Goal: Transaction & Acquisition: Purchase product/service

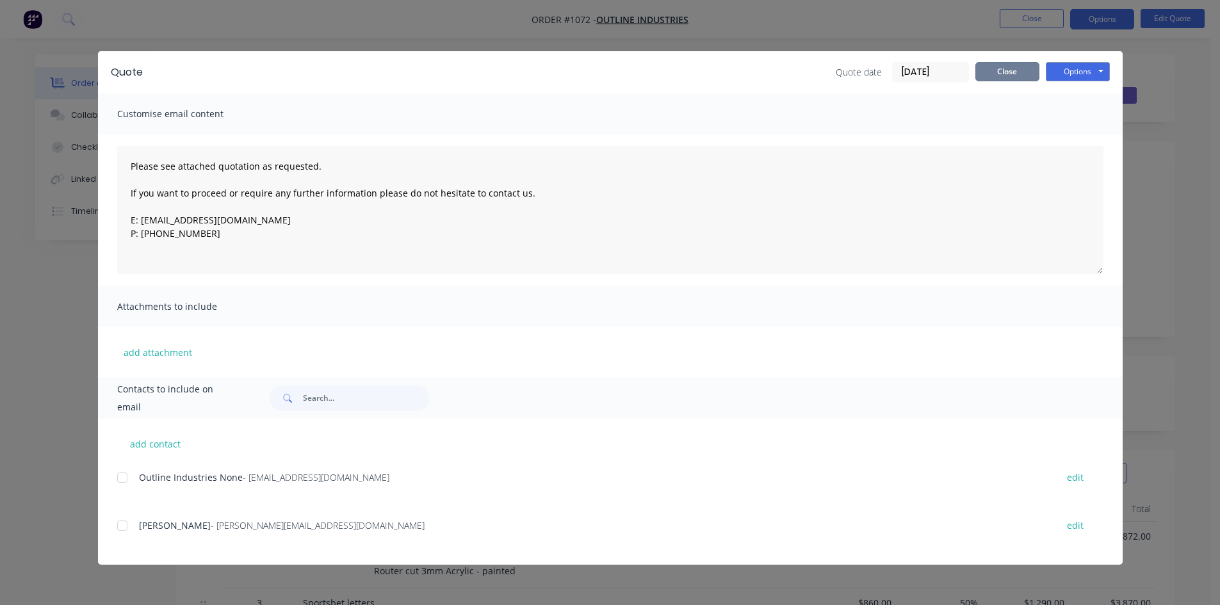
click at [1022, 71] on button "Close" at bounding box center [1007, 71] width 64 height 19
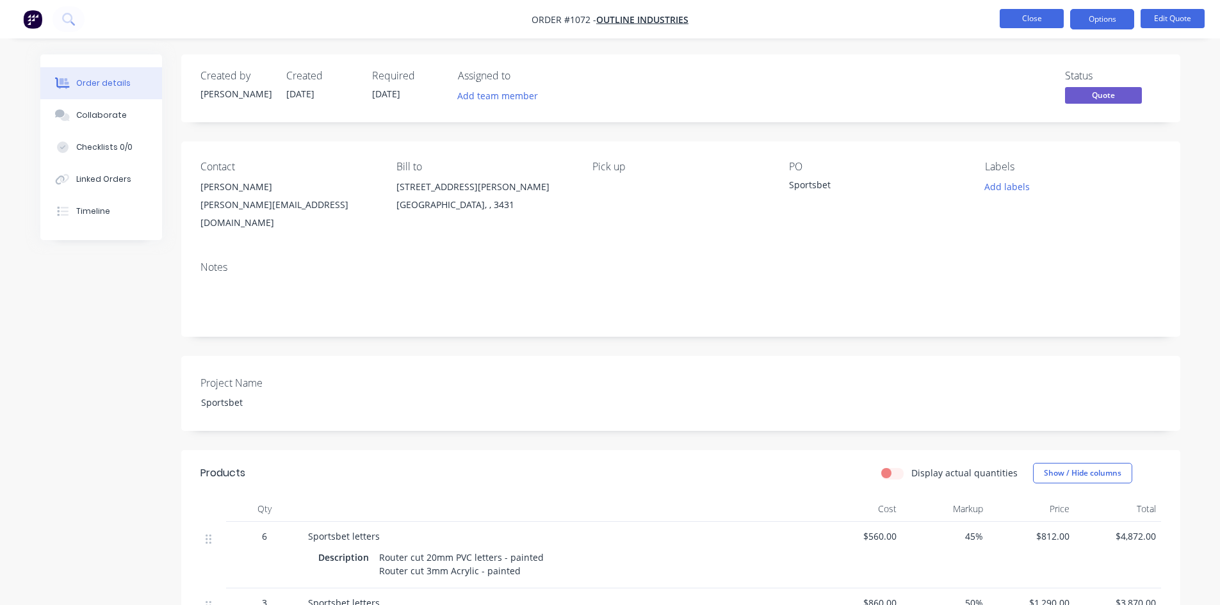
click at [1022, 19] on button "Close" at bounding box center [1031, 18] width 64 height 19
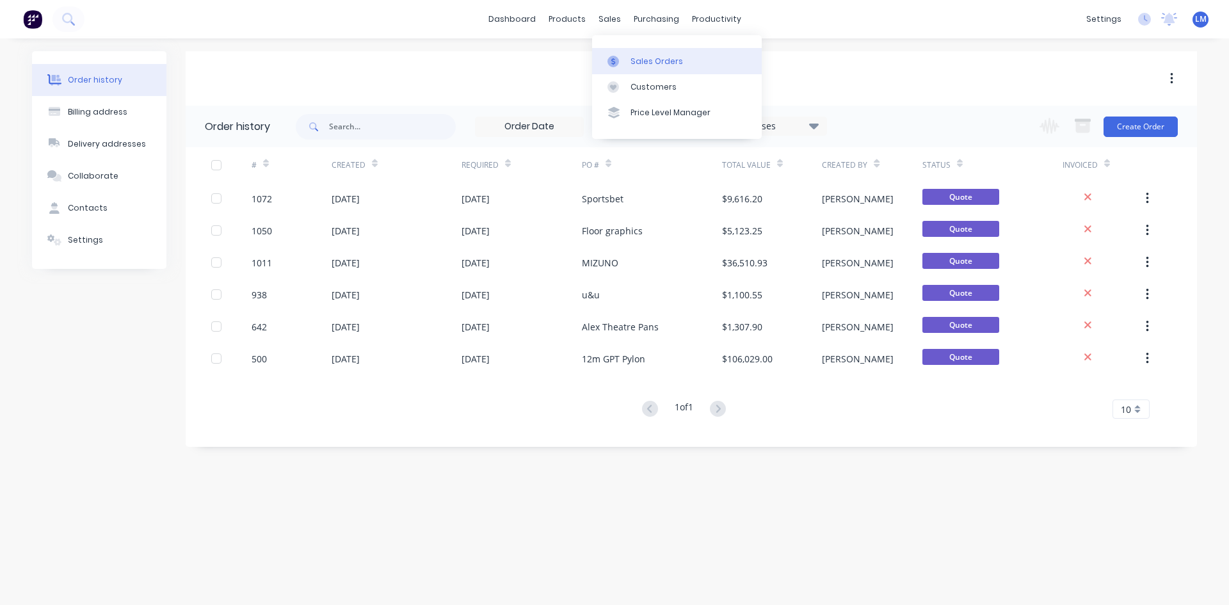
click at [644, 59] on div "Sales Orders" at bounding box center [657, 62] width 52 height 12
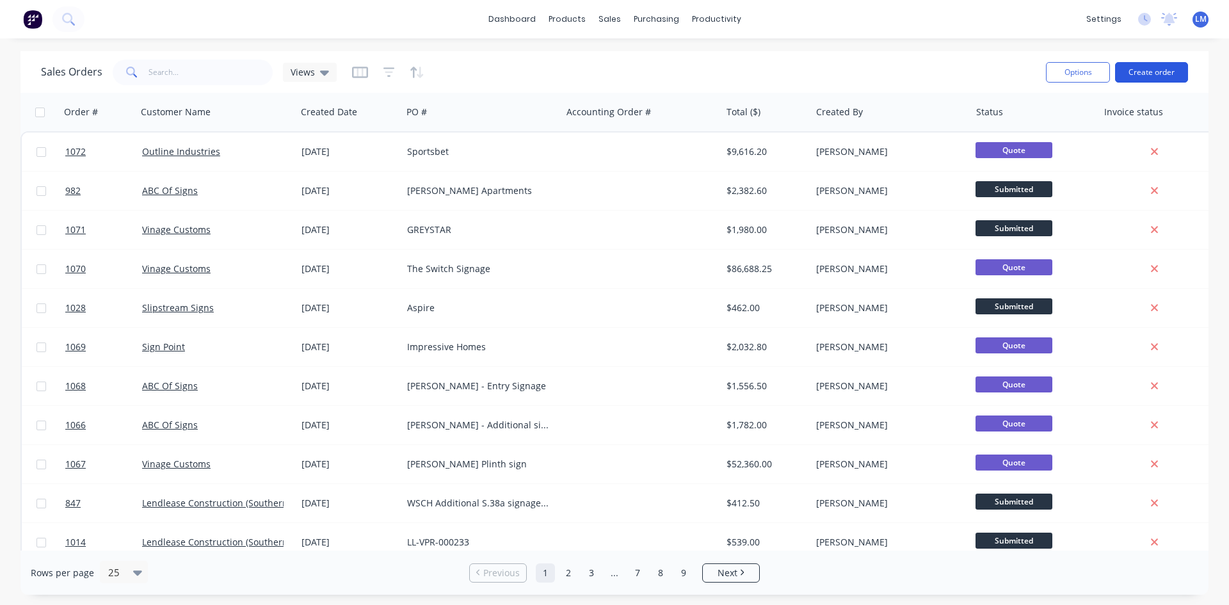
click at [1154, 70] on button "Create order" at bounding box center [1151, 72] width 73 height 20
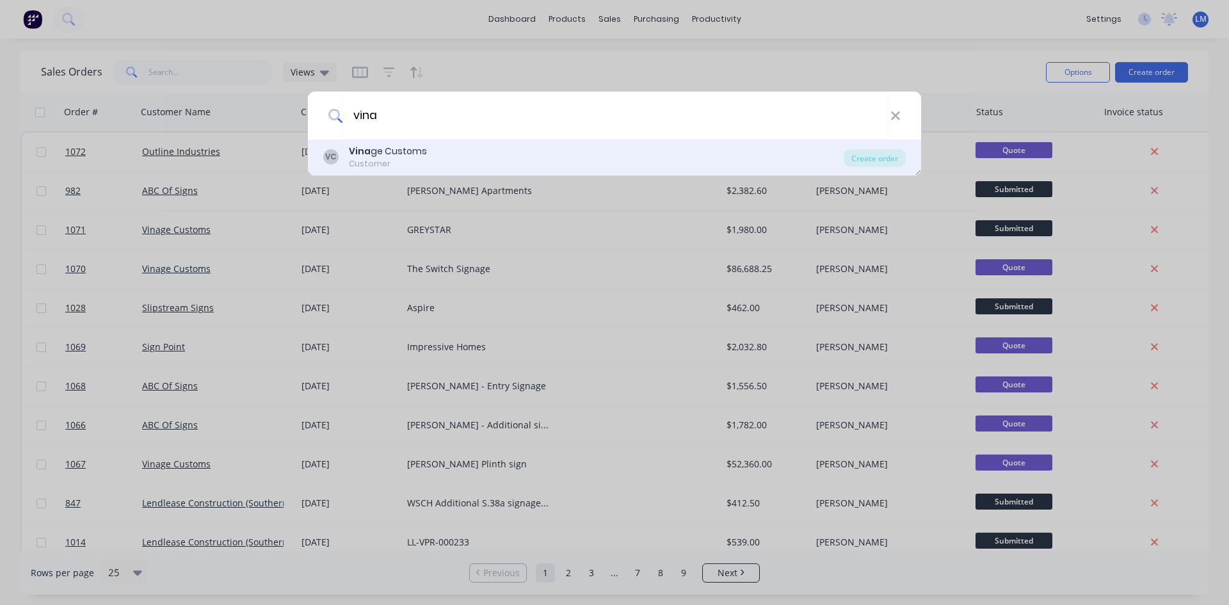
type input "vina"
click at [369, 156] on b "Vina" at bounding box center [360, 151] width 22 height 13
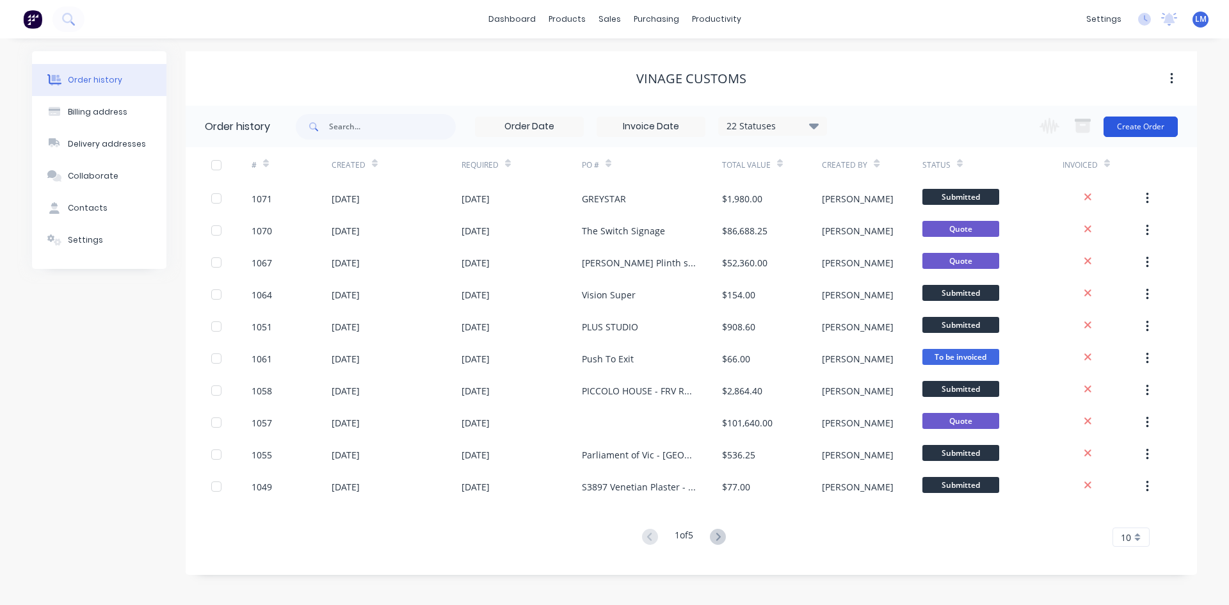
click at [1127, 126] on button "Create Order" at bounding box center [1141, 127] width 74 height 20
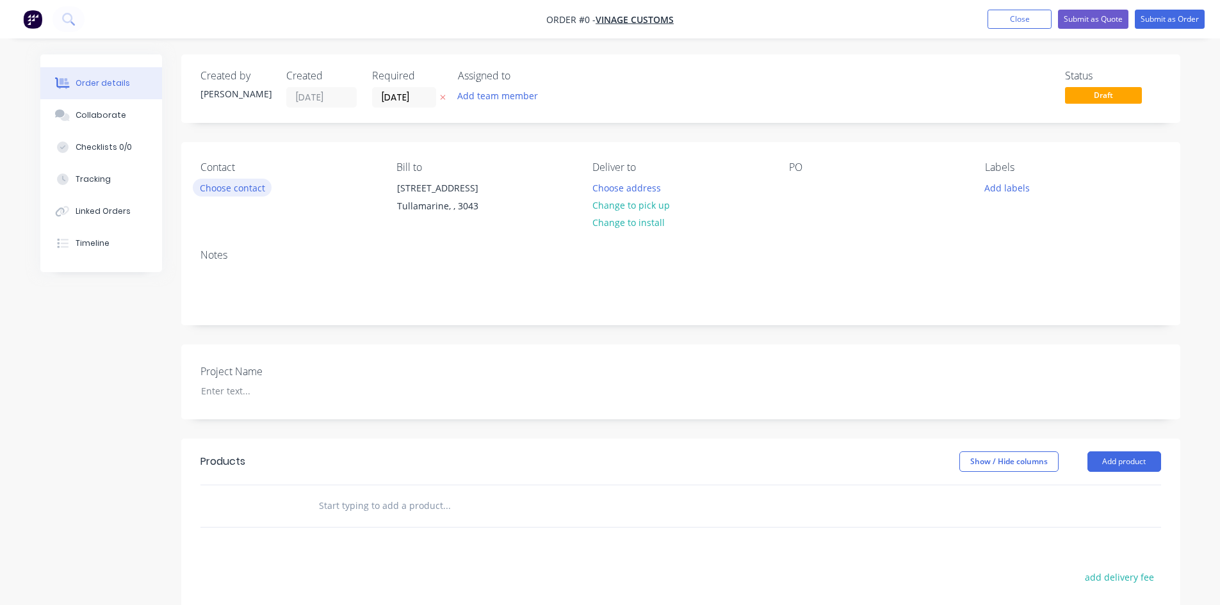
click at [228, 188] on button "Choose contact" at bounding box center [232, 187] width 79 height 17
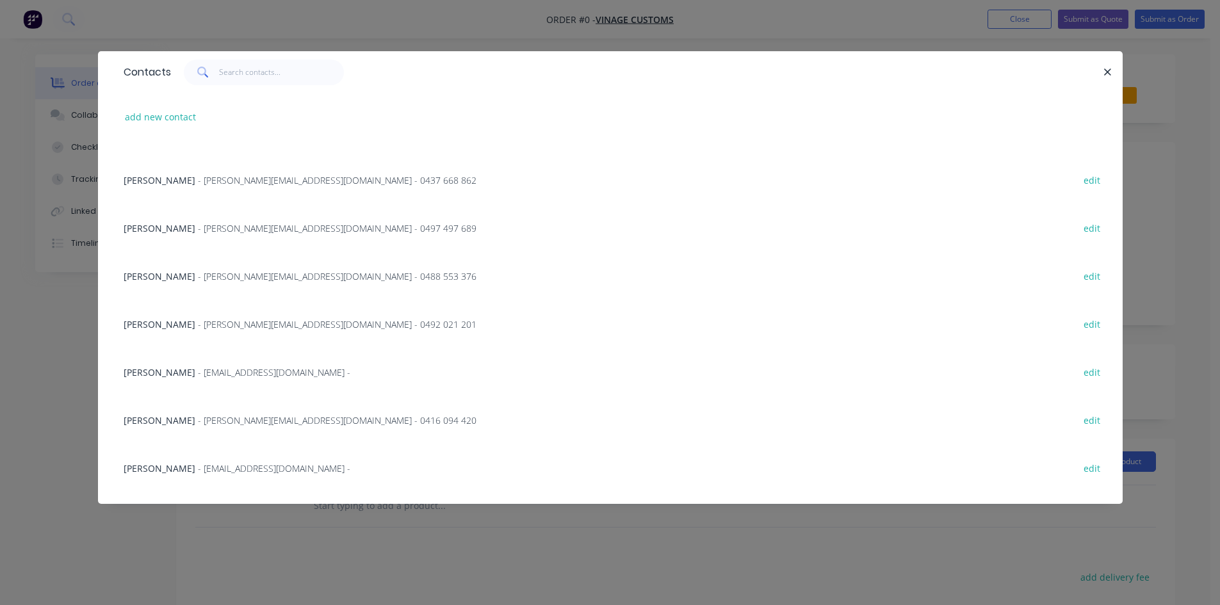
scroll to position [384, 0]
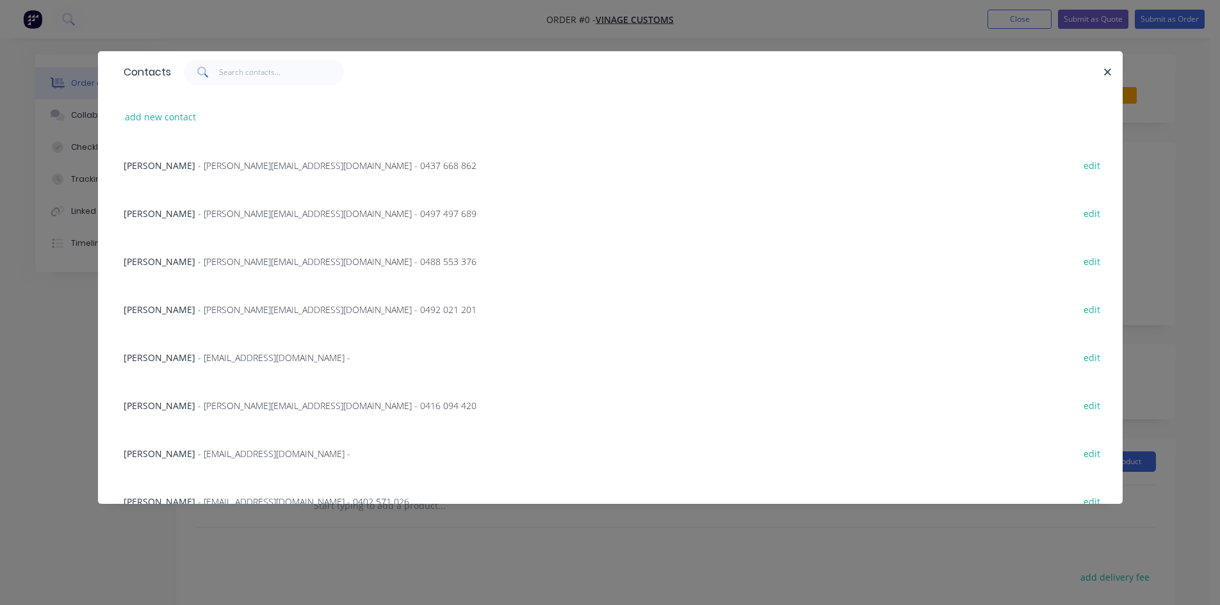
click at [198, 457] on span "- [EMAIL_ADDRESS][DOMAIN_NAME] -" at bounding box center [274, 454] width 152 height 12
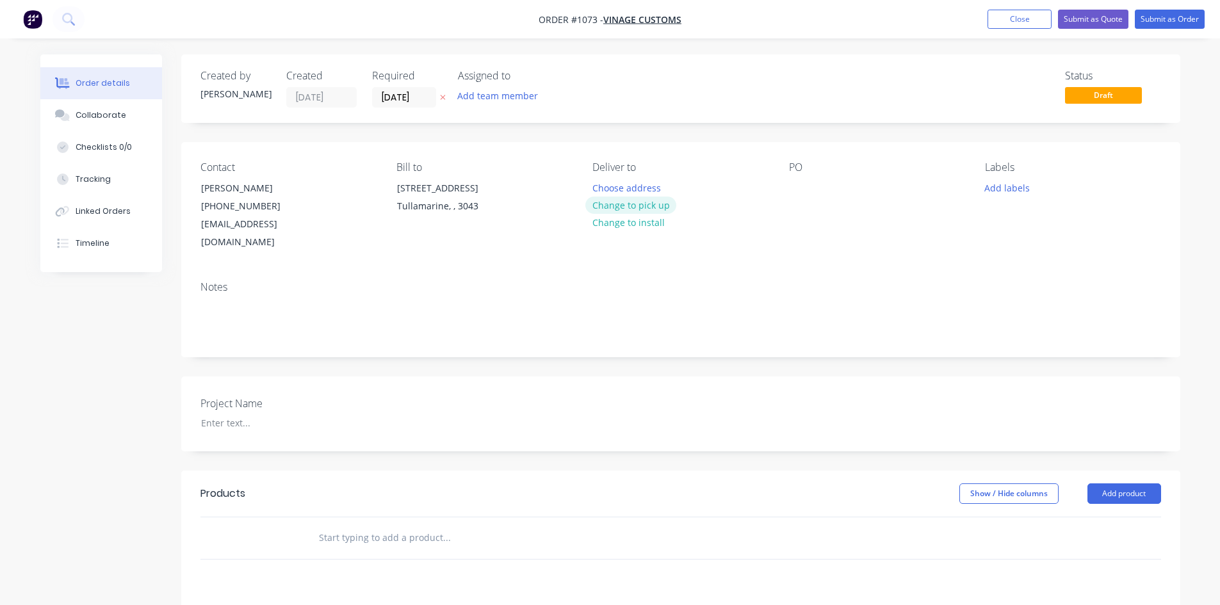
click at [653, 207] on button "Change to pick up" at bounding box center [630, 205] width 91 height 17
click at [799, 195] on div at bounding box center [799, 188] width 20 height 19
paste div
click at [286, 414] on div at bounding box center [271, 423] width 160 height 19
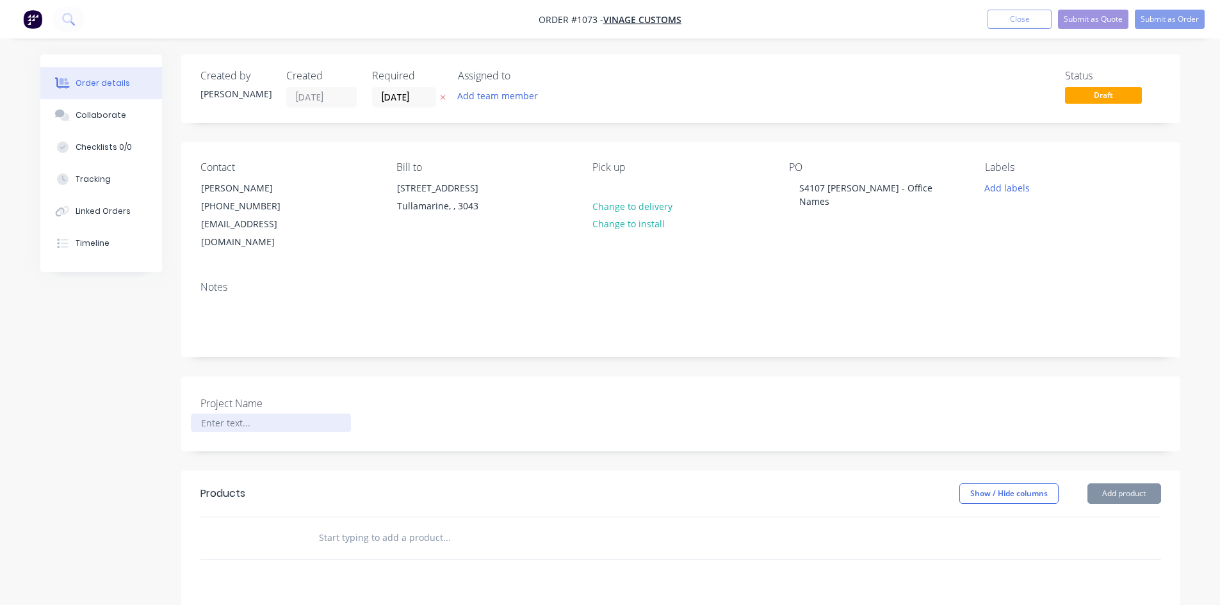
paste div
click at [279, 414] on div at bounding box center [271, 423] width 160 height 19
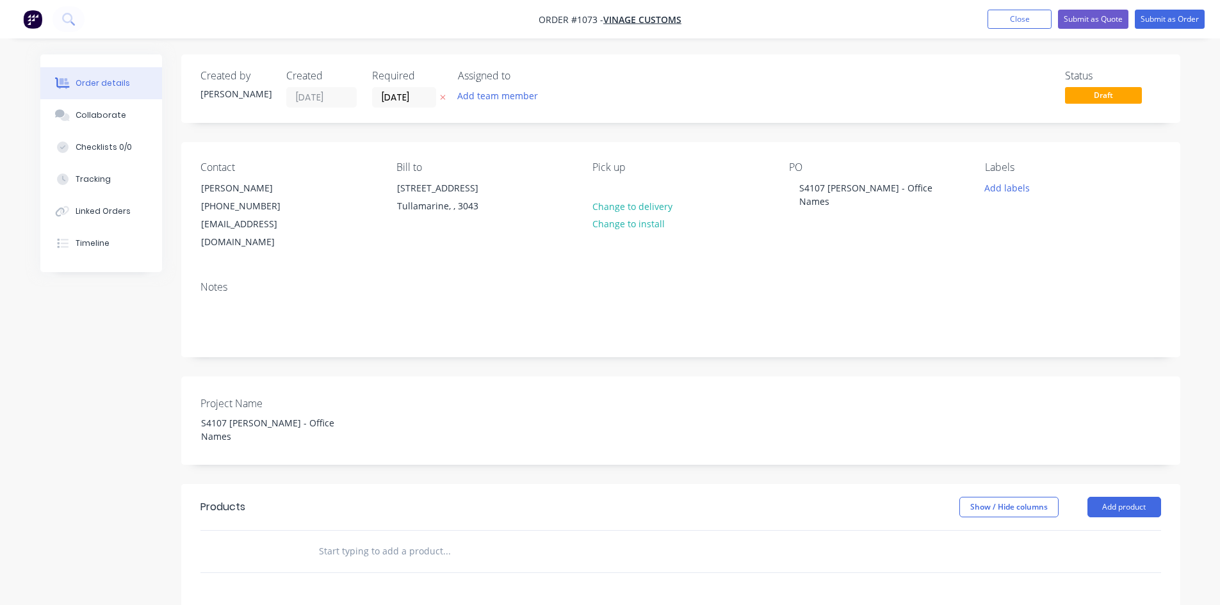
click at [421, 538] on input "text" at bounding box center [446, 551] width 256 height 26
click at [389, 94] on input "[DATE]" at bounding box center [404, 97] width 63 height 19
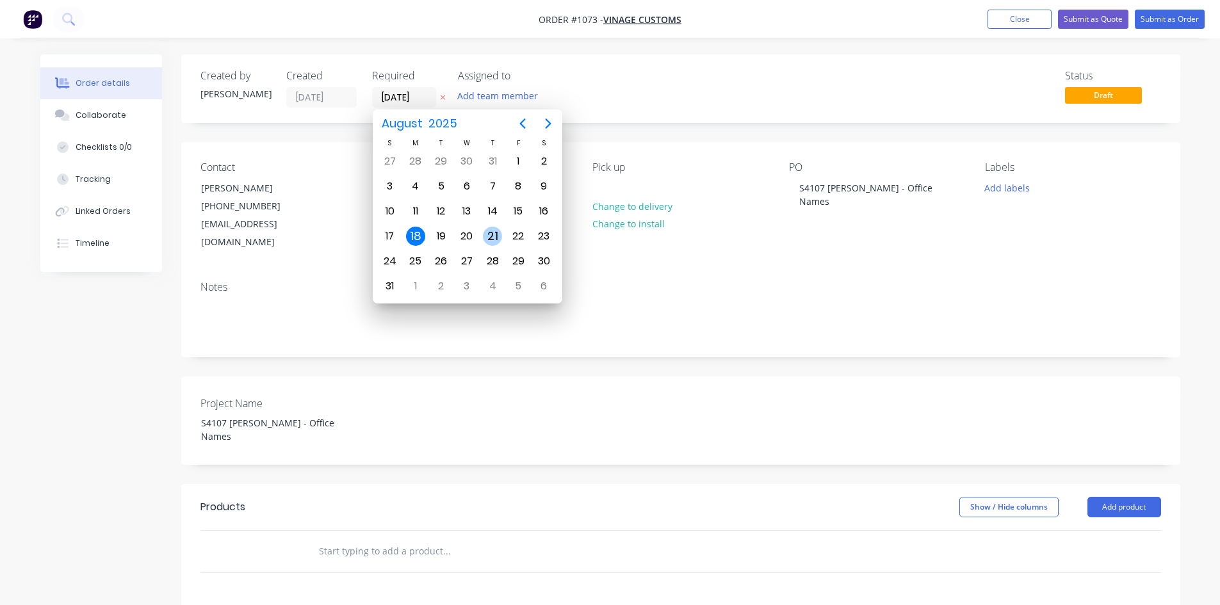
click at [494, 243] on div "21" at bounding box center [492, 236] width 19 height 19
type input "[DATE]"
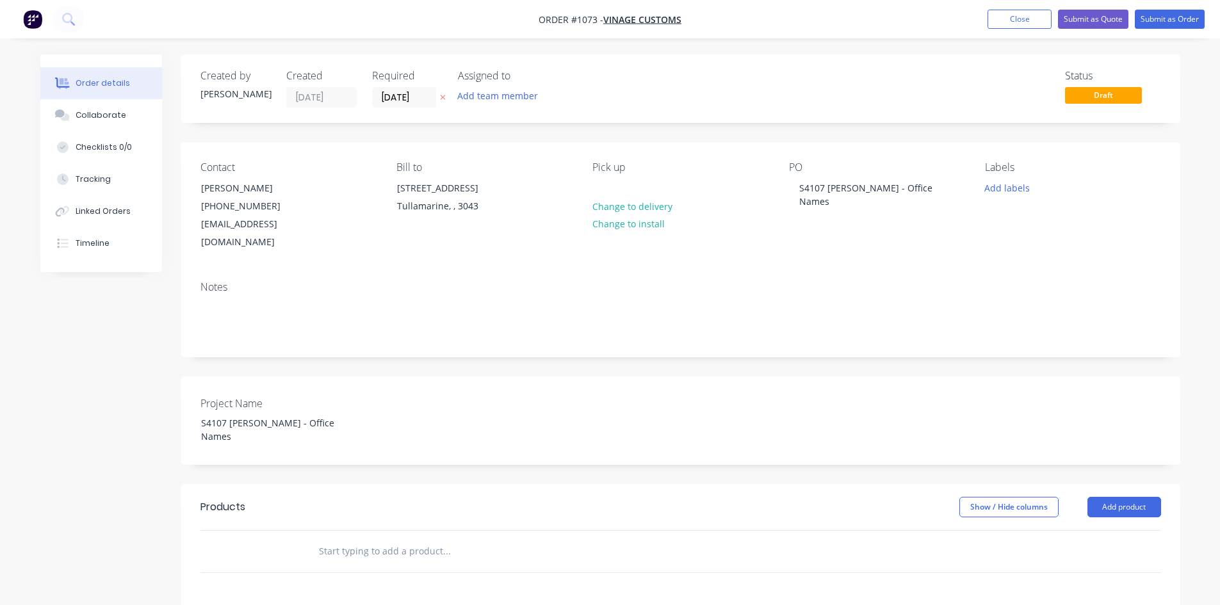
click at [417, 538] on input "text" at bounding box center [446, 551] width 256 height 26
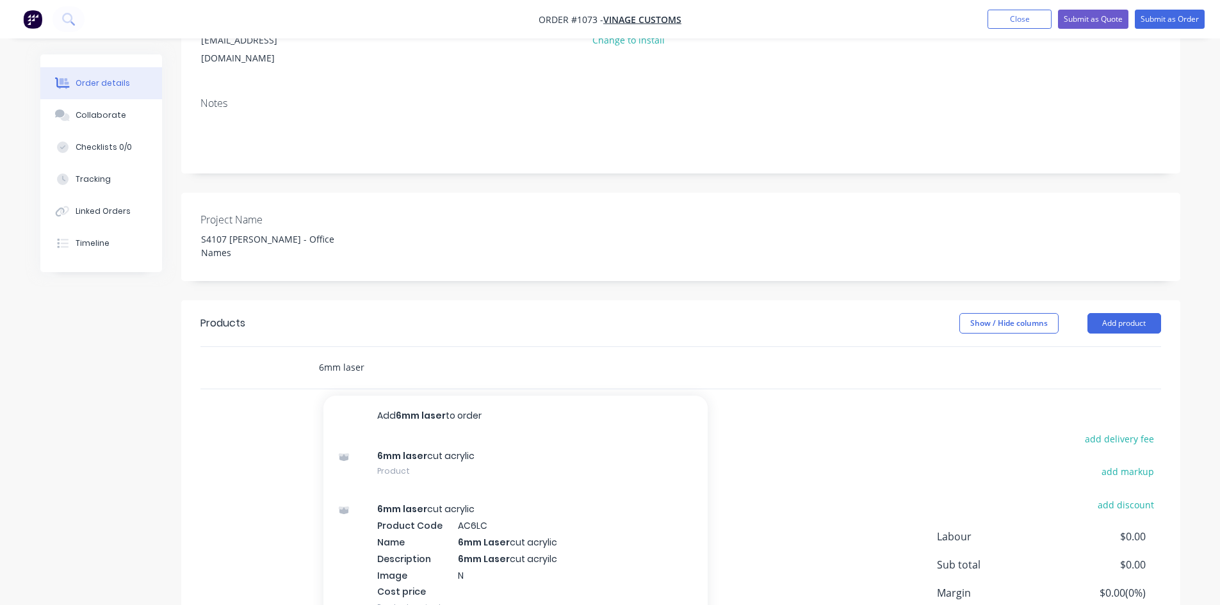
scroll to position [256, 0]
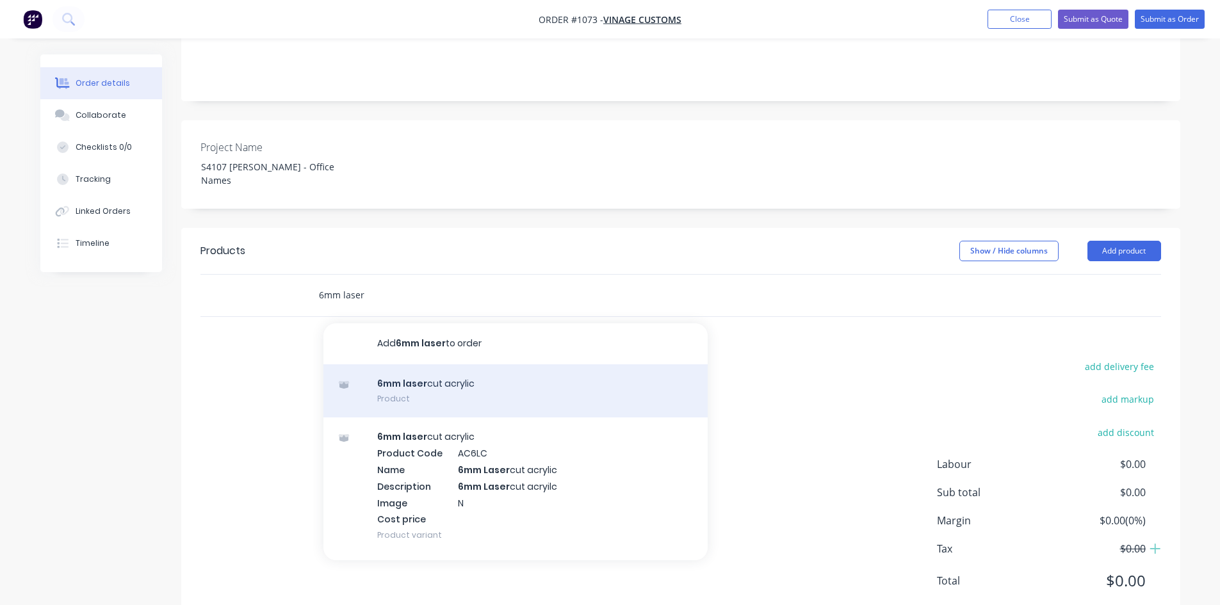
type input "6mm laser"
click at [458, 364] on div "6mm laser cut acrylic Product" at bounding box center [515, 391] width 384 height 54
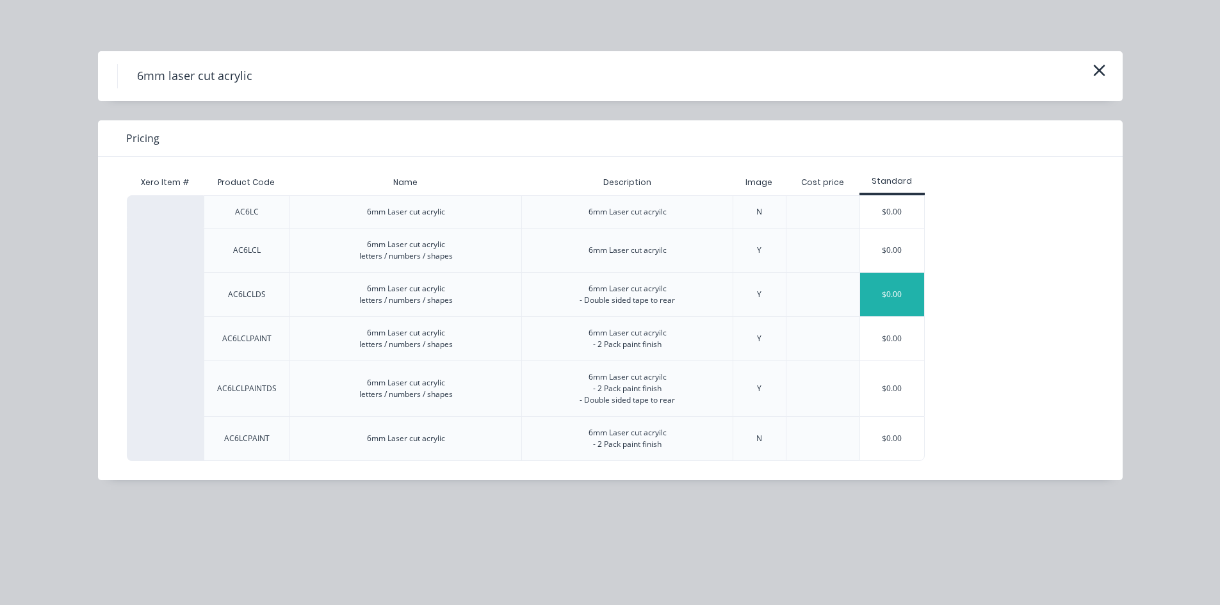
click at [905, 295] on div "$0.00" at bounding box center [892, 295] width 64 height 44
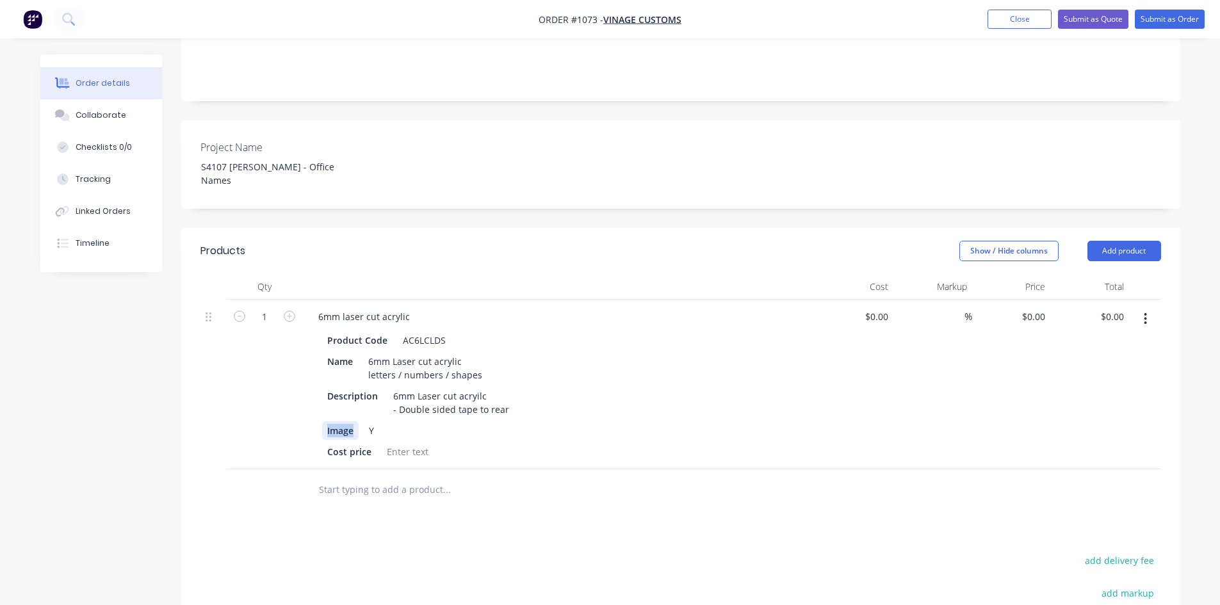
drag, startPoint x: 353, startPoint y: 401, endPoint x: 295, endPoint y: 405, distance: 59.0
click at [295, 405] on div "1 6mm laser cut acrylic Product Code AC6LCLDS Name 6mm Laser cut acrylic letter…" at bounding box center [680, 385] width 960 height 170
drag, startPoint x: 354, startPoint y: 400, endPoint x: 334, endPoint y: 402, distance: 19.9
click at [334, 421] on div "Y" at bounding box center [556, 430] width 469 height 19
drag, startPoint x: 332, startPoint y: 421, endPoint x: 278, endPoint y: 421, distance: 53.1
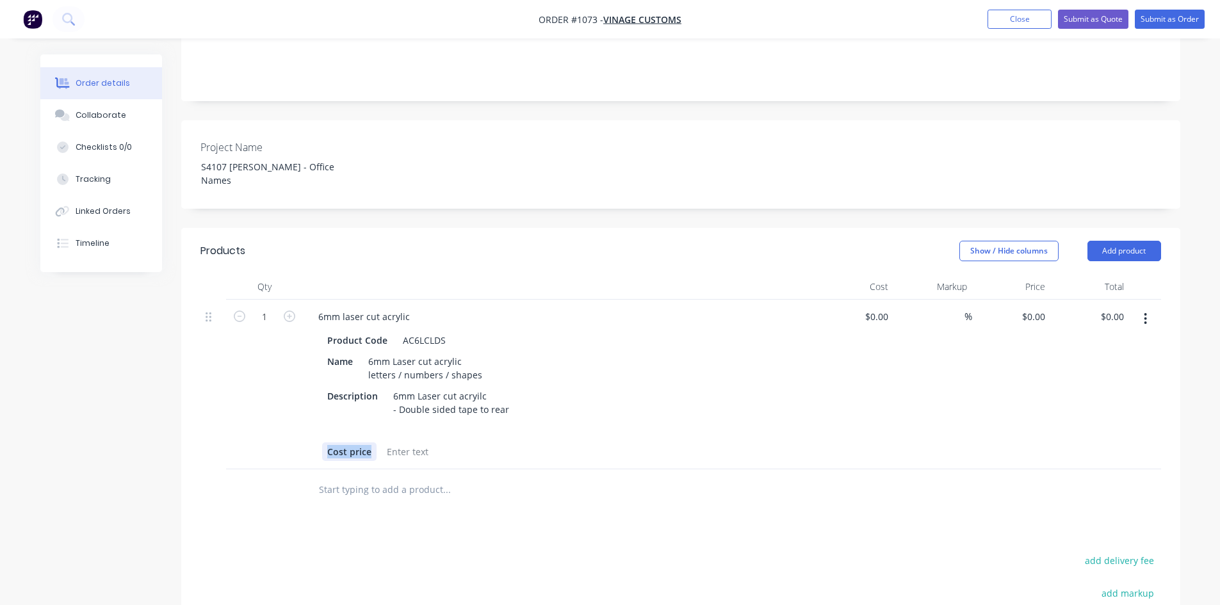
click at [280, 421] on div "1 6mm laser cut acrylic Product Code AC6LCLDS Name 6mm Laser cut acrylic letter…" at bounding box center [680, 385] width 960 height 170
click at [695, 442] on div at bounding box center [556, 451] width 469 height 19
drag, startPoint x: 353, startPoint y: 328, endPoint x: 316, endPoint y: 327, distance: 37.2
click at [316, 328] on div "Product Code AC6LCLDS Name 6mm Laser cut acrylic letters / numbers / shapes Des…" at bounding box center [559, 394] width 502 height 133
drag, startPoint x: 367, startPoint y: 328, endPoint x: 512, endPoint y: 342, distance: 145.3
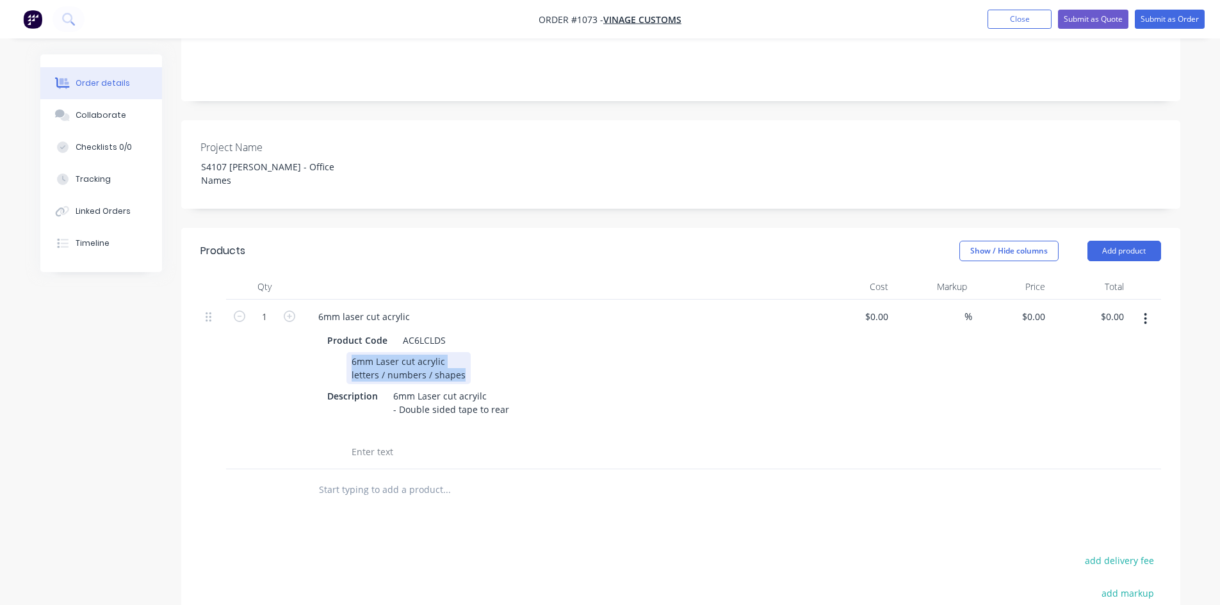
click at [511, 352] on div "6mm Laser cut acrylic letters / numbers / shapes" at bounding box center [556, 368] width 469 height 32
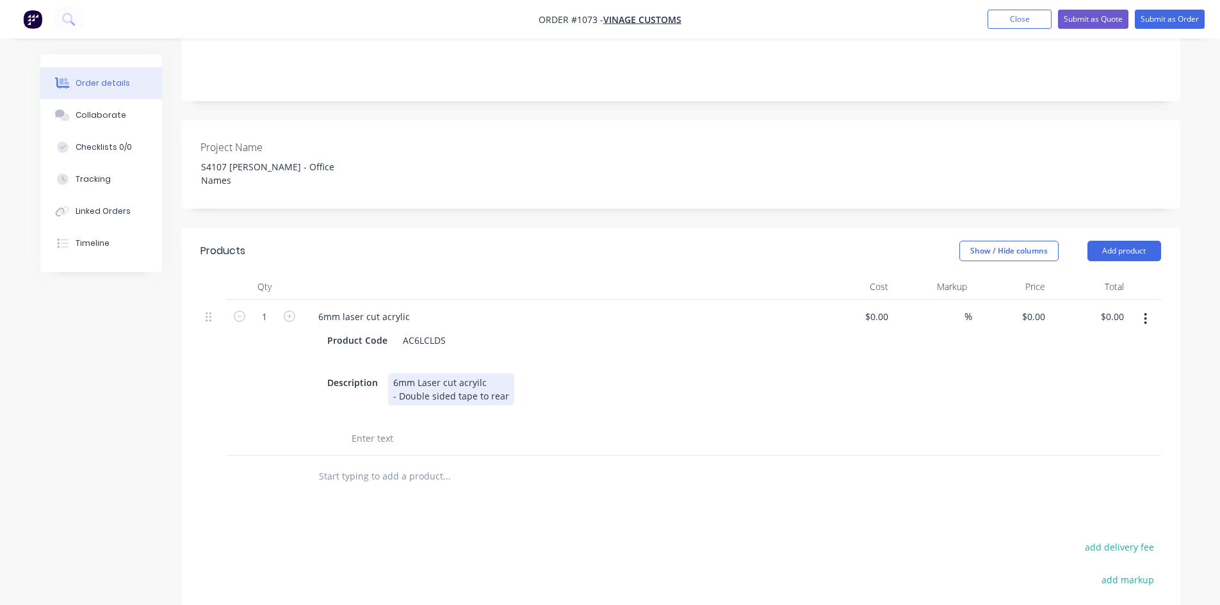
click at [676, 373] on div "Description 6mm Laser cut acryilc - Double sided tape to rear" at bounding box center [556, 389] width 469 height 32
click at [457, 373] on div "6mm Laser cut acryilc - Double sided tape to rear" at bounding box center [451, 389] width 126 height 32
click at [515, 373] on div "6mm Laser cut [PERSON_NAME] acrylic - Double sided tape to rear" at bounding box center [477, 389] width 178 height 32
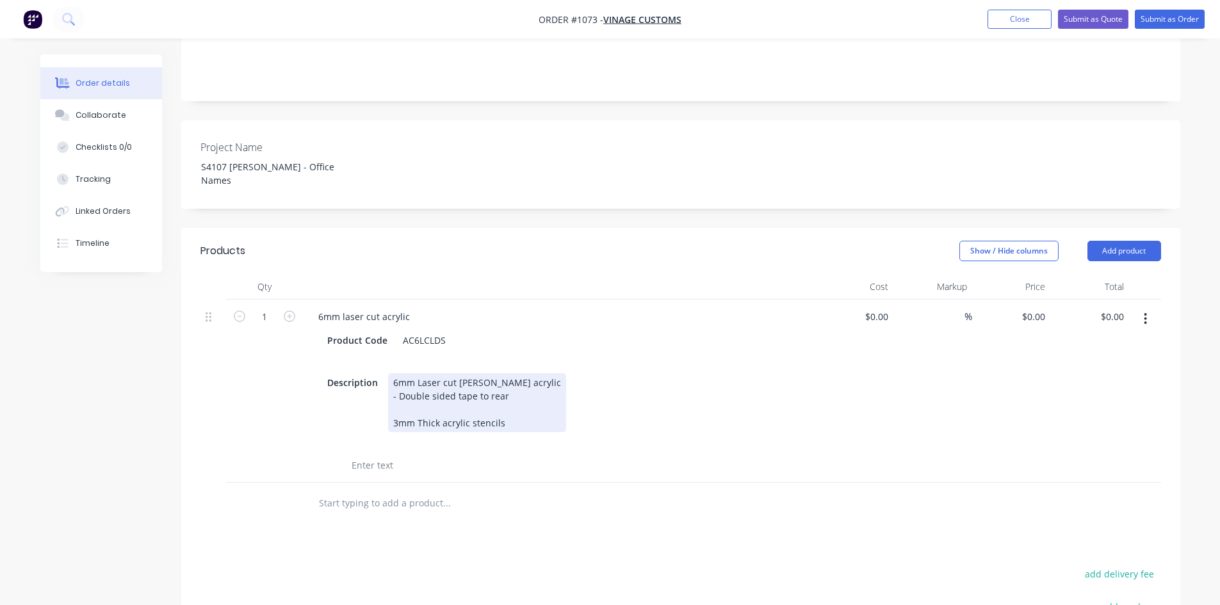
click at [527, 391] on div "6mm Laser cut [PERSON_NAME] acrylic - Double sided tape to rear 3mm Thick acryl…" at bounding box center [477, 402] width 178 height 59
click at [524, 393] on div "6mm Laser cut [PERSON_NAME] acrylic - Double sided tape to rear 3mm Thick acryl…" at bounding box center [477, 402] width 178 height 59
click at [629, 497] on div "Products Show / Hide columns Add product Qty Cost Markup Price Total 1 6mm lase…" at bounding box center [680, 530] width 999 height 604
click at [1035, 307] on div "0 $0.00" at bounding box center [1032, 316] width 35 height 19
type input "$70.00"
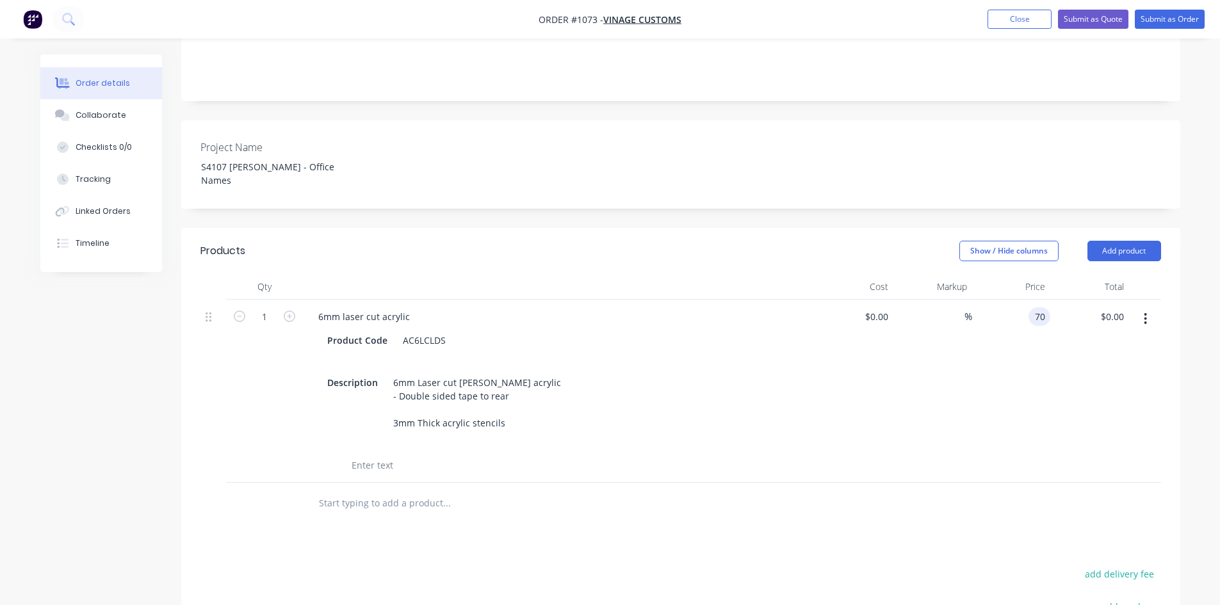
type input "$70.00"
click at [1070, 394] on div "$70.00 $70.00" at bounding box center [1089, 391] width 79 height 183
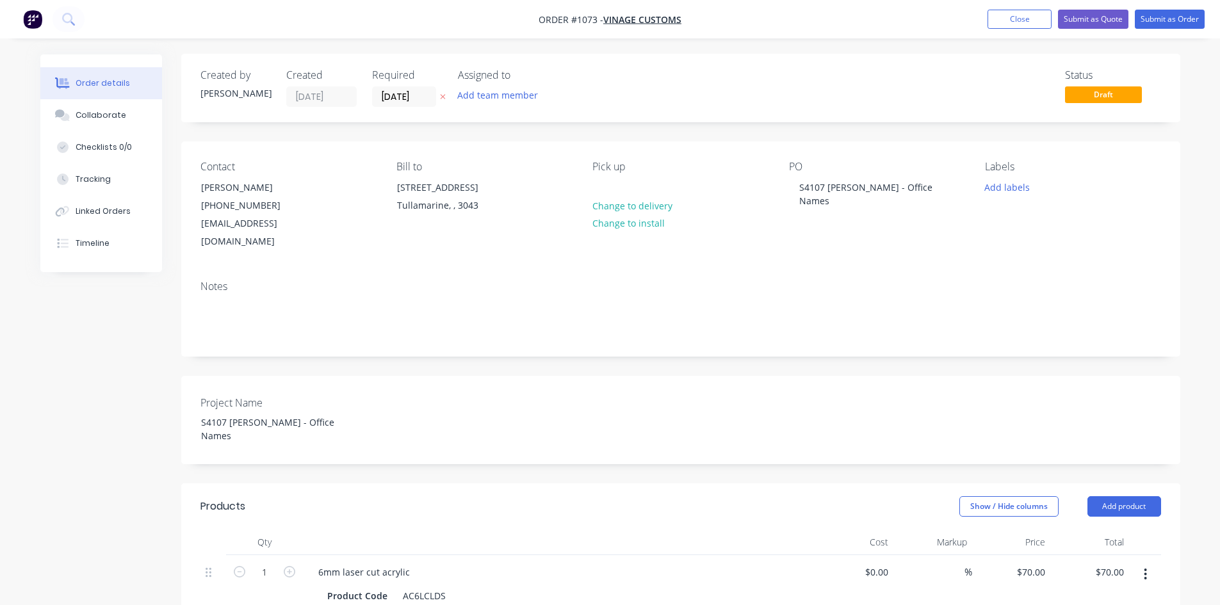
scroll to position [0, 0]
click at [414, 97] on input "[DATE]" at bounding box center [404, 97] width 63 height 19
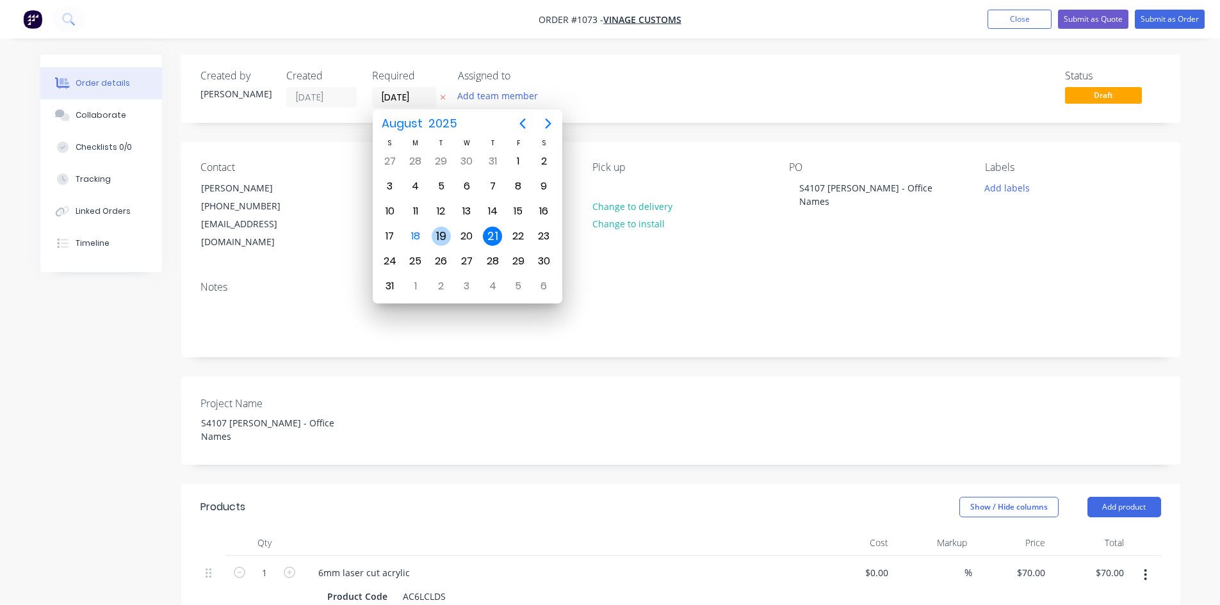
click at [448, 234] on div "19" at bounding box center [441, 236] width 19 height 19
type input "[DATE]"
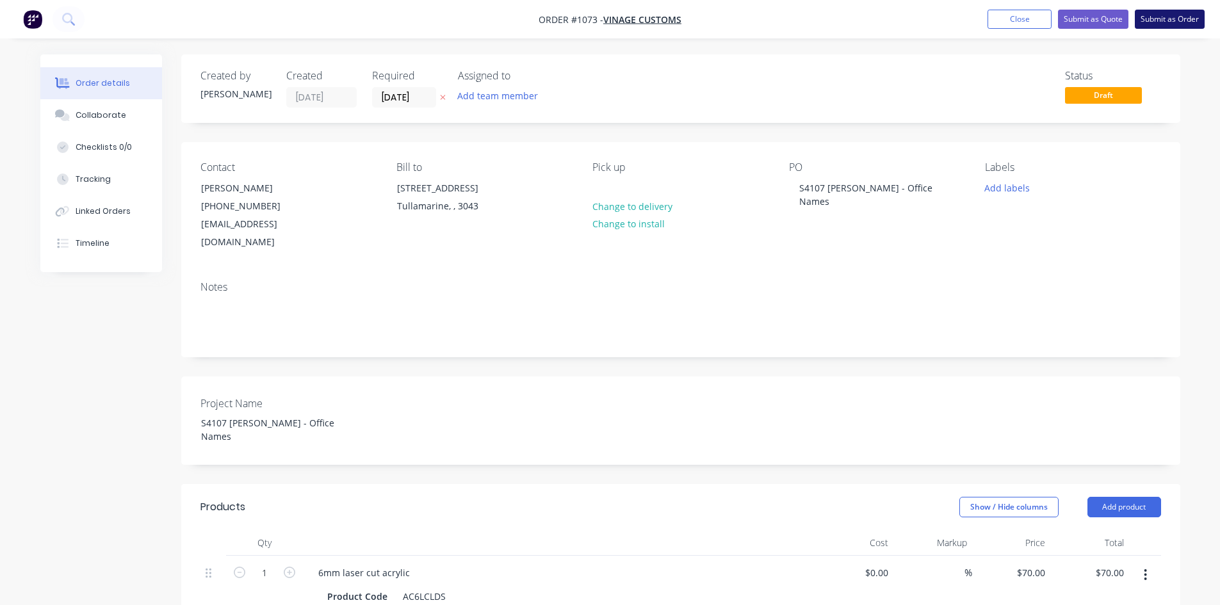
click at [1182, 20] on button "Submit as Order" at bounding box center [1169, 19] width 70 height 19
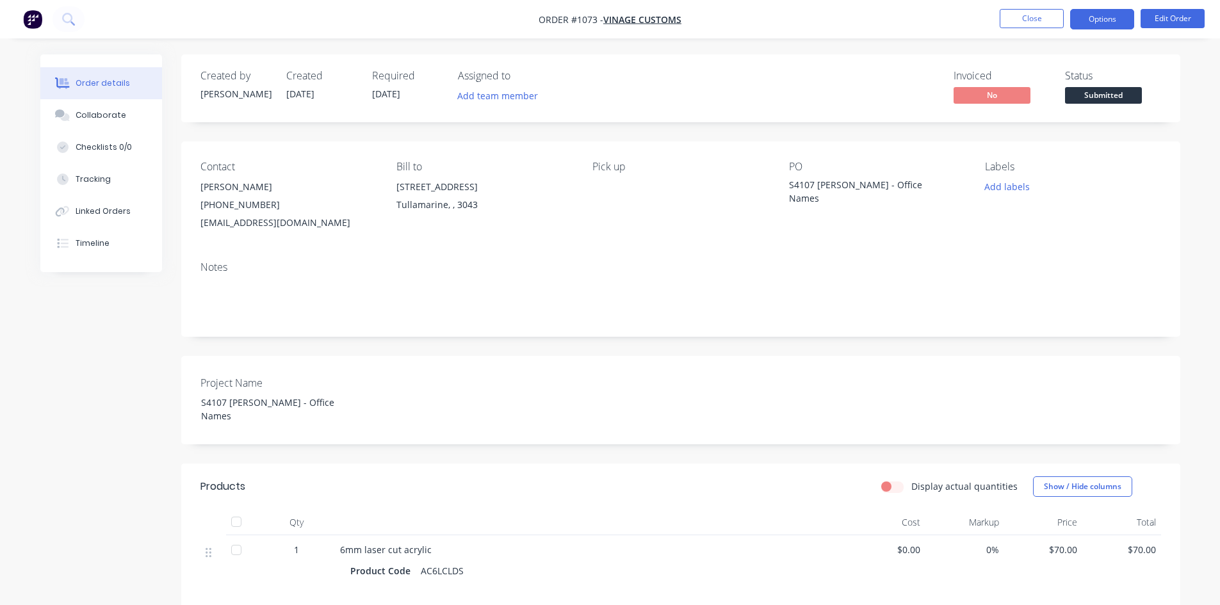
click at [1106, 24] on button "Options" at bounding box center [1102, 19] width 64 height 20
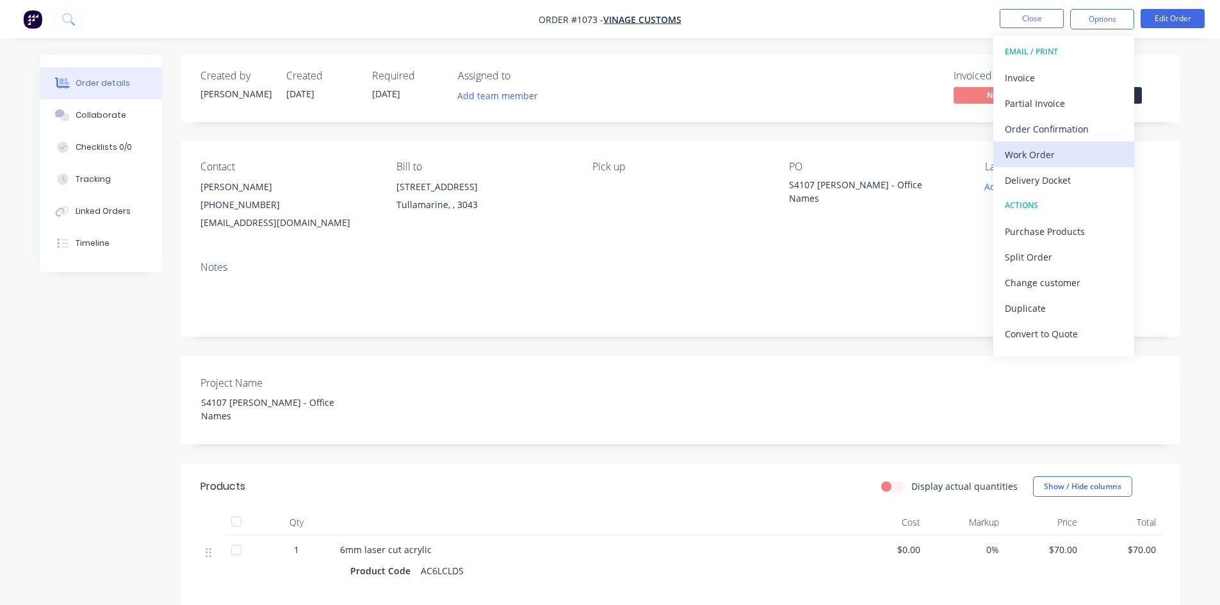
click at [1061, 159] on div "Work Order" at bounding box center [1064, 154] width 118 height 19
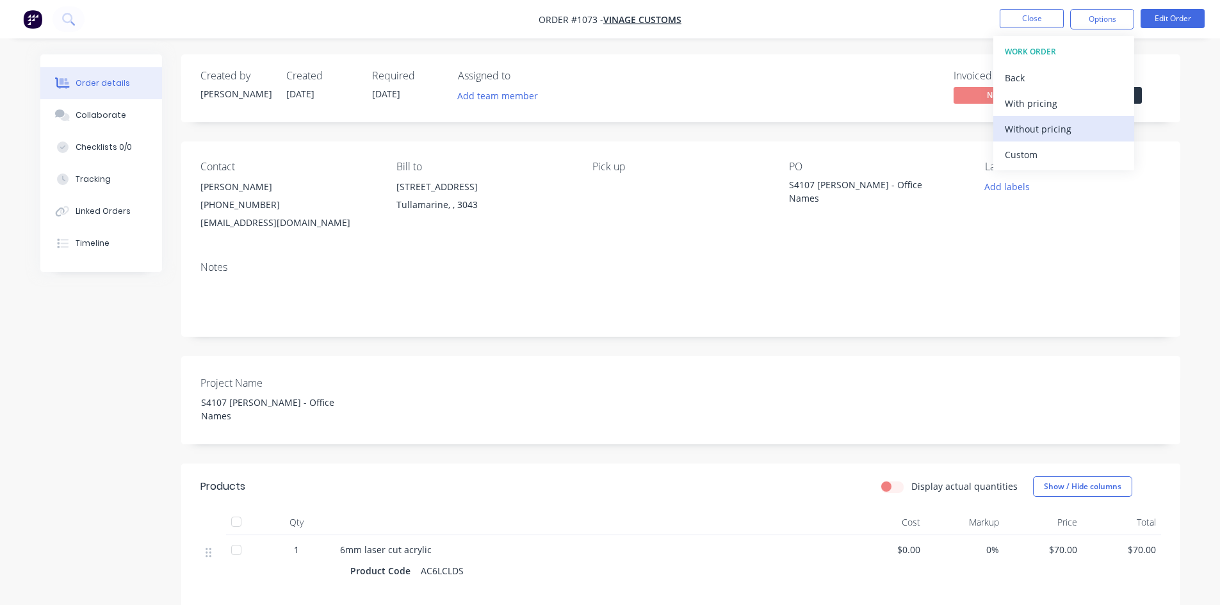
click at [1058, 127] on div "Without pricing" at bounding box center [1064, 129] width 118 height 19
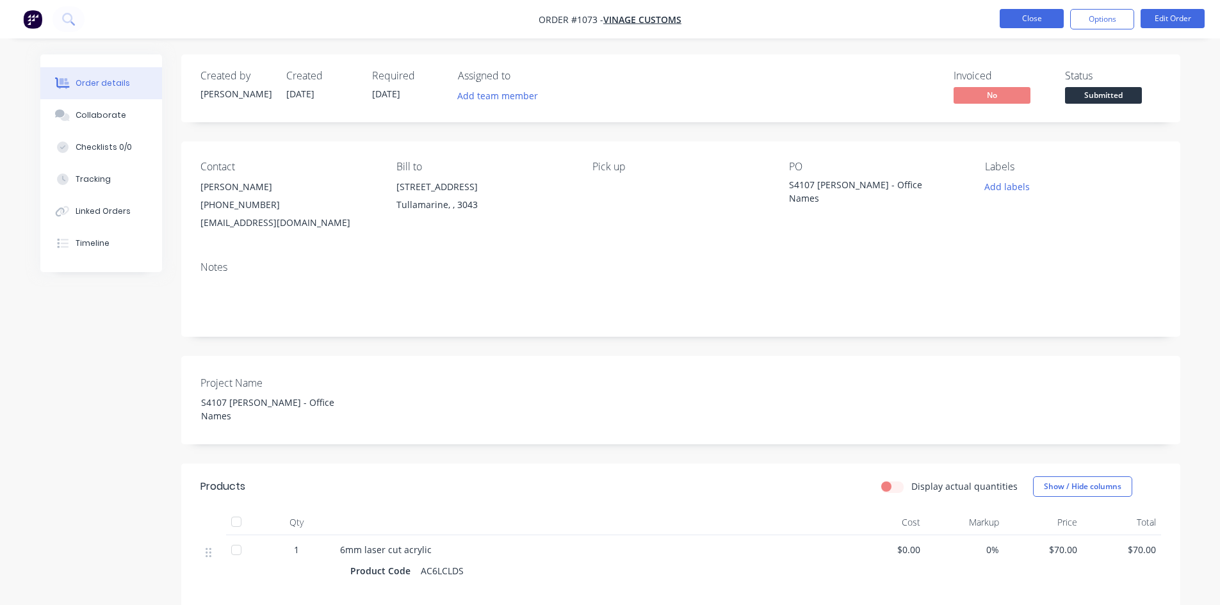
click at [1041, 13] on button "Close" at bounding box center [1031, 18] width 64 height 19
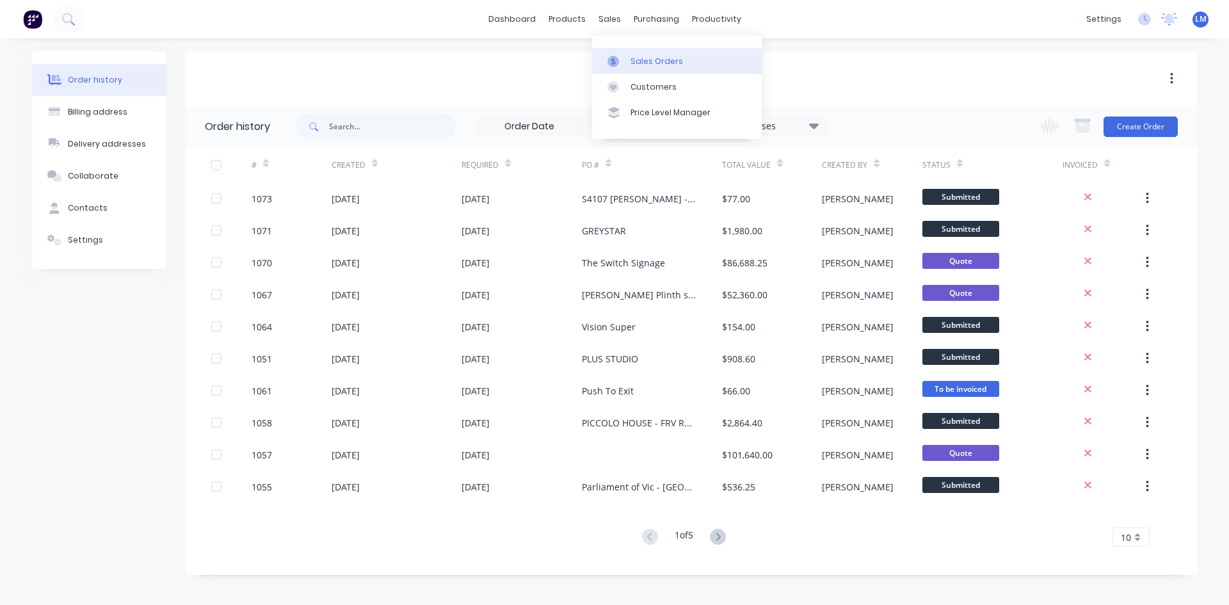
click at [641, 61] on div "Sales Orders" at bounding box center [657, 62] width 52 height 12
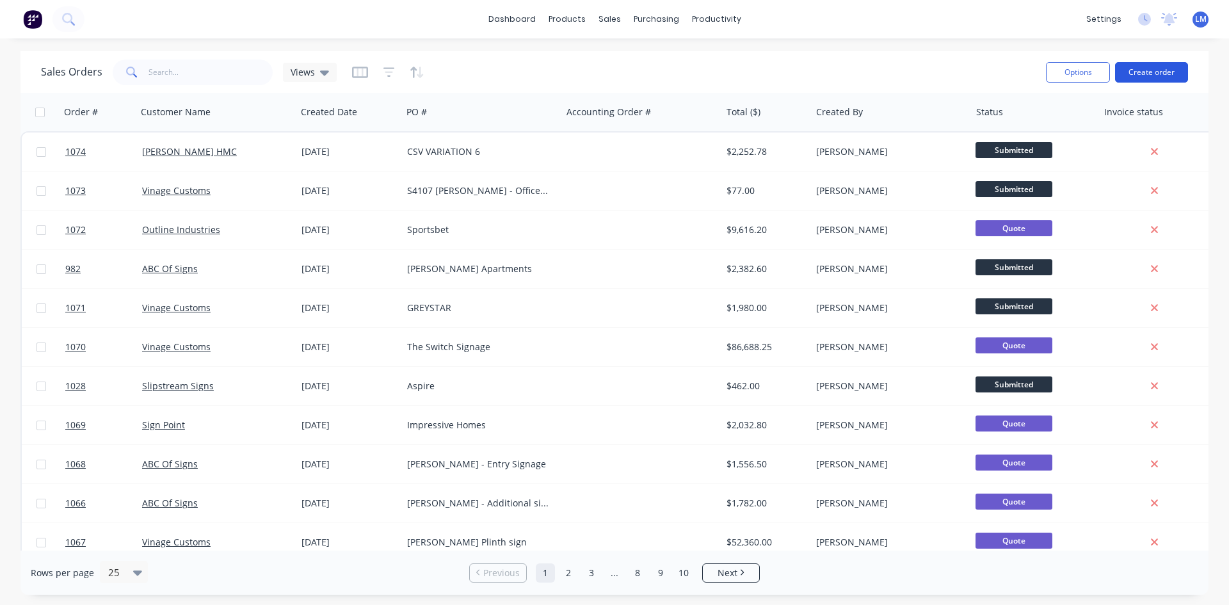
click at [1147, 72] on button "Create order" at bounding box center [1151, 72] width 73 height 20
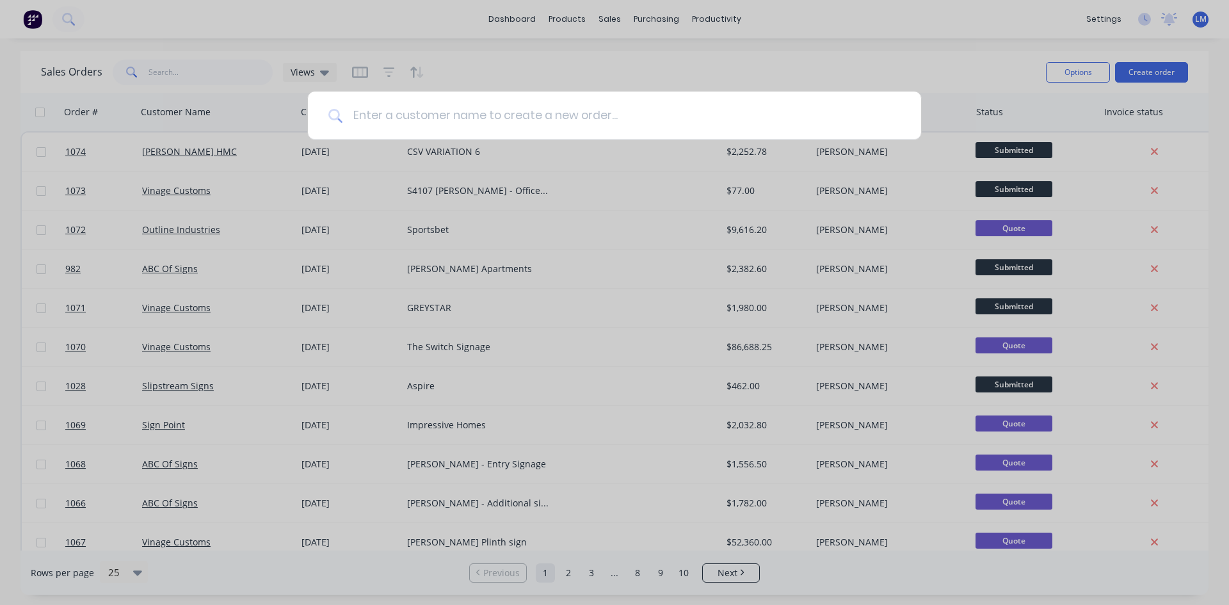
click at [485, 118] on input at bounding box center [622, 116] width 558 height 48
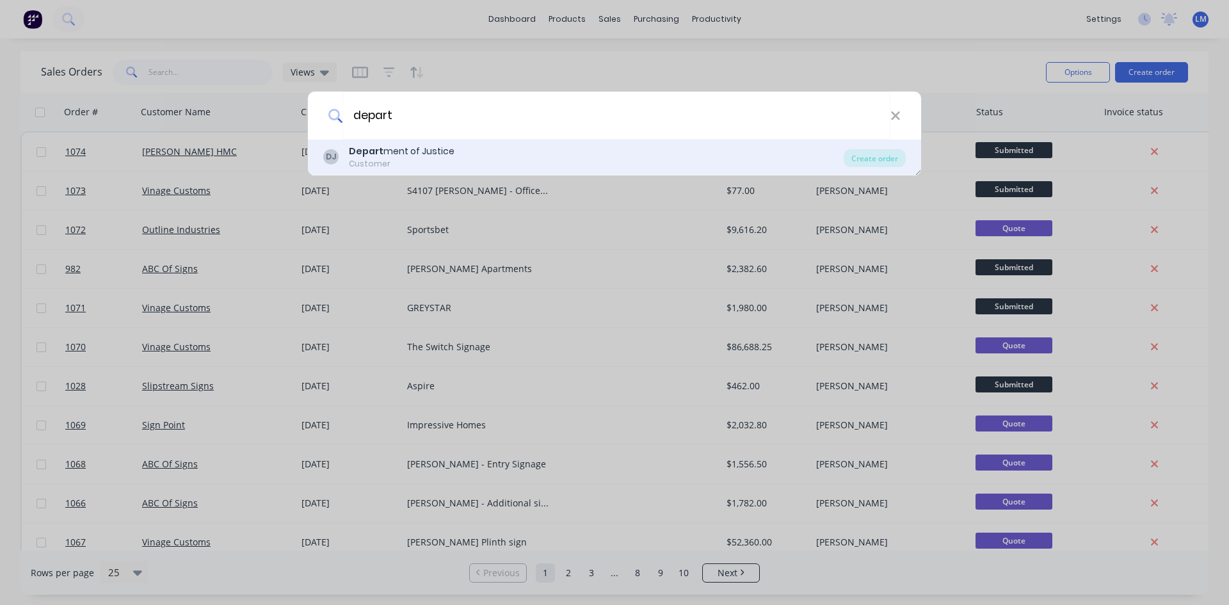
type input "depart"
click at [448, 155] on div "Depart ment of Justice" at bounding box center [402, 151] width 106 height 13
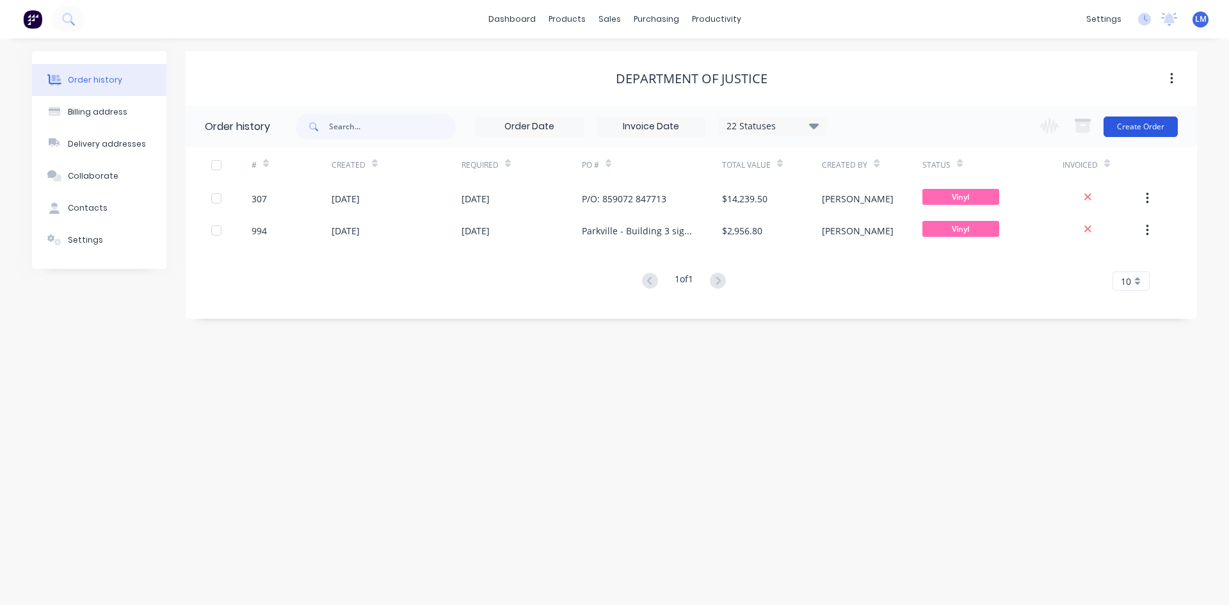
click at [1147, 117] on button "Create Order" at bounding box center [1141, 127] width 74 height 20
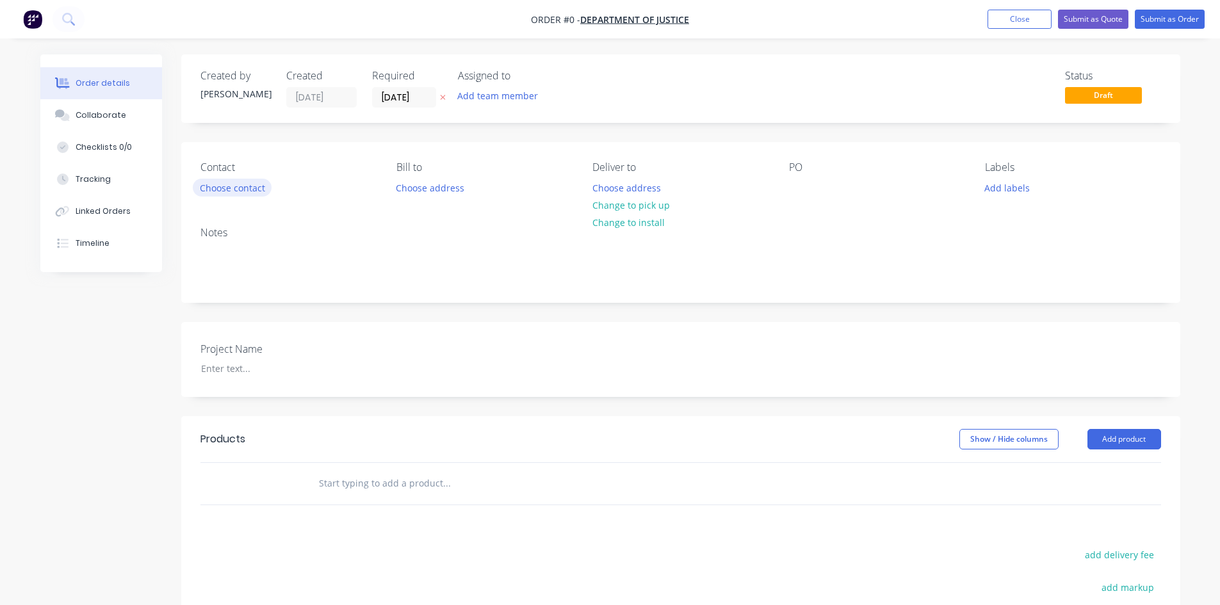
click at [220, 186] on button "Choose contact" at bounding box center [232, 187] width 79 height 17
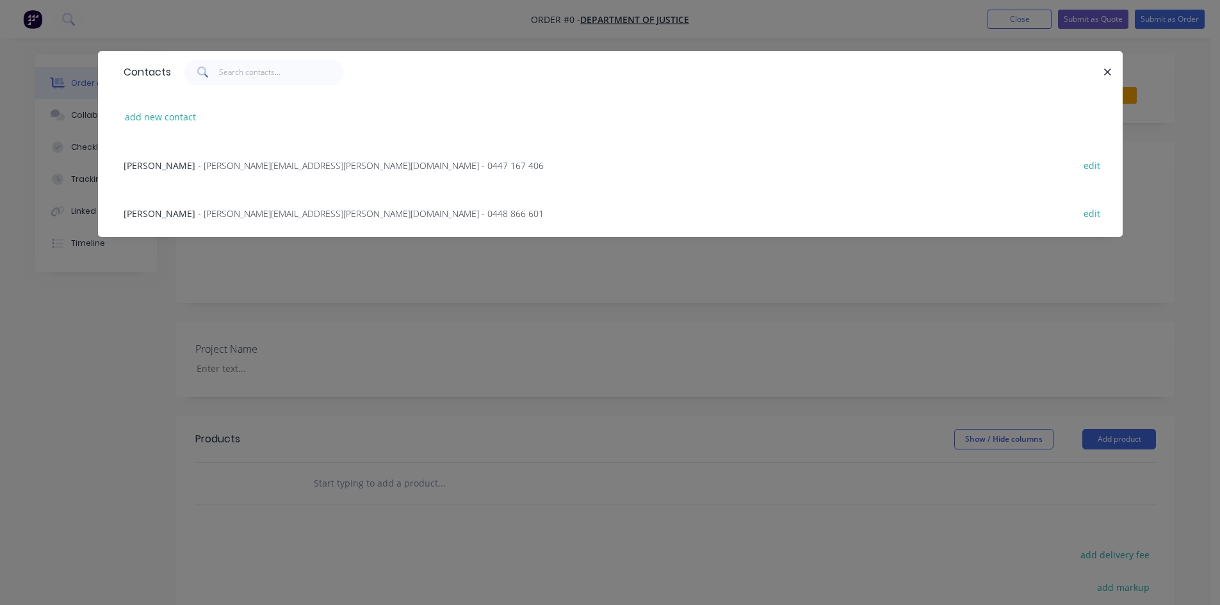
click at [214, 167] on span "- [PERSON_NAME][EMAIL_ADDRESS][PERSON_NAME][DOMAIN_NAME] - 0447 167 406" at bounding box center [371, 165] width 346 height 12
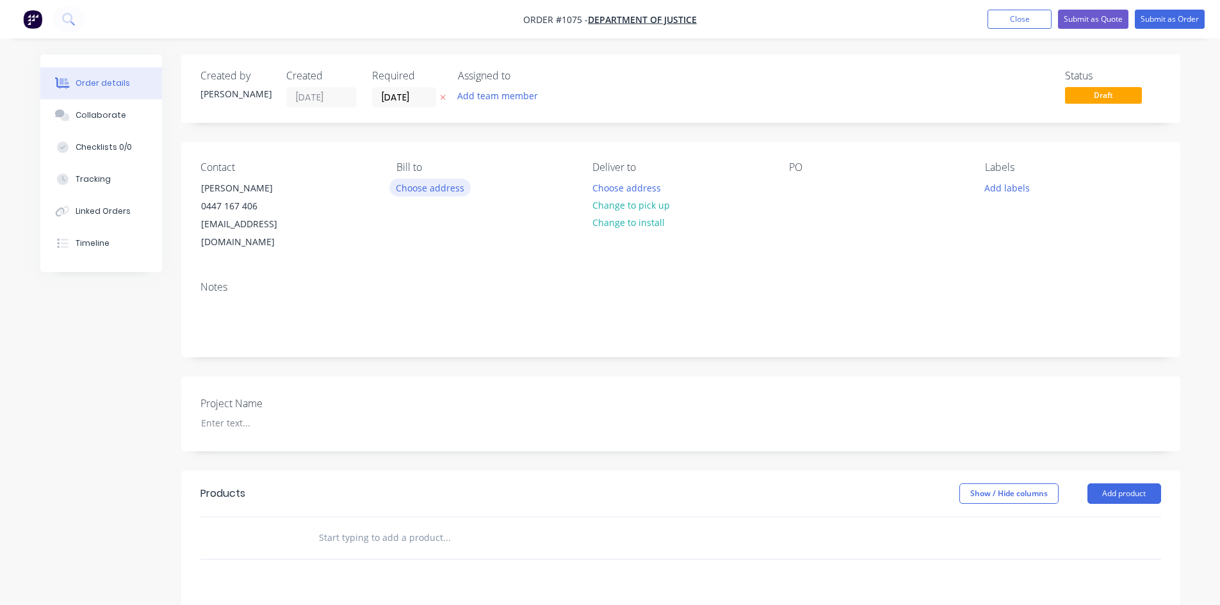
click at [424, 190] on button "Choose address" at bounding box center [430, 187] width 82 height 17
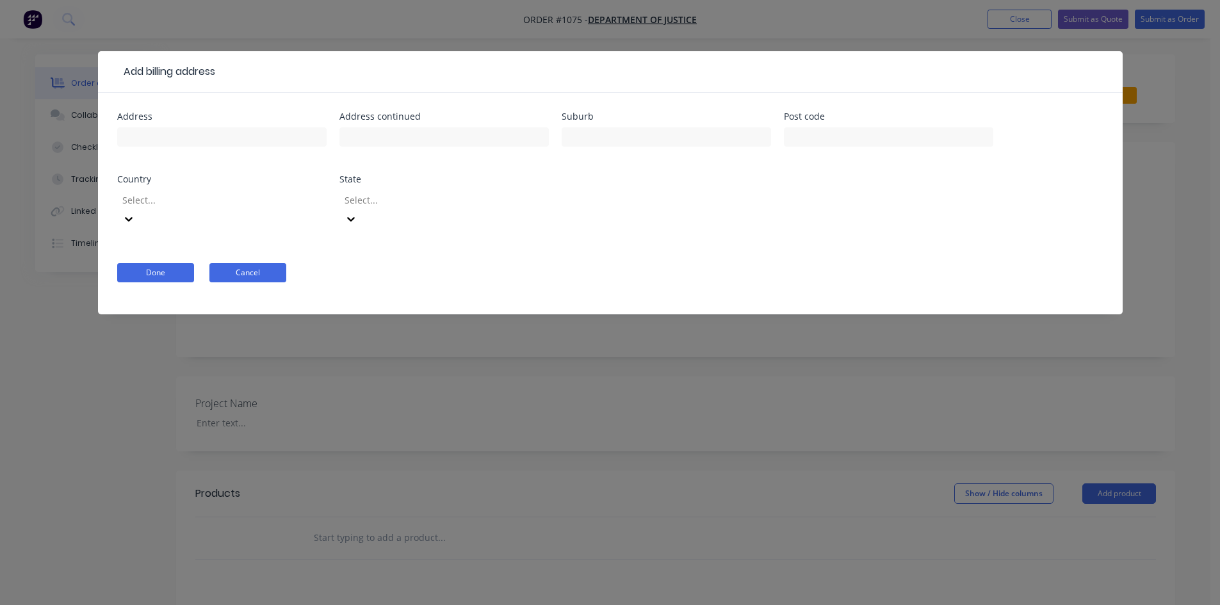
click at [233, 263] on button "Cancel" at bounding box center [247, 272] width 77 height 19
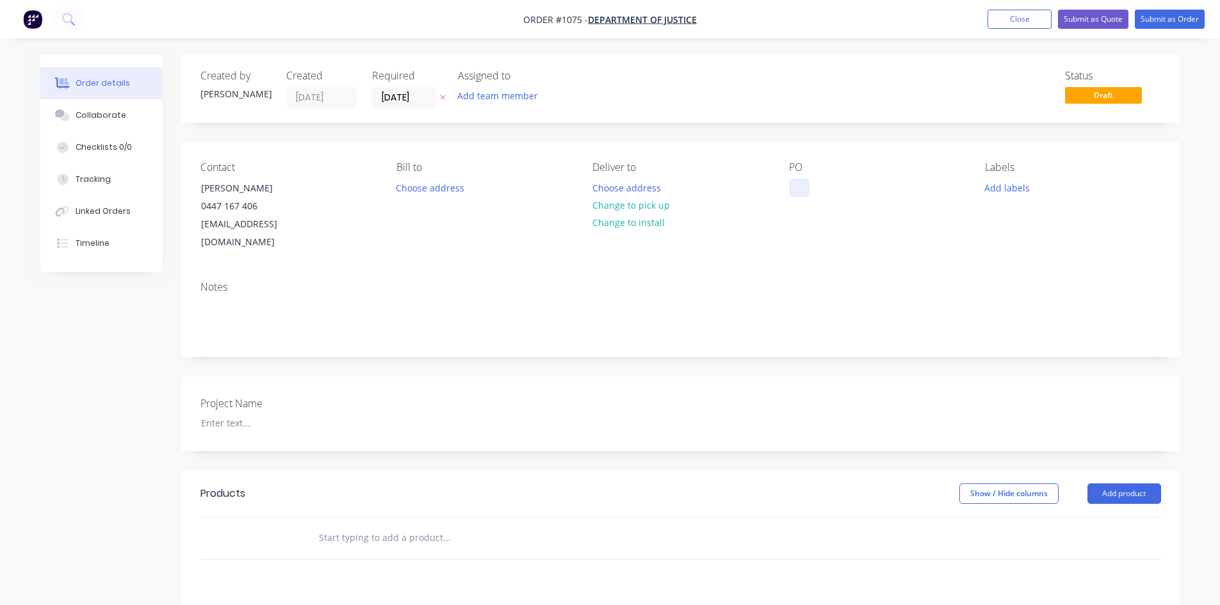
click at [793, 188] on div at bounding box center [799, 188] width 20 height 19
paste div
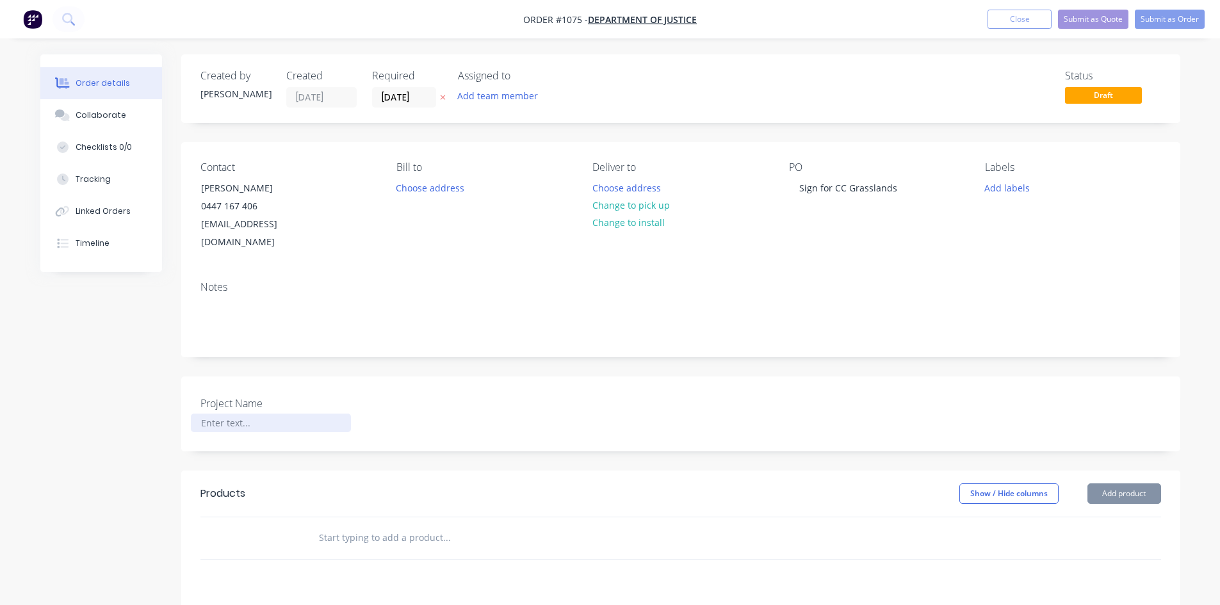
click at [232, 414] on div at bounding box center [271, 423] width 160 height 19
paste div
click at [366, 525] on input "text" at bounding box center [446, 538] width 256 height 26
type input "n"
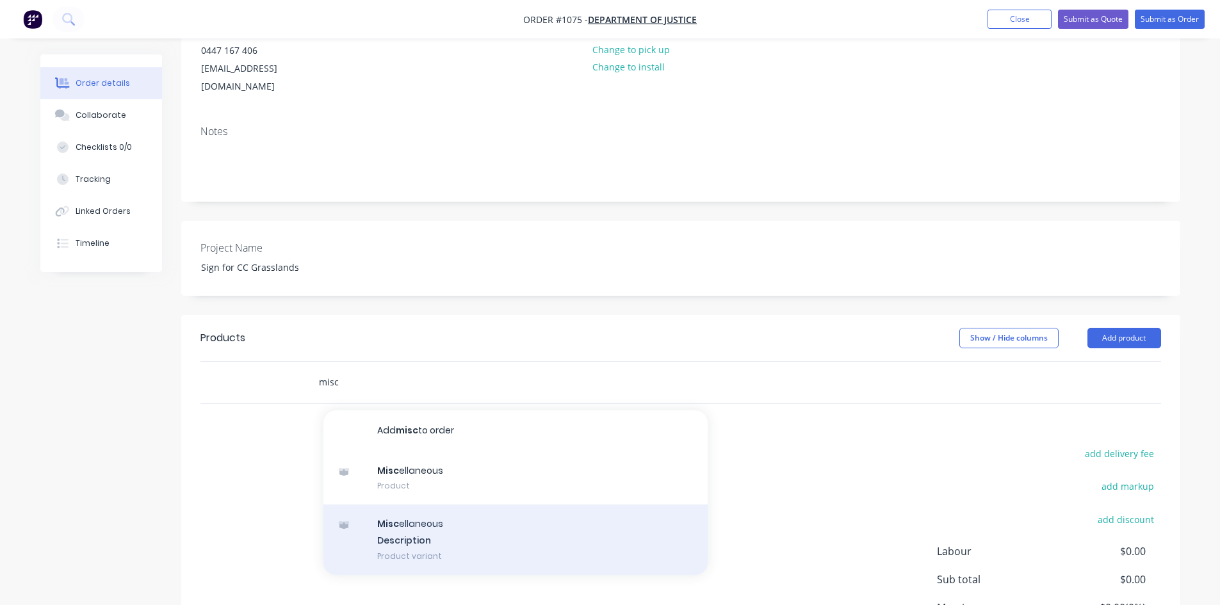
scroll to position [192, 0]
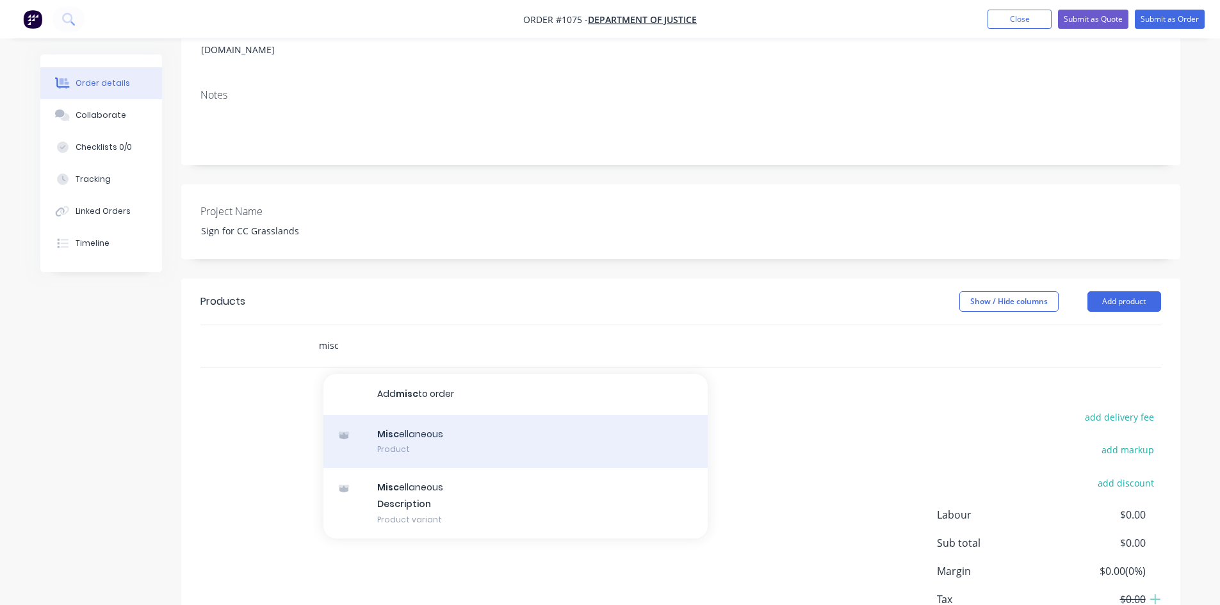
type input "misc"
click at [431, 425] on div "Misc ellaneous Product" at bounding box center [515, 442] width 384 height 54
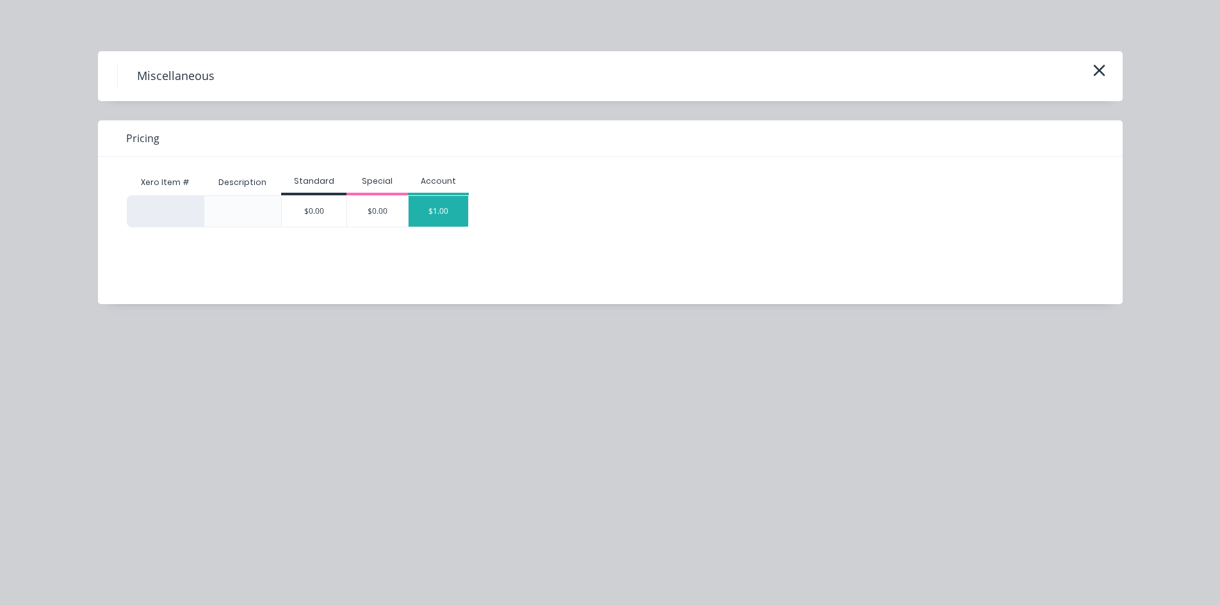
click at [446, 216] on div "$1.00" at bounding box center [438, 211] width 60 height 31
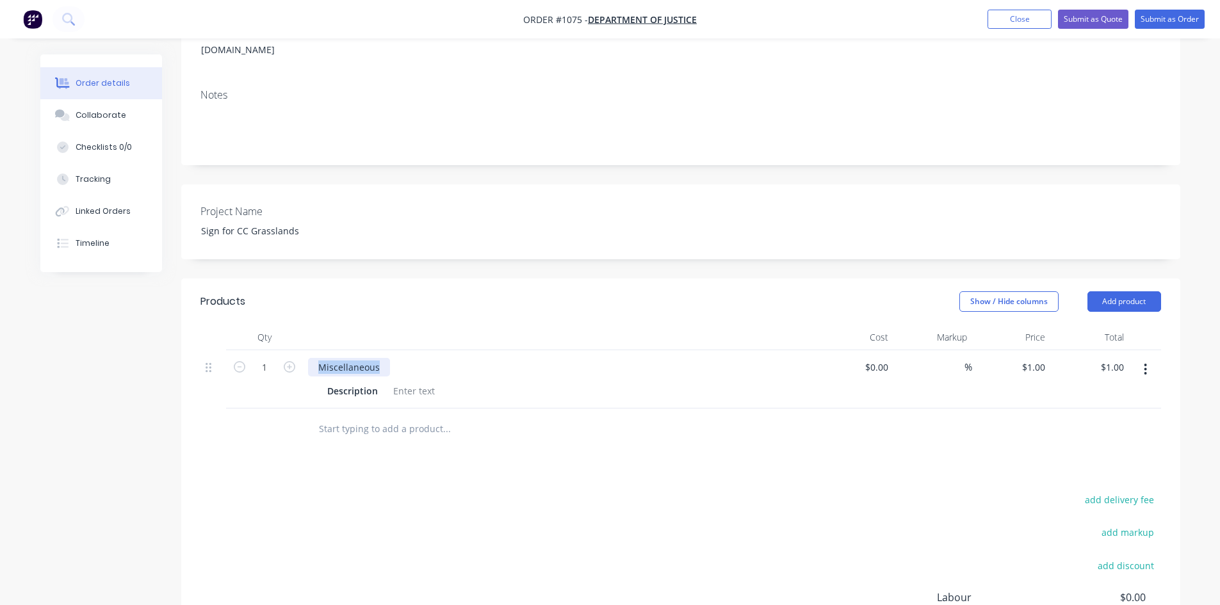
drag, startPoint x: 378, startPoint y: 350, endPoint x: 316, endPoint y: 350, distance: 62.7
click at [316, 358] on div "Miscellaneous" at bounding box center [349, 367] width 82 height 19
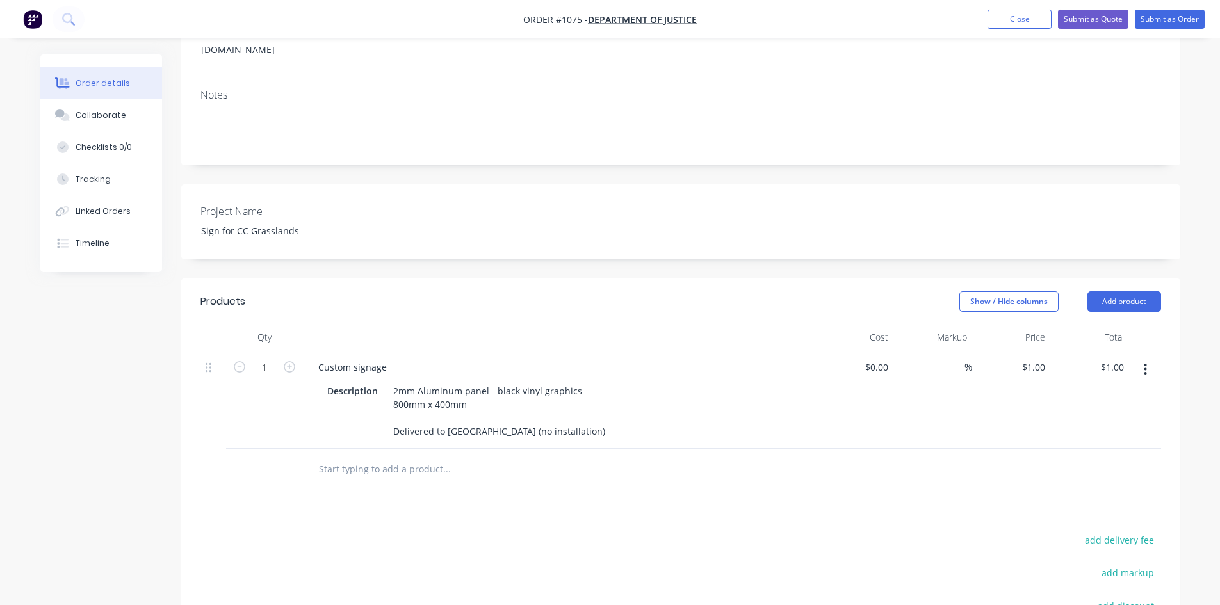
click at [599, 491] on div "Products Show / Hide columns Add product Qty Cost Markup Price Total 1 Custom s…" at bounding box center [680, 537] width 999 height 519
click at [954, 358] on input at bounding box center [956, 367] width 15 height 19
type input "60"
type input "$0.00"
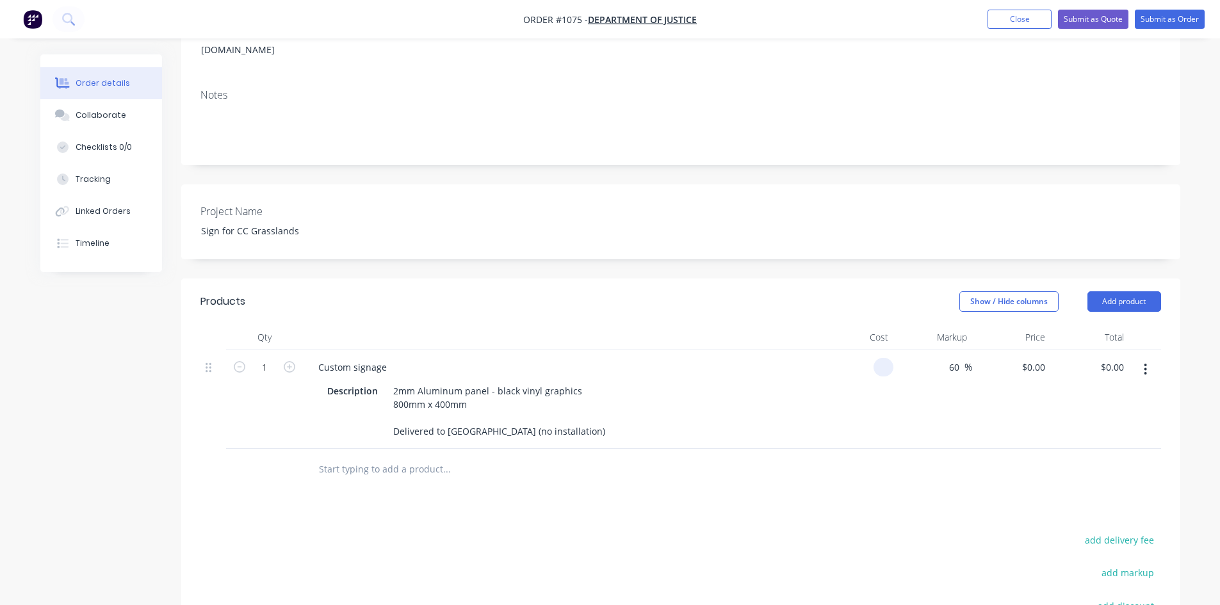
click at [878, 358] on input at bounding box center [885, 367] width 15 height 19
type input "$90.00"
type input "$144.00"
click at [936, 472] on div "Products Show / Hide columns Add product Qty Cost Markup Price Total 1 Custom s…" at bounding box center [680, 537] width 999 height 519
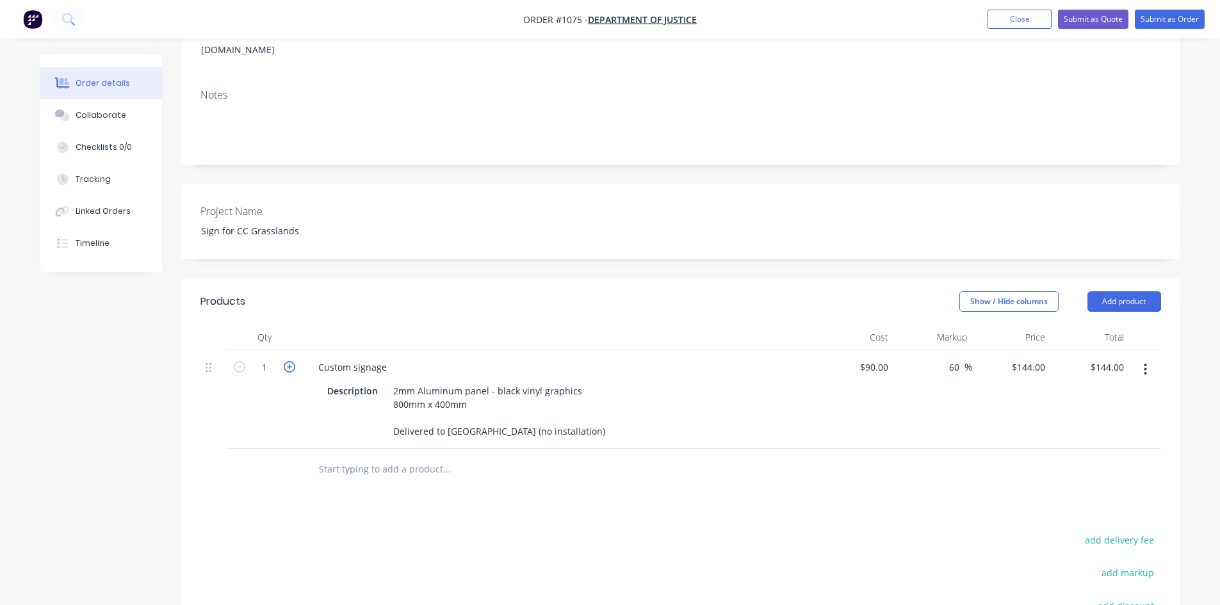
click at [287, 361] on icon "button" at bounding box center [290, 367] width 12 height 12
type input "2"
type input "$288.00"
click at [287, 361] on icon "button" at bounding box center [290, 367] width 12 height 12
type input "3"
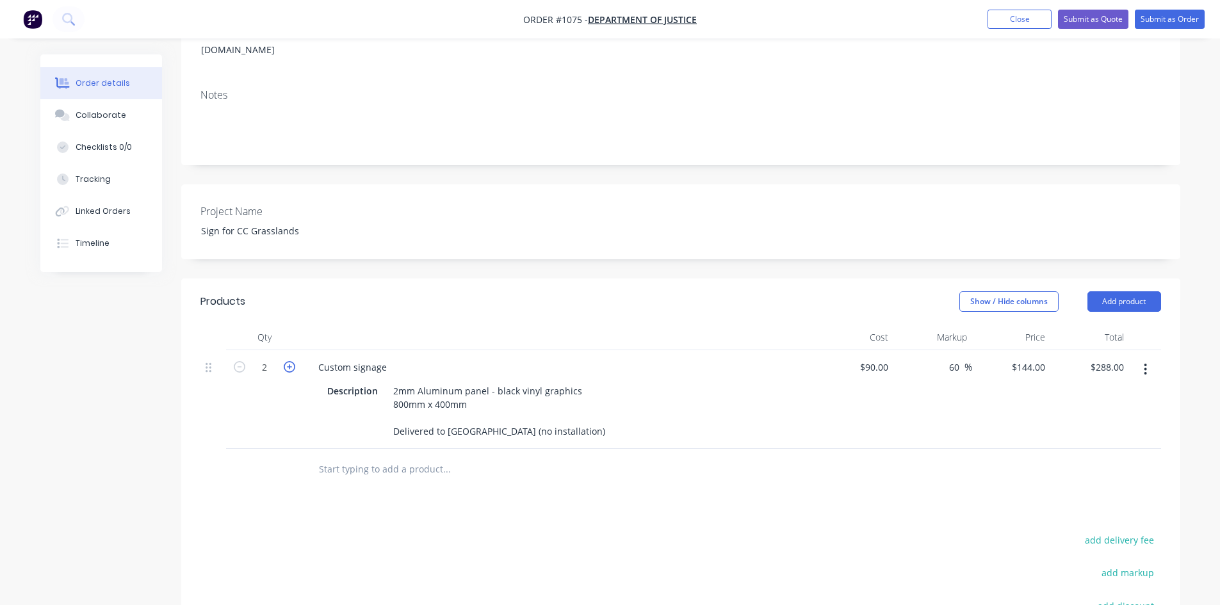
type input "$432.00"
click at [287, 361] on icon "button" at bounding box center [290, 367] width 12 height 12
type input "4"
type input "$576.00"
click at [726, 496] on div "Products Show / Hide columns Add product Qty Cost Markup Price Total 4 Custom s…" at bounding box center [680, 537] width 999 height 519
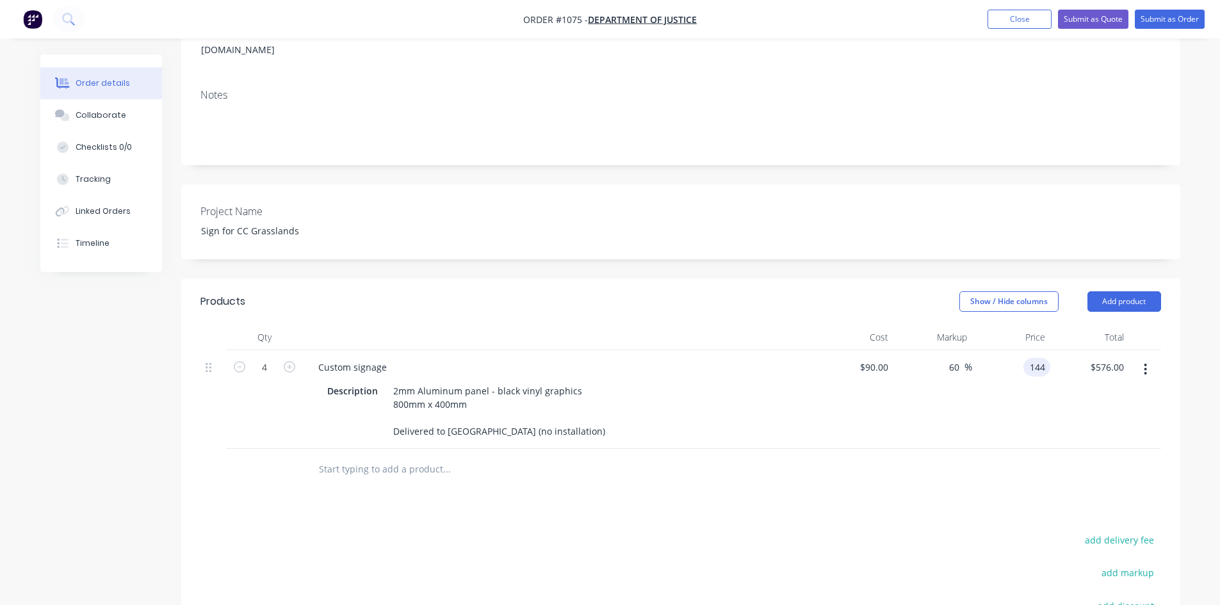
drag, startPoint x: 1027, startPoint y: 348, endPoint x: 1067, endPoint y: 346, distance: 40.4
click at [1067, 350] on div "4 Custom signage Description 2mm Aluminum panel - black vinyl graphics 800mm x …" at bounding box center [680, 399] width 960 height 99
type input "145"
type input "61.11"
type input "$145.00"
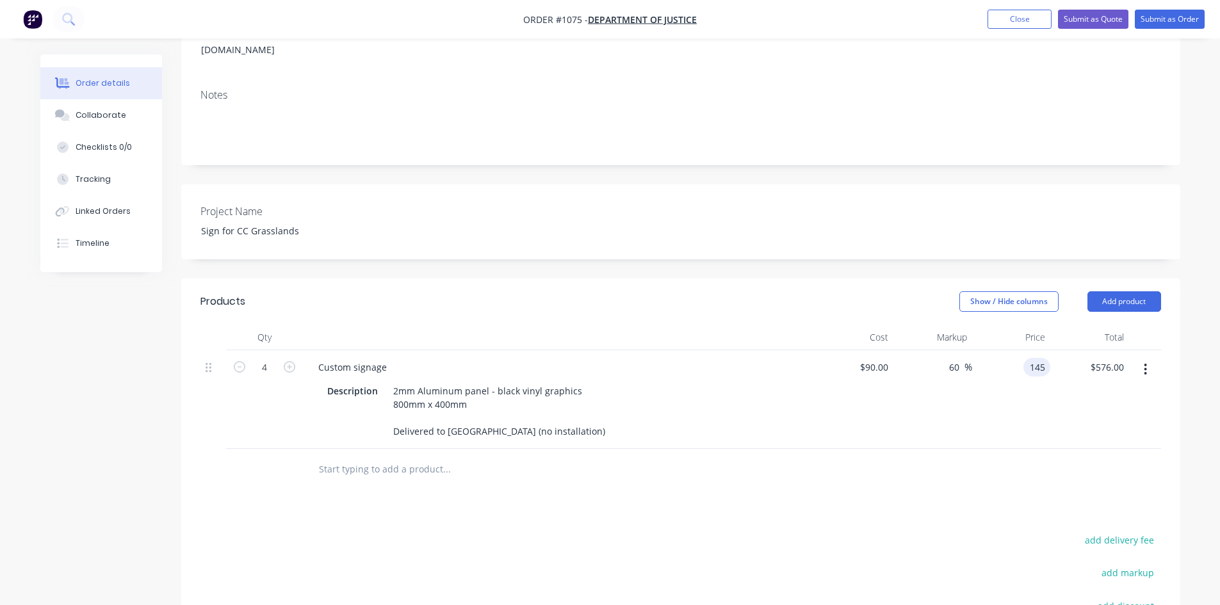
type input "$580.00"
click at [1086, 20] on button "Submit as Quote" at bounding box center [1093, 19] width 70 height 19
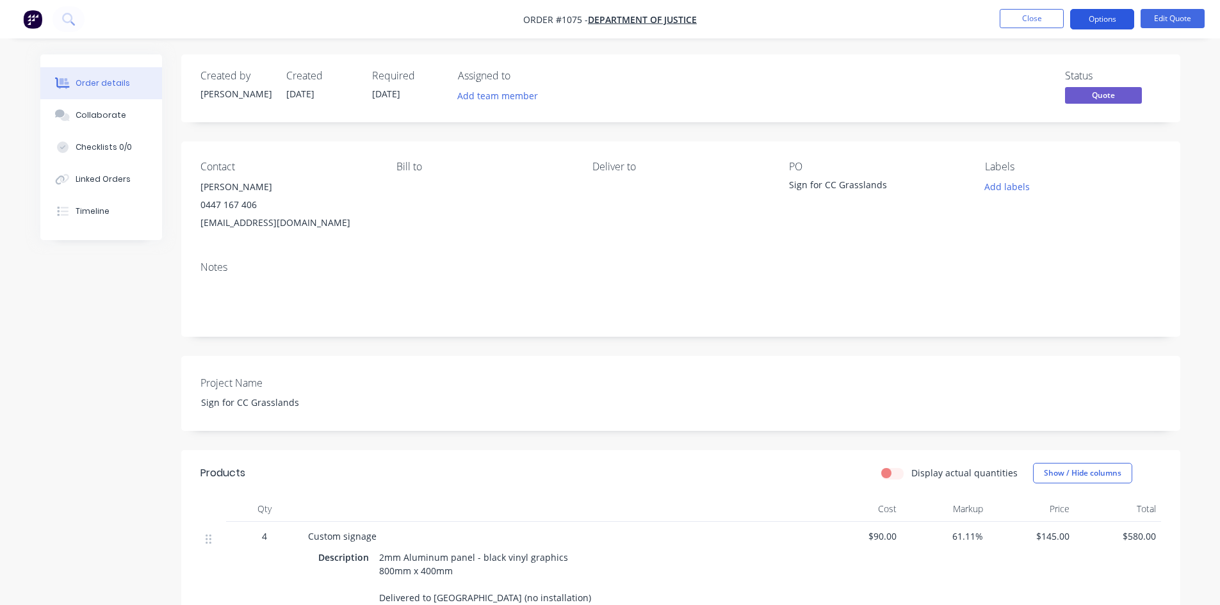
click at [1093, 23] on button "Options" at bounding box center [1102, 19] width 64 height 20
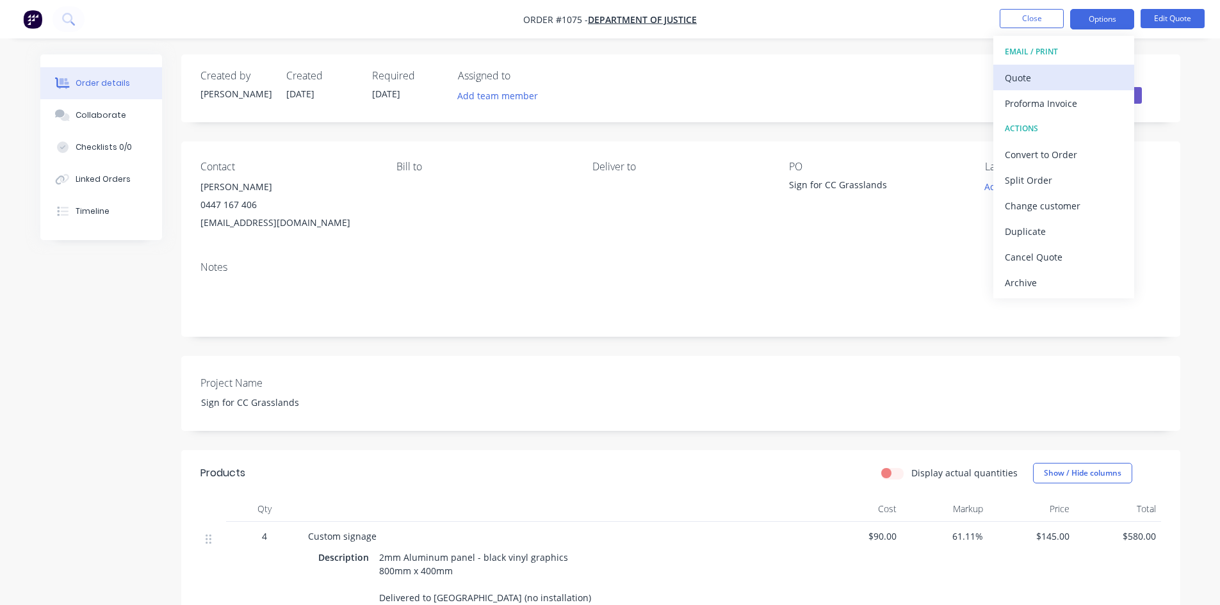
click at [1069, 78] on div "Quote" at bounding box center [1064, 78] width 118 height 19
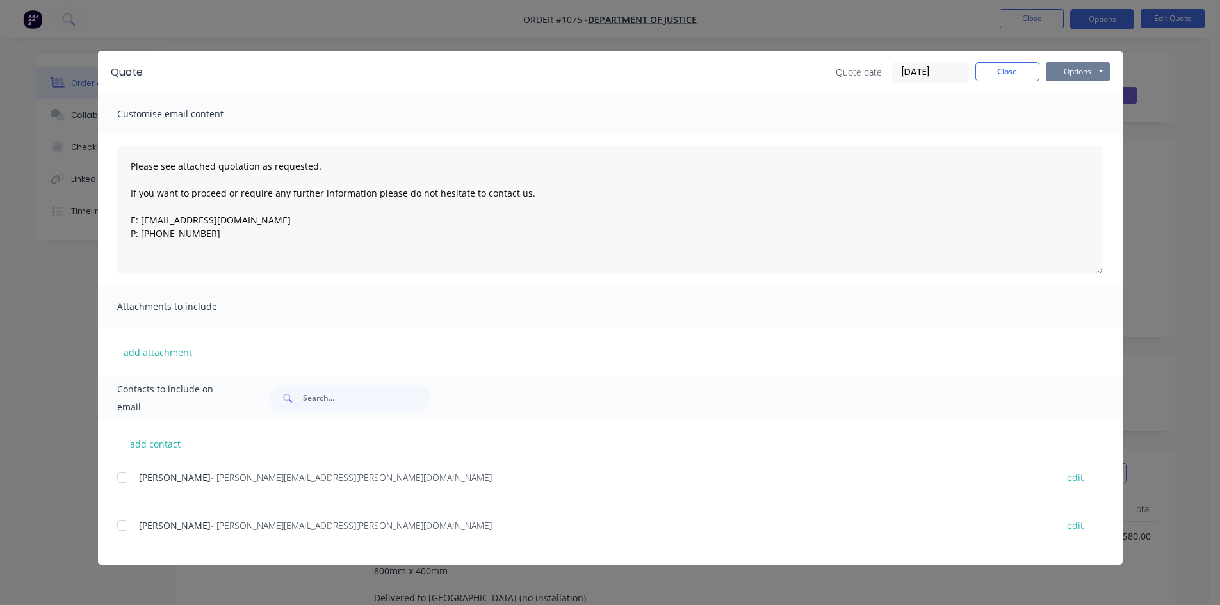
click at [1085, 67] on button "Options" at bounding box center [1077, 71] width 64 height 19
click at [1079, 118] on button "Print" at bounding box center [1086, 115] width 82 height 21
click at [1012, 69] on button "Close" at bounding box center [1007, 71] width 64 height 19
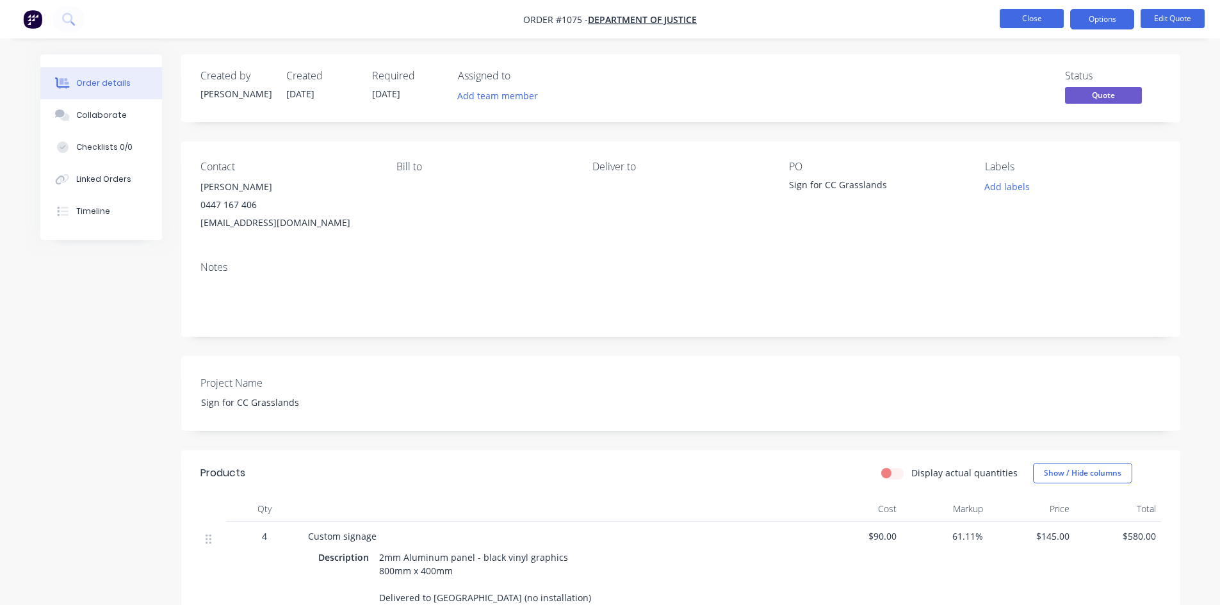
click at [1037, 22] on button "Close" at bounding box center [1031, 18] width 64 height 19
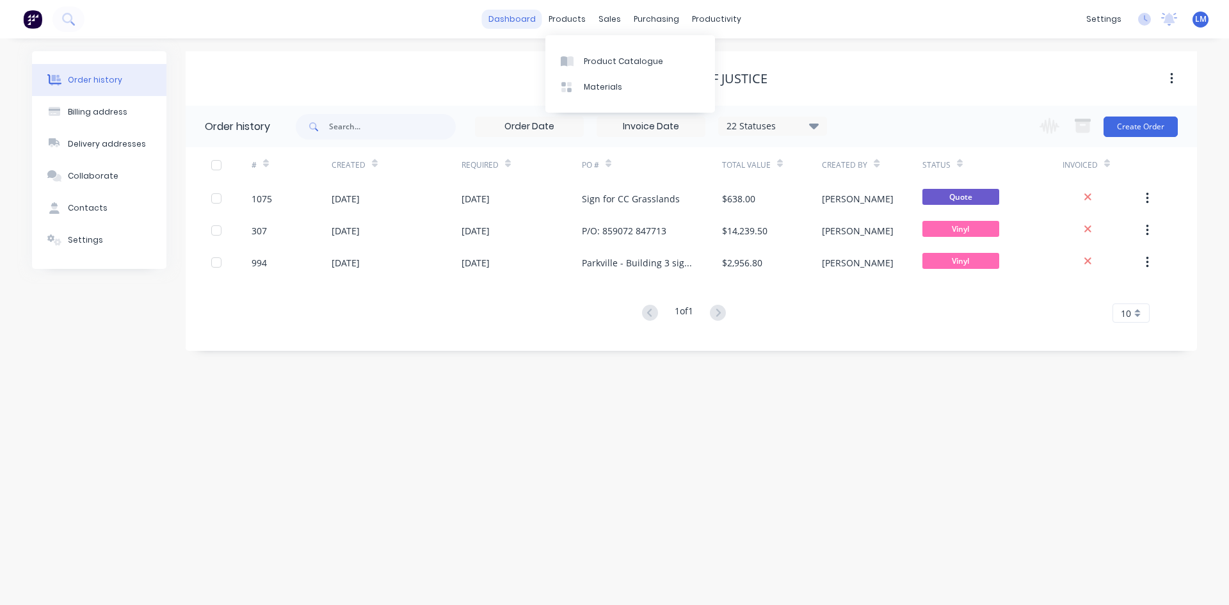
click at [519, 19] on link "dashboard" at bounding box center [512, 19] width 60 height 19
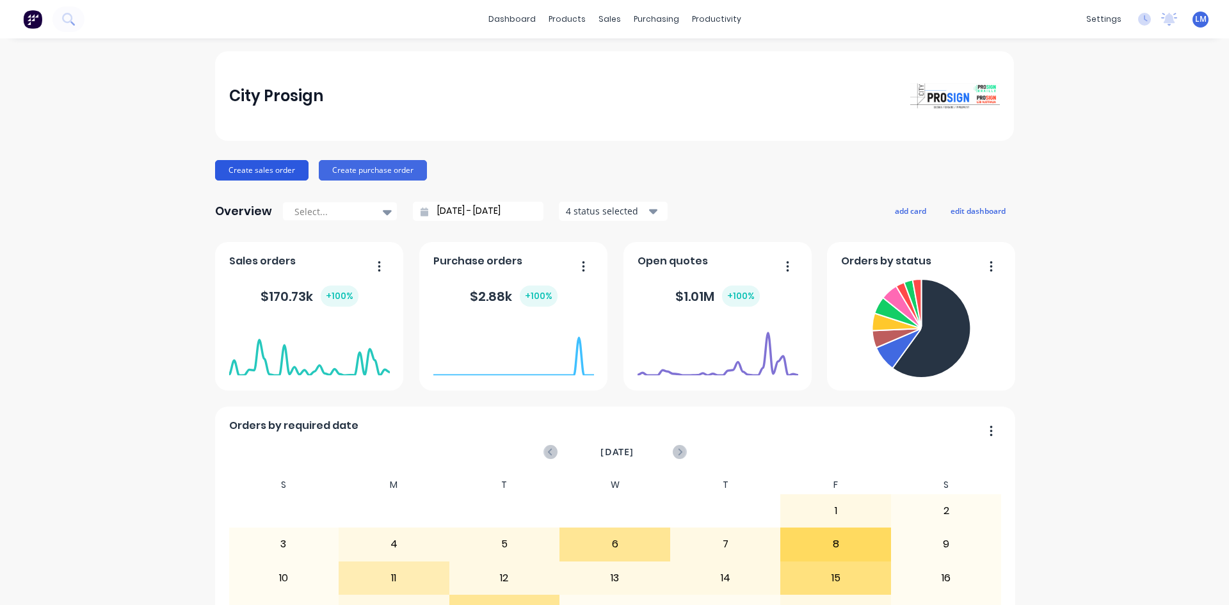
click at [239, 176] on button "Create sales order" at bounding box center [261, 170] width 93 height 20
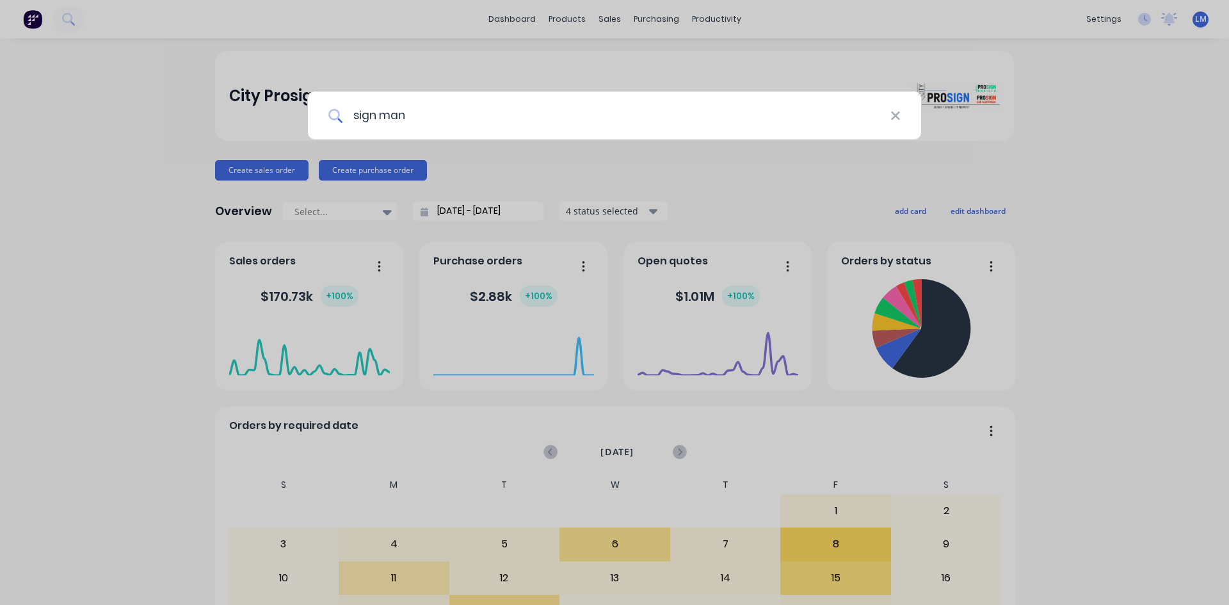
type input "sign man"
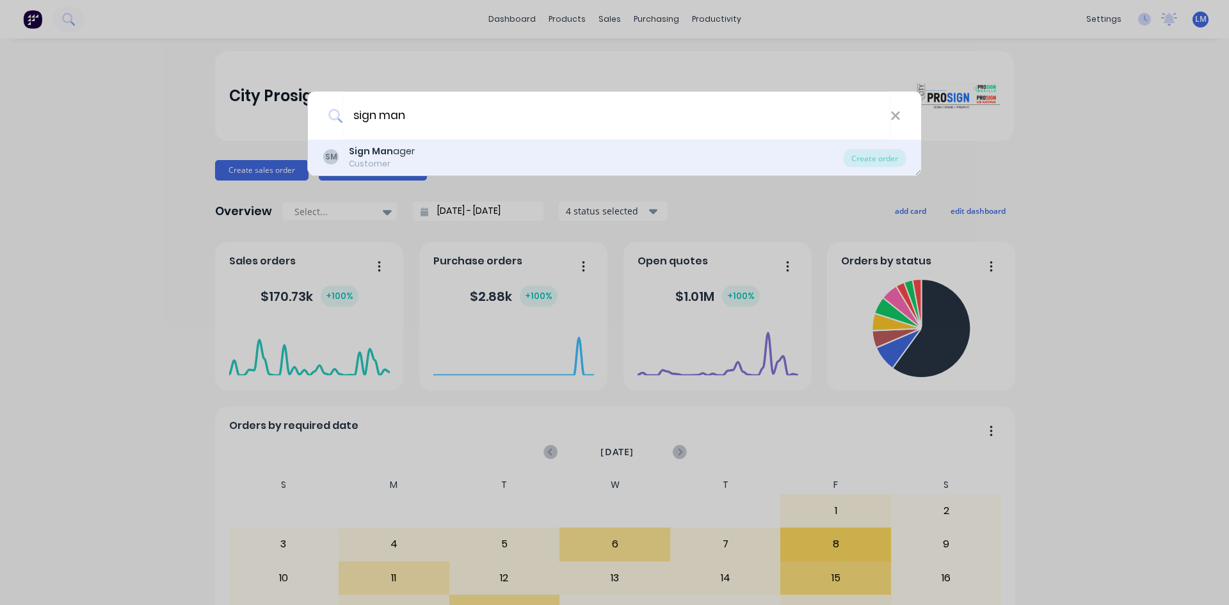
click at [448, 152] on div "SM Sign Man ager Customer" at bounding box center [583, 157] width 521 height 25
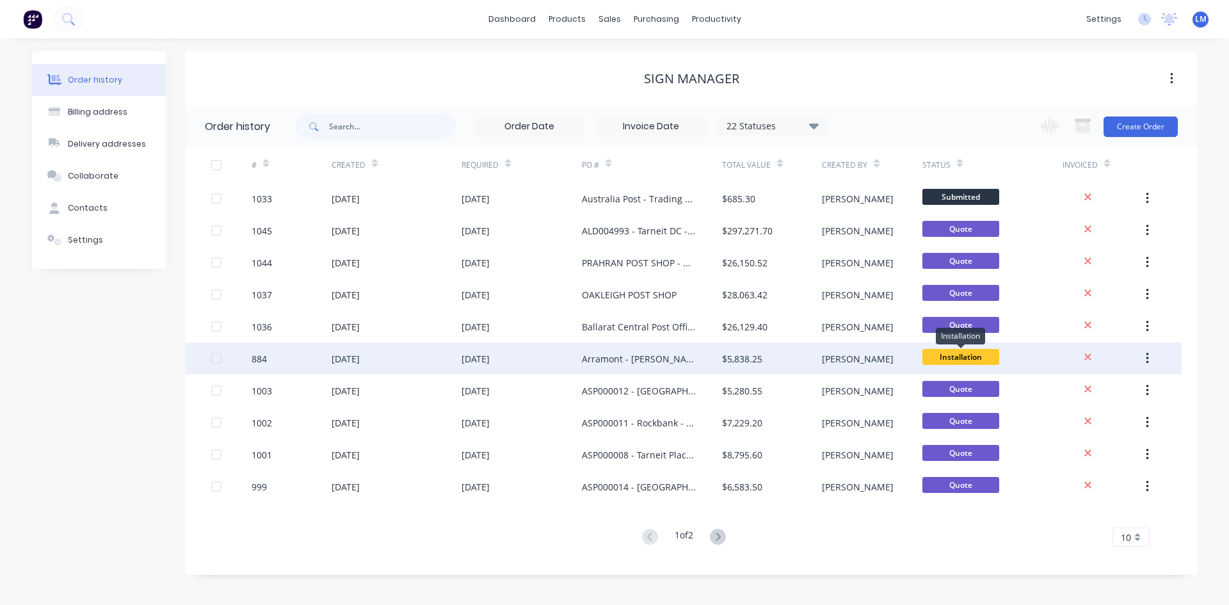
click at [989, 355] on span "Installation" at bounding box center [961, 357] width 77 height 16
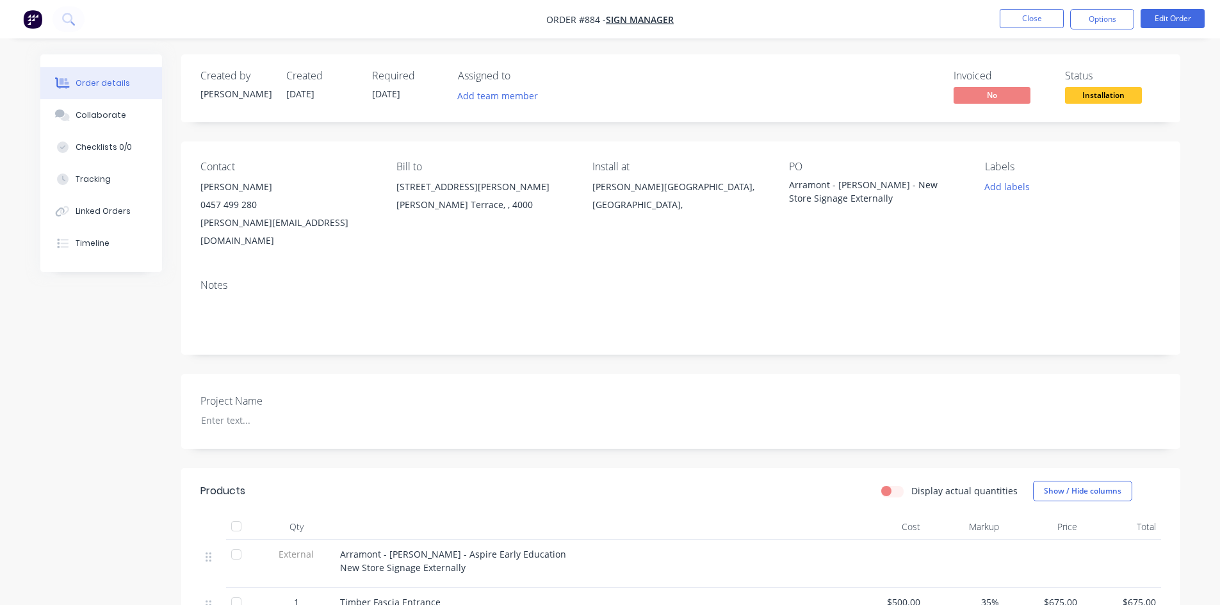
click at [1106, 90] on span "Installation" at bounding box center [1103, 95] width 77 height 16
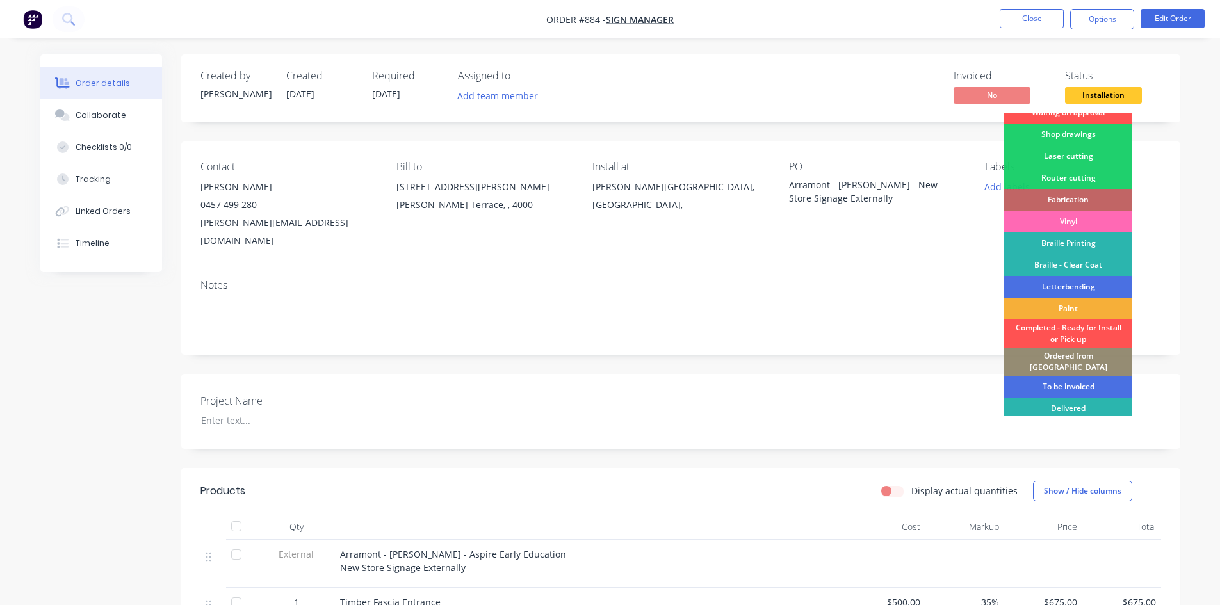
scroll to position [52, 0]
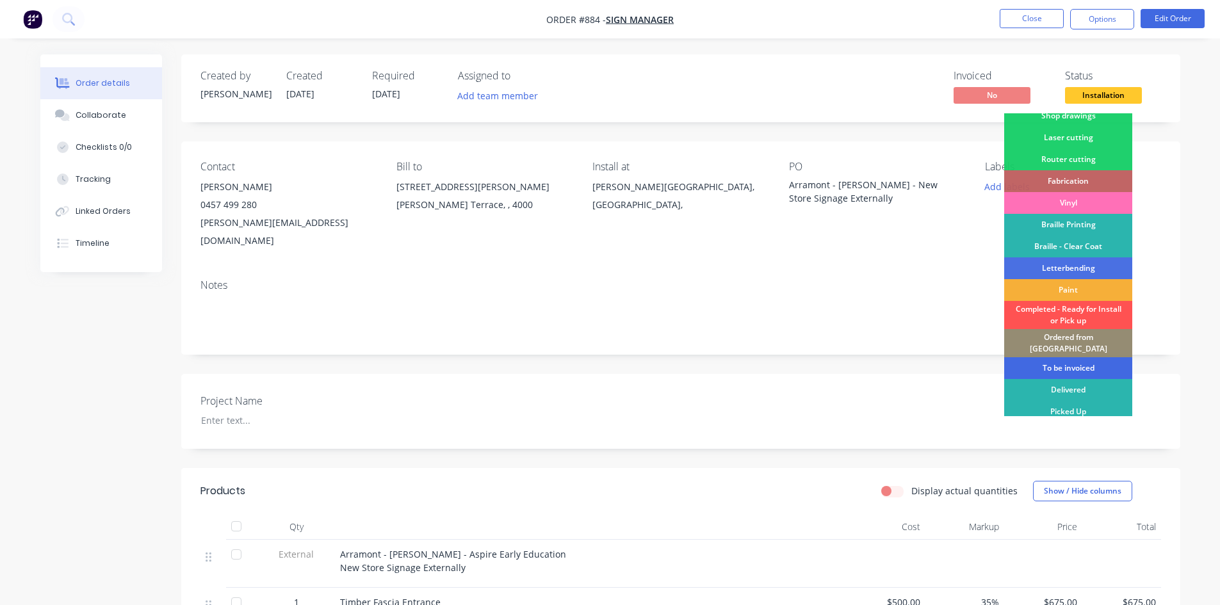
click at [1070, 357] on div "To be invoiced" at bounding box center [1068, 368] width 128 height 22
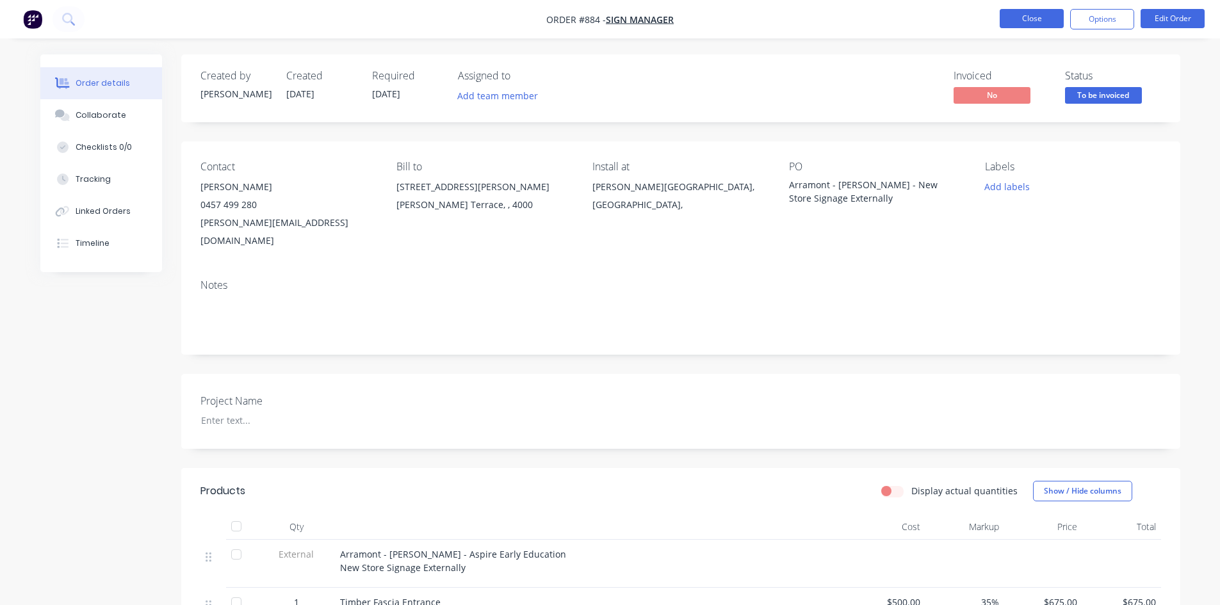
click at [1028, 21] on button "Close" at bounding box center [1031, 18] width 64 height 19
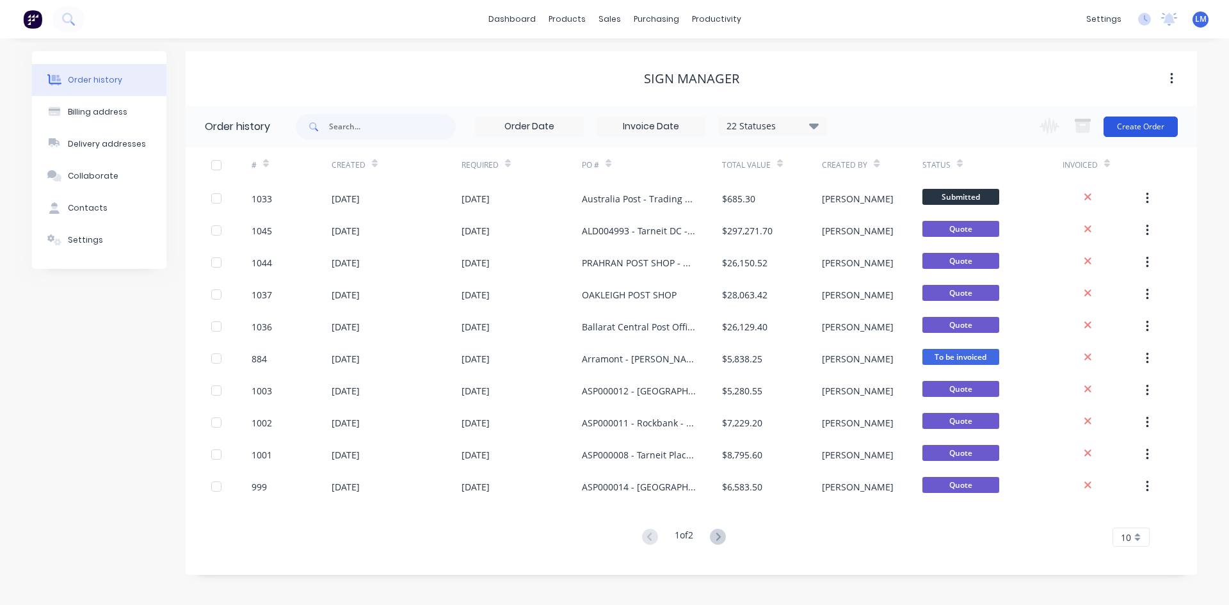
click at [1133, 129] on button "Create Order" at bounding box center [1141, 127] width 74 height 20
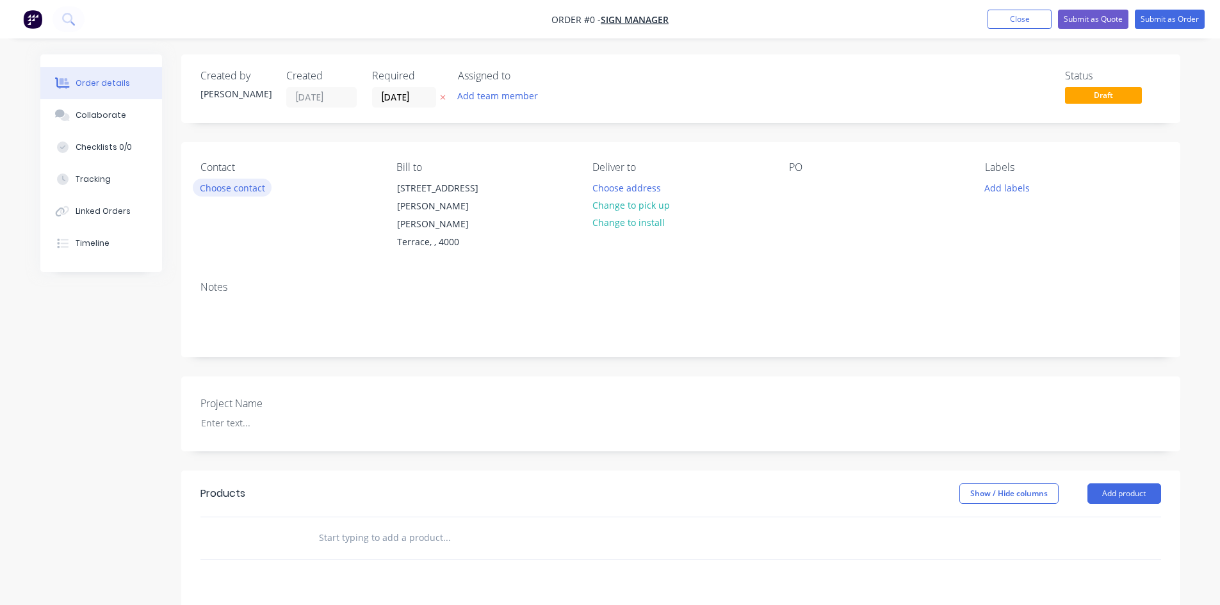
click at [236, 191] on button "Choose contact" at bounding box center [232, 187] width 79 height 17
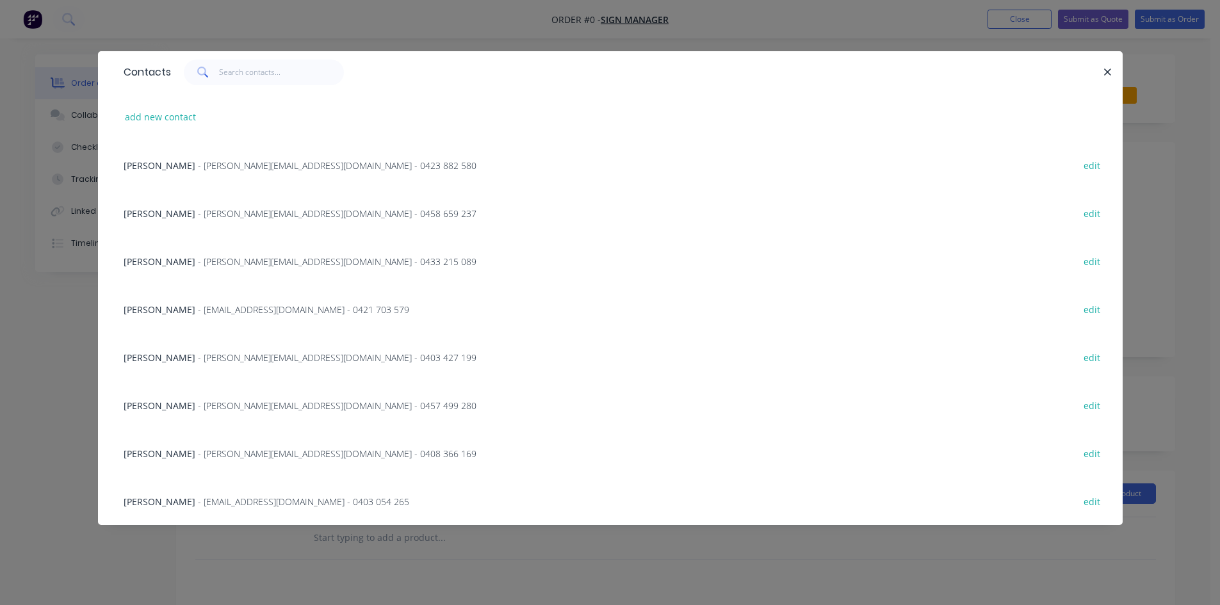
click at [218, 407] on span "- [PERSON_NAME][EMAIL_ADDRESS][DOMAIN_NAME] - 0457 499 280" at bounding box center [337, 405] width 278 height 12
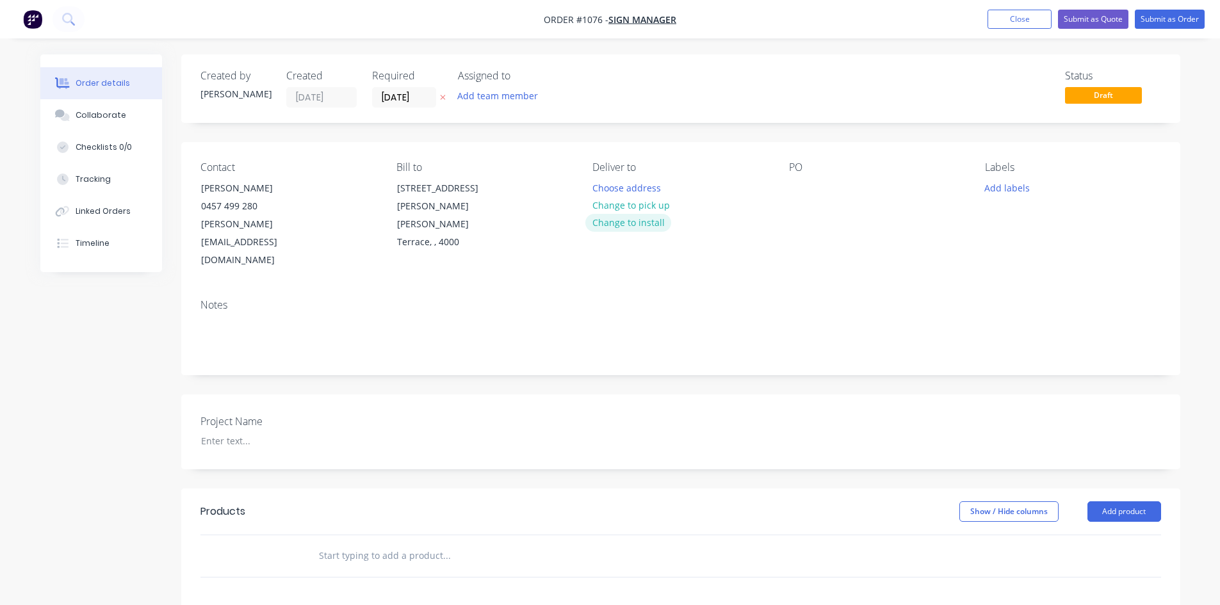
click at [645, 224] on button "Change to install" at bounding box center [628, 222] width 86 height 17
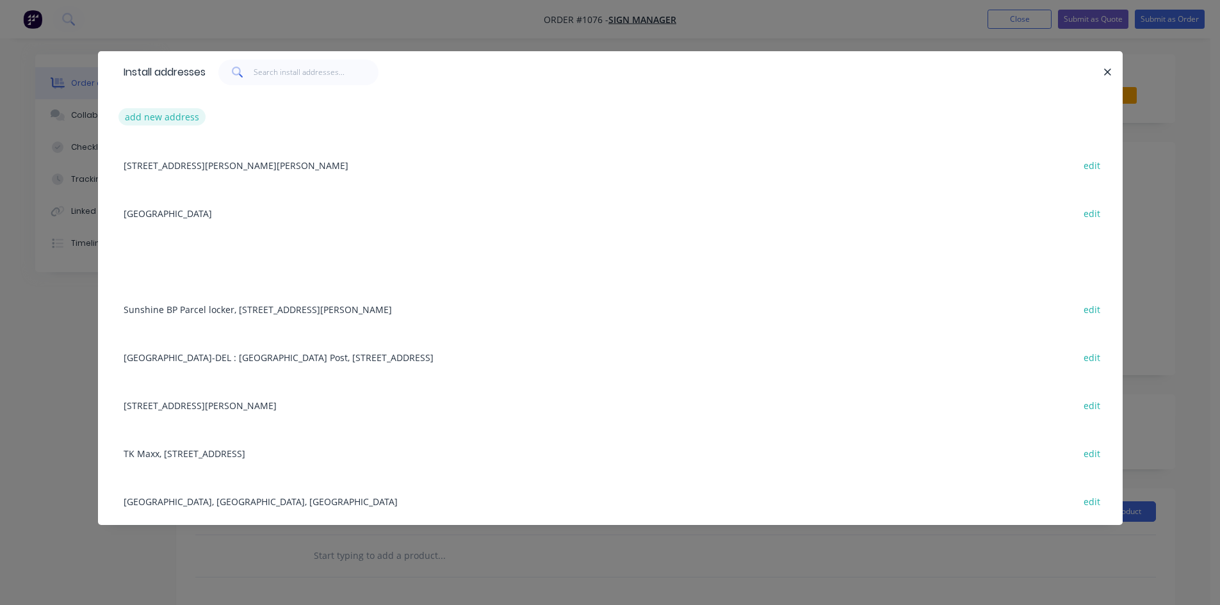
click at [171, 117] on button "add new address" at bounding box center [162, 116] width 88 height 17
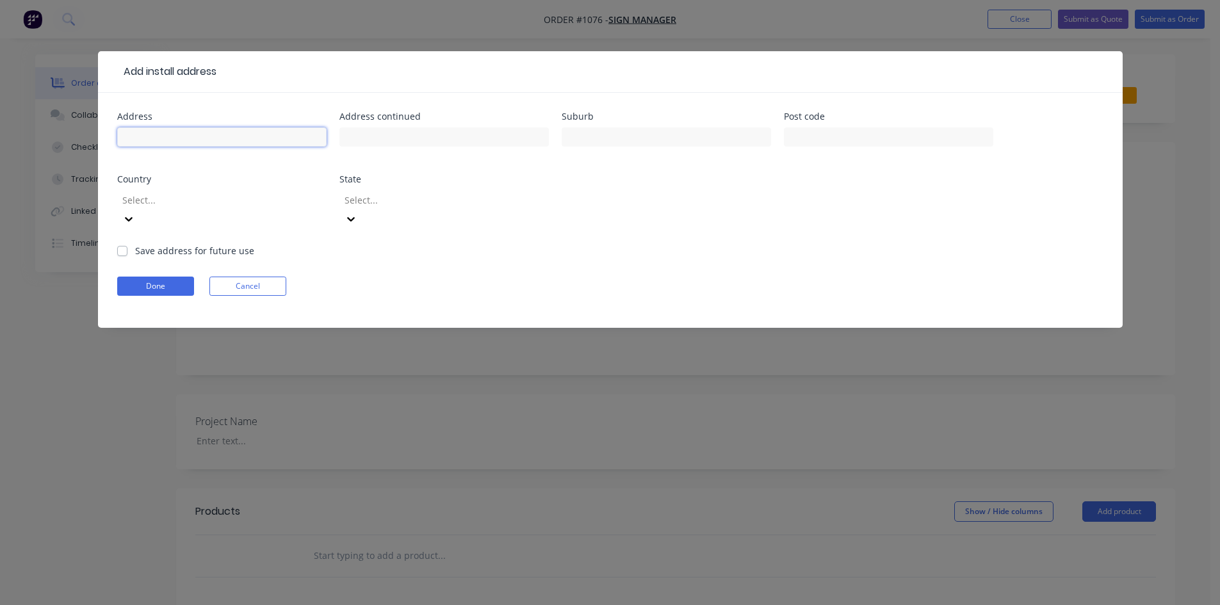
click at [239, 140] on input "text" at bounding box center [221, 136] width 209 height 19
paste input "[PERSON_NAME] - Ballarat - New Store Signage"
click at [122, 140] on input "[PERSON_NAME] - Ballarat - New Store Signage" at bounding box center [221, 136] width 209 height 19
type input "ASPIRE - [PERSON_NAME] - Ballarat - New Store Signage"
click at [499, 137] on input "text" at bounding box center [443, 136] width 209 height 19
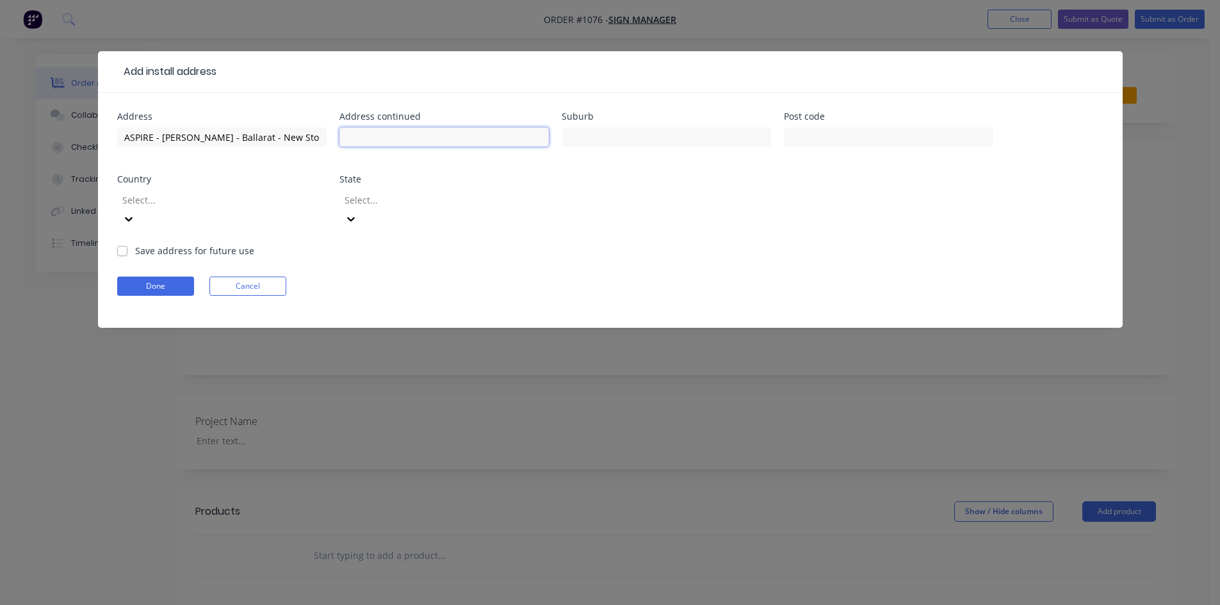
paste input "[STREET_ADDRESS],"
type input "[STREET_ADDRESS],"
click at [622, 137] on input "text" at bounding box center [665, 136] width 209 height 19
type input "[PERSON_NAME]"
type input "3350"
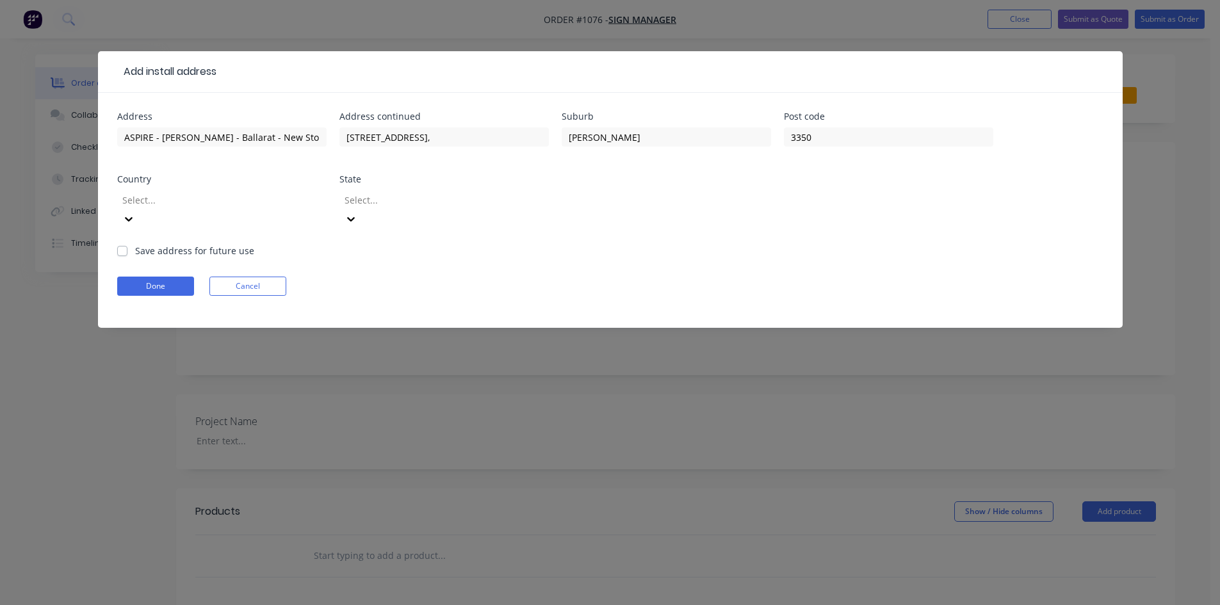
click at [181, 203] on div at bounding box center [213, 200] width 184 height 16
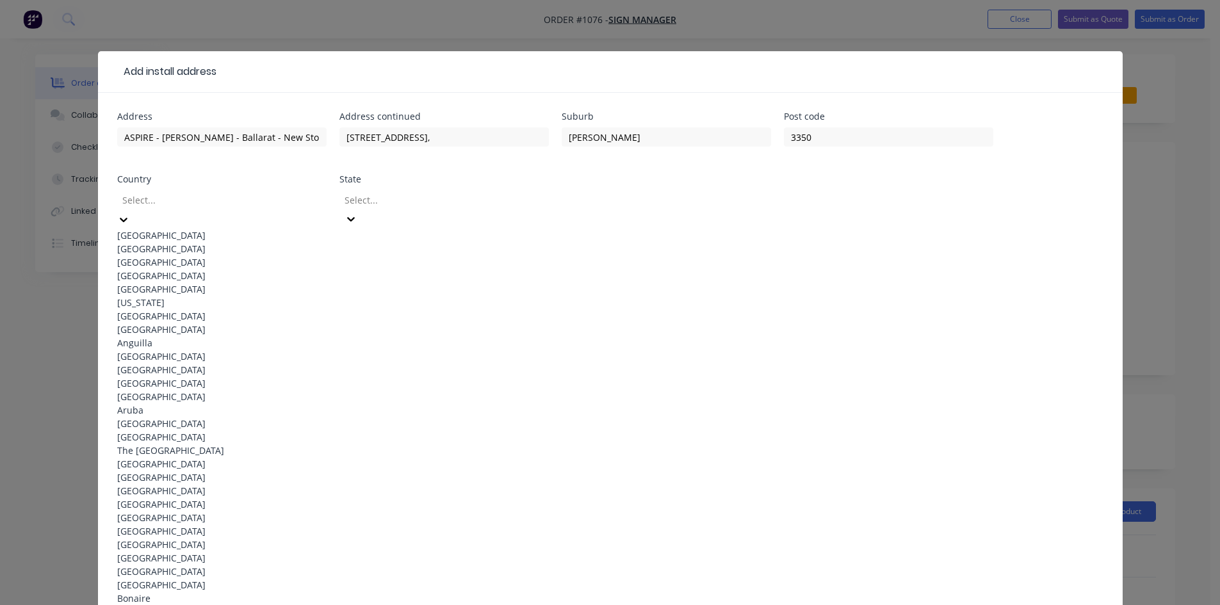
drag, startPoint x: 176, startPoint y: 232, endPoint x: 186, endPoint y: 226, distance: 11.5
click at [176, 232] on div "[GEOGRAPHIC_DATA]" at bounding box center [221, 235] width 209 height 13
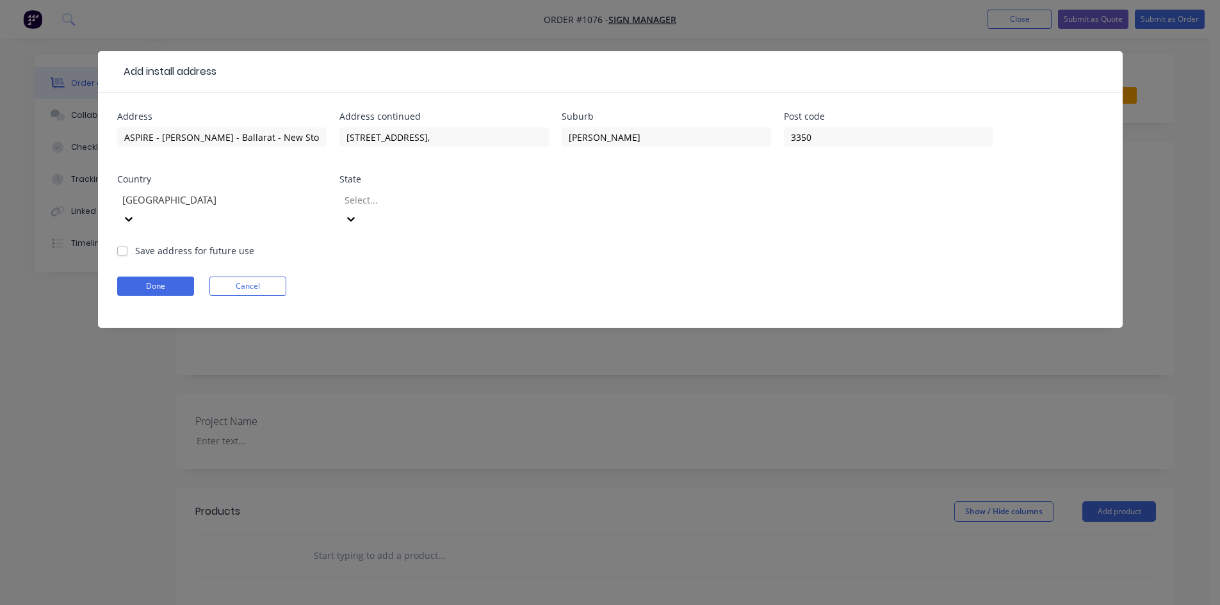
click at [411, 197] on div at bounding box center [435, 200] width 184 height 16
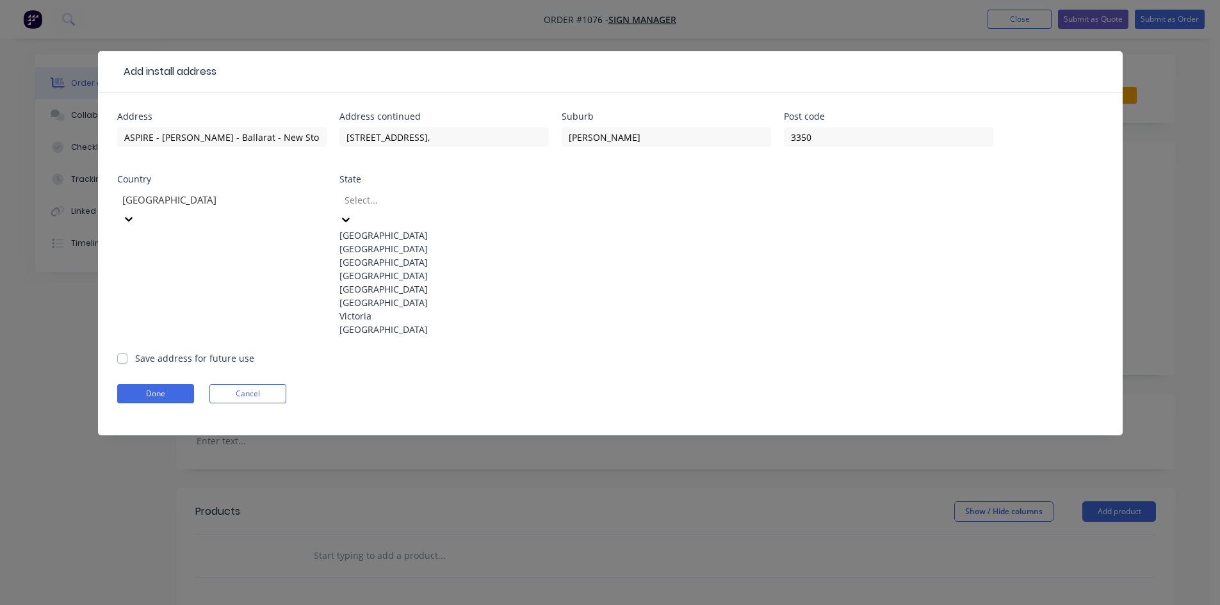
click at [396, 323] on div "Victoria" at bounding box center [443, 315] width 209 height 13
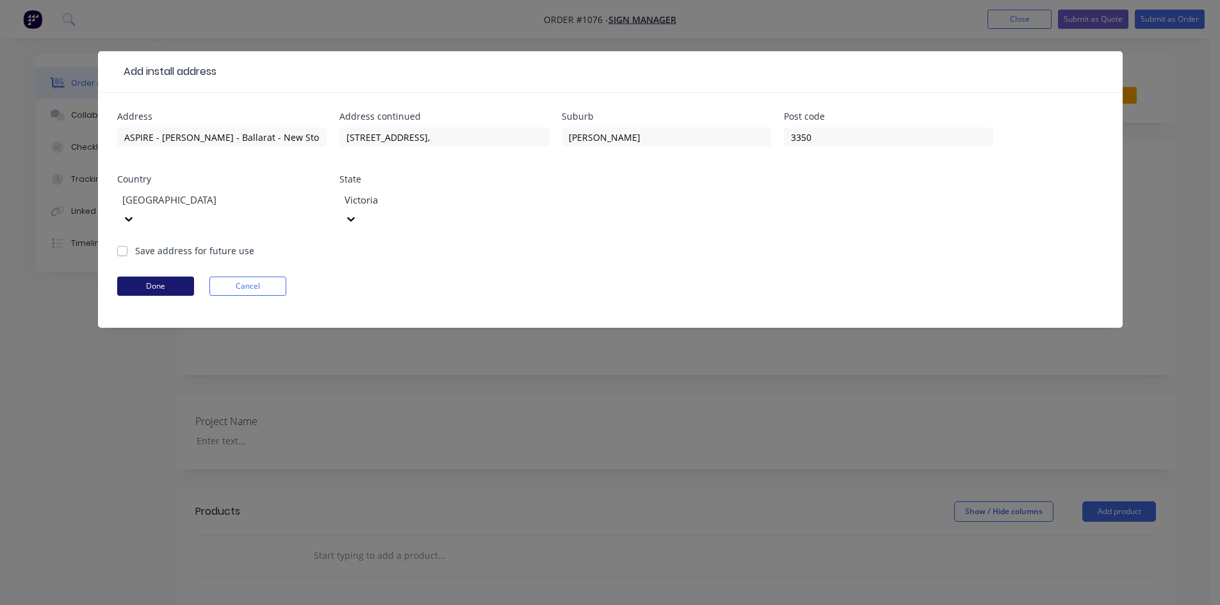
click at [158, 277] on button "Done" at bounding box center [155, 286] width 77 height 19
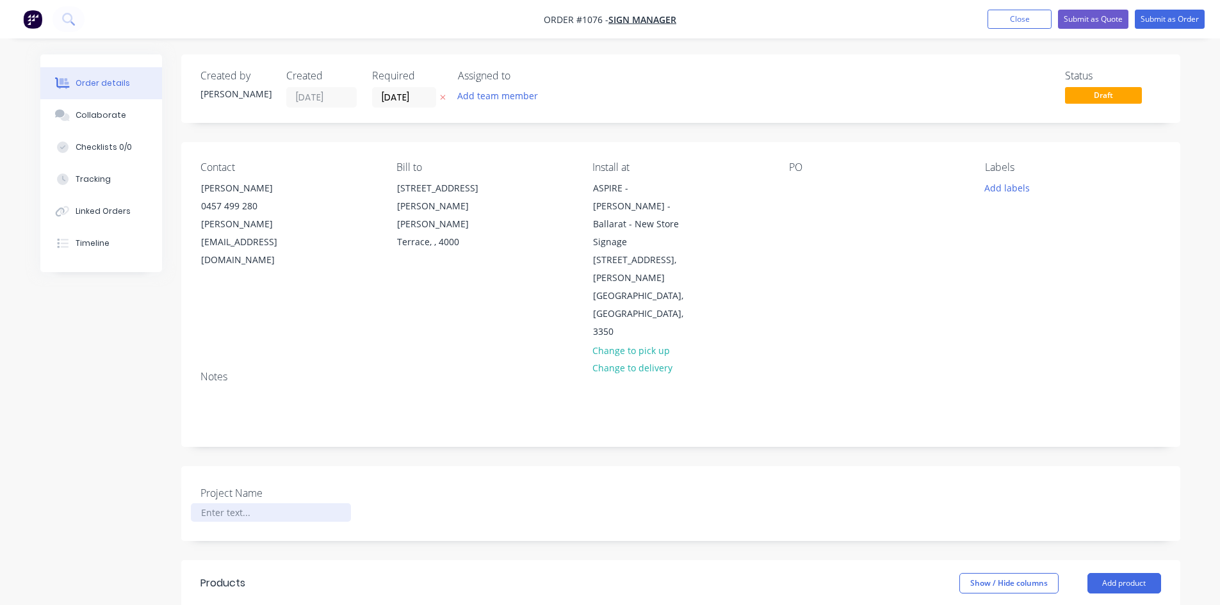
click at [253, 503] on div at bounding box center [271, 512] width 160 height 19
paste div
drag, startPoint x: 198, startPoint y: 442, endPoint x: 335, endPoint y: 449, distance: 137.8
click at [335, 503] on div "[STREET_ADDRESS]," at bounding box center [271, 512] width 160 height 19
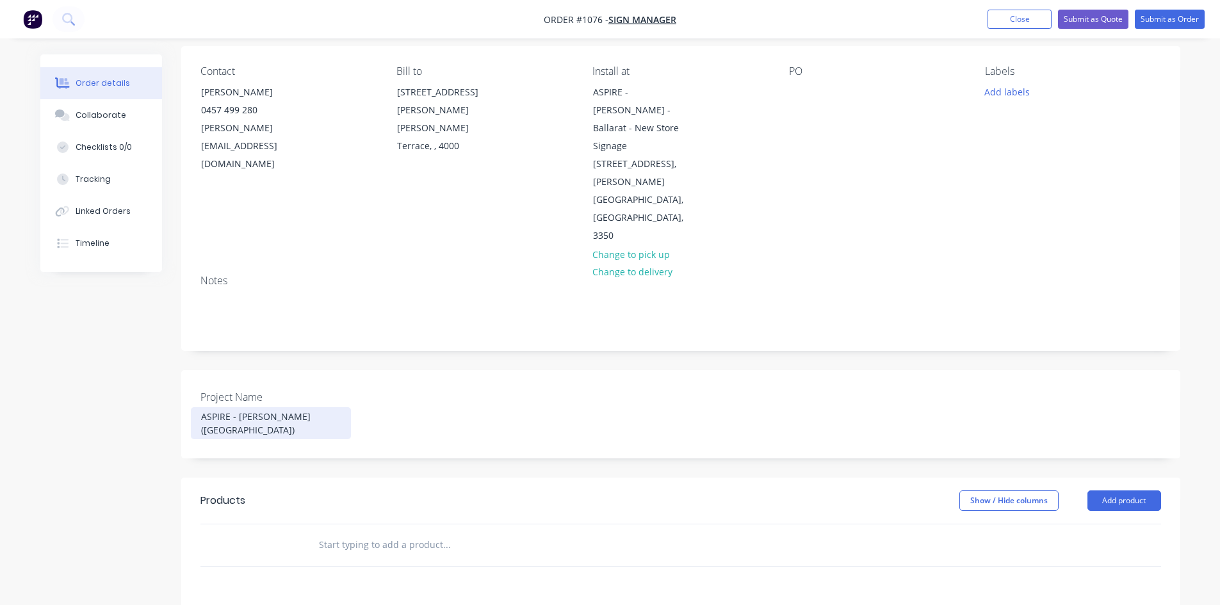
scroll to position [128, 0]
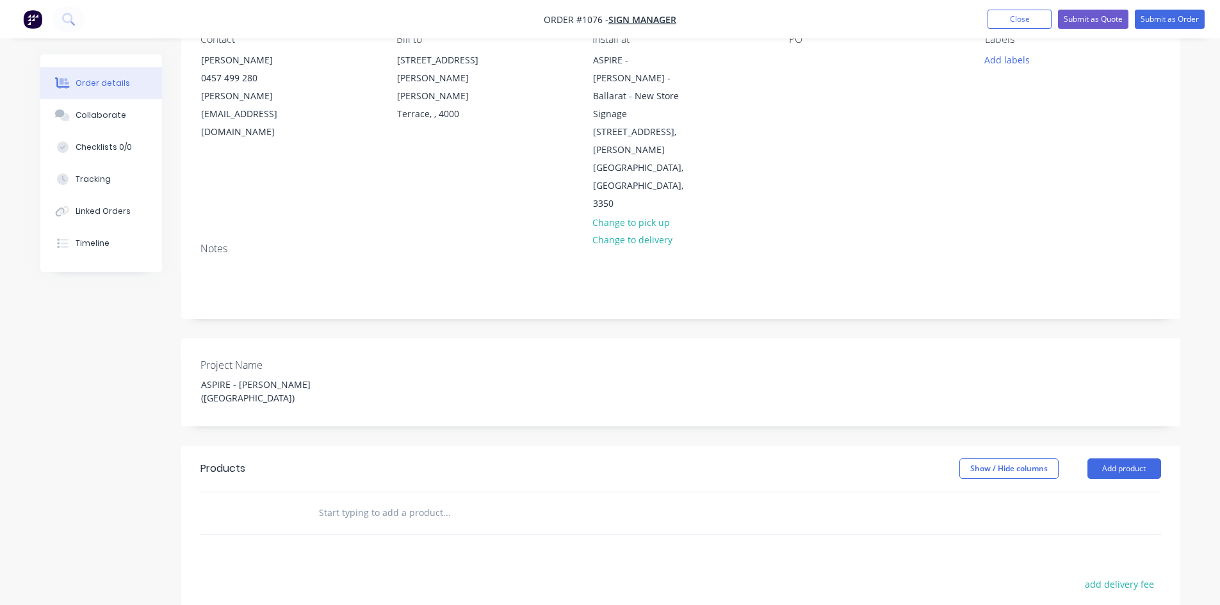
click at [404, 500] on input "text" at bounding box center [446, 513] width 256 height 26
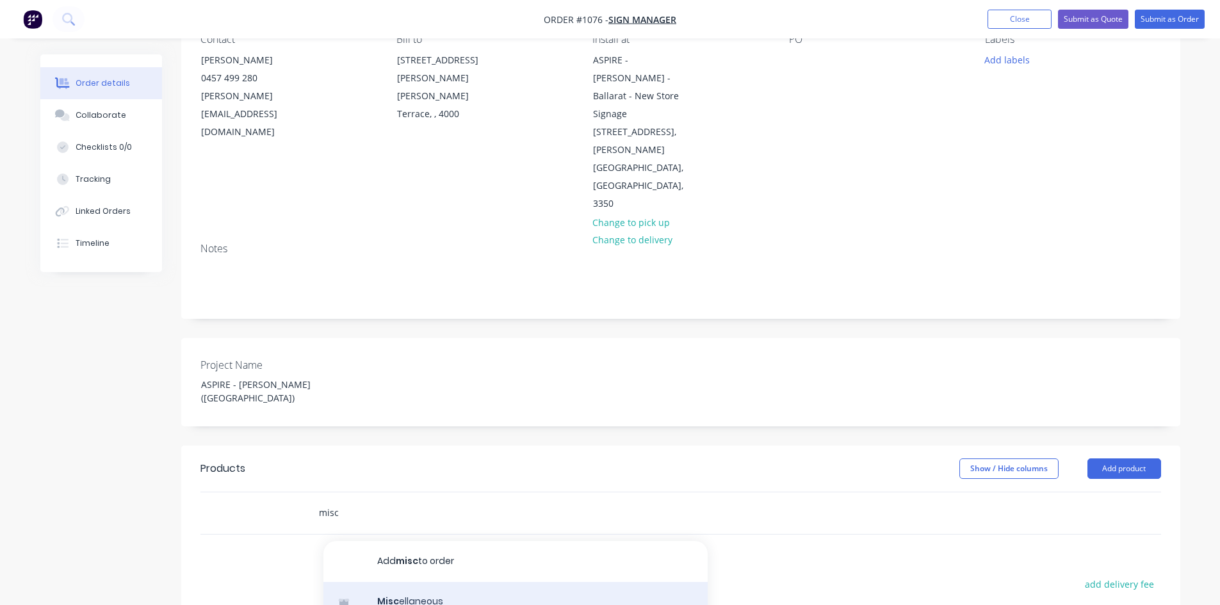
type input "misc"
click at [433, 582] on div "Misc ellaneous Product" at bounding box center [515, 609] width 384 height 54
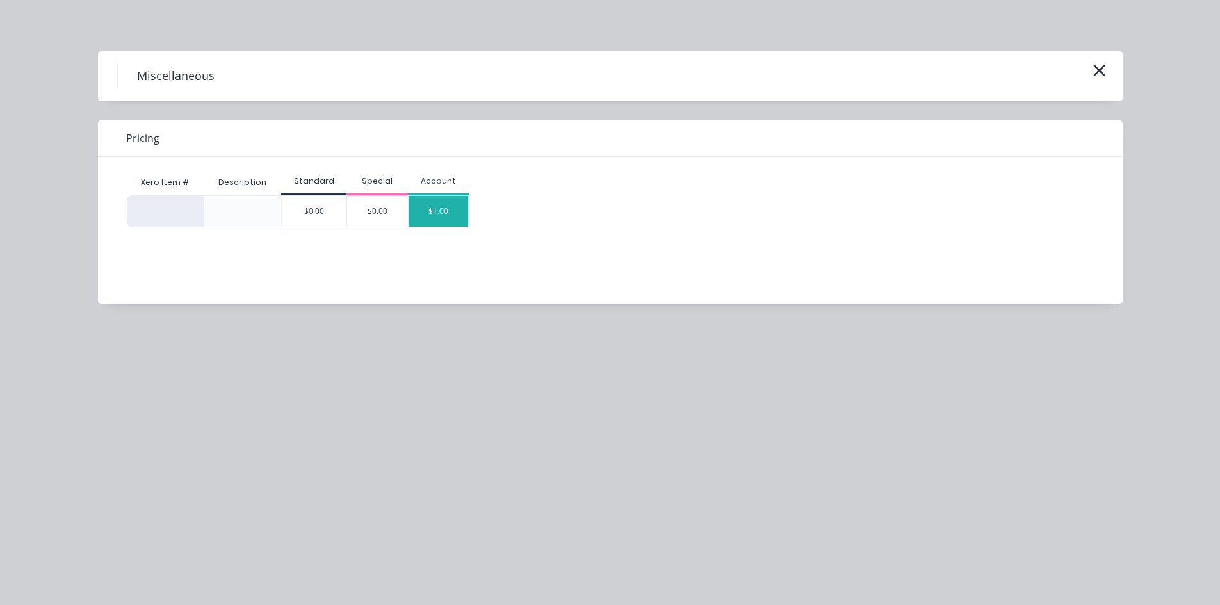
click at [446, 210] on div "$1.00" at bounding box center [438, 211] width 60 height 31
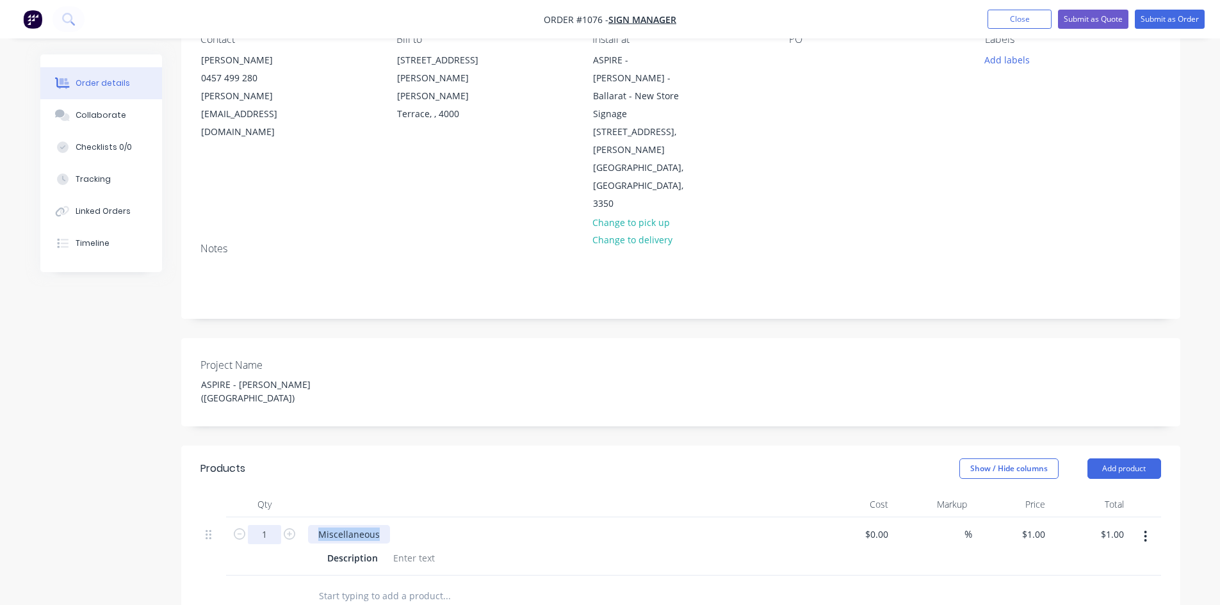
drag, startPoint x: 296, startPoint y: 449, endPoint x: 268, endPoint y: 447, distance: 28.3
click at [269, 517] on div "1 Miscellaneous Description $0.00 $0.00 % $1.00 $1.00 $1.00 $1.00" at bounding box center [680, 546] width 960 height 58
click at [418, 549] on div at bounding box center [414, 558] width 52 height 19
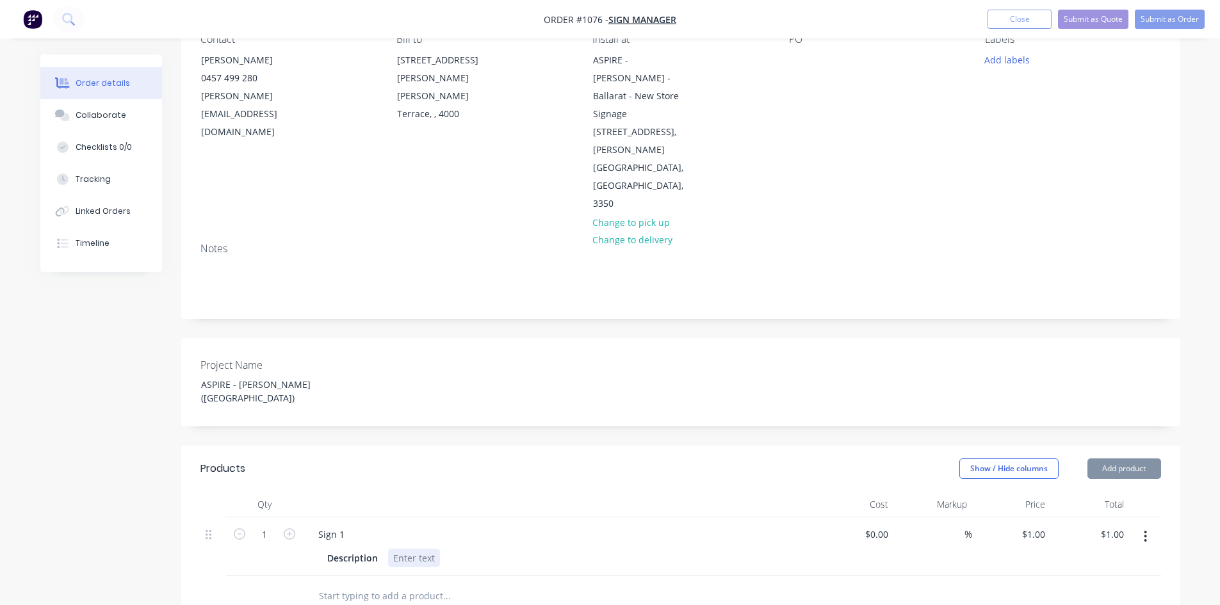
paste div
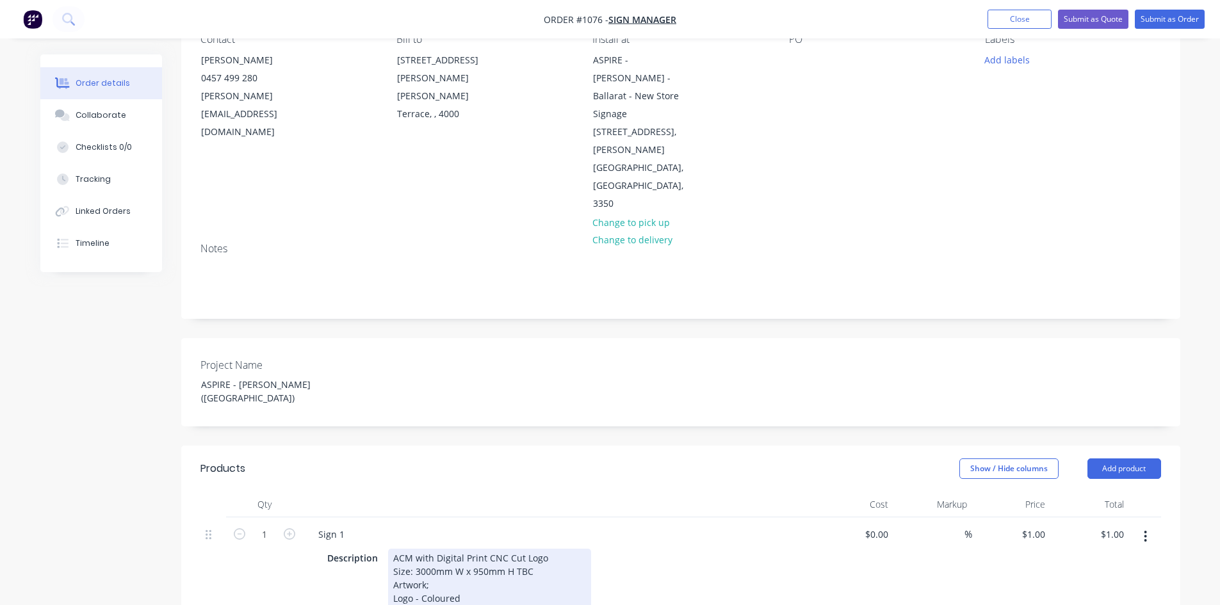
click at [775, 526] on div "Qty Cost Markup Price Total 1 Sign 1 Description ACM with Digital Print CNC Cut…" at bounding box center [680, 588] width 999 height 193
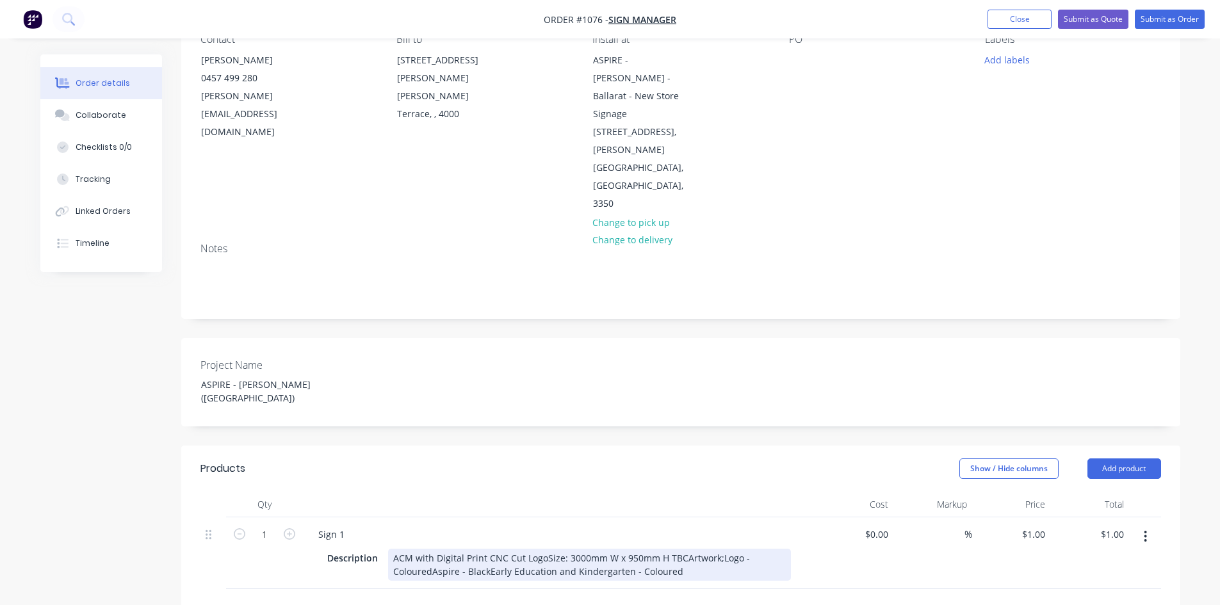
click at [542, 549] on div "ACM with Digital Print CNC Cut LogoSize: 3000mm W x 950mm H TBCArtwork;Logo - C…" at bounding box center [589, 565] width 403 height 32
click at [531, 549] on div "ACM with Digital Print CNC Cut Logo Size: 3000mm W x 950mm H TBCArtwork;Logo - …" at bounding box center [589, 571] width 403 height 45
click at [495, 549] on div "ACM with Digital Print CNC Cut Logo Size: 3000mm W x 950mm H TBC Artwork;Logo -…" at bounding box center [570, 571] width 364 height 45
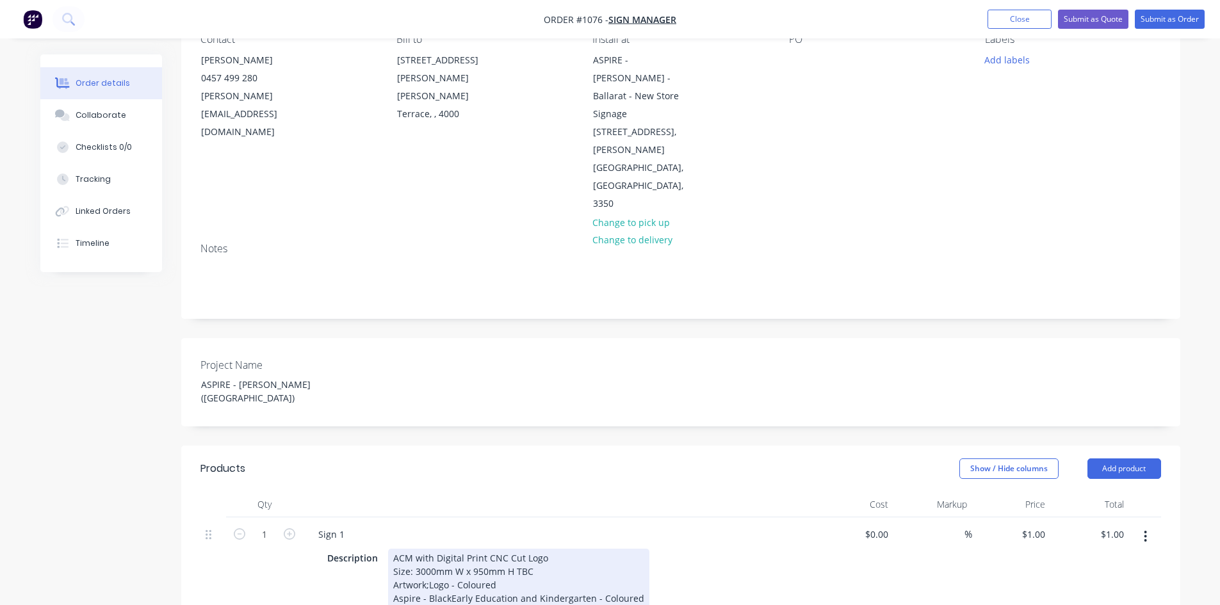
click at [448, 549] on div "ACM with Digital Print CNC Cut Logo Size: 3000mm W x 950mm H TBC Artwork;Logo -…" at bounding box center [518, 578] width 261 height 59
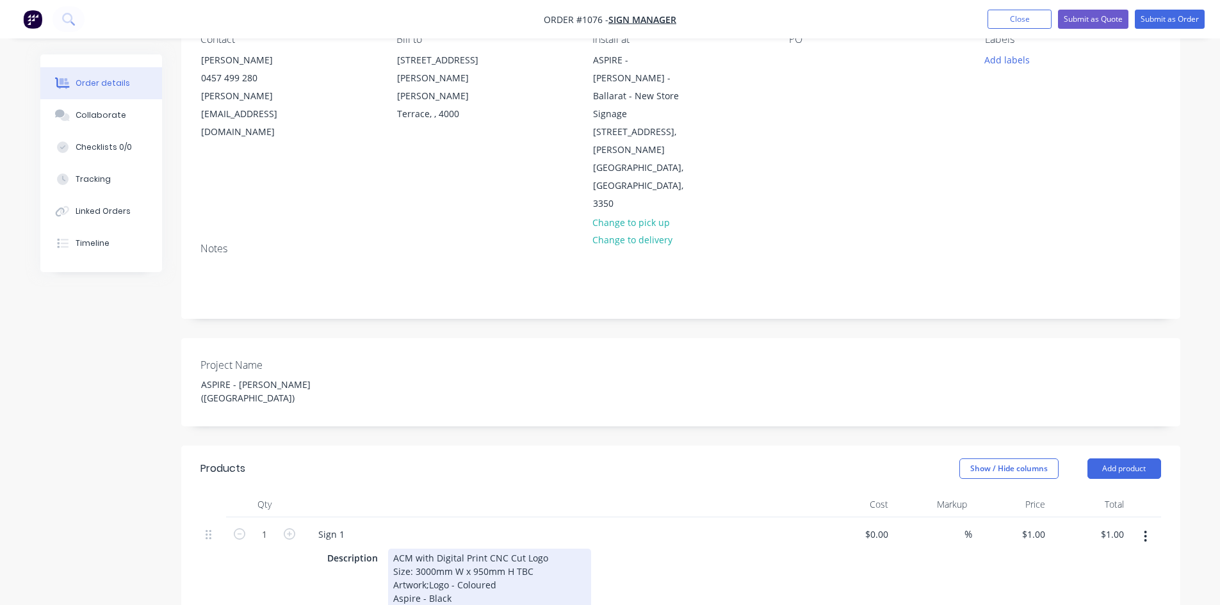
click at [430, 549] on div "ACM with Digital Print CNC Cut Logo Size: 3000mm W x 950mm H TBC Artwork;Logo -…" at bounding box center [489, 585] width 203 height 72
click at [651, 549] on div "Description ACM with Digital Print CNC Cut Logo Size: 3000mm W x 950mm H TBC Ar…" at bounding box center [556, 585] width 469 height 72
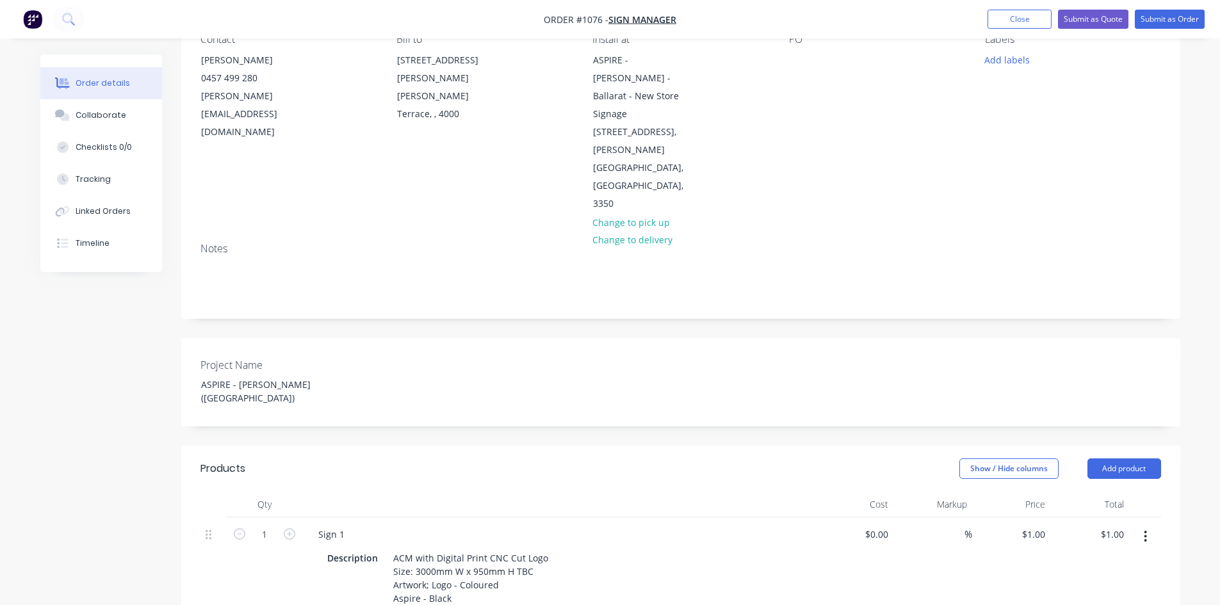
click at [651, 549] on div "Description ACM with Digital Print CNC Cut Logo Size: 3000mm W x 950mm H TBC Ar…" at bounding box center [556, 585] width 469 height 72
click at [1039, 525] on input "1" at bounding box center [1035, 534] width 29 height 19
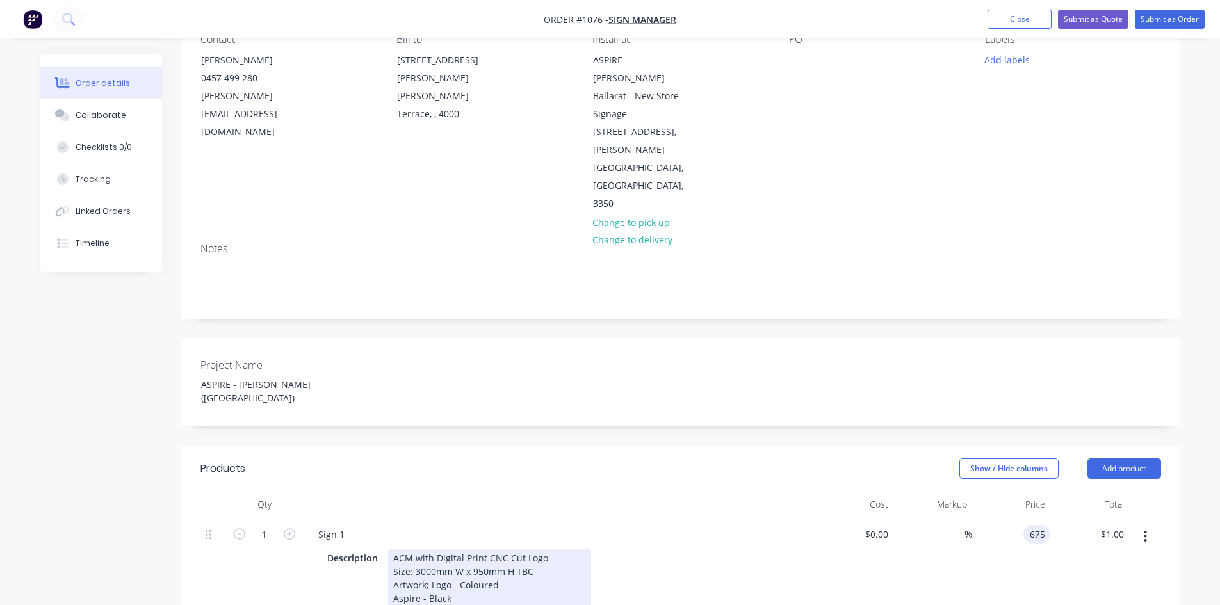
type input "$675.00"
click at [475, 549] on div "ACM with Digital Print CNC Cut Logo Size: 3000mm W x 950mm H TBC Artwork; Logo …" at bounding box center [489, 585] width 203 height 72
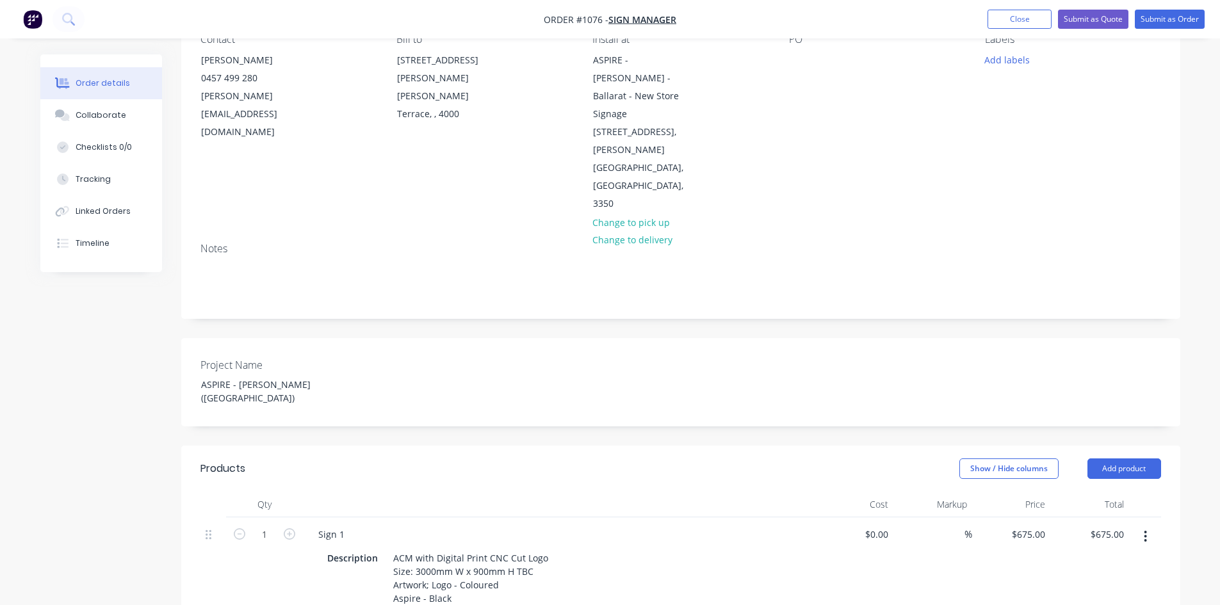
click at [1146, 529] on icon "button" at bounding box center [1144, 536] width 3 height 14
click at [1093, 586] on div "Duplicate" at bounding box center [1100, 595] width 99 height 19
type input "$675.00"
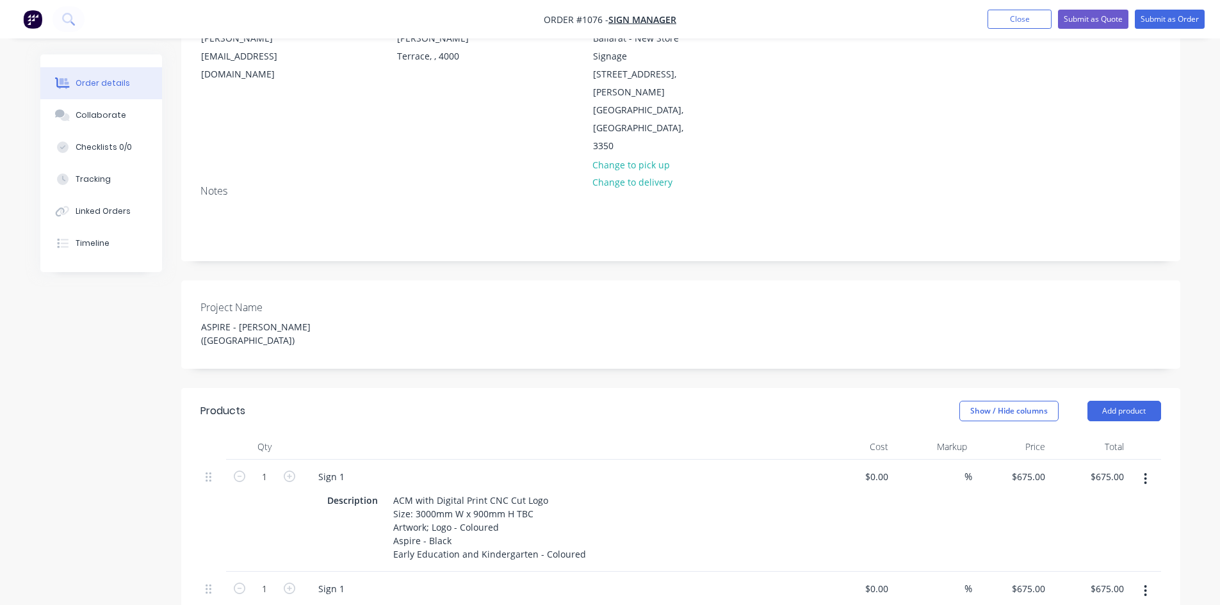
scroll to position [384, 0]
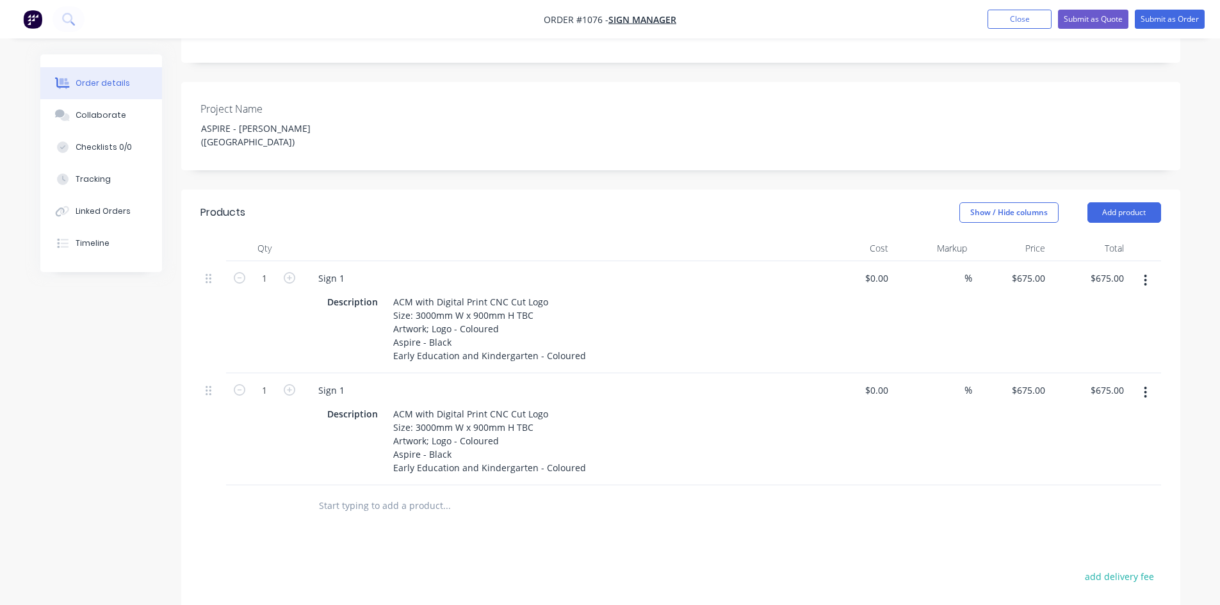
click at [1143, 381] on button "button" at bounding box center [1145, 392] width 30 height 23
click at [1113, 442] on div "Duplicate" at bounding box center [1100, 451] width 99 height 19
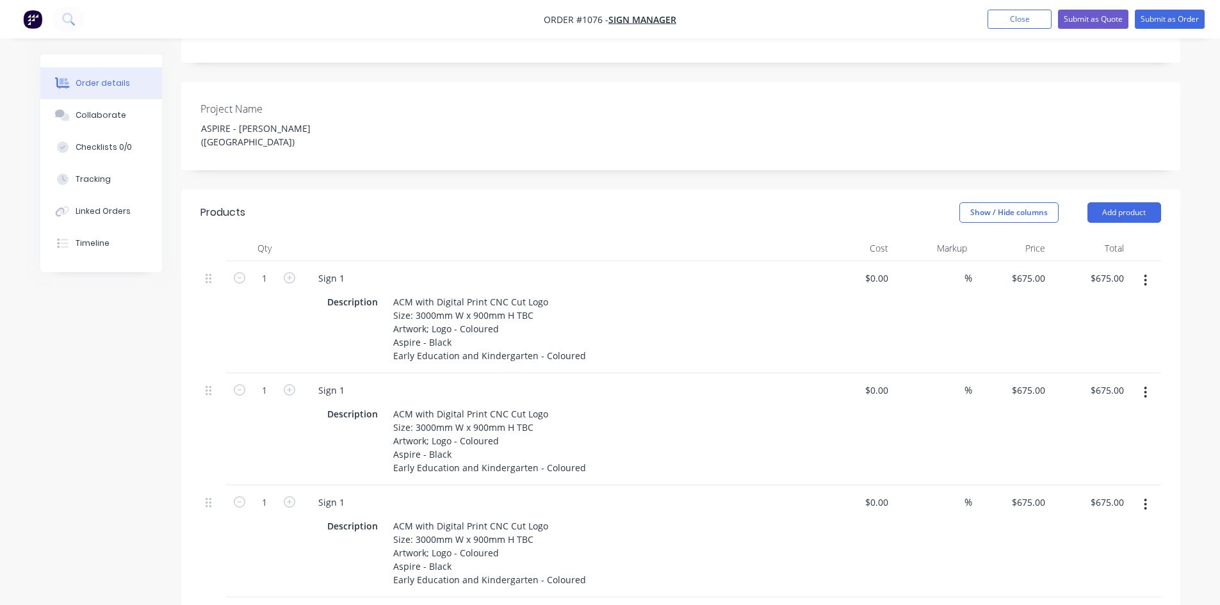
click at [1147, 493] on button "button" at bounding box center [1145, 504] width 30 height 23
click at [1104, 554] on div "Duplicate" at bounding box center [1100, 563] width 99 height 19
click at [341, 381] on div "Sign 1" at bounding box center [331, 390] width 47 height 19
drag, startPoint x: 339, startPoint y: 304, endPoint x: 350, endPoint y: 305, distance: 11.6
click at [350, 381] on div "Sign 1" at bounding box center [331, 390] width 47 height 19
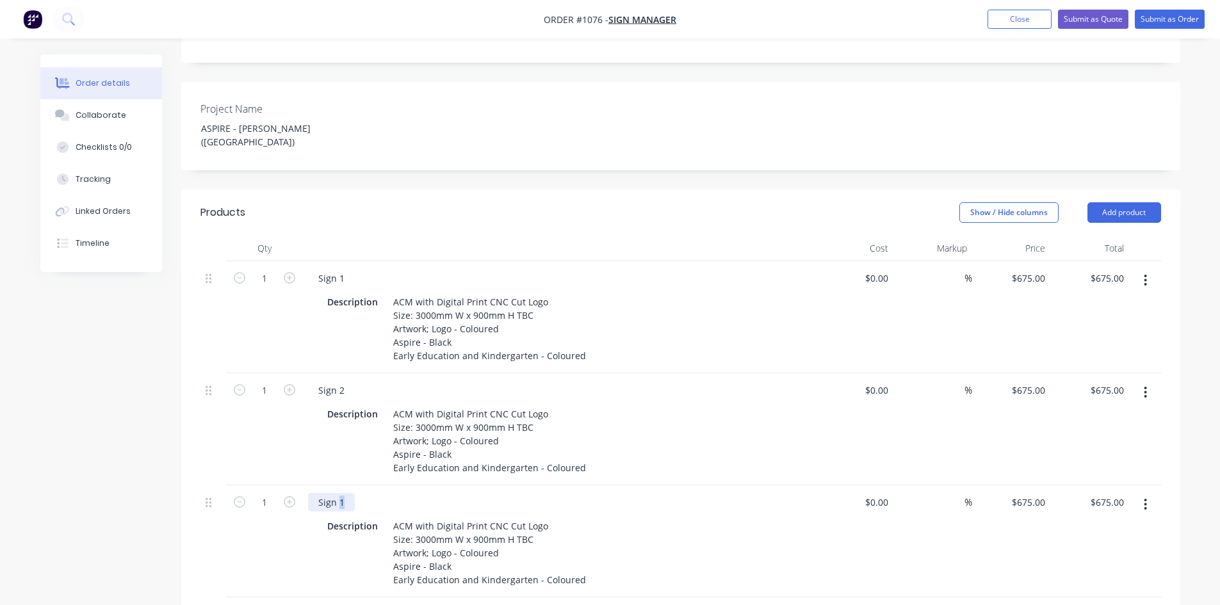
drag, startPoint x: 340, startPoint y: 419, endPoint x: 347, endPoint y: 419, distance: 7.0
click at [347, 493] on div "Sign 1" at bounding box center [331, 502] width 47 height 19
drag, startPoint x: 336, startPoint y: 530, endPoint x: 354, endPoint y: 531, distance: 17.9
click at [354, 604] on div "Sign 1" at bounding box center [559, 614] width 502 height 19
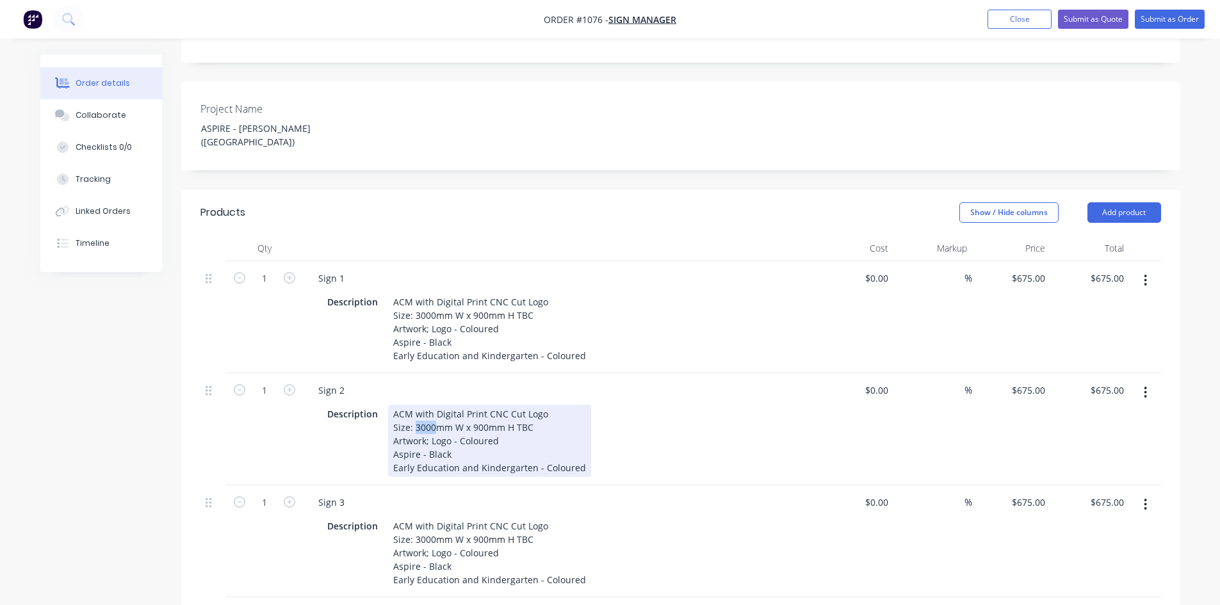
drag, startPoint x: 413, startPoint y: 344, endPoint x: 435, endPoint y: 344, distance: 21.8
click at [435, 405] on div "ACM with Digital Print CNC Cut Logo Size: 3000mm W x 900mm H TBC Artwork; Logo …" at bounding box center [489, 441] width 203 height 72
drag, startPoint x: 471, startPoint y: 341, endPoint x: 478, endPoint y: 341, distance: 7.0
click at [478, 405] on div "ACM with Digital Print CNC Cut Logo Size: 1763mm W x 900mm H TBC Artwork; Logo …" at bounding box center [489, 441] width 203 height 72
click at [676, 405] on div "Description ACM with Digital Print CNC Cut Logo Size: 1763mm W x 1600mm H TBC A…" at bounding box center [556, 441] width 469 height 72
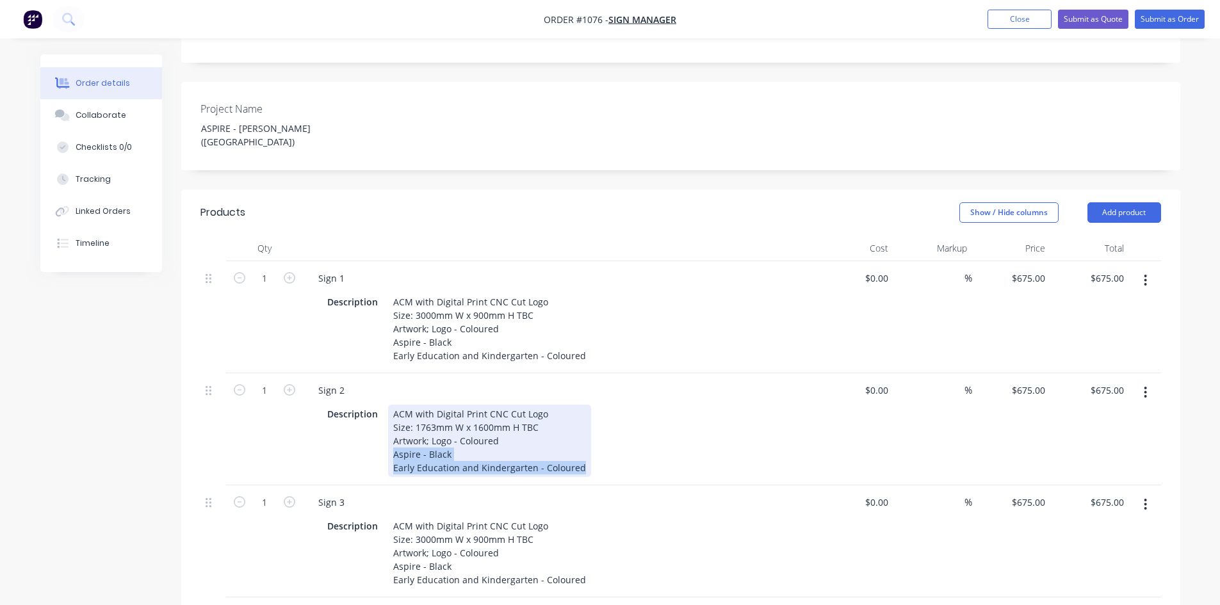
drag, startPoint x: 392, startPoint y: 371, endPoint x: 594, endPoint y: 396, distance: 203.8
click at [594, 396] on div "Sign 2 Description ACM with Digital Print CNC Cut Logo Size: 1763mm W x 1600mm …" at bounding box center [559, 429] width 512 height 112
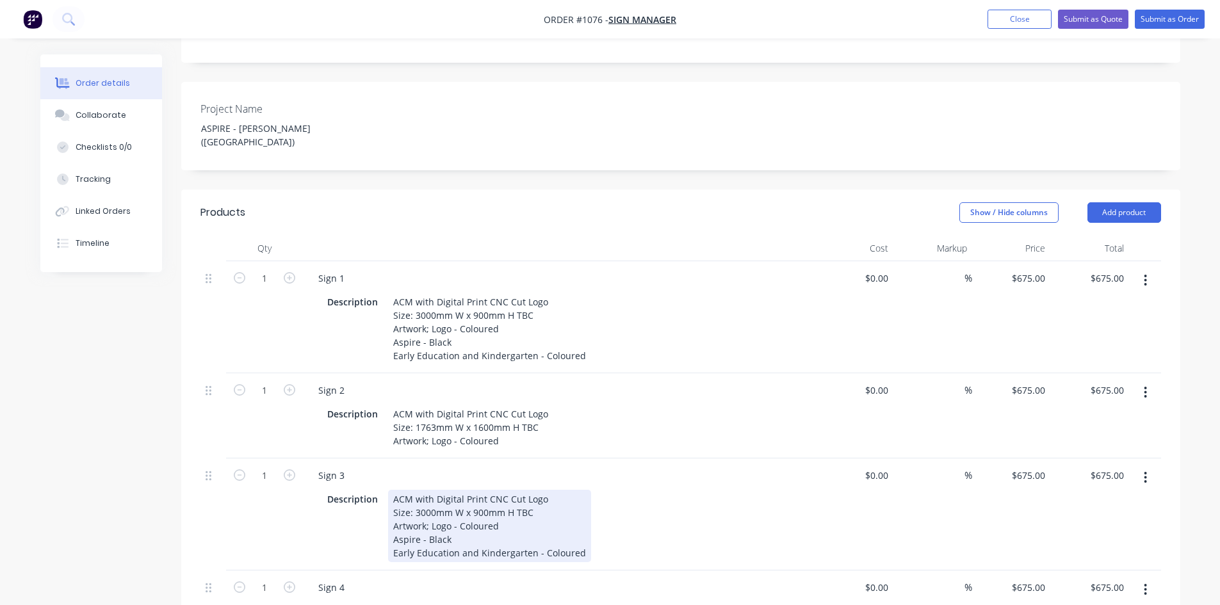
click at [674, 490] on div "Description ACM with Digital Print CNC Cut Logo Size: 3000mm W x 900mm H TBC Ar…" at bounding box center [556, 526] width 469 height 72
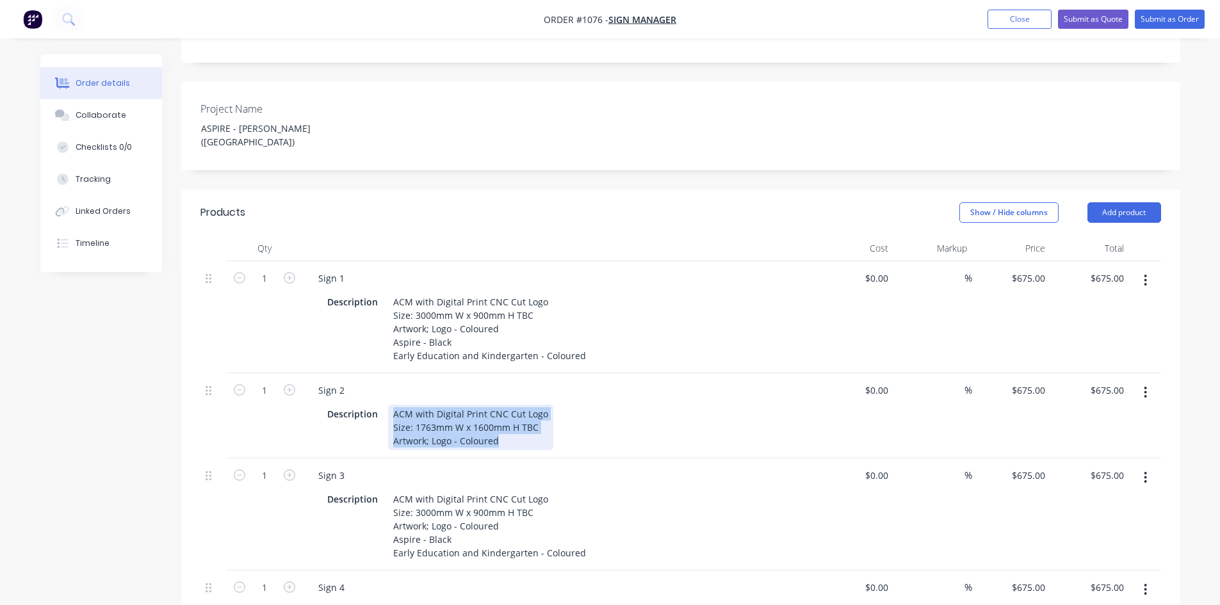
drag, startPoint x: 388, startPoint y: 325, endPoint x: 509, endPoint y: 357, distance: 125.3
click at [509, 405] on div "ACM with Digital Print CNC Cut Logo Size: 1763mm W x 1600mm H TBC Artwork; Logo…" at bounding box center [470, 427] width 165 height 45
copy div "ACM with Digital Print CNC Cut Logo Size: 1763mm W x 1600mm H TBC Artwork; Logo…"
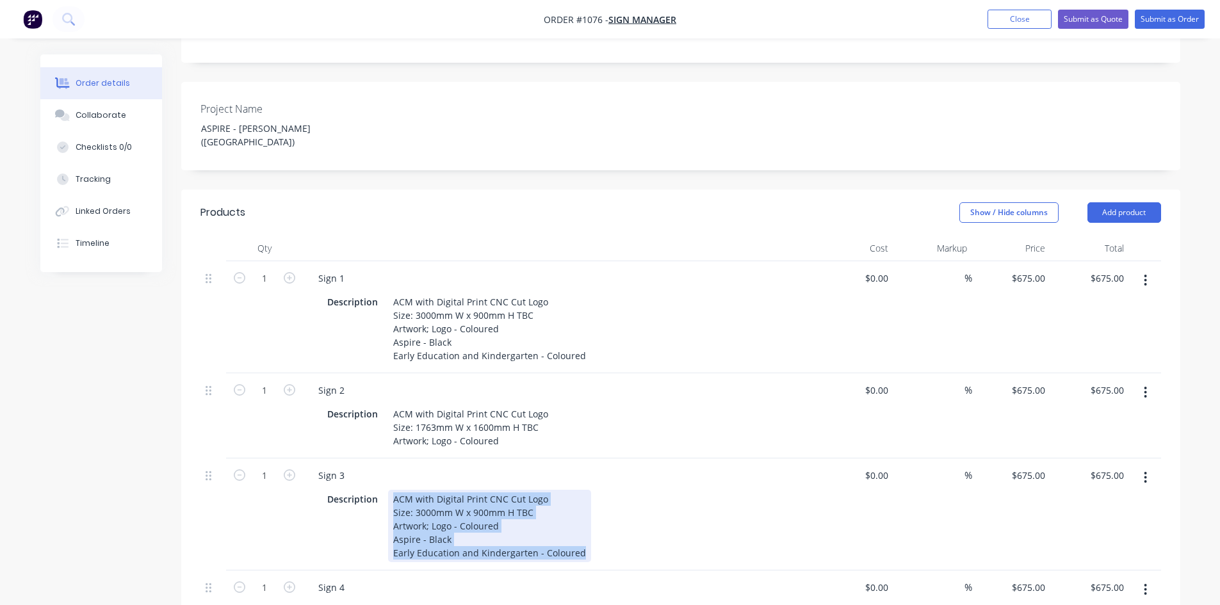
drag, startPoint x: 392, startPoint y: 423, endPoint x: 631, endPoint y: 494, distance: 249.2
click at [631, 494] on div "Sign 3 Description ACM with Digital Print CNC Cut Logo Size: 3000mm W x 900mm H…" at bounding box center [559, 514] width 512 height 112
paste div
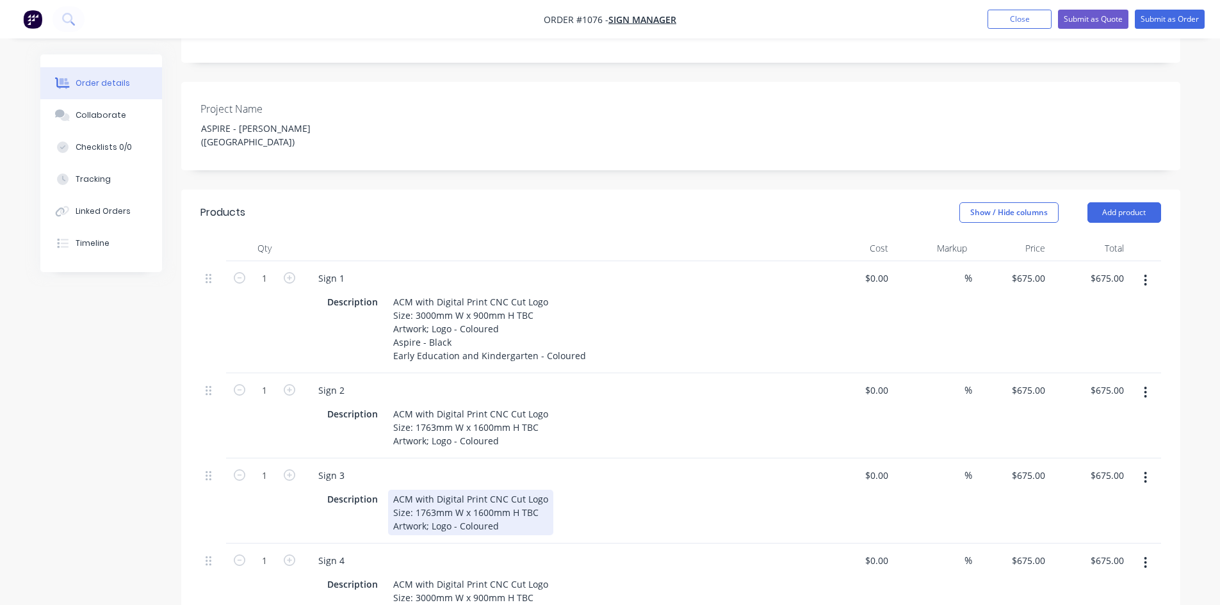
click at [657, 458] on div "Sign 3 Description ACM with Digital Print CNC Cut Logo Size: 1763mm W x 1600mm …" at bounding box center [559, 500] width 512 height 85
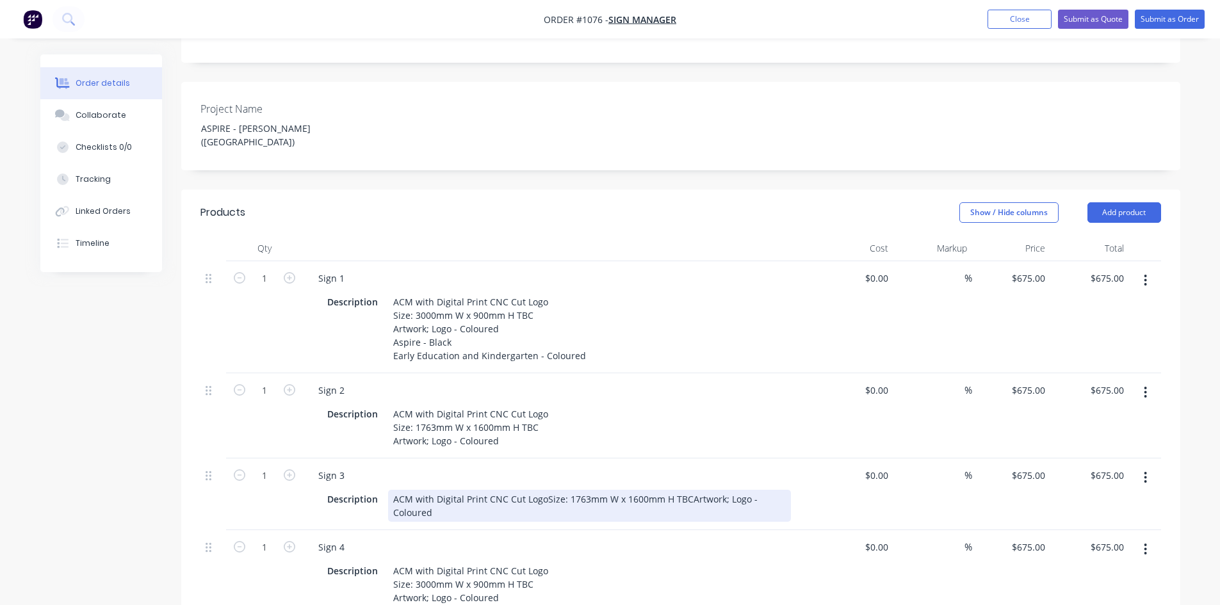
click at [544, 490] on div "ACM with Digital Print CNC Cut LogoSize: 1763mm W x 1600mm H TBCArtwork; Logo -…" at bounding box center [589, 506] width 403 height 32
click at [534, 490] on div "ACM with Digital Print CNC Cut Logo Size: 1763mm W x 1600mm H TBCArtwork; Logo …" at bounding box center [518, 506] width 261 height 32
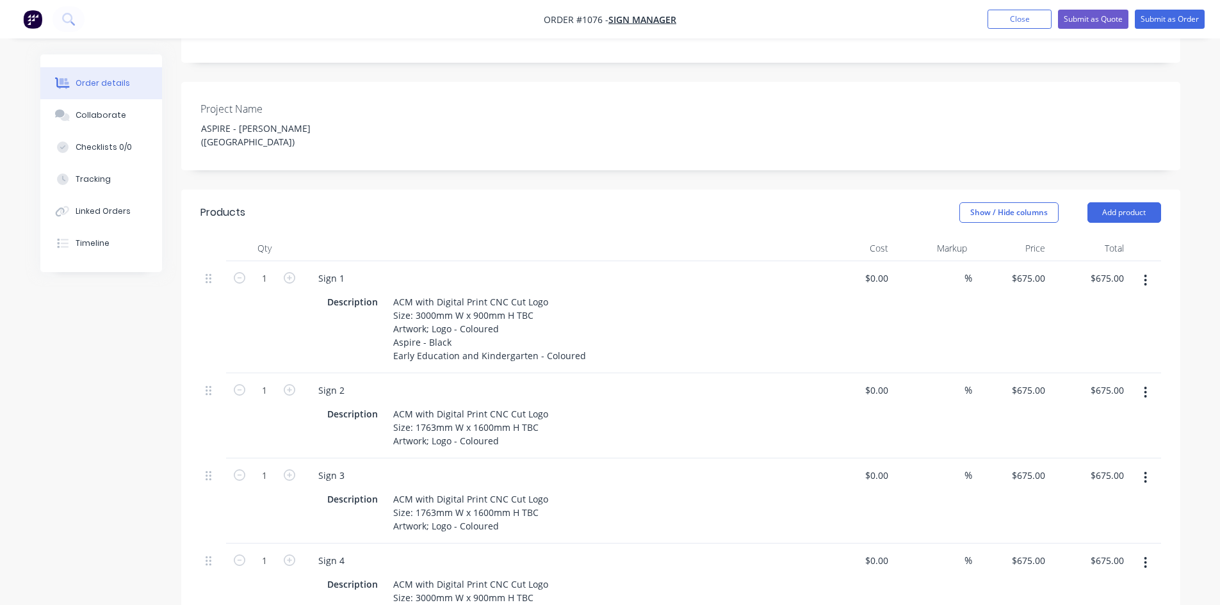
click at [639, 551] on div "Sign 4" at bounding box center [559, 560] width 502 height 19
drag, startPoint x: 1021, startPoint y: 304, endPoint x: 1053, endPoint y: 309, distance: 33.0
click at [1053, 373] on div "1 Sign 2 Description ACM with Digital Print CNC Cut Logo Size: 1763mm W x 1600m…" at bounding box center [680, 415] width 960 height 85
type input "$680.00"
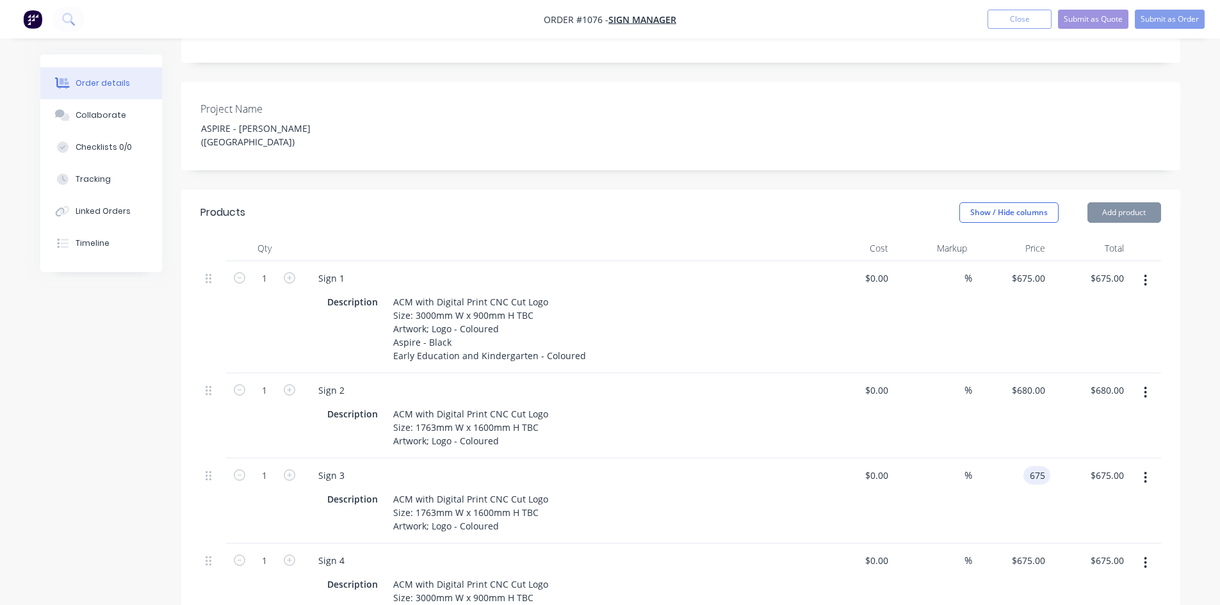
drag, startPoint x: 1022, startPoint y: 404, endPoint x: 1066, endPoint y: 398, distance: 43.9
click at [1066, 458] on div "1 Sign 3 Description ACM with Digital Print CNC Cut Logo Size: 1763mm W x 1600m…" at bounding box center [680, 500] width 960 height 85
type input "$680.00"
click at [825, 544] on div "$0.00 $0.00" at bounding box center [854, 600] width 79 height 112
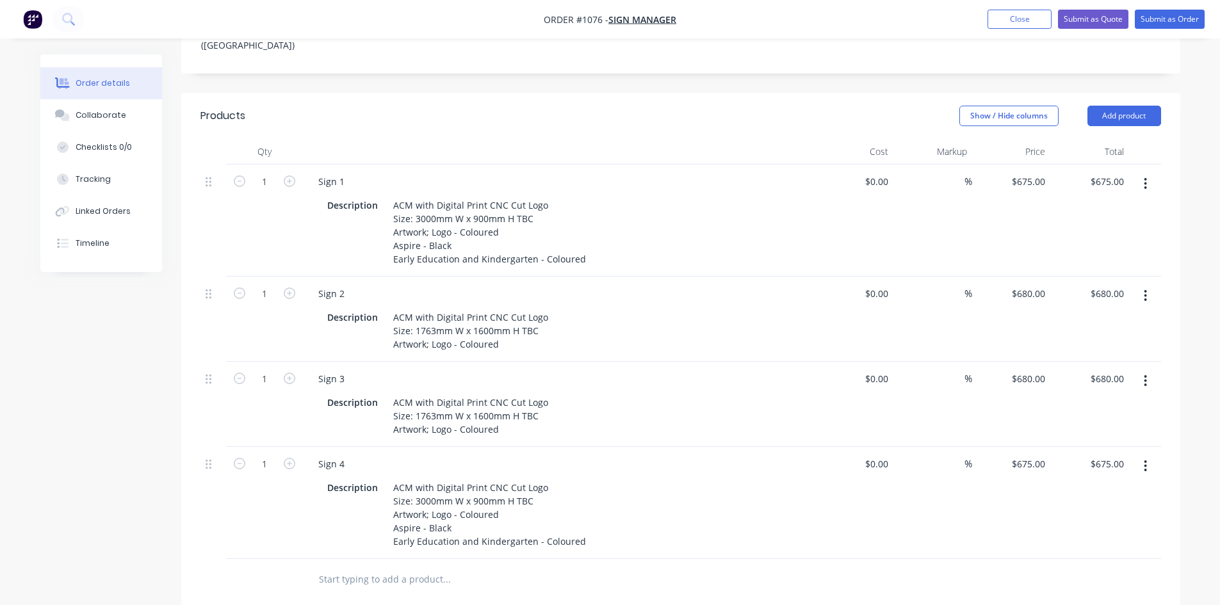
scroll to position [512, 0]
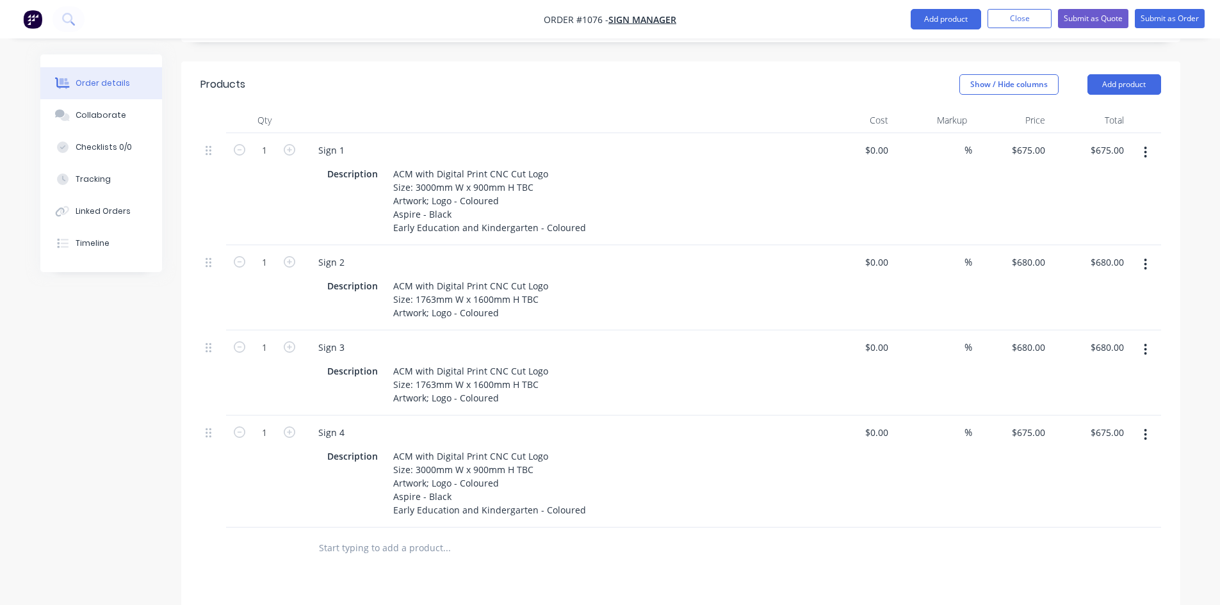
click at [1145, 429] on icon "button" at bounding box center [1145, 435] width 3 height 12
click at [1109, 485] on div "Duplicate" at bounding box center [1100, 494] width 99 height 19
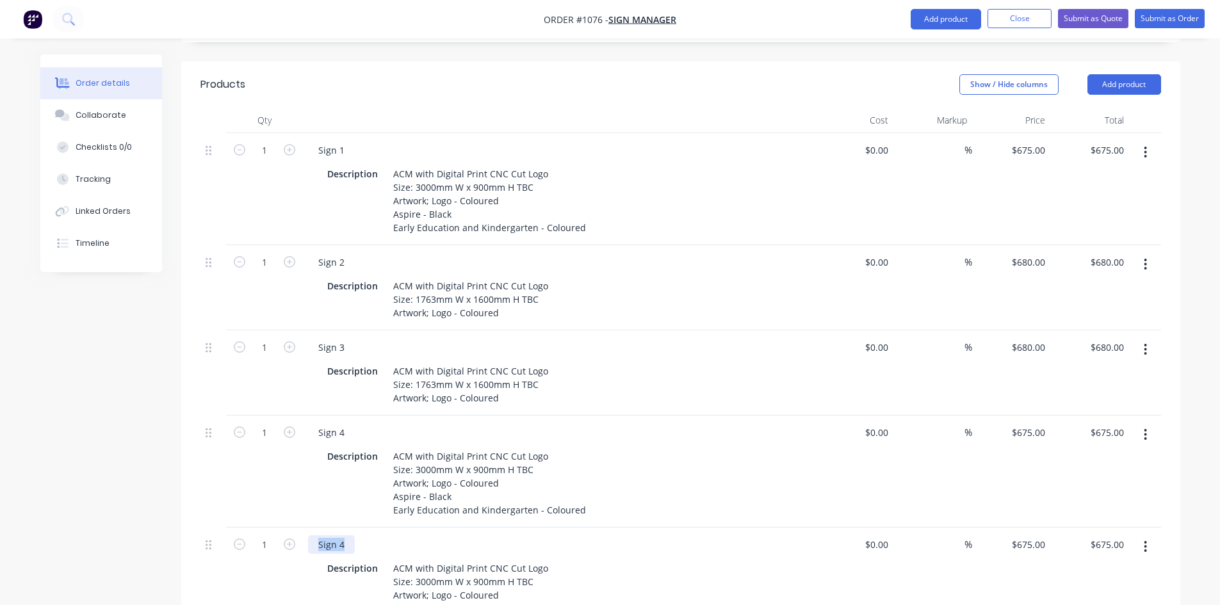
drag, startPoint x: 356, startPoint y: 472, endPoint x: 314, endPoint y: 476, distance: 41.7
click at [314, 535] on div "Sign 4" at bounding box center [559, 544] width 502 height 19
paste div
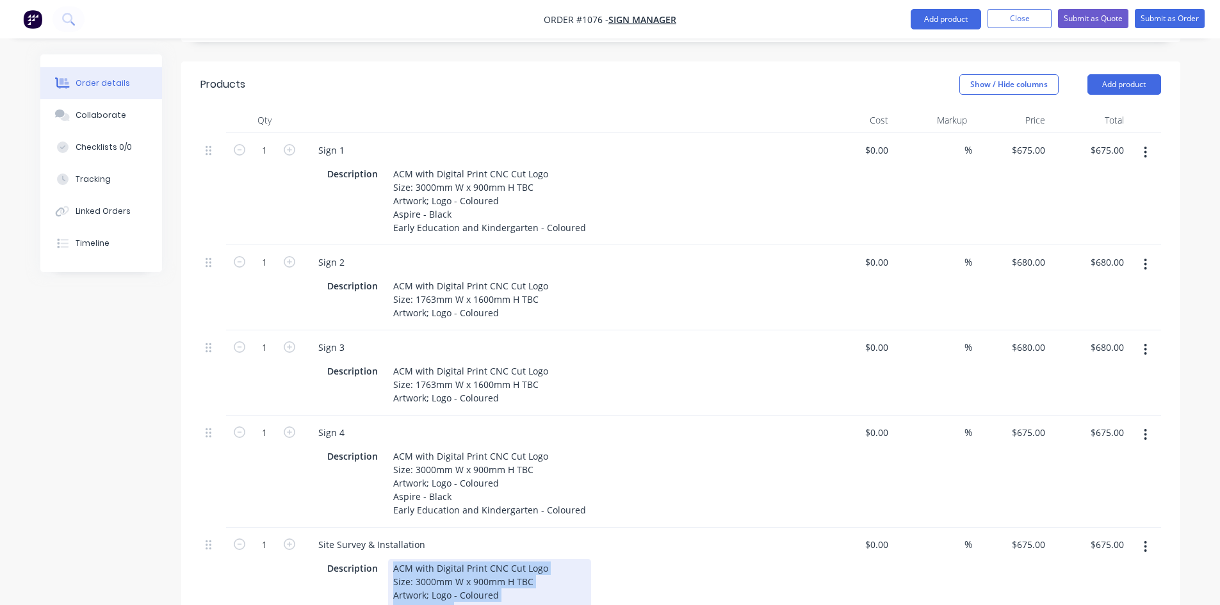
drag, startPoint x: 392, startPoint y: 497, endPoint x: 669, endPoint y: 577, distance: 287.9
click at [669, 577] on div "Qty Cost Markup Price Total 1 Sign 1 Description ACM with Digital Print CNC Cut…" at bounding box center [680, 395] width 999 height 574
paste div
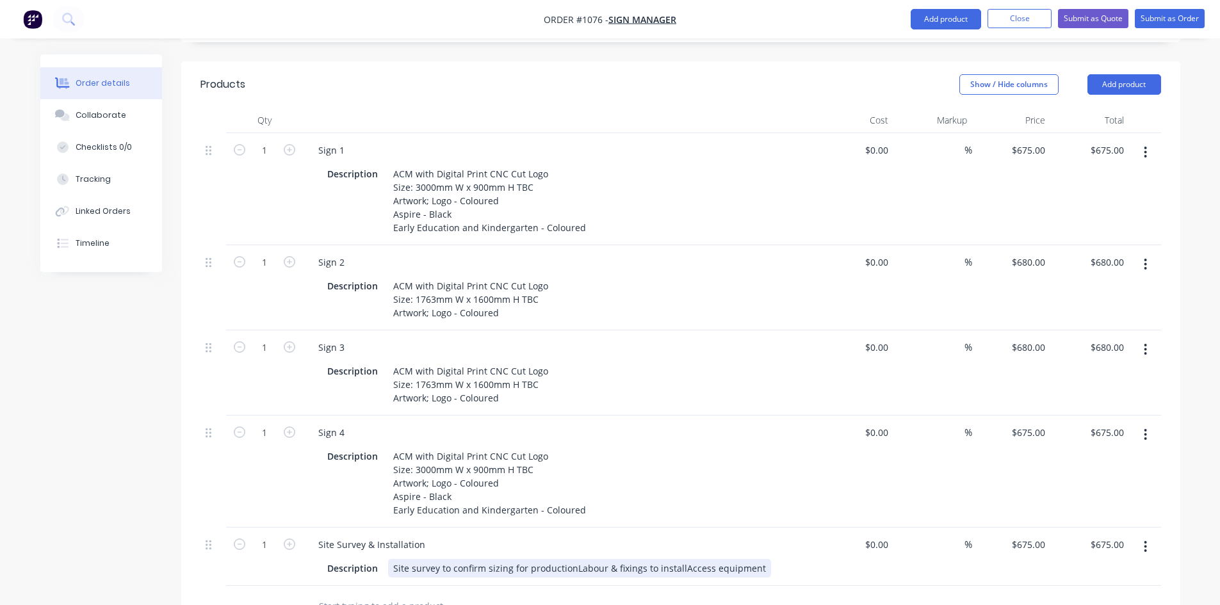
click at [569, 559] on div "Site survey to confirm sizing for productionLabour & fixings to installAccess e…" at bounding box center [579, 568] width 383 height 19
click at [497, 559] on div "Site survey to confirm sizing for production Labour & fixings to installAccess …" at bounding box center [487, 581] width 198 height 45
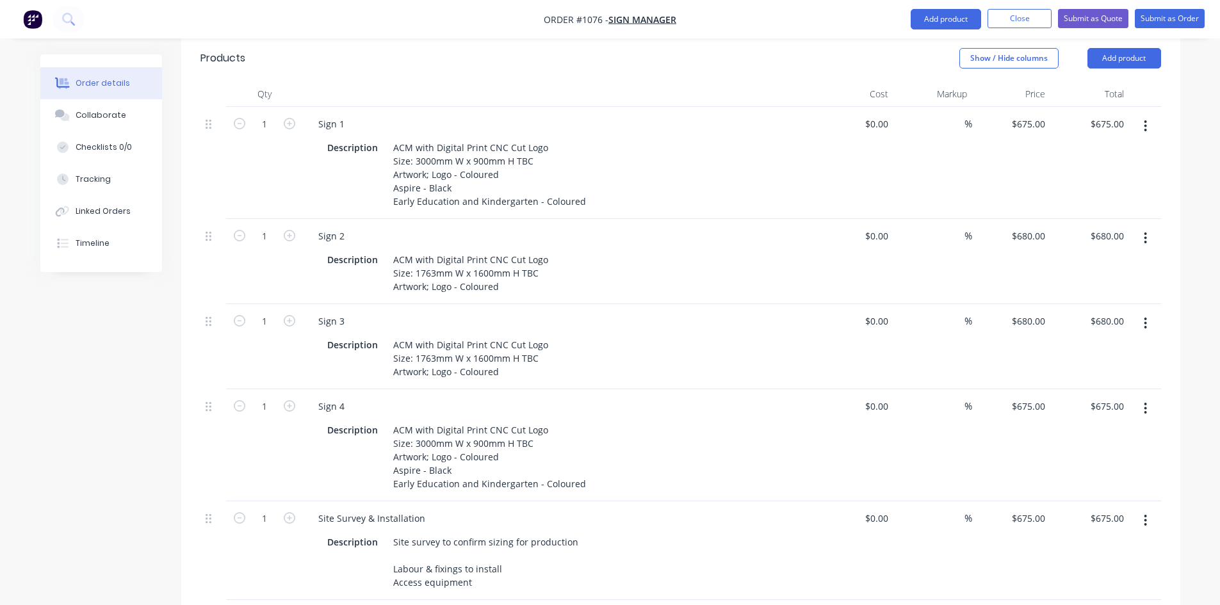
scroll to position [576, 0]
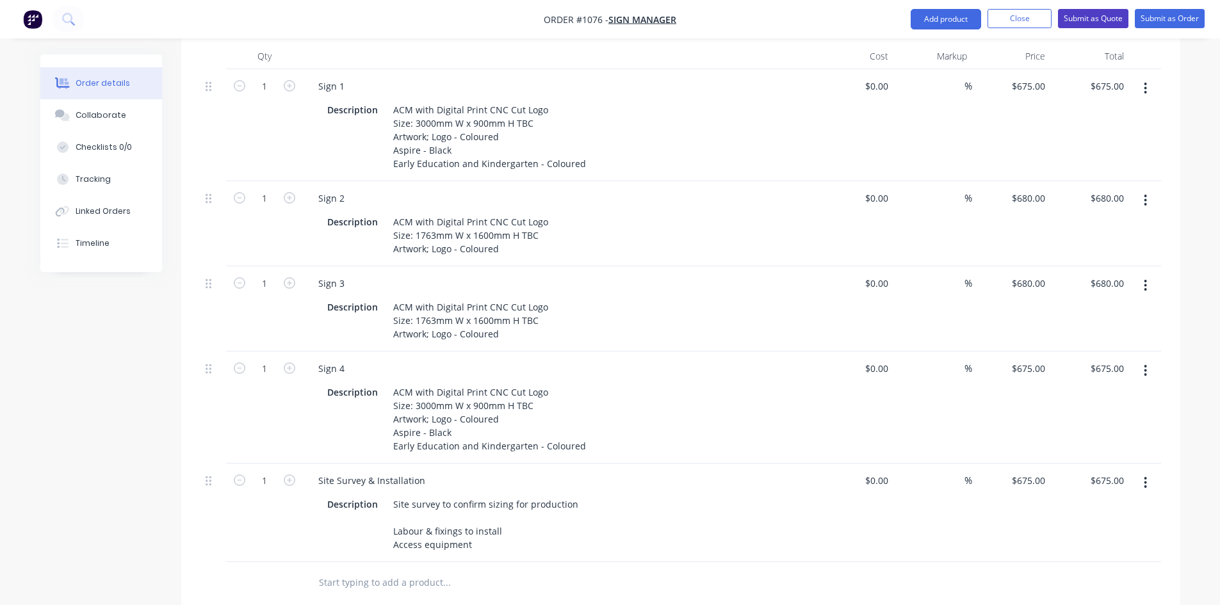
click at [1080, 24] on button "Submit as Quote" at bounding box center [1093, 18] width 70 height 19
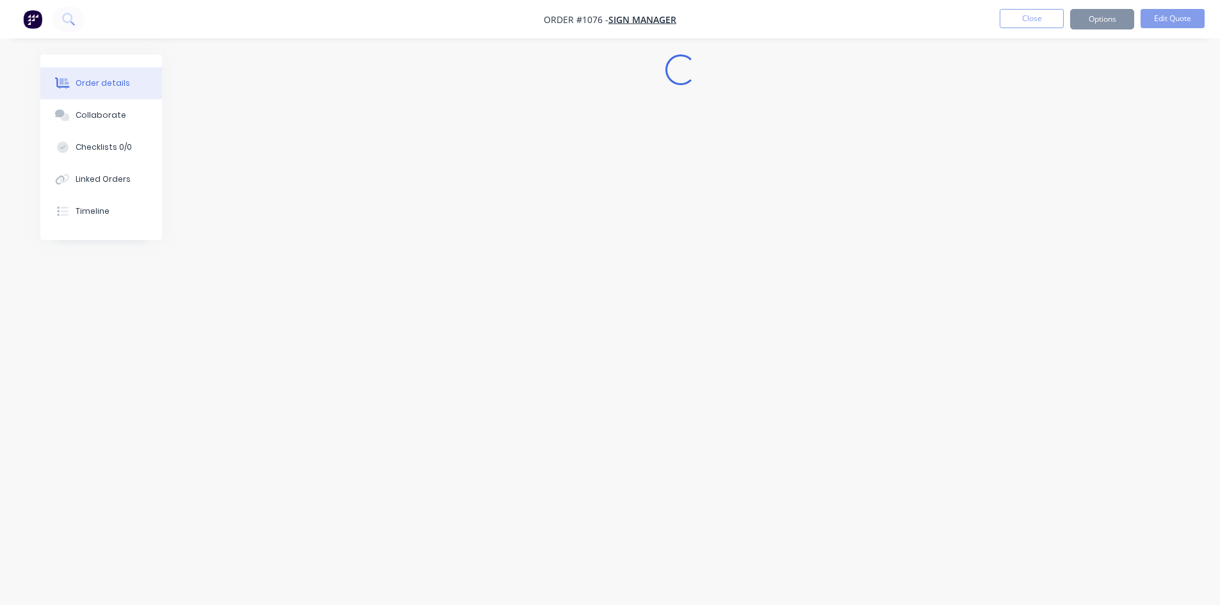
scroll to position [0, 0]
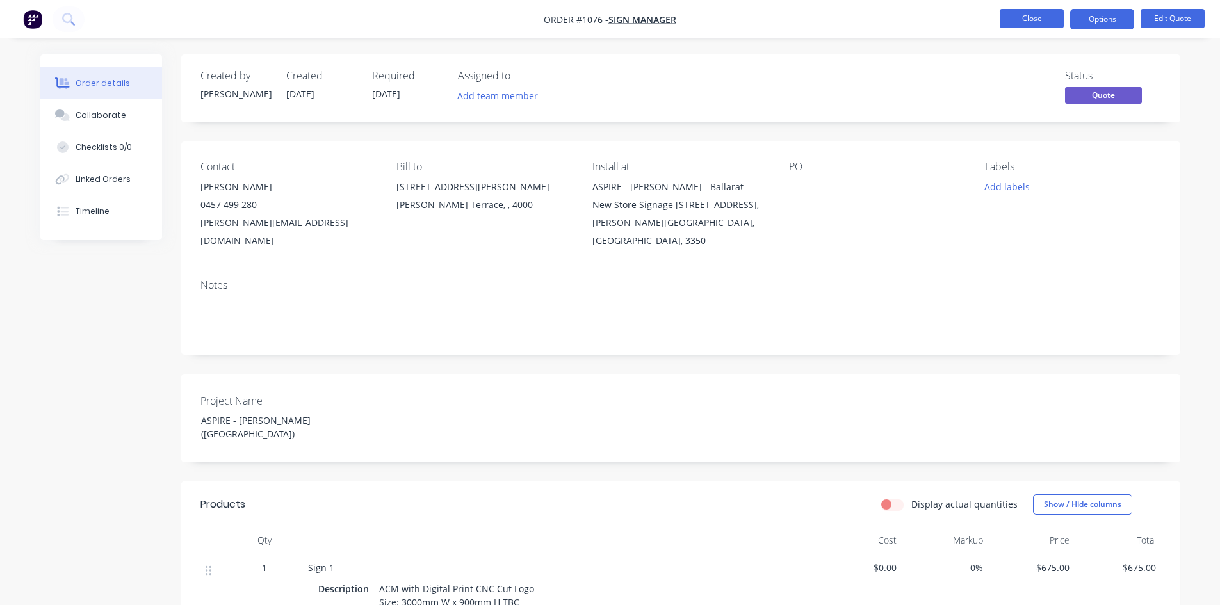
click at [1022, 20] on button "Close" at bounding box center [1031, 18] width 64 height 19
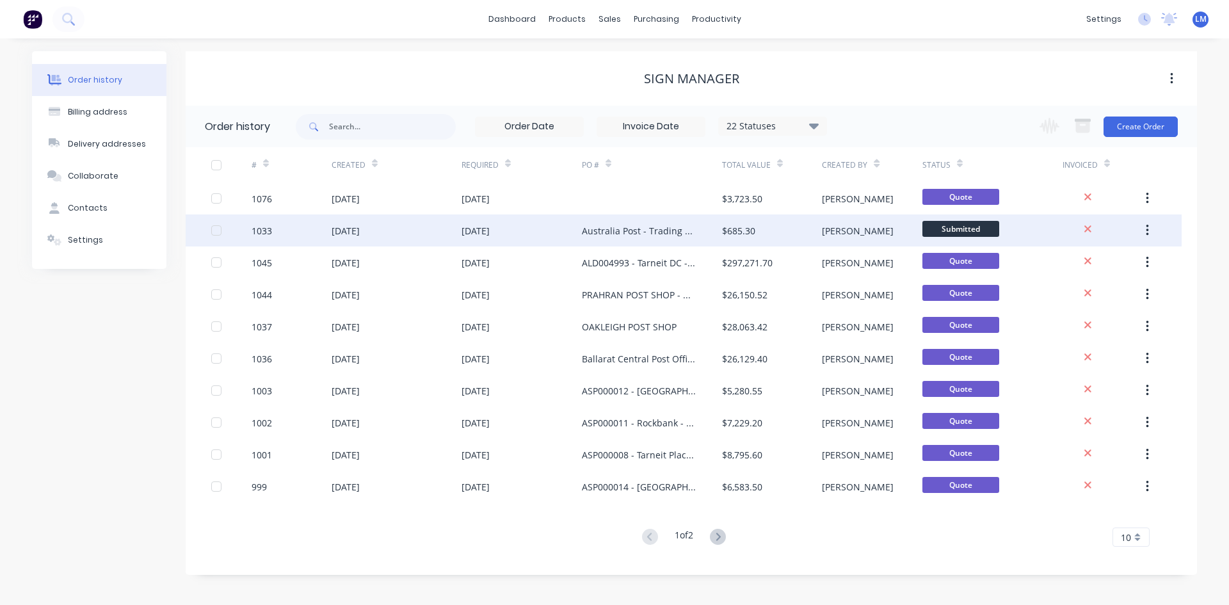
click at [667, 225] on div "Australia Post - Trading hours - bulk sites" at bounding box center [639, 230] width 115 height 13
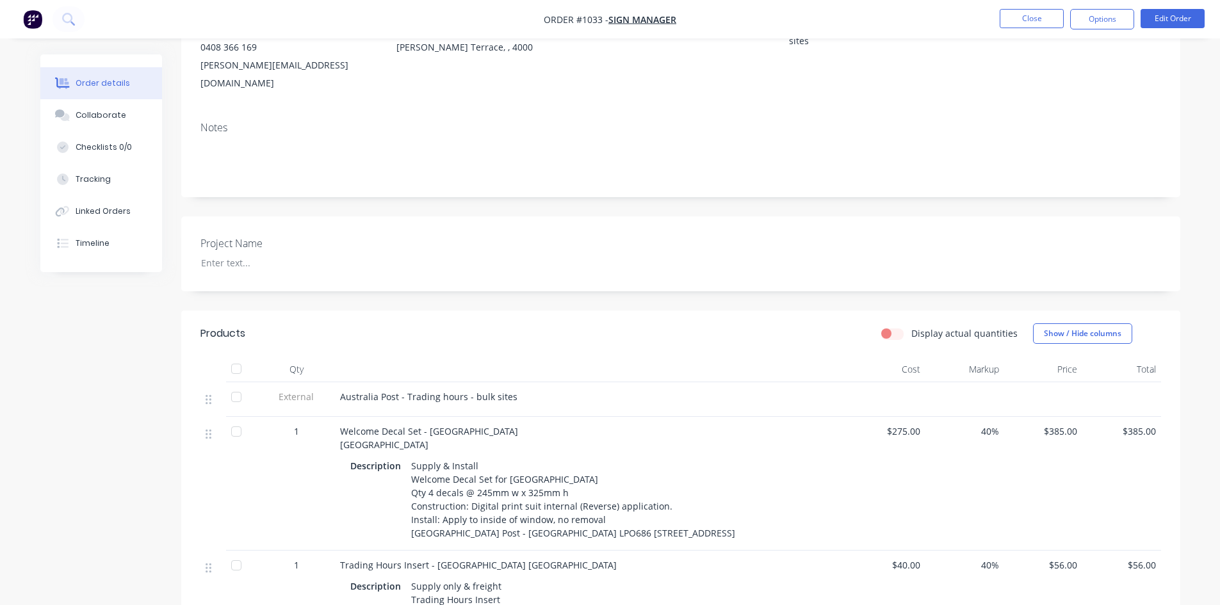
scroll to position [128, 0]
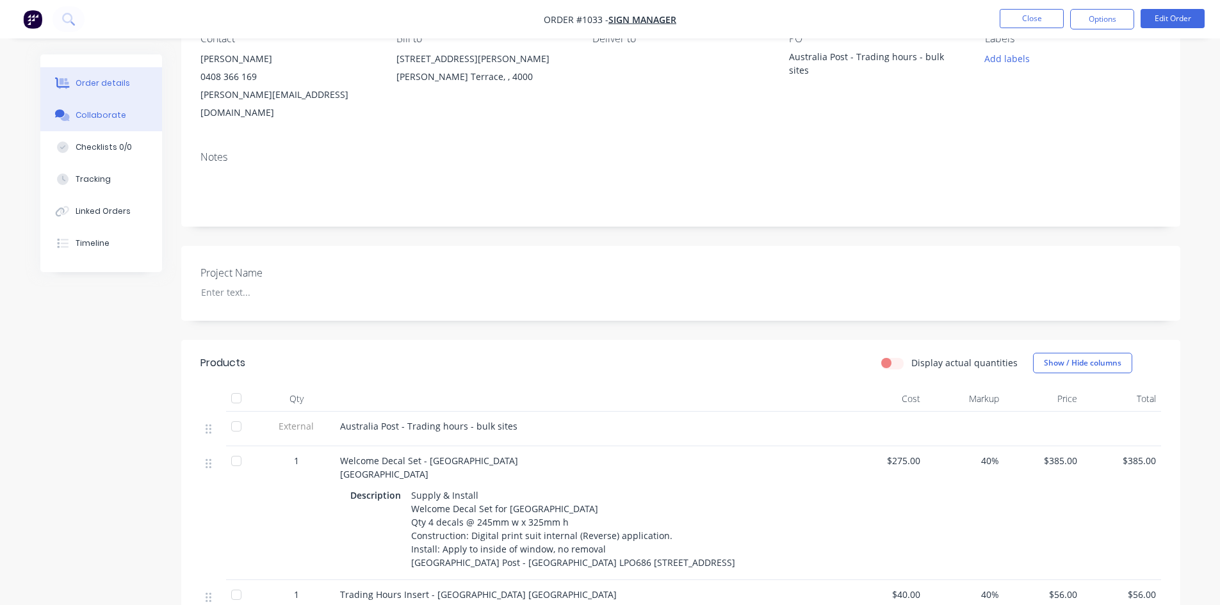
click at [103, 113] on div "Collaborate" at bounding box center [101, 115] width 51 height 12
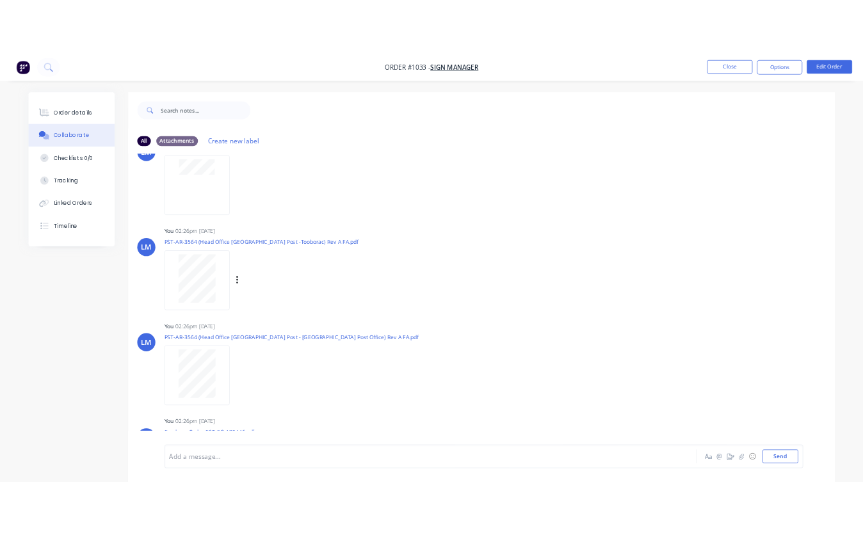
scroll to position [138, 0]
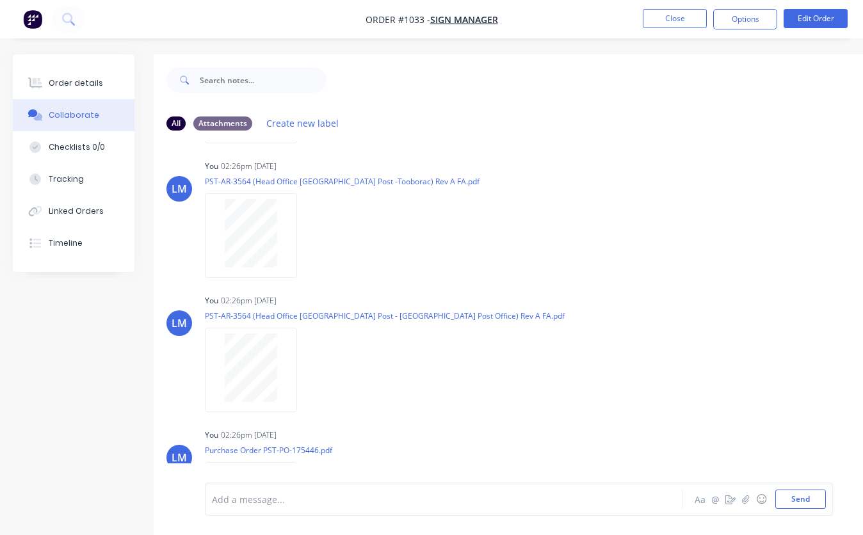
scroll to position [10, 0]
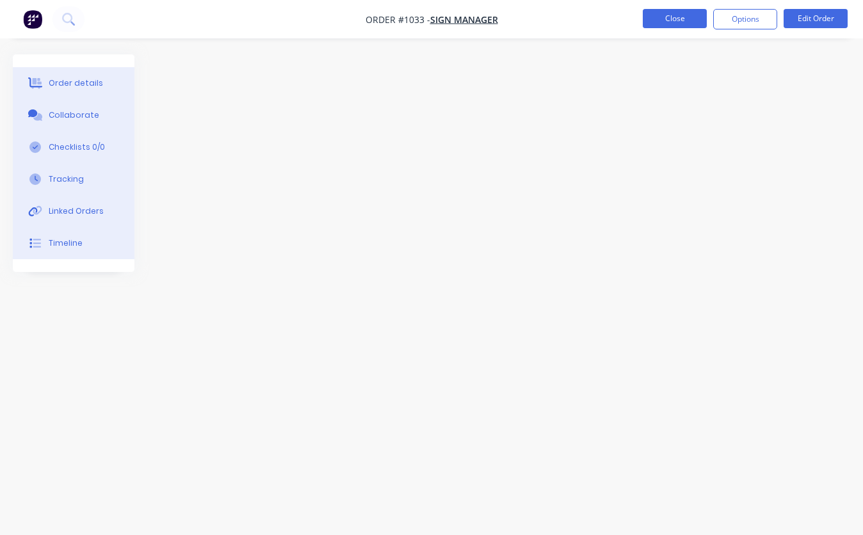
click at [678, 21] on button "Close" at bounding box center [675, 18] width 64 height 19
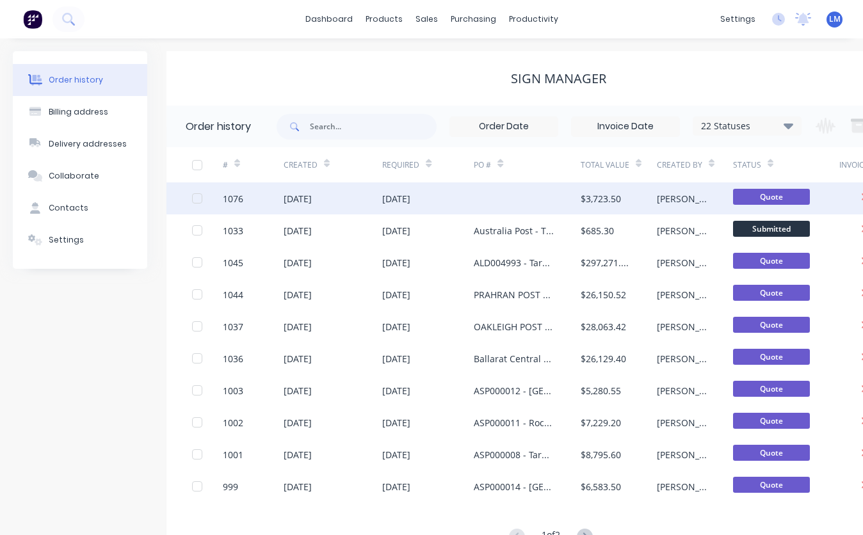
click at [481, 200] on div at bounding box center [527, 198] width 107 height 32
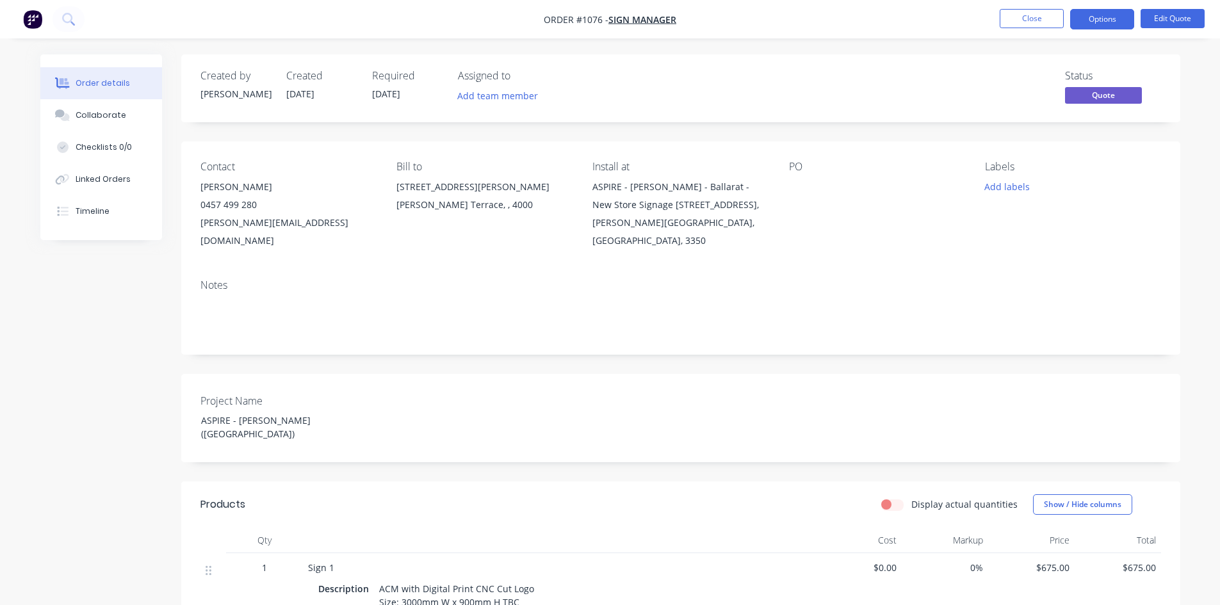
click at [759, 196] on div "ASPIRE - [PERSON_NAME] - Ballarat - New Store Signage [STREET_ADDRESS]," at bounding box center [679, 196] width 175 height 36
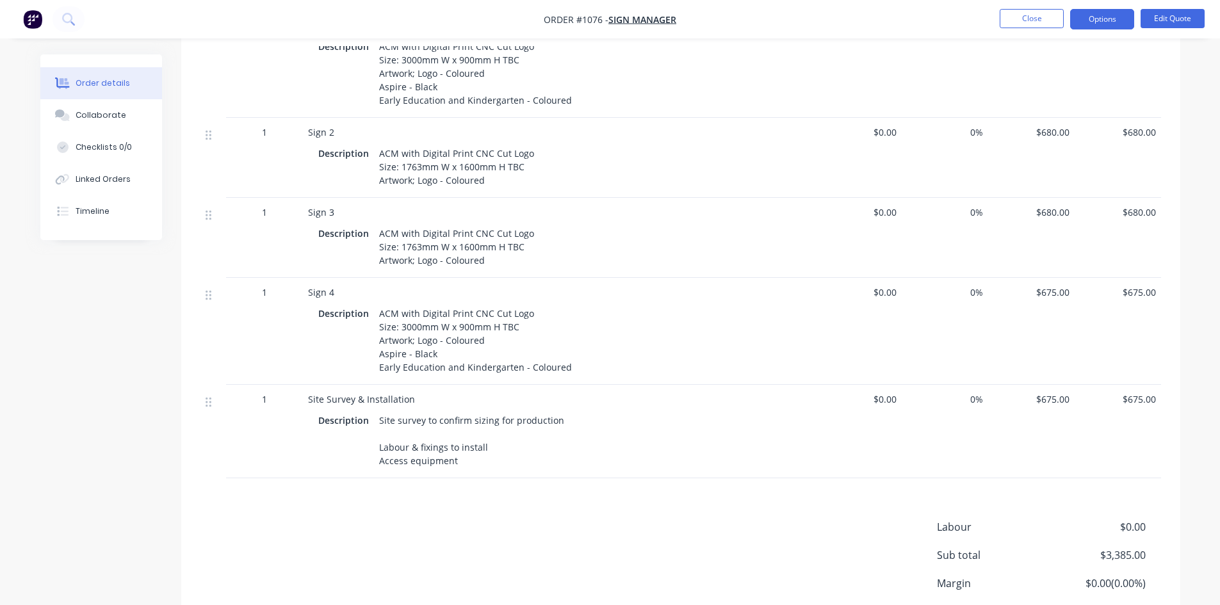
scroll to position [625, 0]
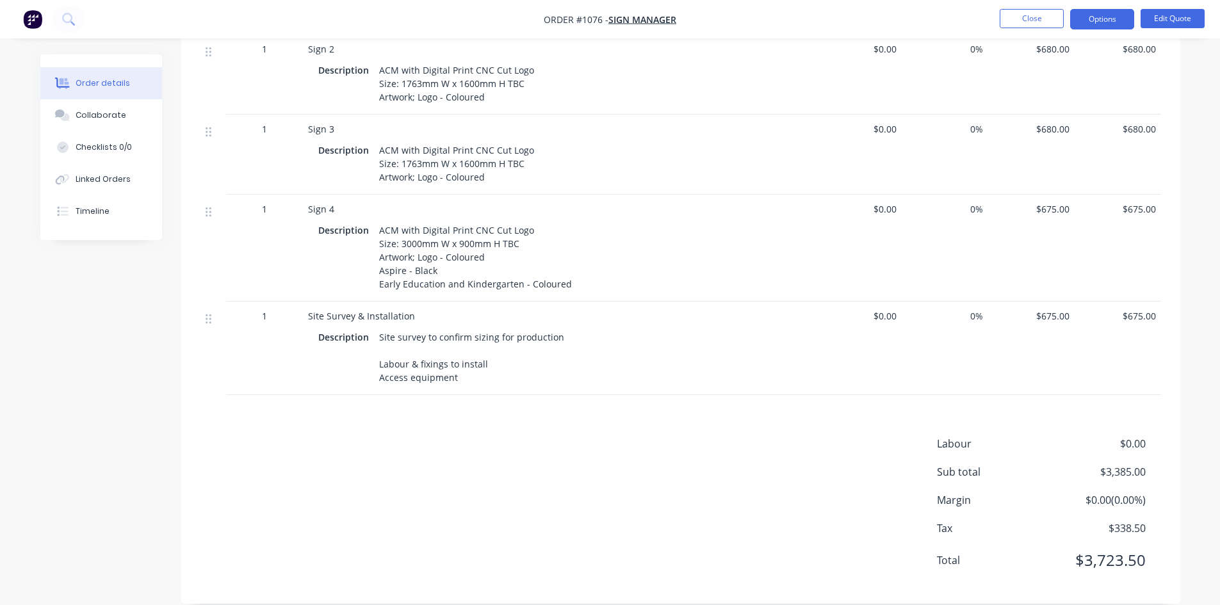
click at [885, 309] on span "$0.00" at bounding box center [858, 315] width 76 height 13
click at [1150, 16] on button "Edit Quote" at bounding box center [1172, 18] width 64 height 19
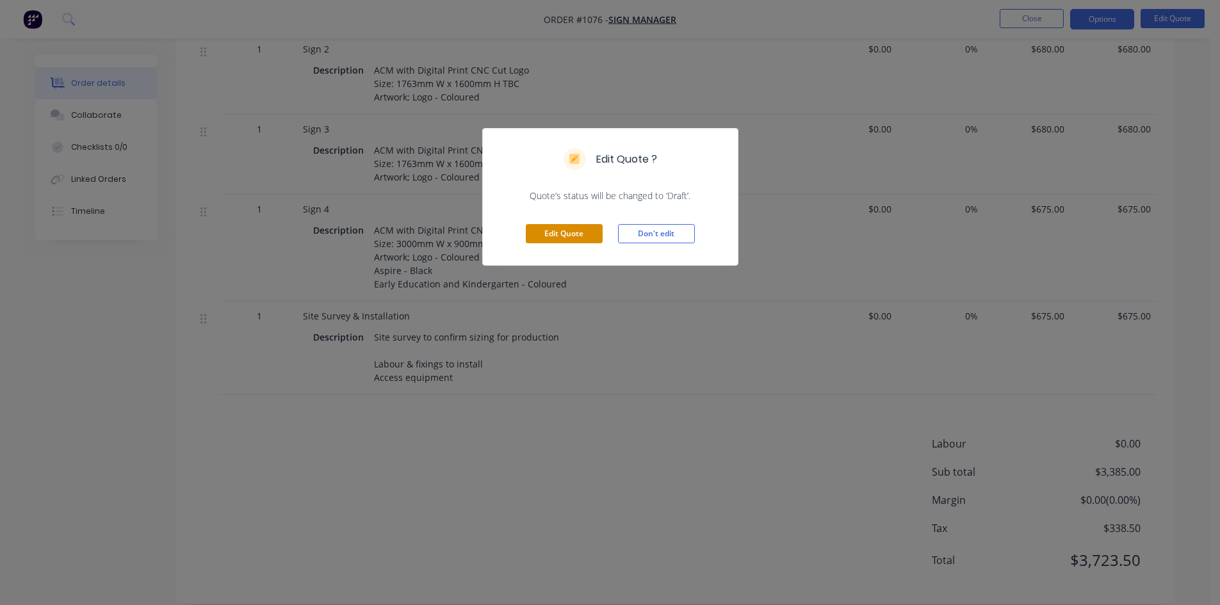
click at [546, 232] on button "Edit Quote" at bounding box center [564, 233] width 77 height 19
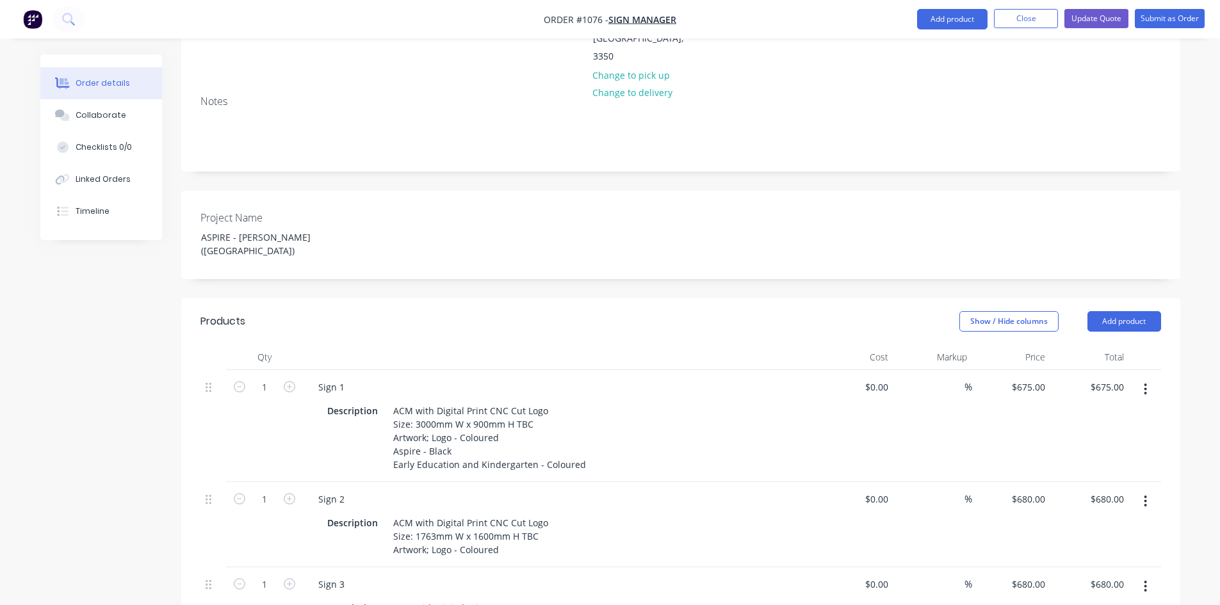
scroll to position [704, 0]
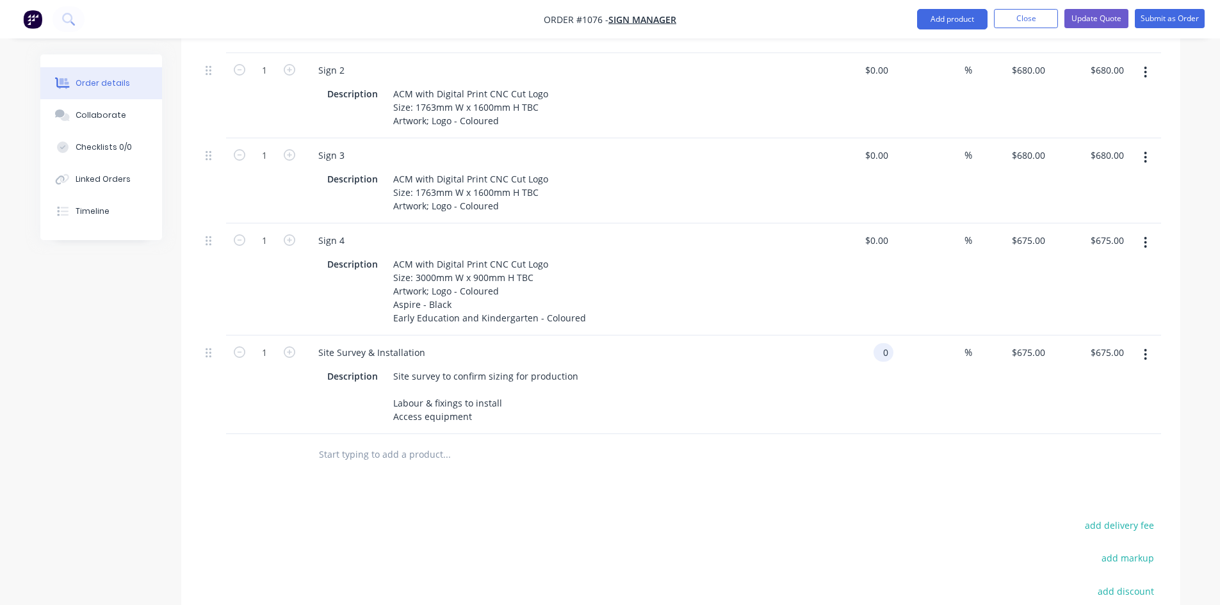
click at [878, 343] on input "0" at bounding box center [885, 352] width 15 height 19
type input "$2,500.00"
click at [954, 343] on input at bounding box center [956, 352] width 15 height 19
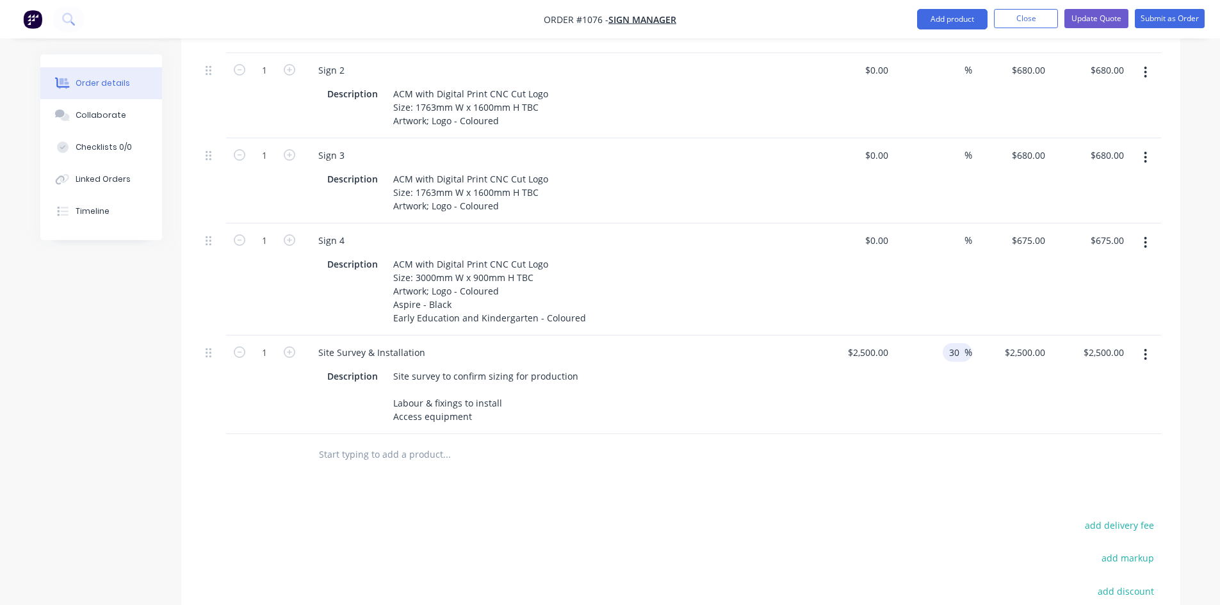
type input "30"
type input "$3,250.00"
click at [935, 434] on div at bounding box center [680, 455] width 960 height 42
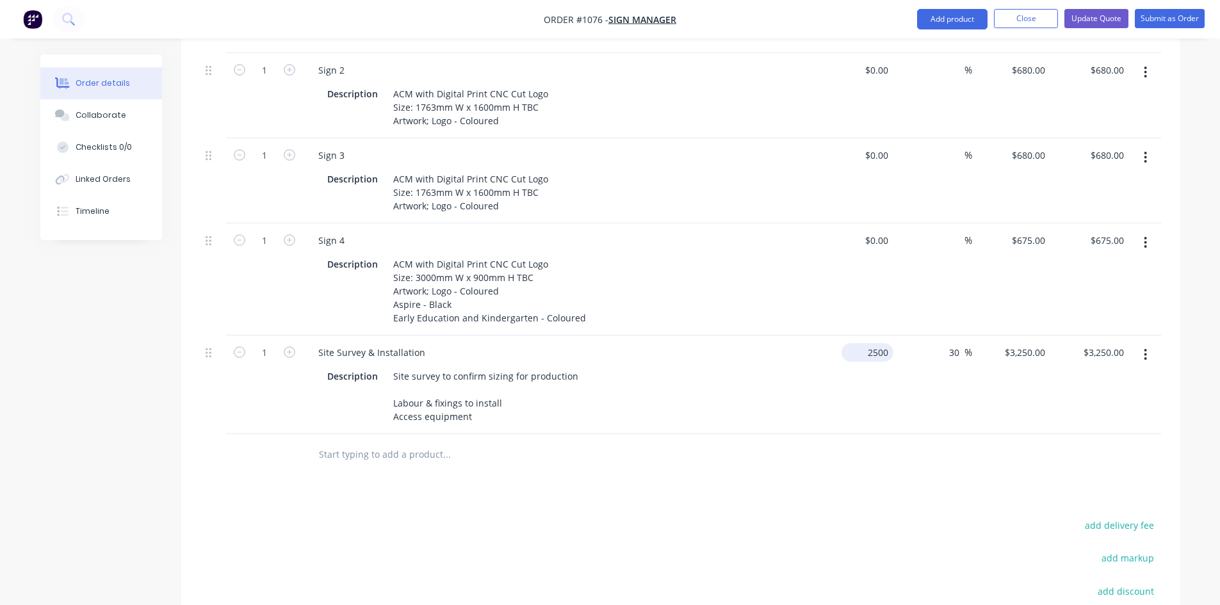
click at [872, 343] on input "2500" at bounding box center [869, 352] width 47 height 19
type input "$2,800.00"
type input "$3,640.00"
click at [884, 444] on div "Products Show / Hide columns Add product Qty Cost Markup Price Total 1 Sign 1 D…" at bounding box center [680, 326] width 999 height 914
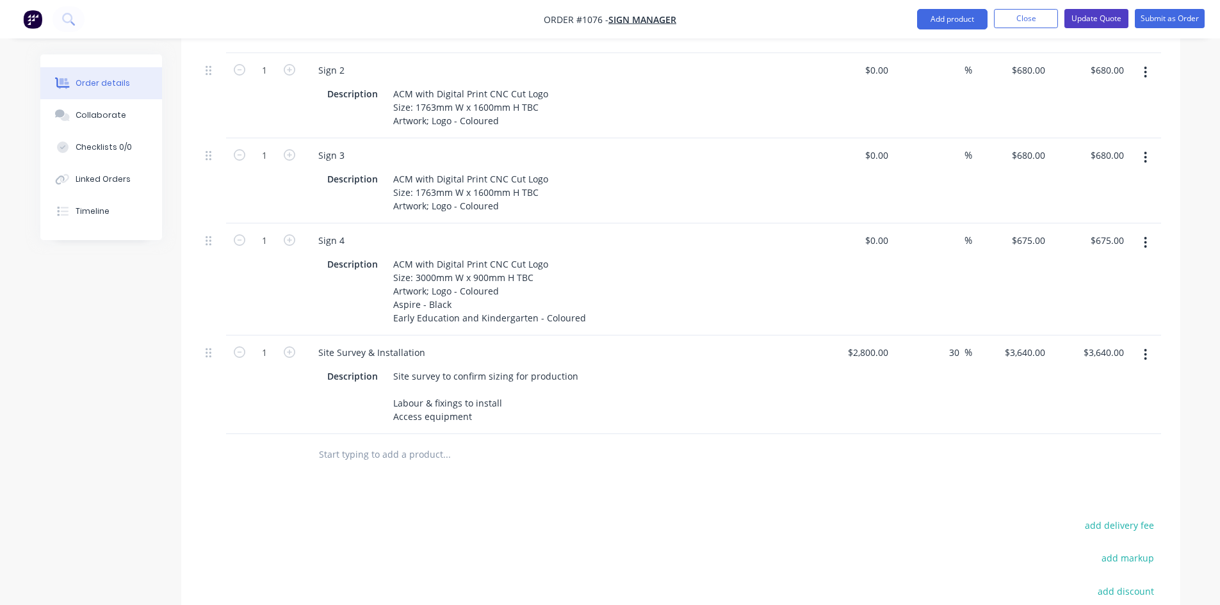
click at [1098, 19] on button "Update Quote" at bounding box center [1096, 18] width 64 height 19
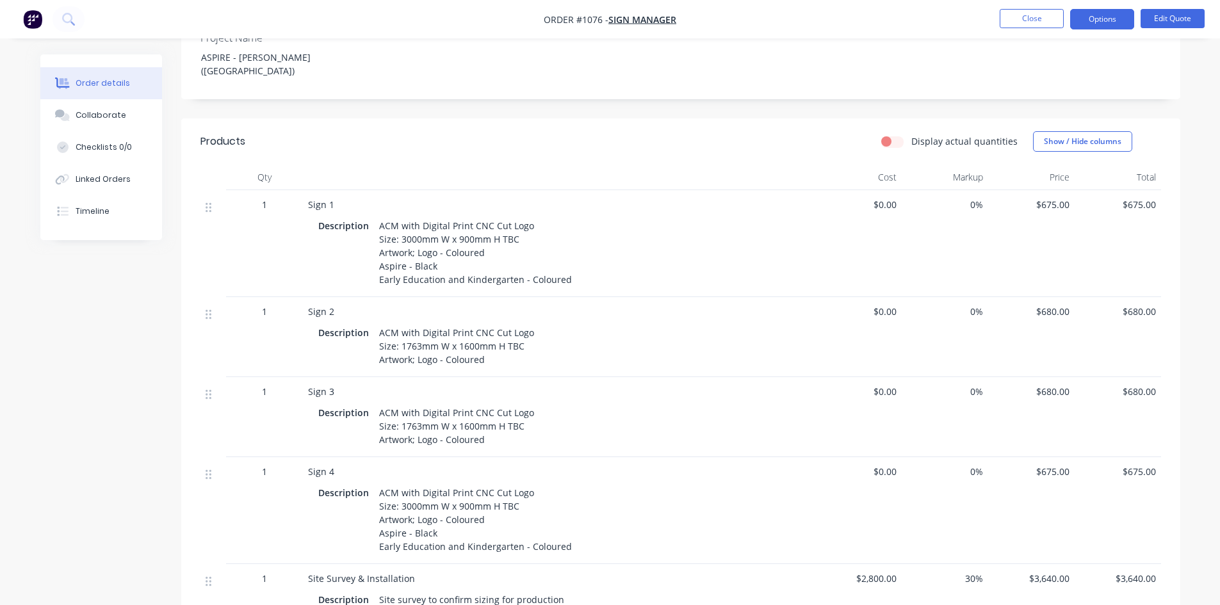
scroll to position [0, 0]
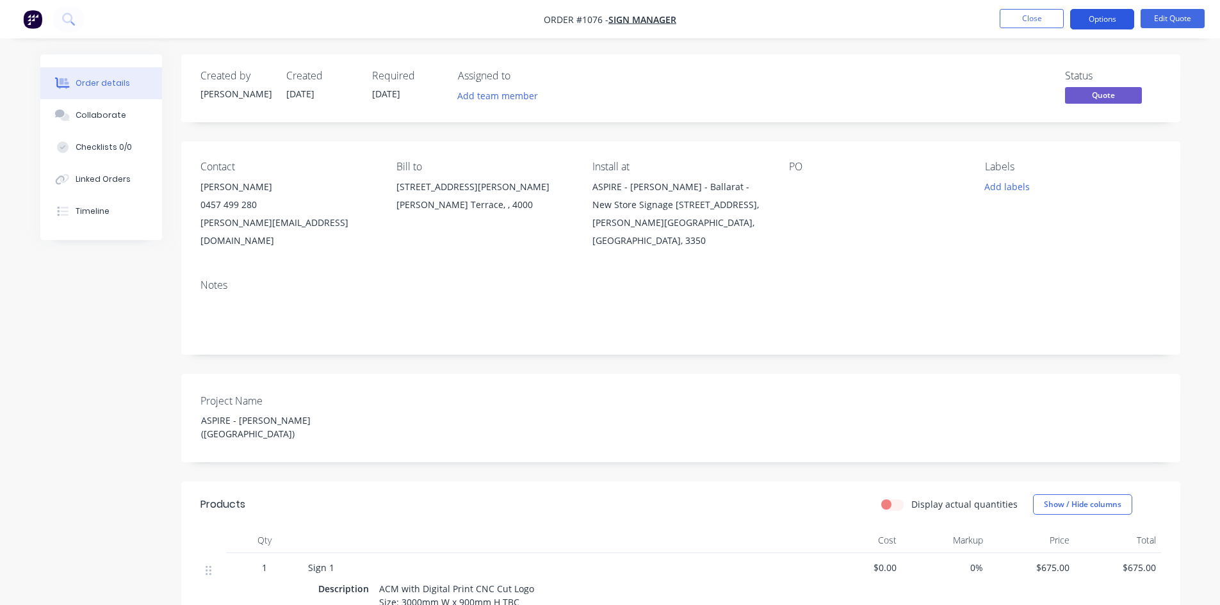
click at [1097, 9] on button "Options" at bounding box center [1102, 19] width 64 height 20
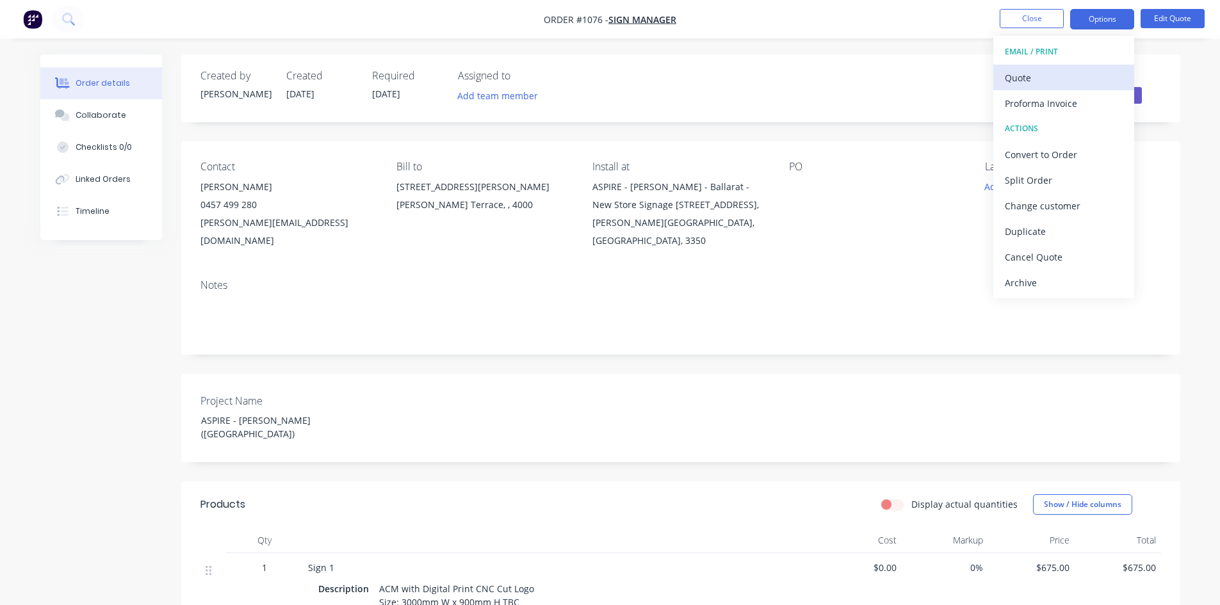
click at [1032, 76] on div "Quote" at bounding box center [1064, 78] width 118 height 19
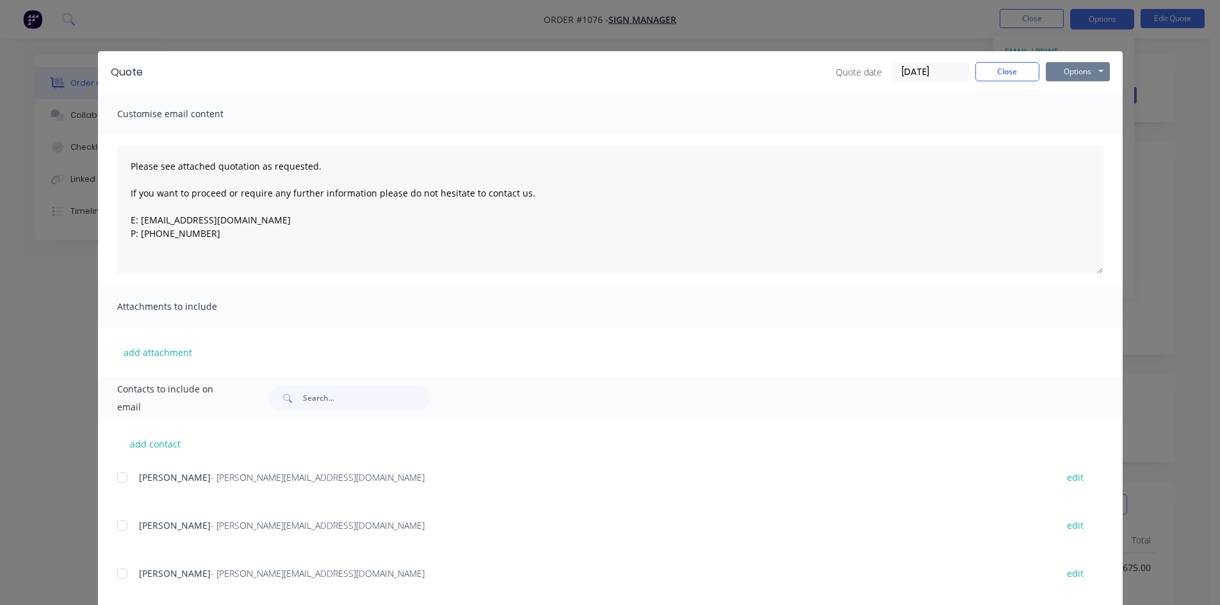
click at [1094, 73] on button "Options" at bounding box center [1077, 71] width 64 height 19
click at [1072, 115] on button "Print" at bounding box center [1086, 115] width 82 height 21
click at [1001, 73] on button "Close" at bounding box center [1007, 71] width 64 height 19
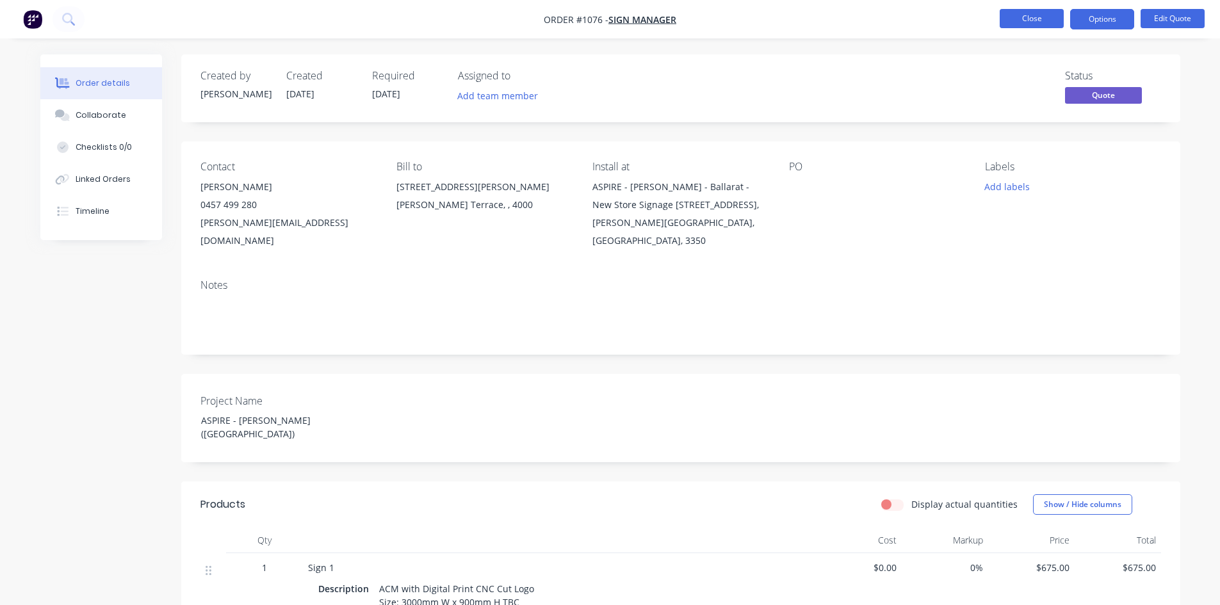
click at [1030, 19] on button "Close" at bounding box center [1031, 18] width 64 height 19
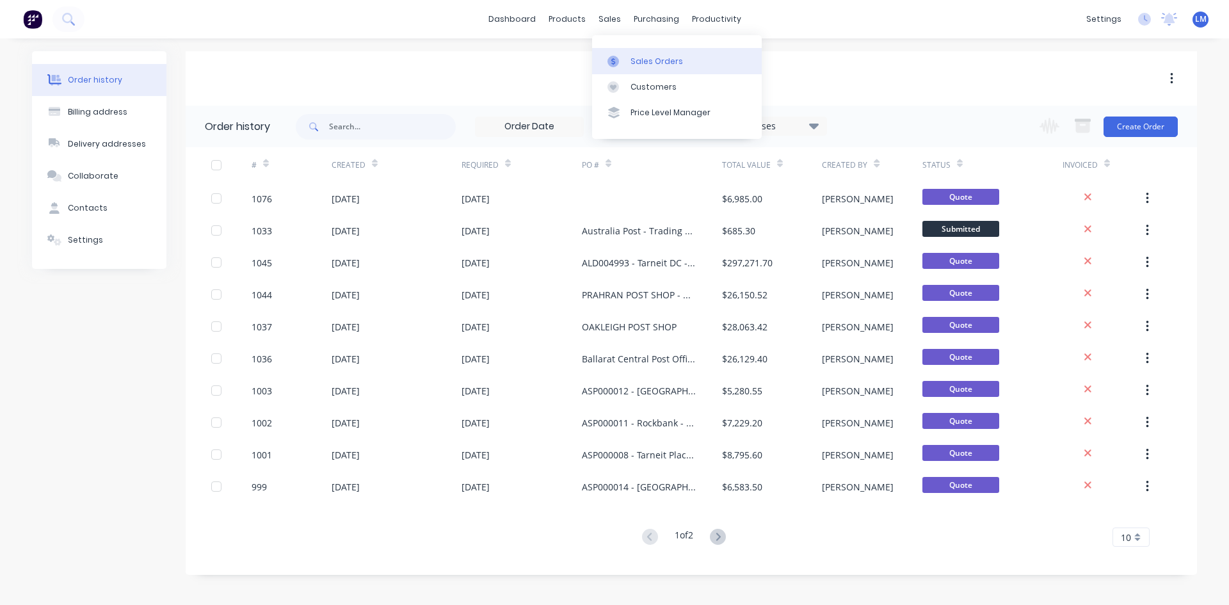
click at [640, 58] on div "Sales Orders" at bounding box center [657, 62] width 52 height 12
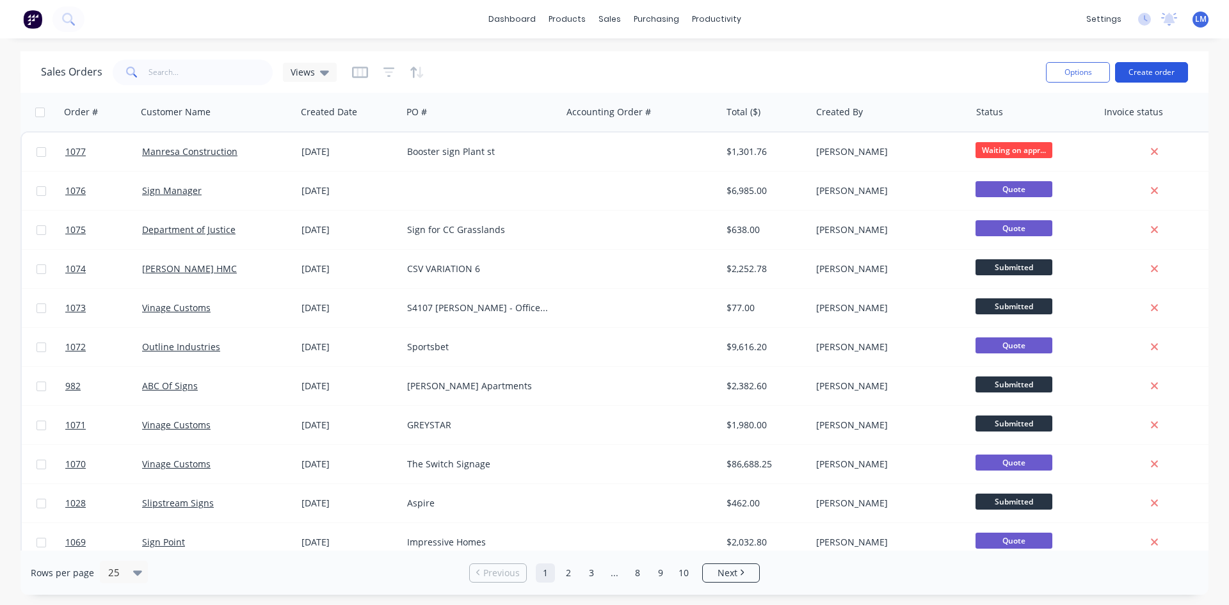
click at [1147, 73] on button "Create order" at bounding box center [1151, 72] width 73 height 20
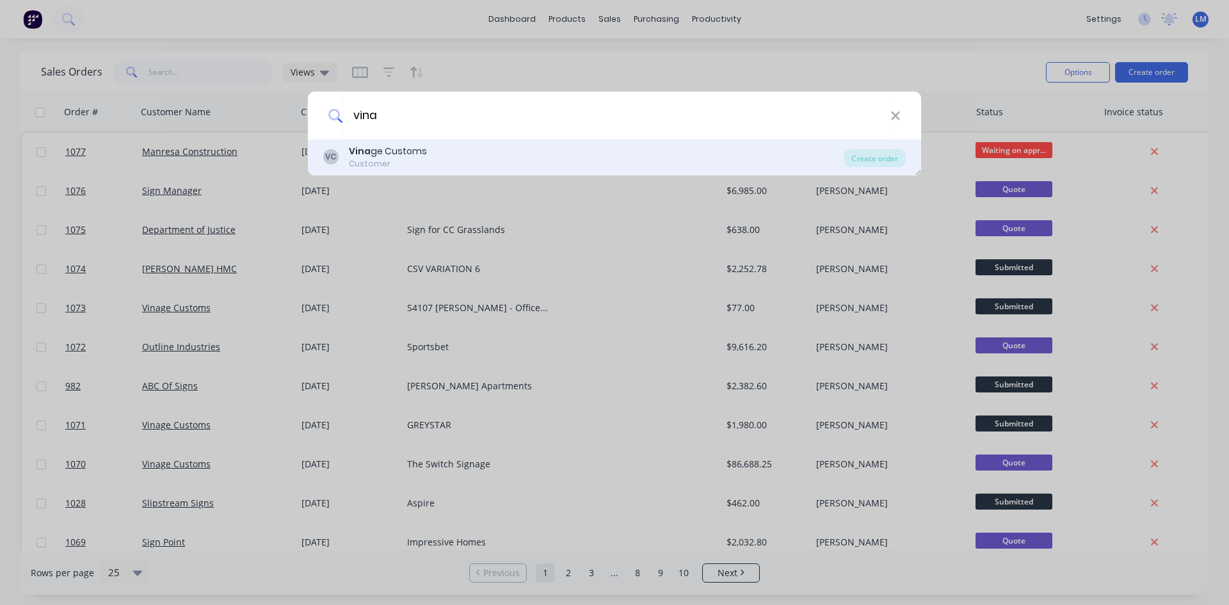
type input "vina"
click at [417, 168] on div "Customer" at bounding box center [388, 164] width 78 height 12
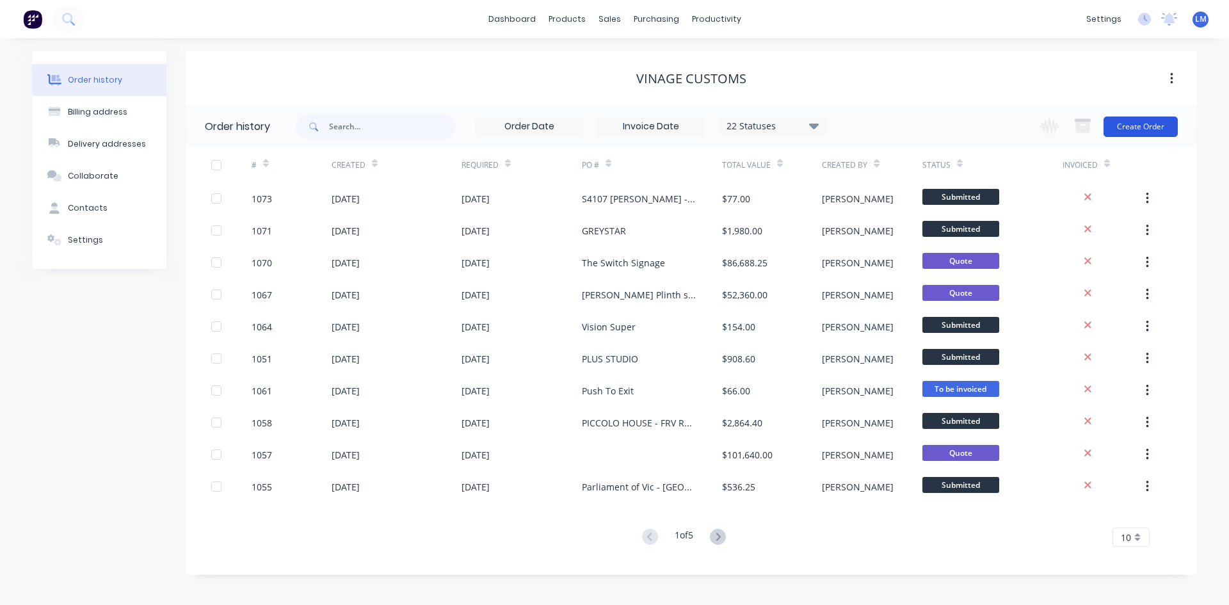
click at [1136, 123] on button "Create Order" at bounding box center [1141, 127] width 74 height 20
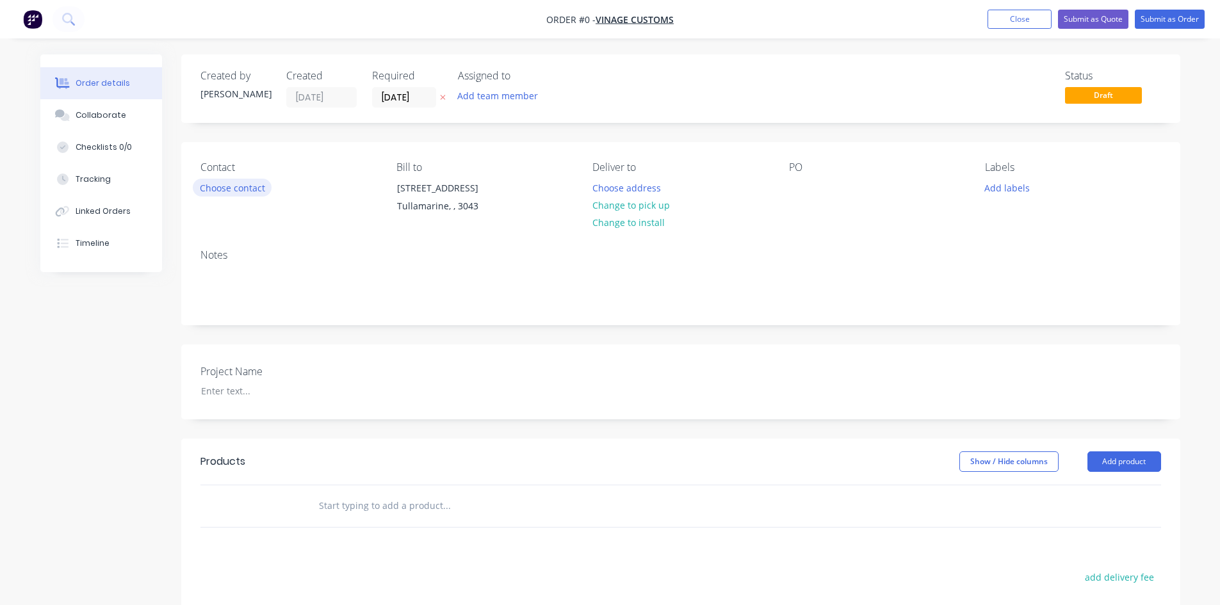
click at [238, 188] on button "Choose contact" at bounding box center [232, 187] width 79 height 17
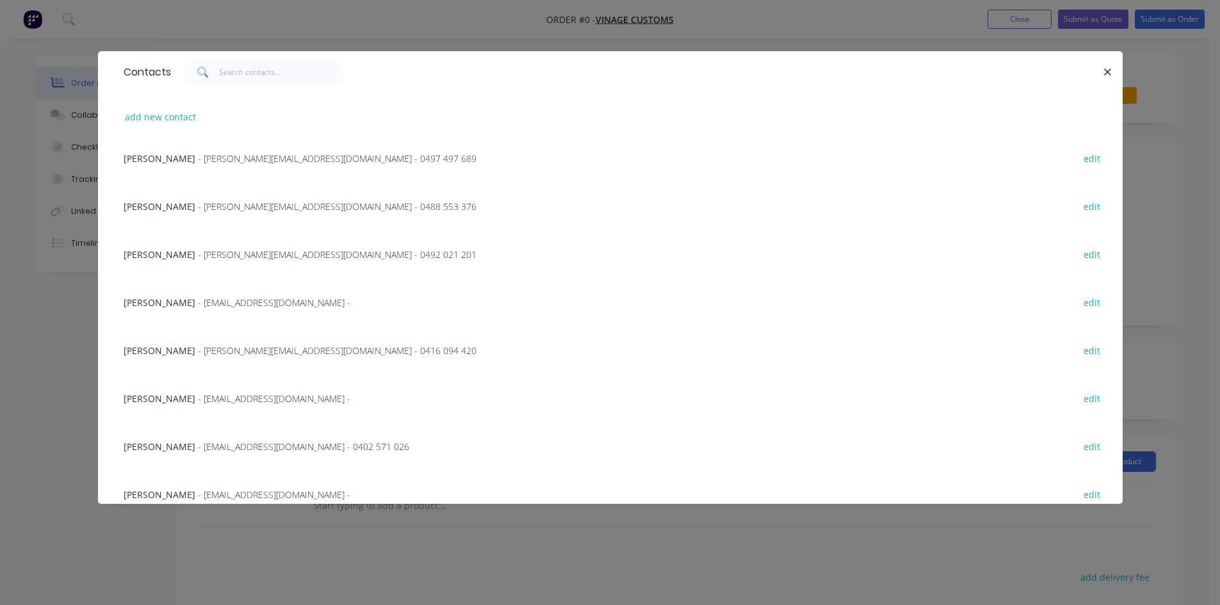
scroll to position [192, 0]
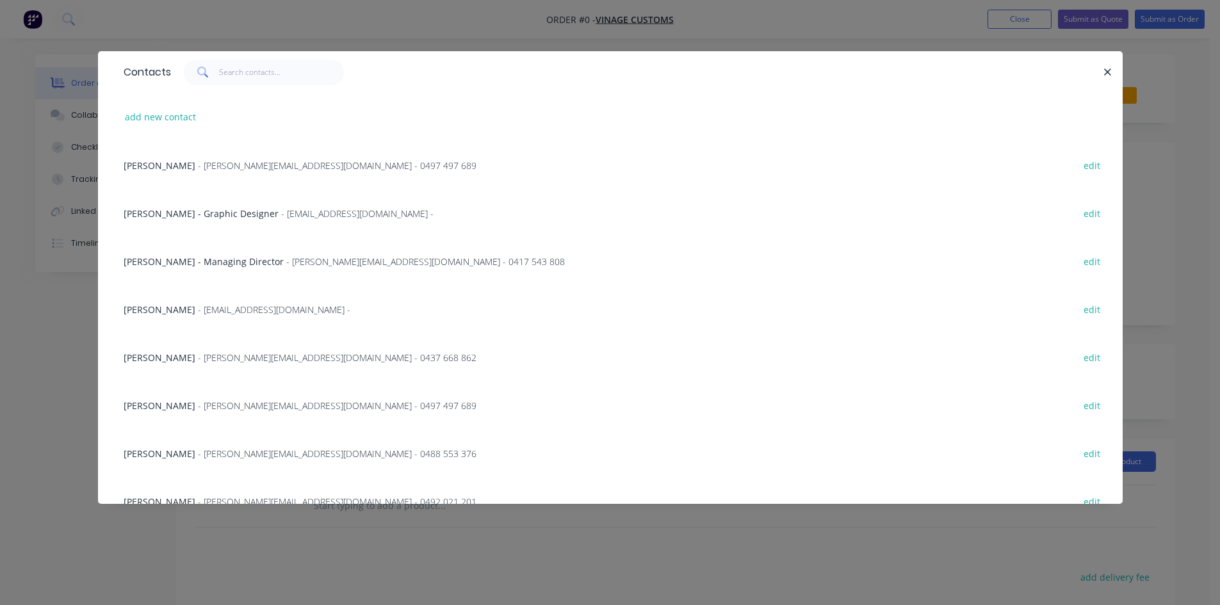
click at [229, 211] on span "[PERSON_NAME] - Graphic Designer" at bounding box center [201, 213] width 155 height 12
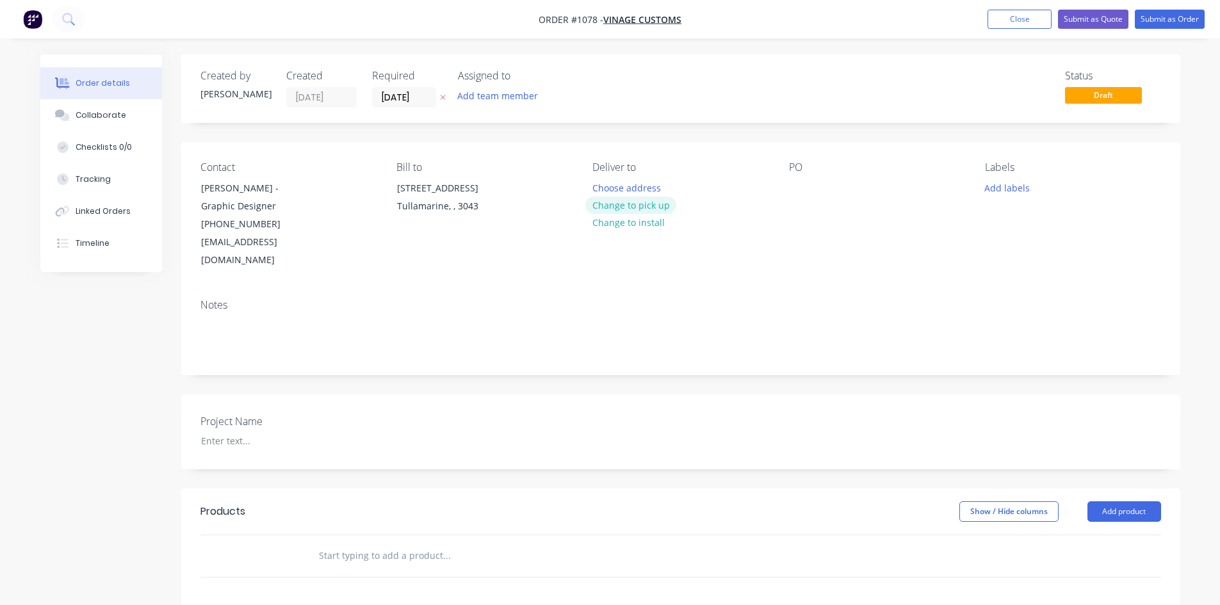
click at [649, 204] on button "Change to pick up" at bounding box center [630, 205] width 91 height 17
click at [424, 92] on input "[DATE]" at bounding box center [404, 97] width 63 height 19
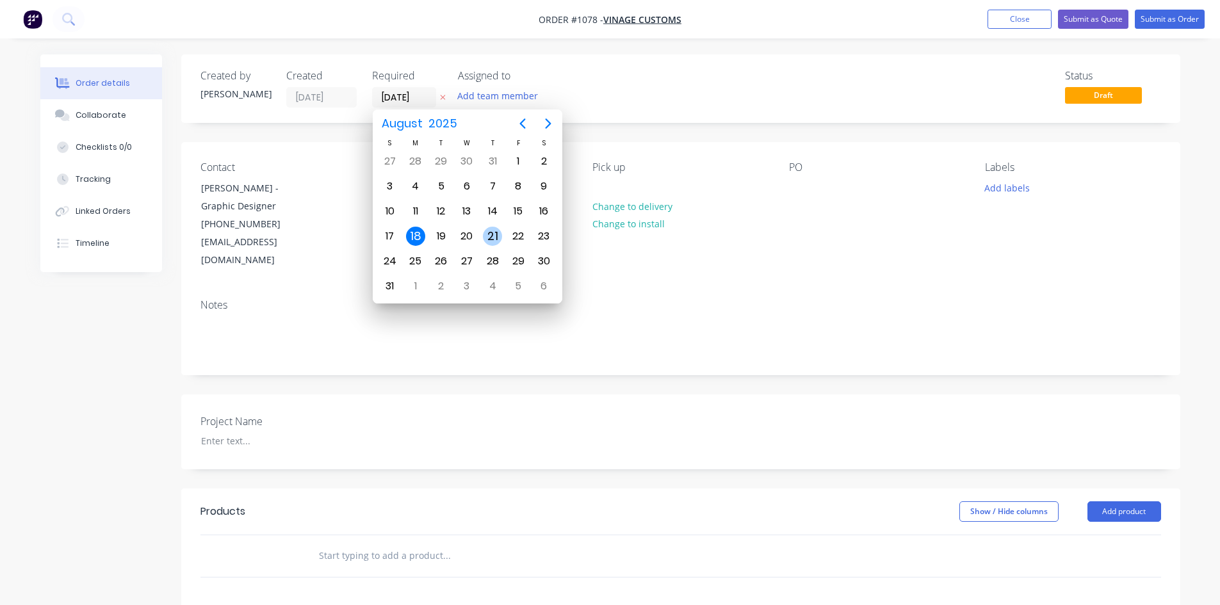
click at [497, 232] on div "21" at bounding box center [492, 236] width 19 height 19
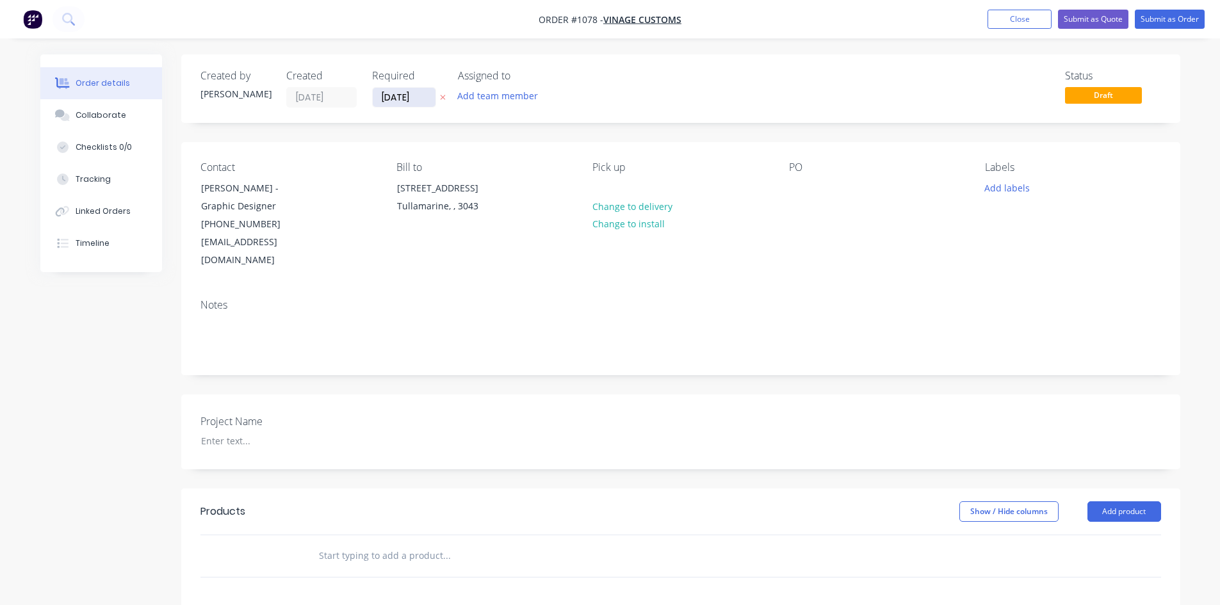
click at [424, 90] on input "[DATE]" at bounding box center [404, 97] width 63 height 19
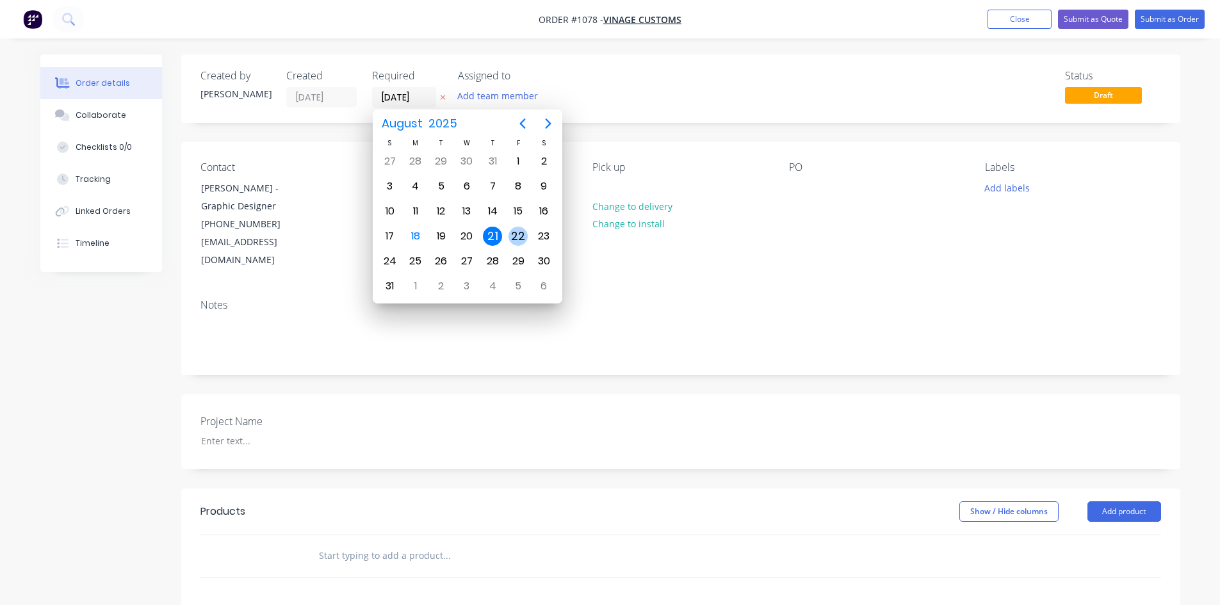
click at [514, 241] on div "22" at bounding box center [517, 236] width 19 height 19
type input "[DATE]"
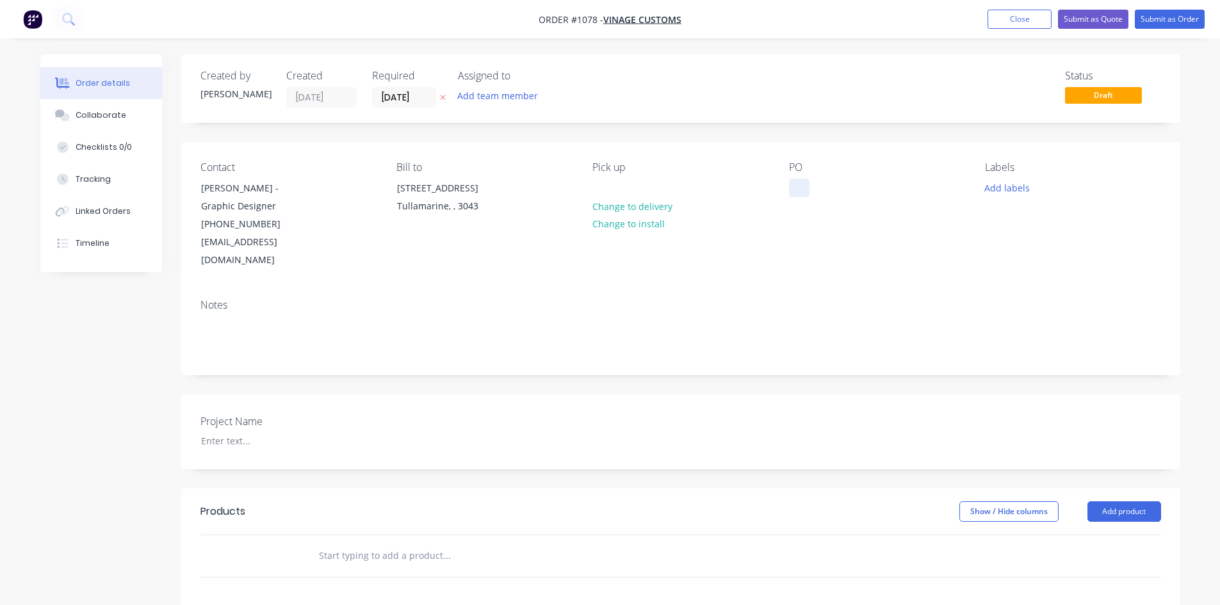
click at [802, 196] on div at bounding box center [799, 188] width 20 height 19
paste div
click at [825, 296] on div "Notes" at bounding box center [680, 332] width 999 height 86
click at [218, 432] on div at bounding box center [271, 441] width 160 height 19
paste div
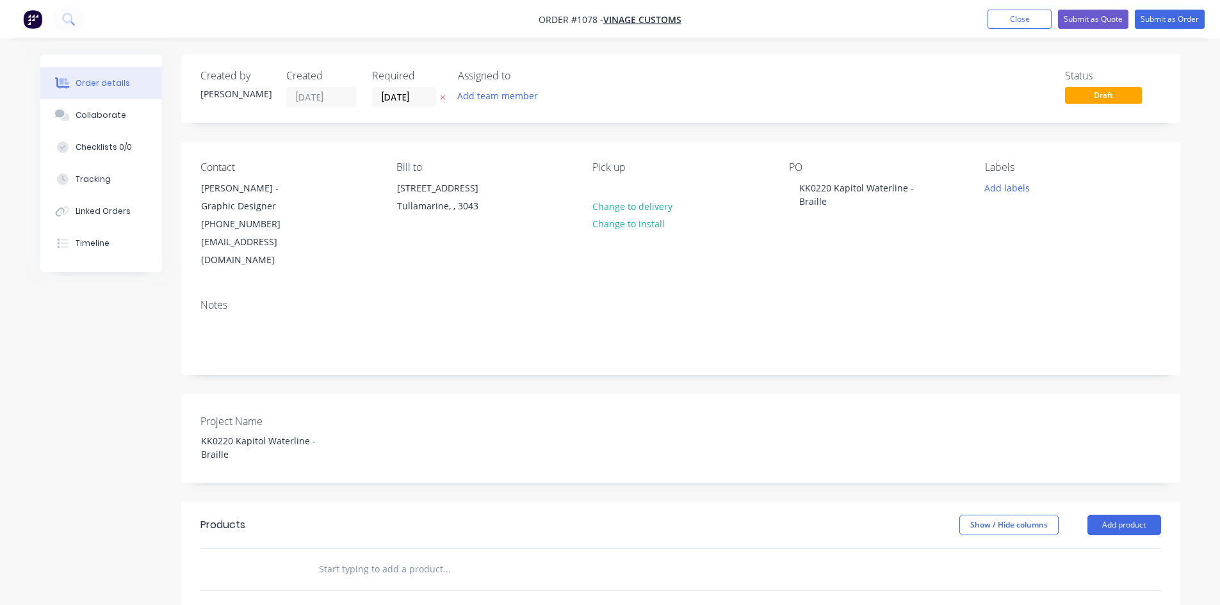
click at [448, 556] on input "text" at bounding box center [446, 569] width 256 height 26
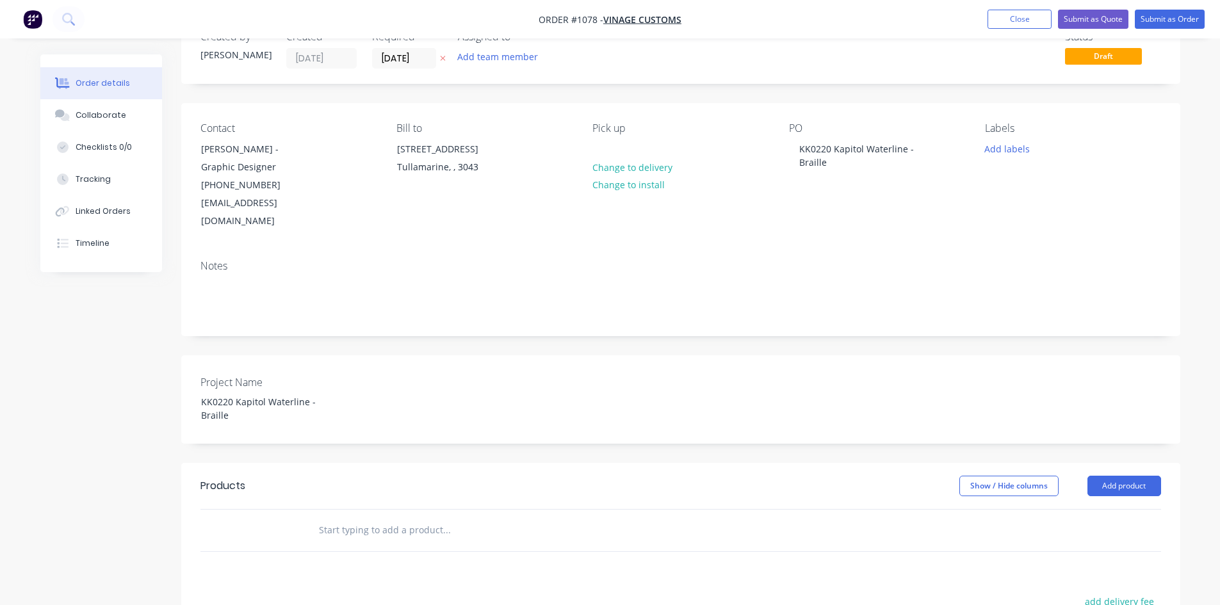
scroll to position [128, 0]
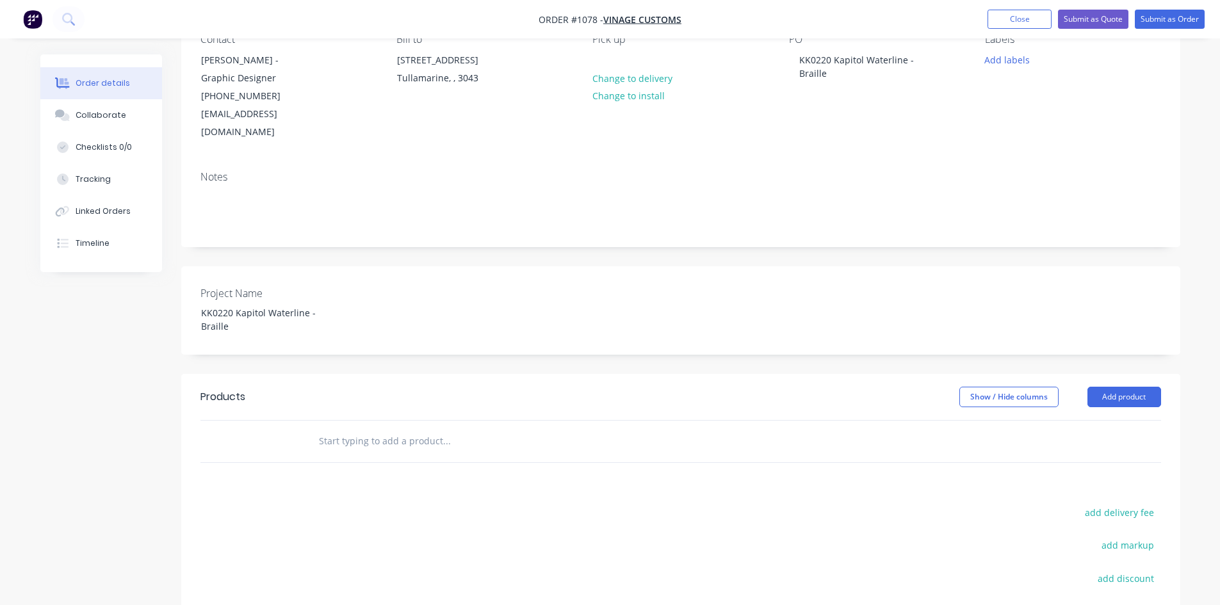
click at [381, 428] on input "text" at bounding box center [446, 441] width 256 height 26
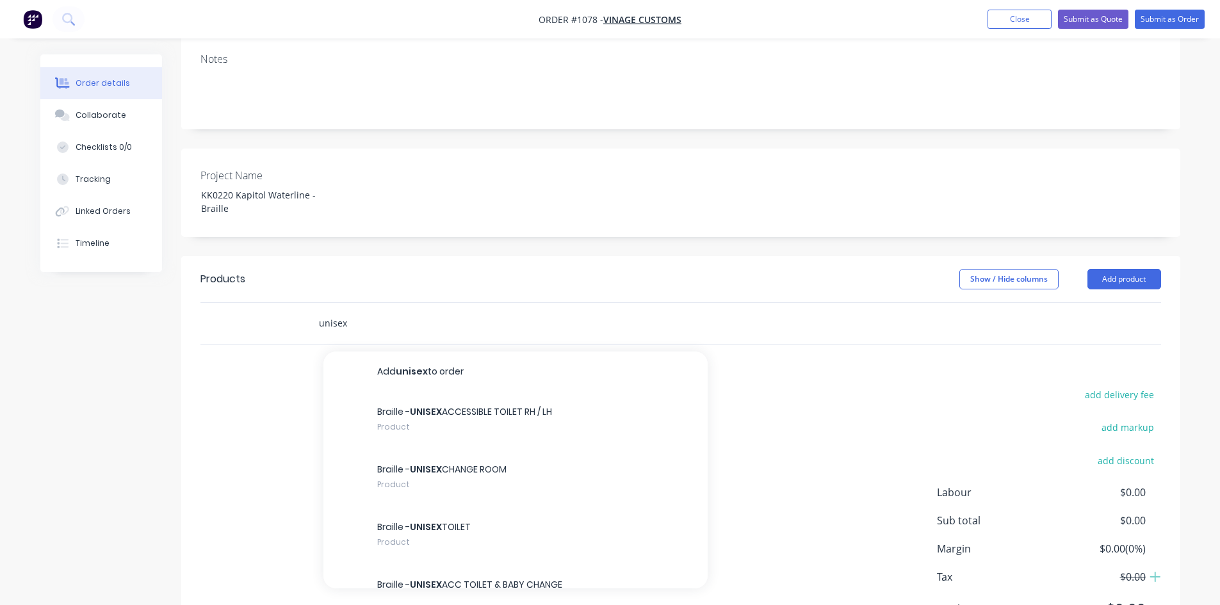
scroll to position [281, 0]
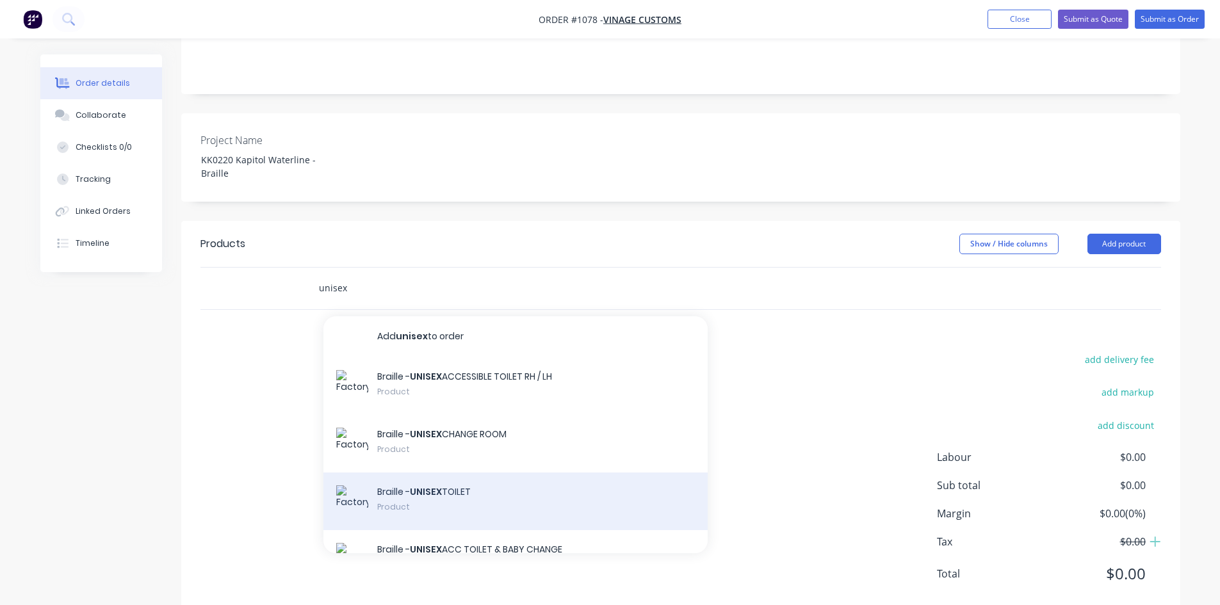
type input "unisex"
click at [468, 472] on div "Braille - UNISEX TOILET Product" at bounding box center [515, 501] width 384 height 58
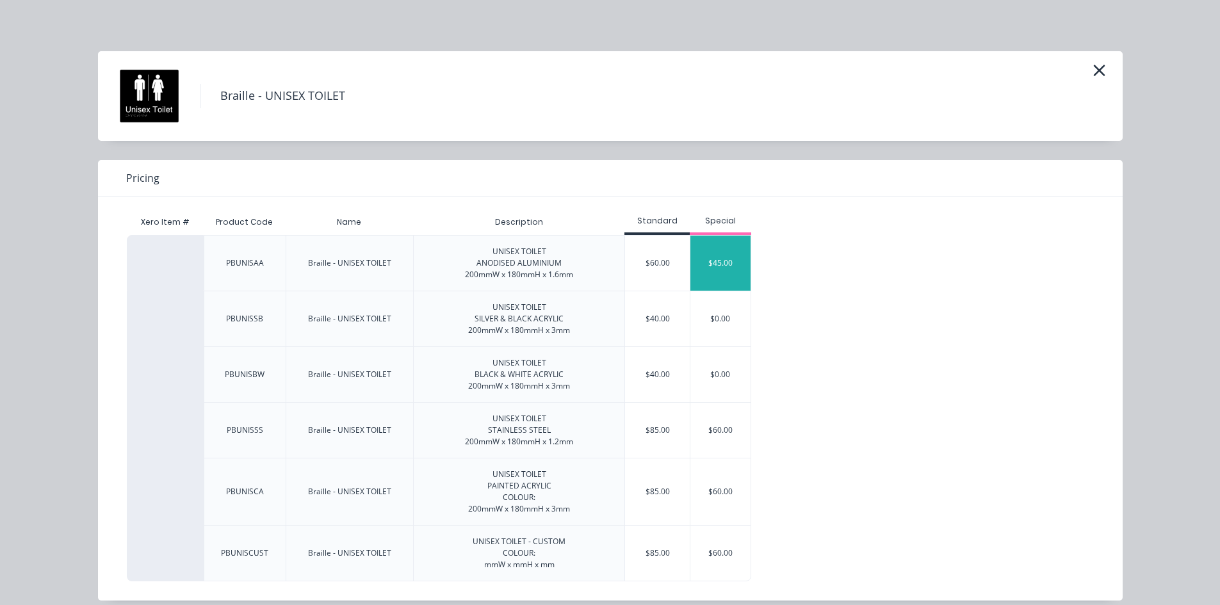
click at [699, 273] on div "$45.00" at bounding box center [720, 263] width 60 height 55
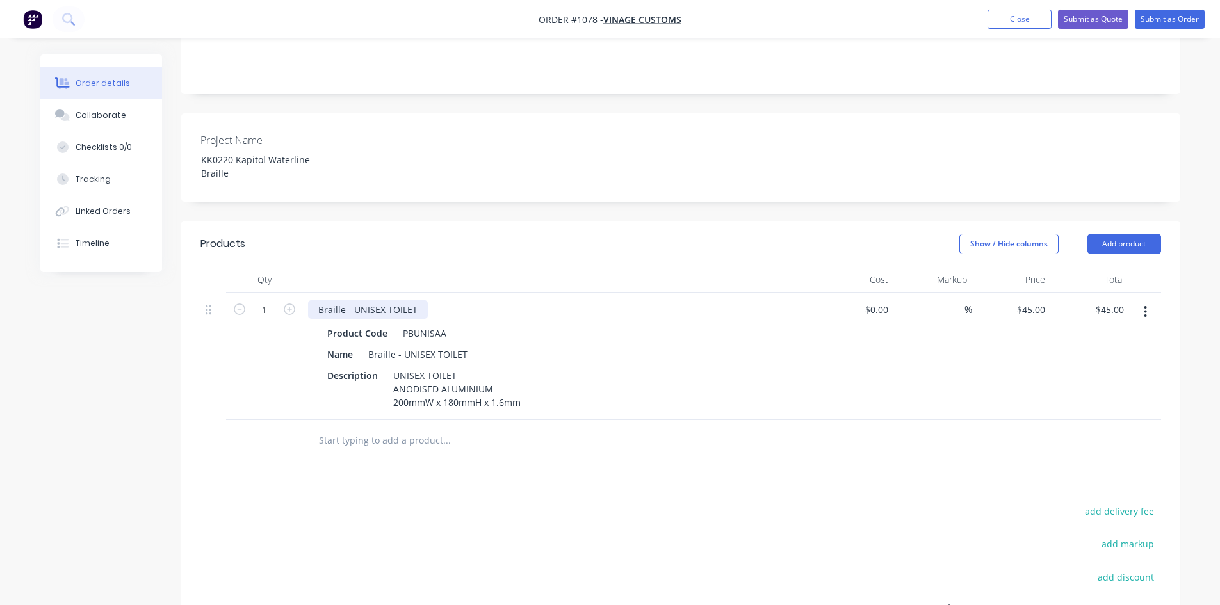
click at [383, 300] on div "Braille - UNISEX TOILET" at bounding box center [368, 309] width 120 height 19
drag, startPoint x: 385, startPoint y: 275, endPoint x: 411, endPoint y: 277, distance: 25.6
click at [411, 300] on div "Braille - UNISEX STAFF TOILET" at bounding box center [381, 309] width 147 height 19
copy div "STAFF"
click at [435, 345] on div "Braille - UNISEX TOILET" at bounding box center [417, 354] width 109 height 19
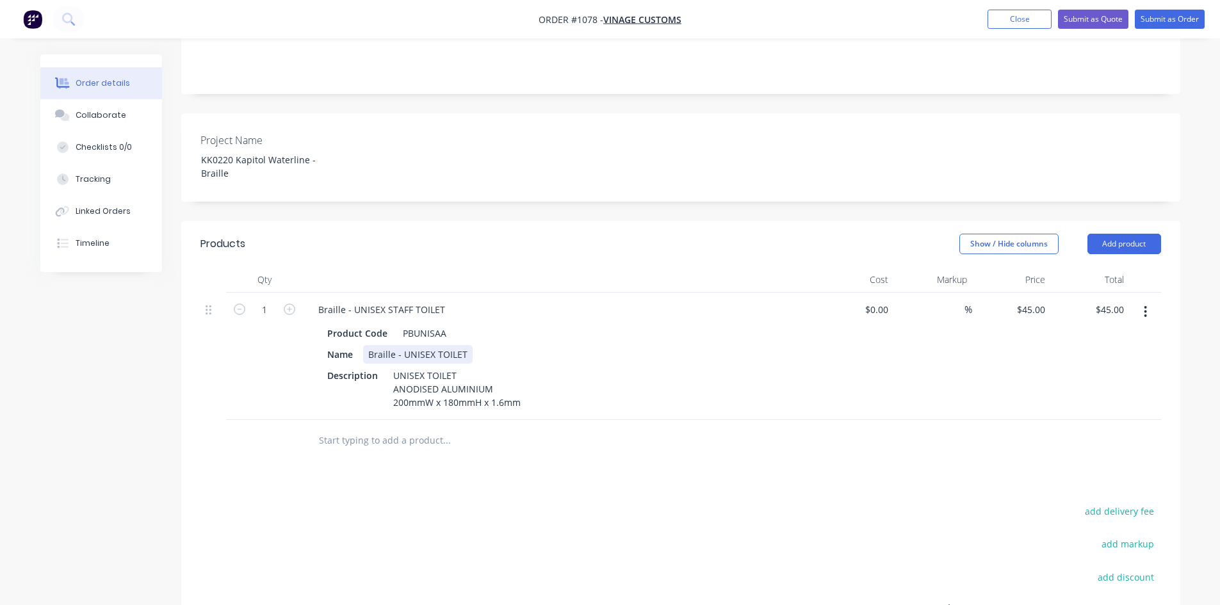
paste div
click at [424, 366] on div "UNISEX TOILET ANODISED ALUMINIUM 200mmW x 180mmH x 1.6mm" at bounding box center [457, 388] width 138 height 45
paste div
click at [618, 428] on div at bounding box center [500, 441] width 384 height 26
click at [290, 303] on icon "button" at bounding box center [290, 309] width 12 height 12
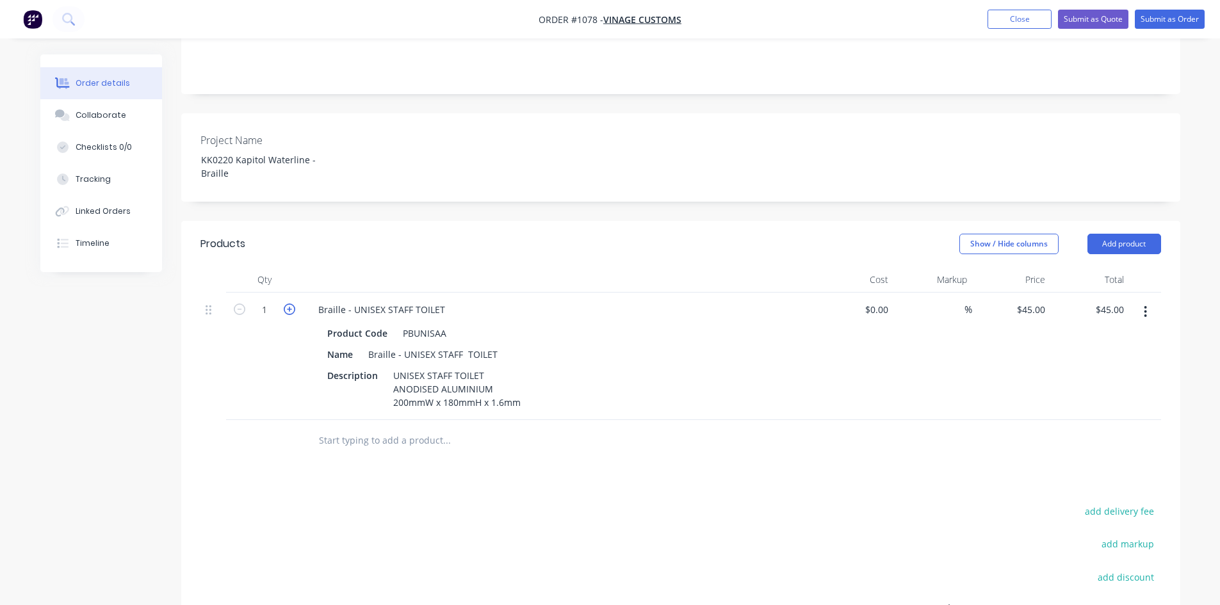
type input "2"
type input "$90.00"
click at [456, 428] on input "text" at bounding box center [446, 441] width 256 height 26
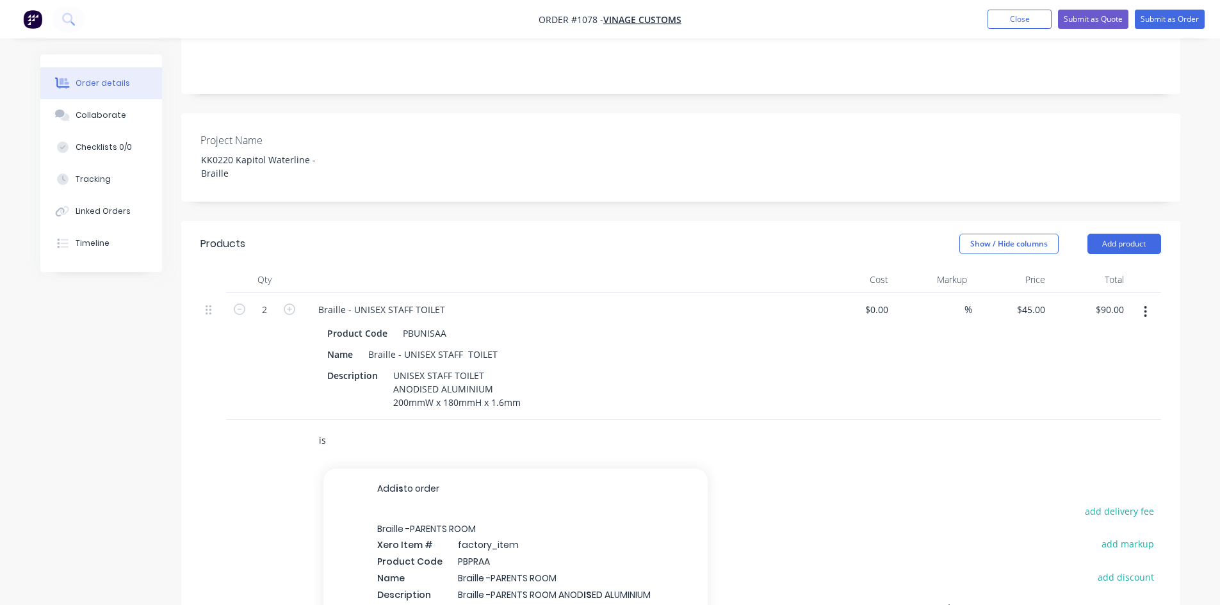
type input "i"
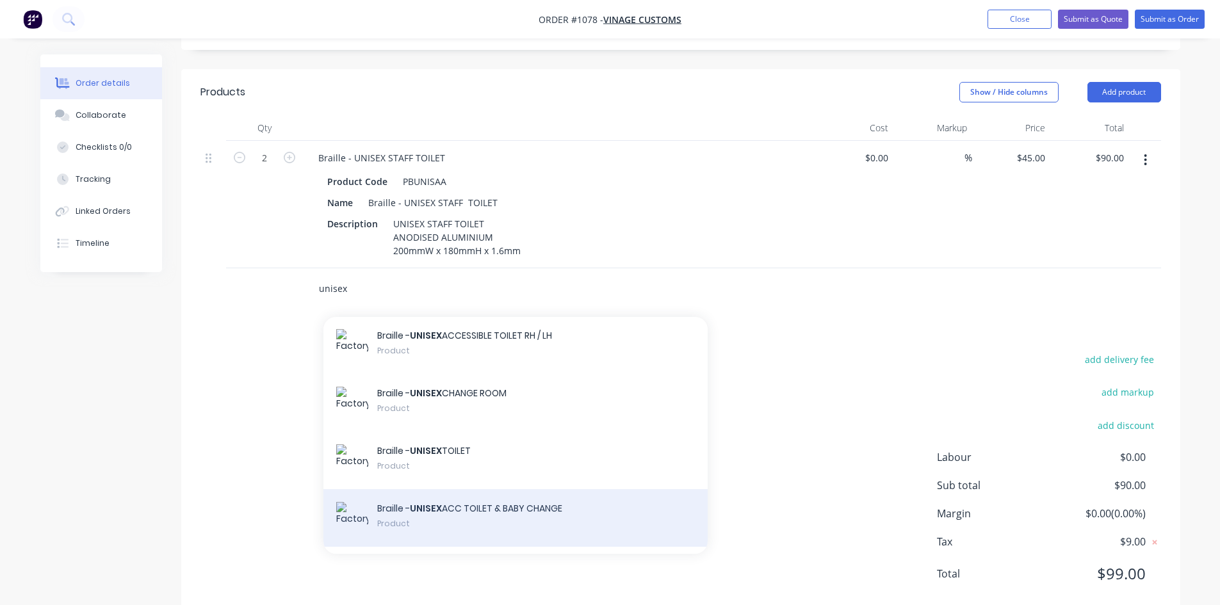
scroll to position [64, 0]
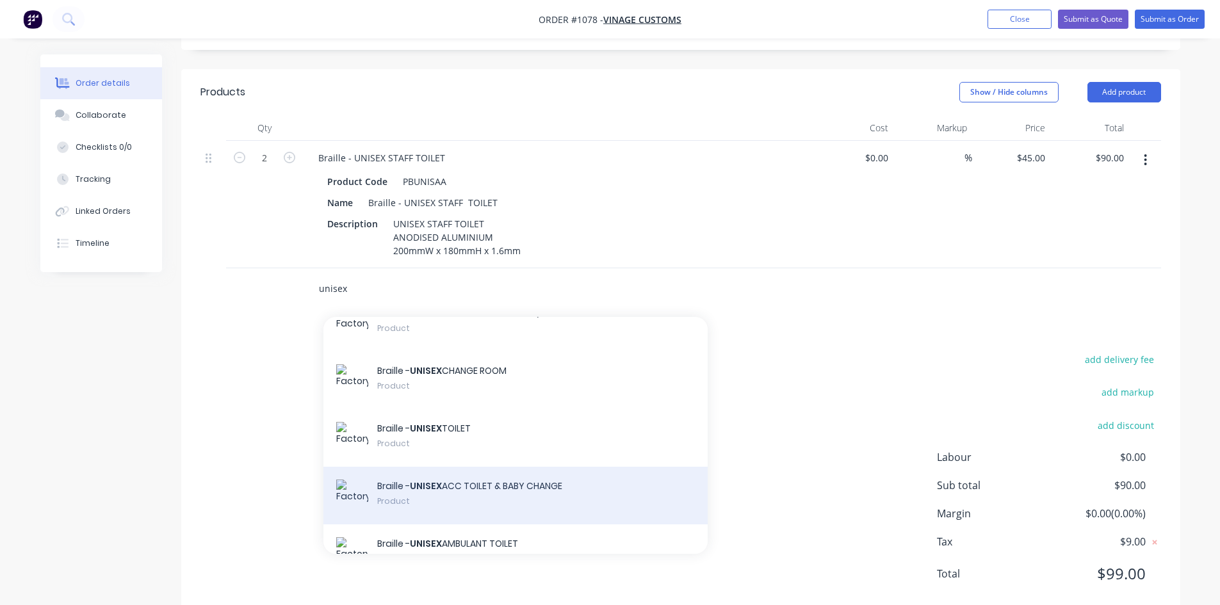
type input "unisex"
click at [521, 467] on div "Braille - UNISEX ACC TOILET & BABY CHANGE Product" at bounding box center [515, 496] width 384 height 58
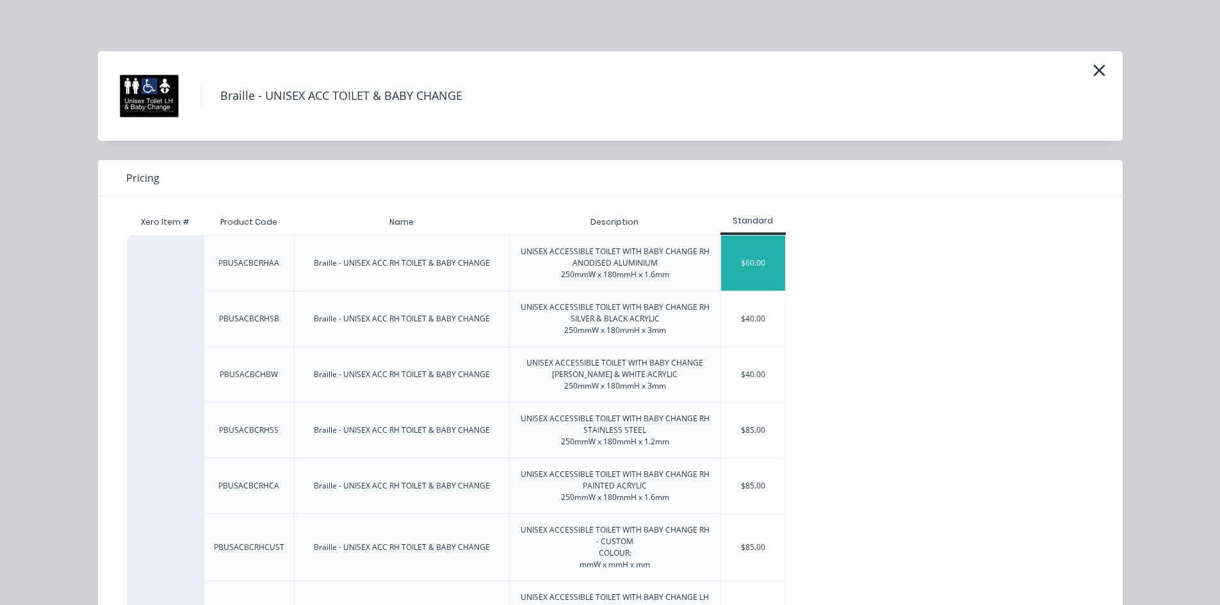
click at [734, 270] on div "$60.00" at bounding box center [753, 263] width 64 height 55
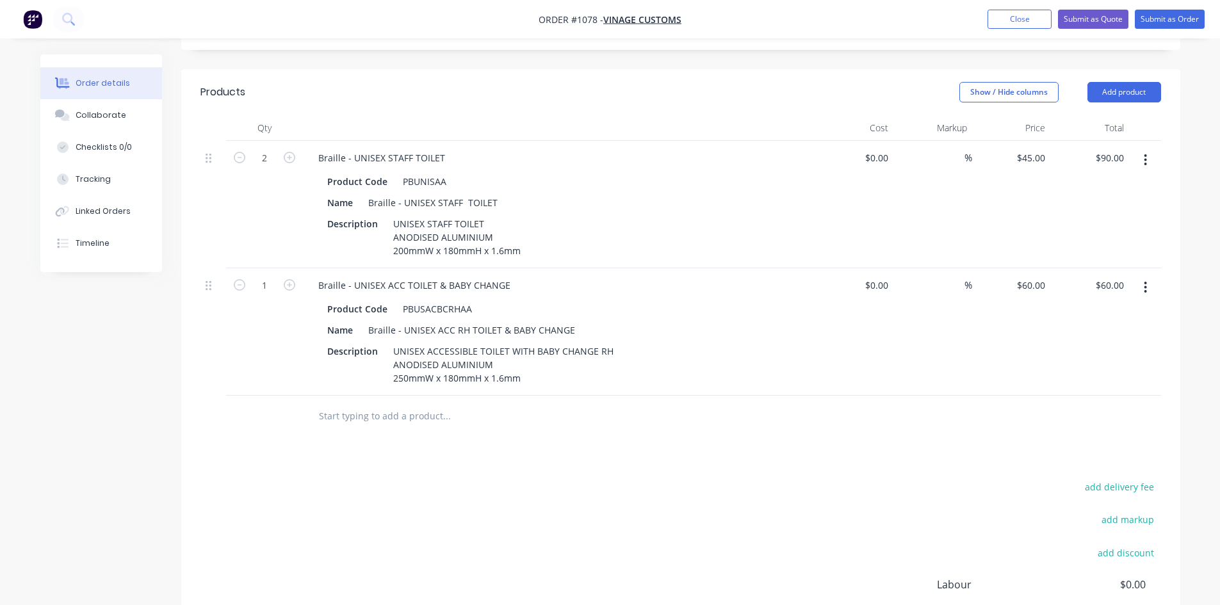
click at [424, 403] on input "text" at bounding box center [446, 416] width 256 height 26
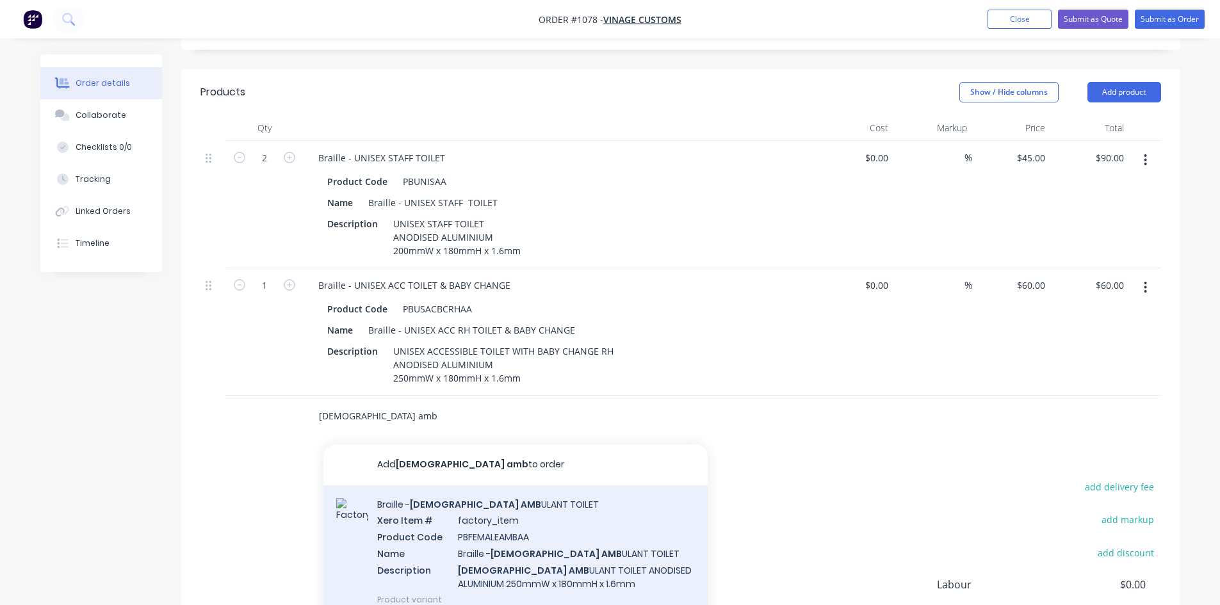
type input "[DEMOGRAPHIC_DATA] amb"
click at [521, 513] on div "Braille - [DEMOGRAPHIC_DATA] AMB ULANT TOILET Xero Item # factory_item Product …" at bounding box center [515, 551] width 384 height 133
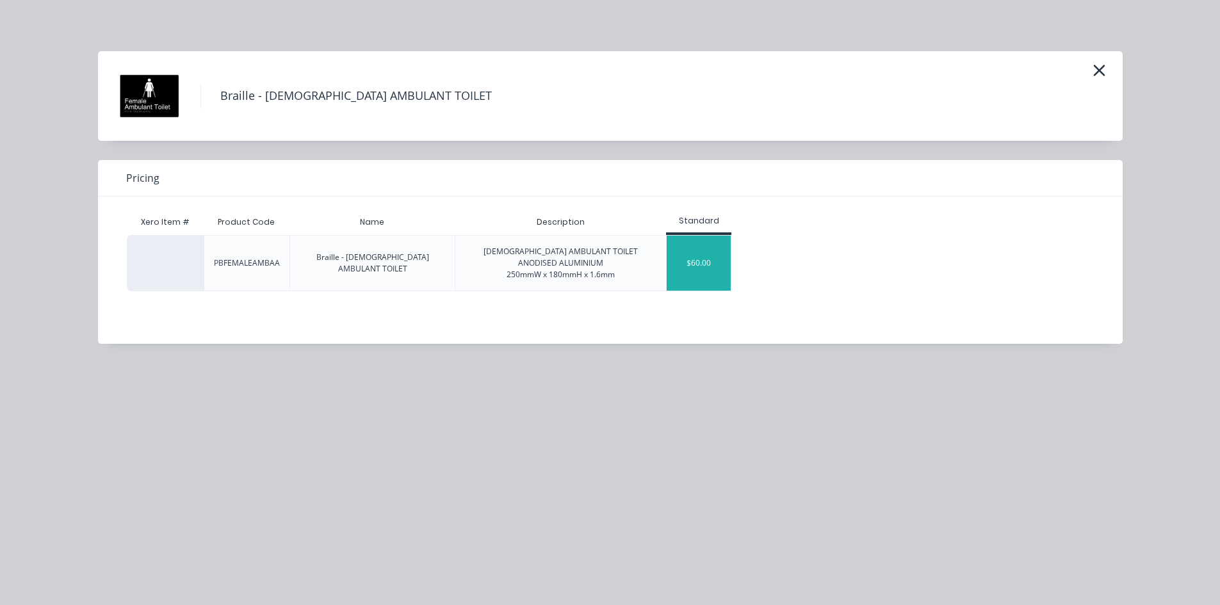
click at [709, 268] on div "$60.00" at bounding box center [698, 263] width 64 height 55
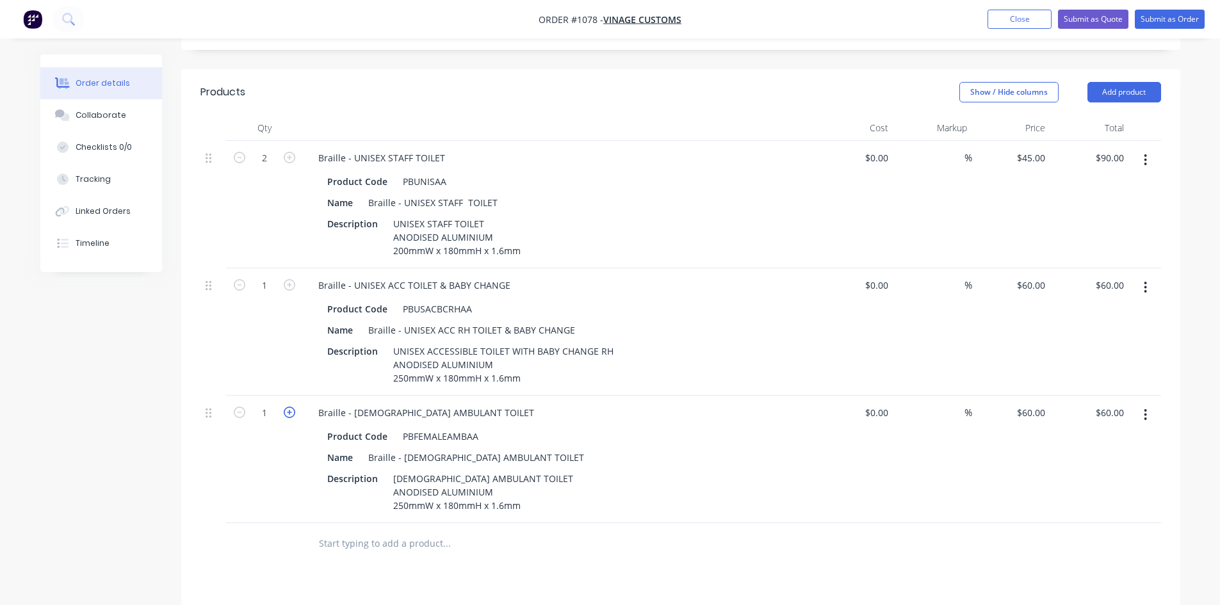
click at [289, 407] on icon "button" at bounding box center [290, 413] width 12 height 12
type input "2"
type input "$120.00"
click at [289, 407] on icon "button" at bounding box center [290, 413] width 12 height 12
type input "3"
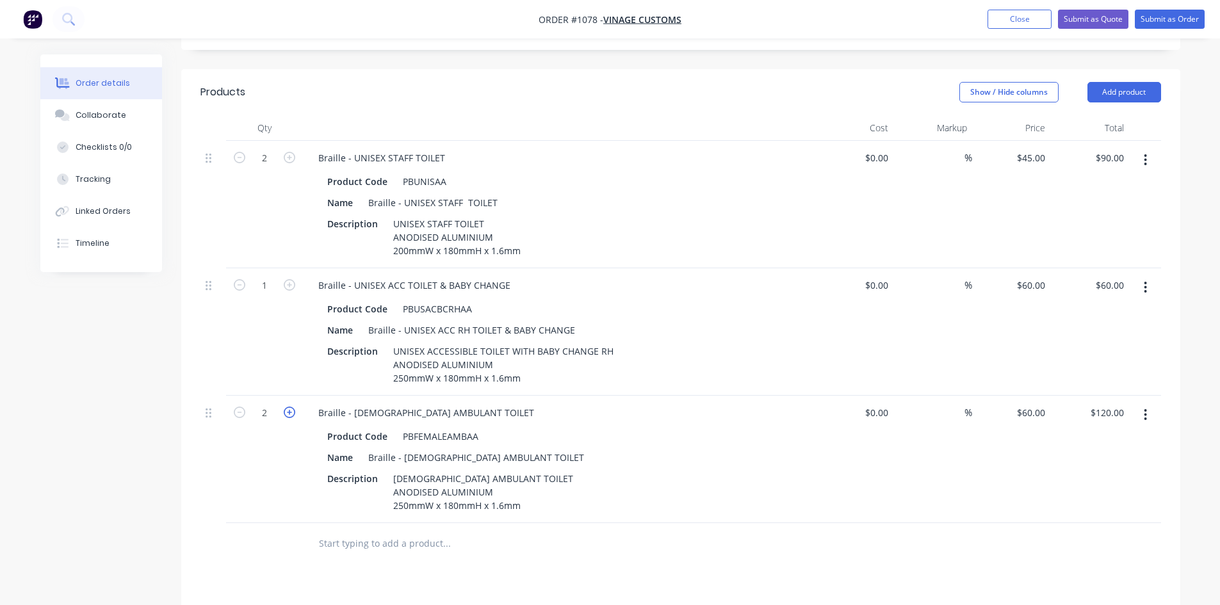
type input "$180.00"
click at [668, 533] on div "Products Show / Hide columns Add product Qty Cost Markup Price Total 2 Braille …" at bounding box center [680, 470] width 999 height 803
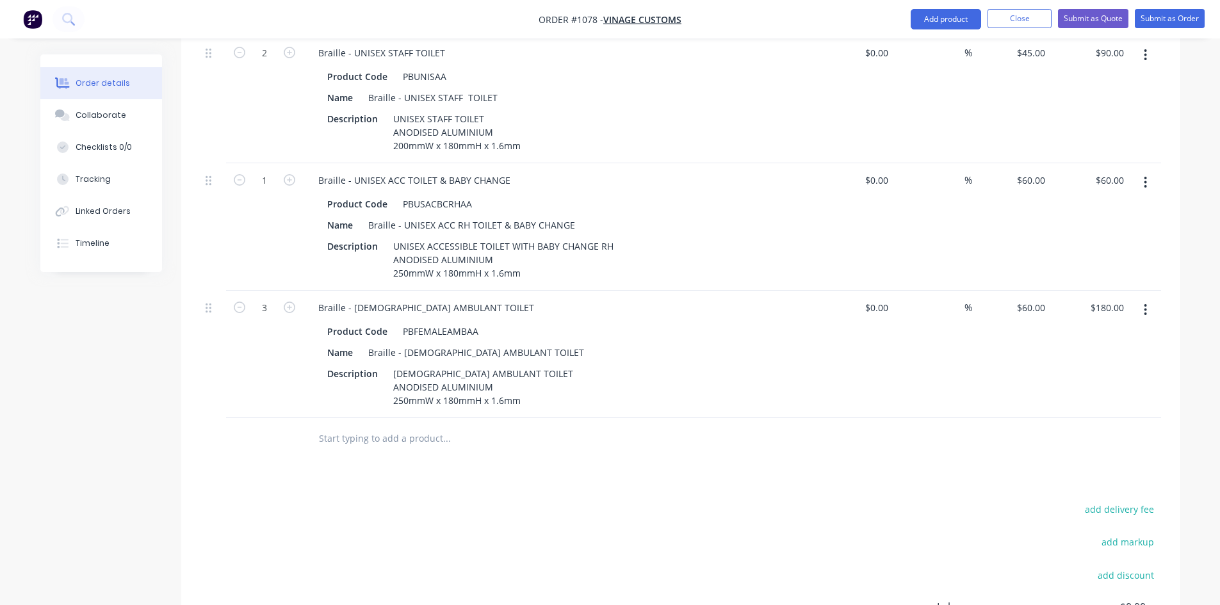
scroll to position [561, 0]
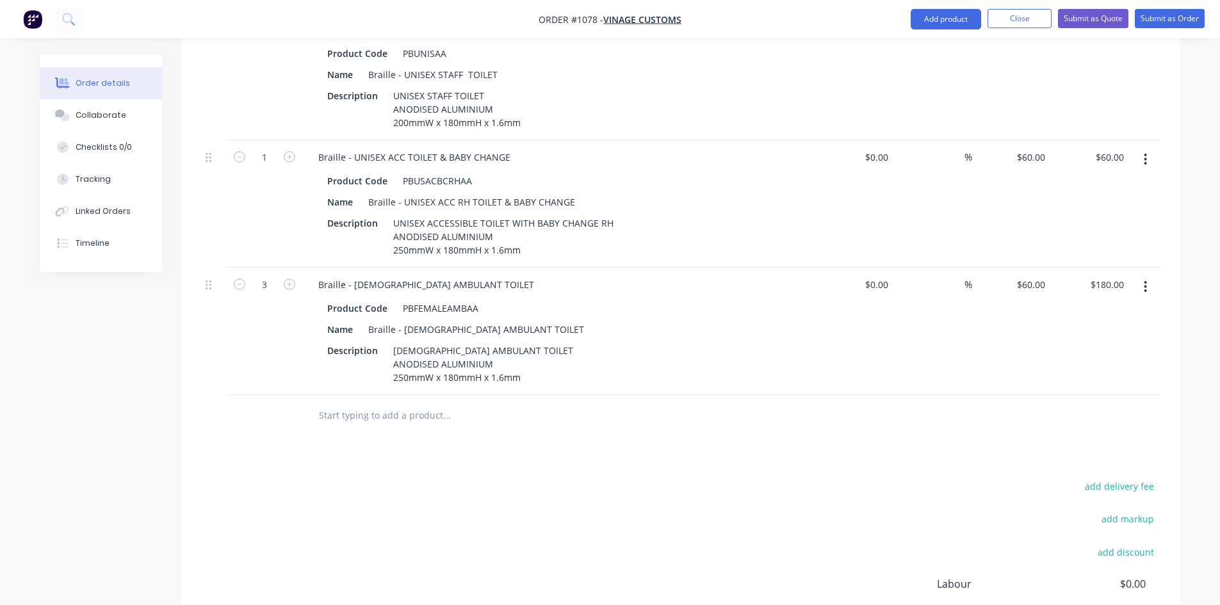
click at [352, 403] on input "text" at bounding box center [446, 416] width 256 height 26
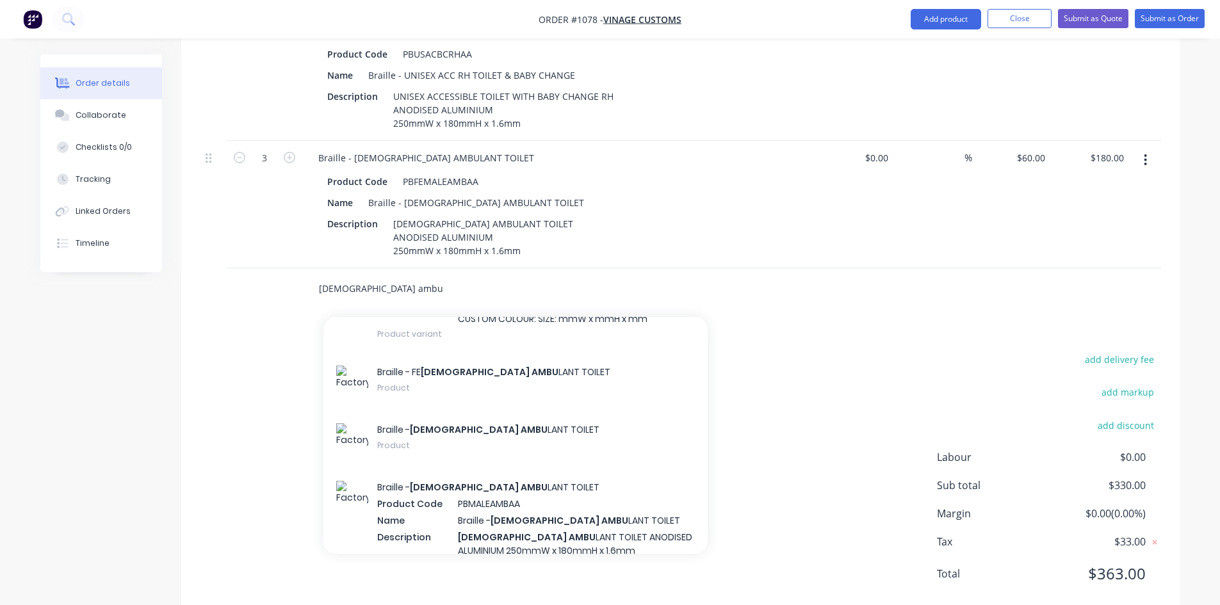
scroll to position [832, 0]
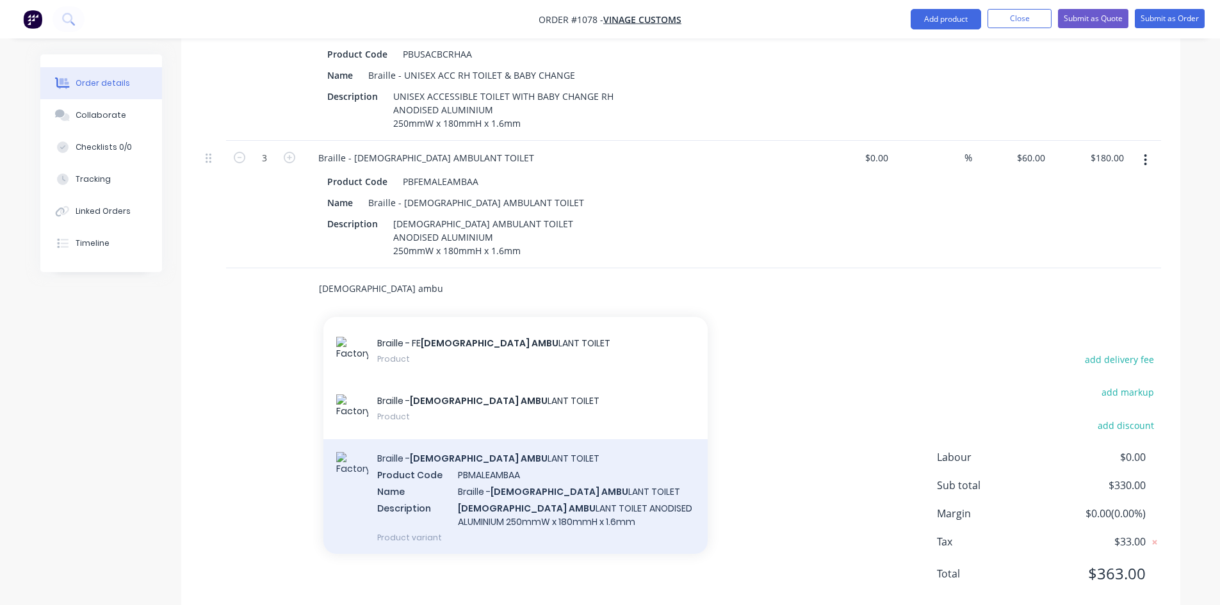
type input "[DEMOGRAPHIC_DATA] ambu"
click at [556, 472] on div "Braille - [DEMOGRAPHIC_DATA] AMBU LANT TOILET Product Code PBMALEAMBAA Name Bra…" at bounding box center [515, 497] width 384 height 117
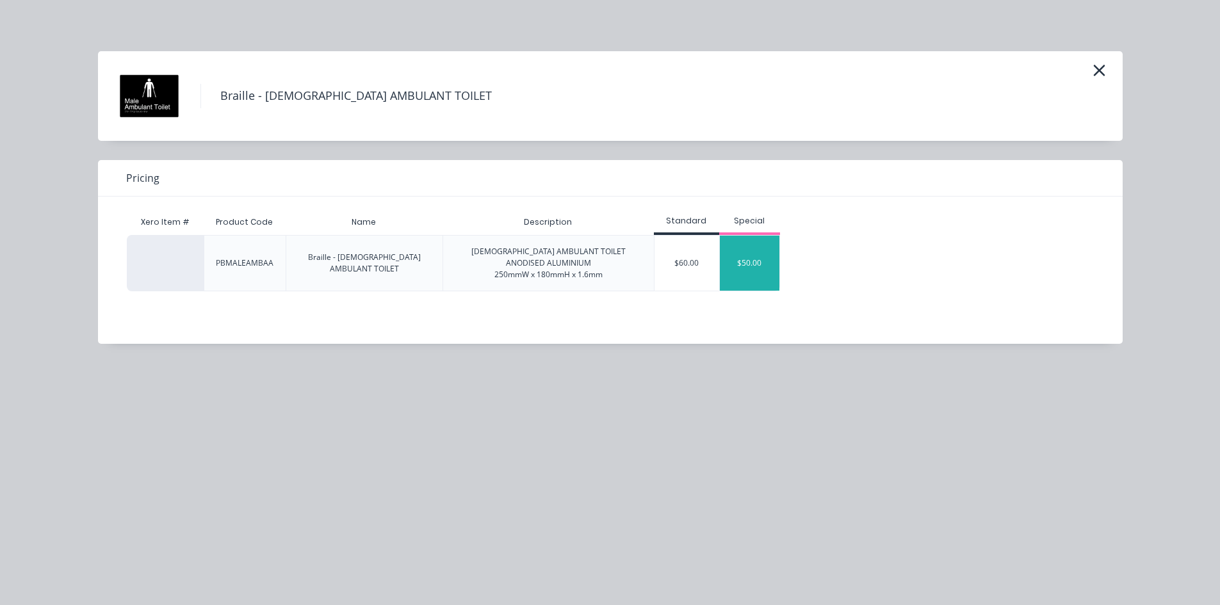
click at [756, 263] on div "$50.00" at bounding box center [750, 263] width 60 height 55
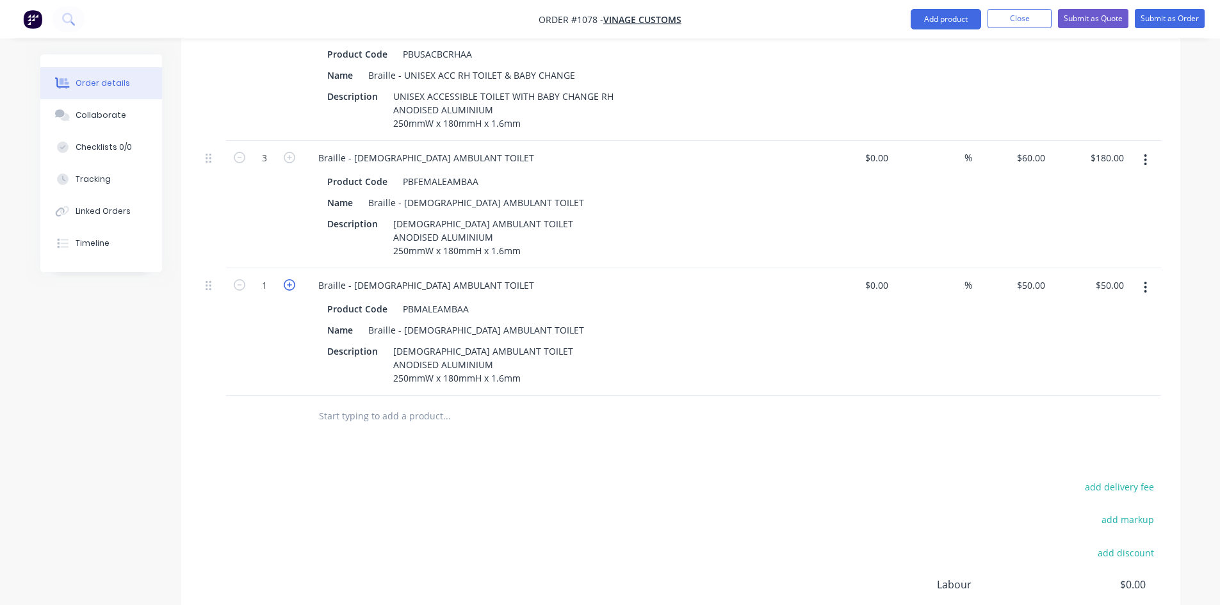
click at [289, 279] on icon "button" at bounding box center [290, 285] width 12 height 12
type input "2"
type input "$100.00"
click at [289, 279] on icon "button" at bounding box center [290, 285] width 12 height 12
type input "3"
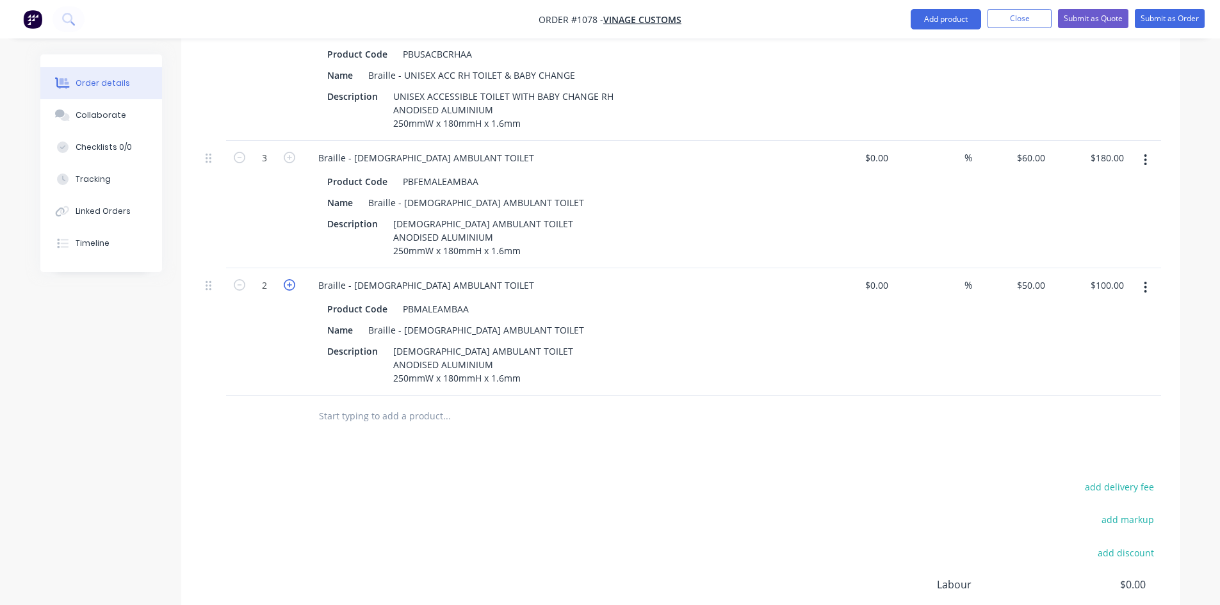
type input "$150.00"
click at [551, 487] on div "add delivery fee add markup add discount Labour $0.00 Sub total $480.00 Margin …" at bounding box center [680, 601] width 960 height 247
click at [585, 439] on div "Products Show / Hide columns Add product Qty Cost Markup Price Total 2 Braille …" at bounding box center [680, 279] width 999 height 930
click at [458, 403] on input "text" at bounding box center [446, 416] width 256 height 26
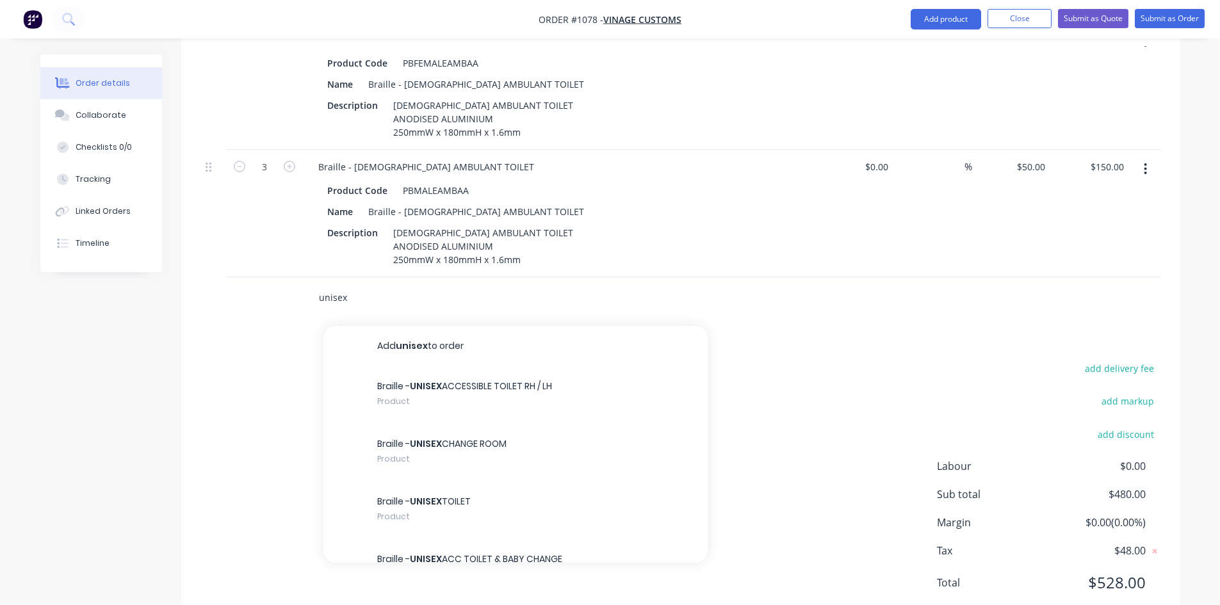
scroll to position [815, 0]
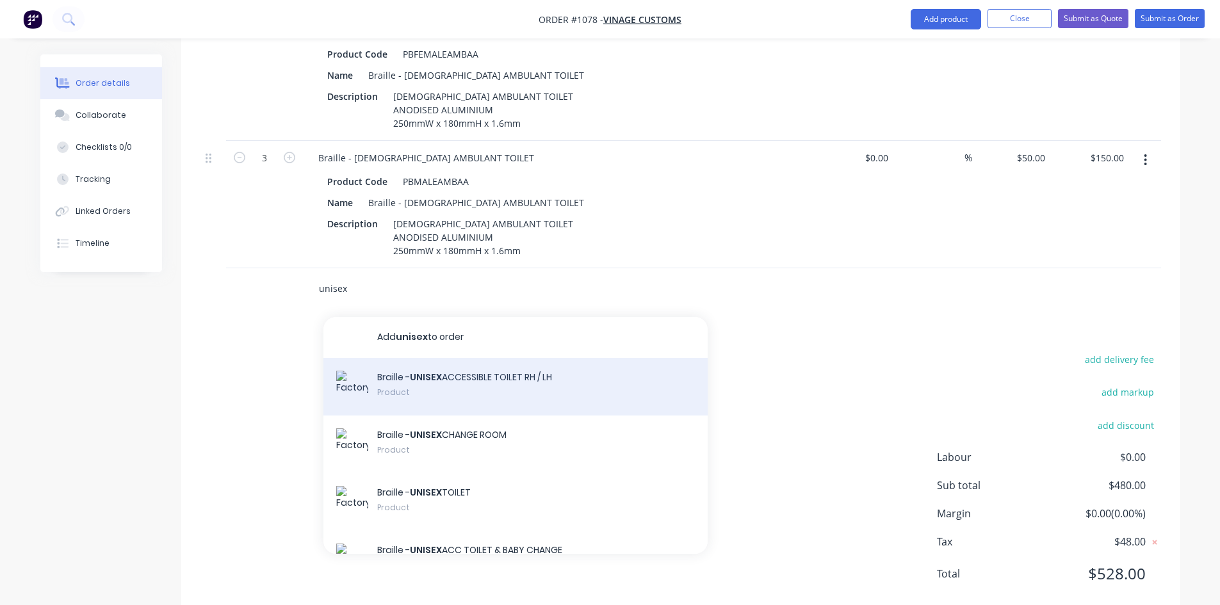
type input "unisex"
click at [532, 358] on div "Braille - UNISEX ACCESSIBLE TOILET RH / LH Product" at bounding box center [515, 387] width 384 height 58
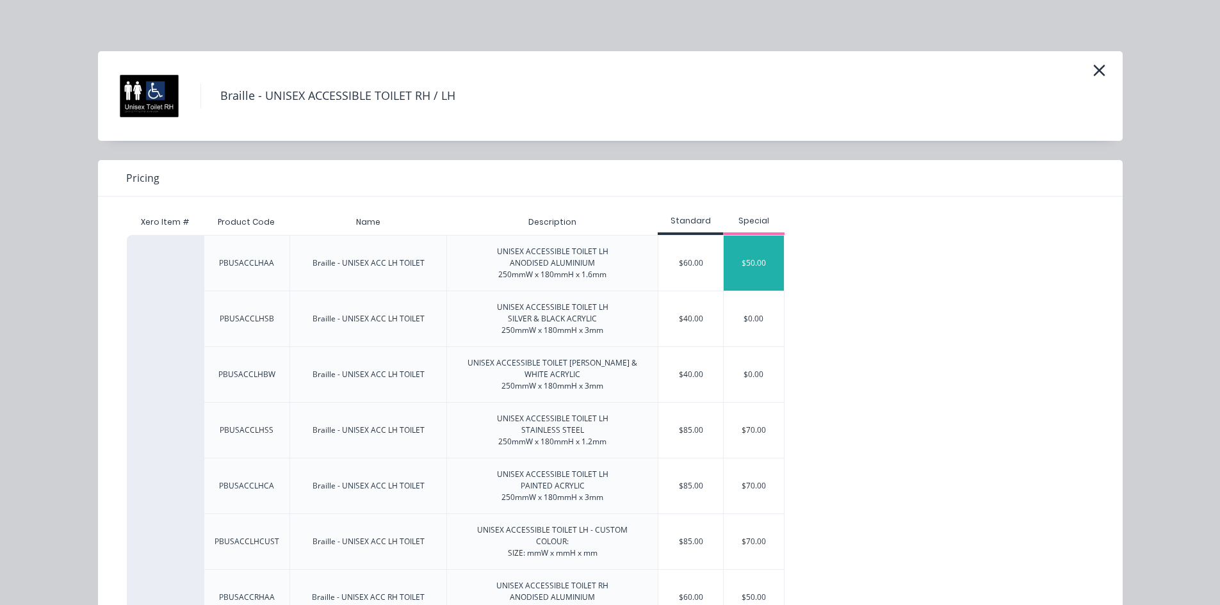
click at [747, 260] on div "$50.00" at bounding box center [753, 263] width 60 height 55
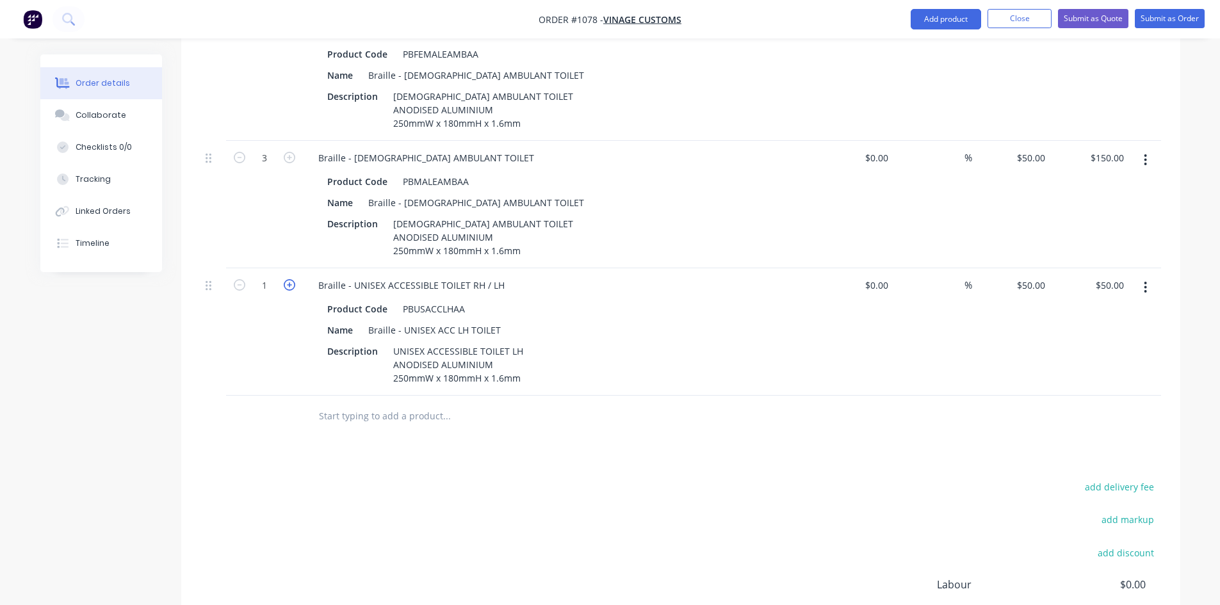
click at [293, 279] on icon "button" at bounding box center [290, 285] width 12 height 12
type input "2"
type input "$100.00"
click at [293, 279] on icon "button" at bounding box center [290, 285] width 12 height 12
type input "3"
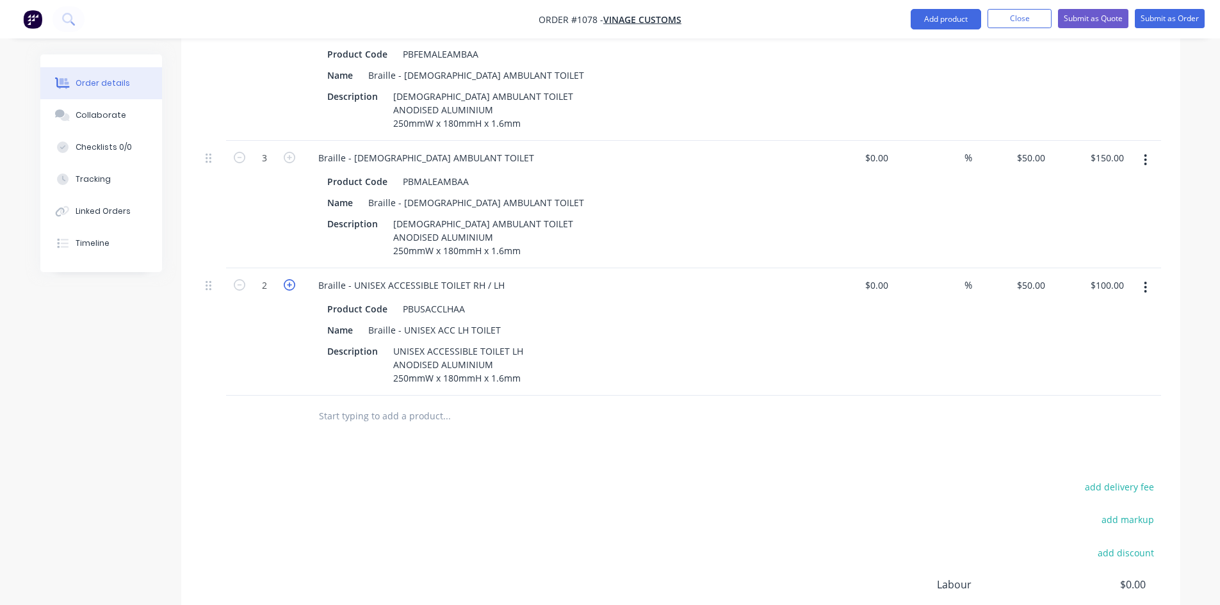
type input "$150.00"
click at [293, 279] on icon "button" at bounding box center [290, 285] width 12 height 12
type input "4"
type input "$200.00"
drag, startPoint x: 473, startPoint y: 252, endPoint x: 485, endPoint y: 254, distance: 11.6
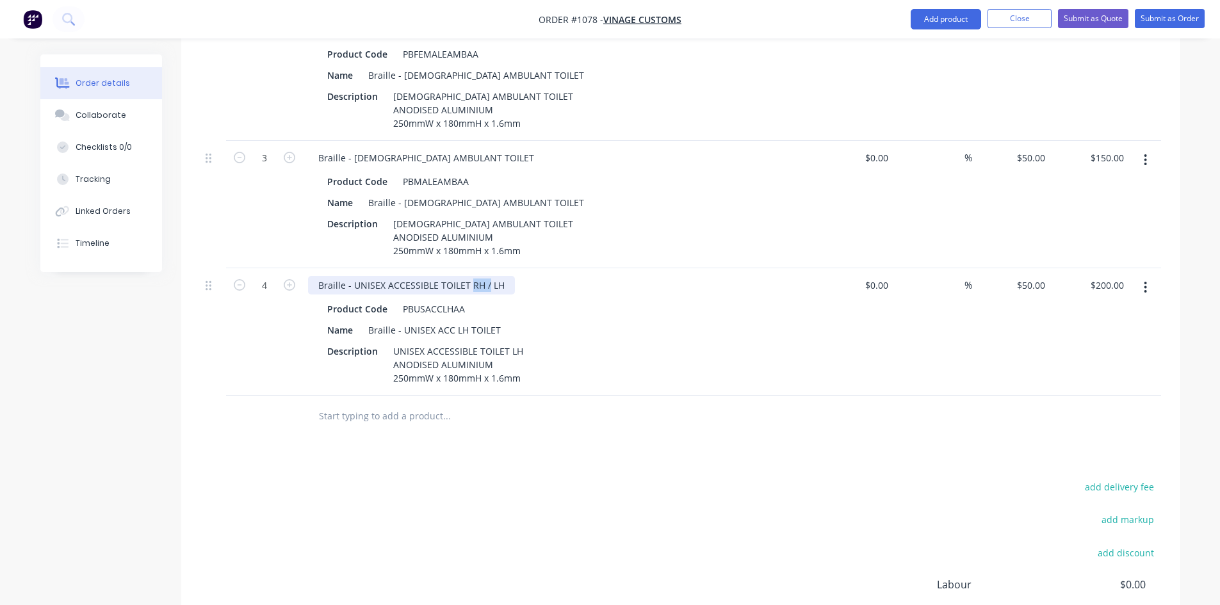
click at [485, 276] on div "Braille - UNISEX ACCESSIBLE TOILET RH / LH" at bounding box center [411, 285] width 207 height 19
click at [575, 342] on div "Description UNISEX ACCESSIBLE TOILET LH ANODISED ALUMINIUM 250mmW x 180mmH x 1.…" at bounding box center [556, 364] width 469 height 45
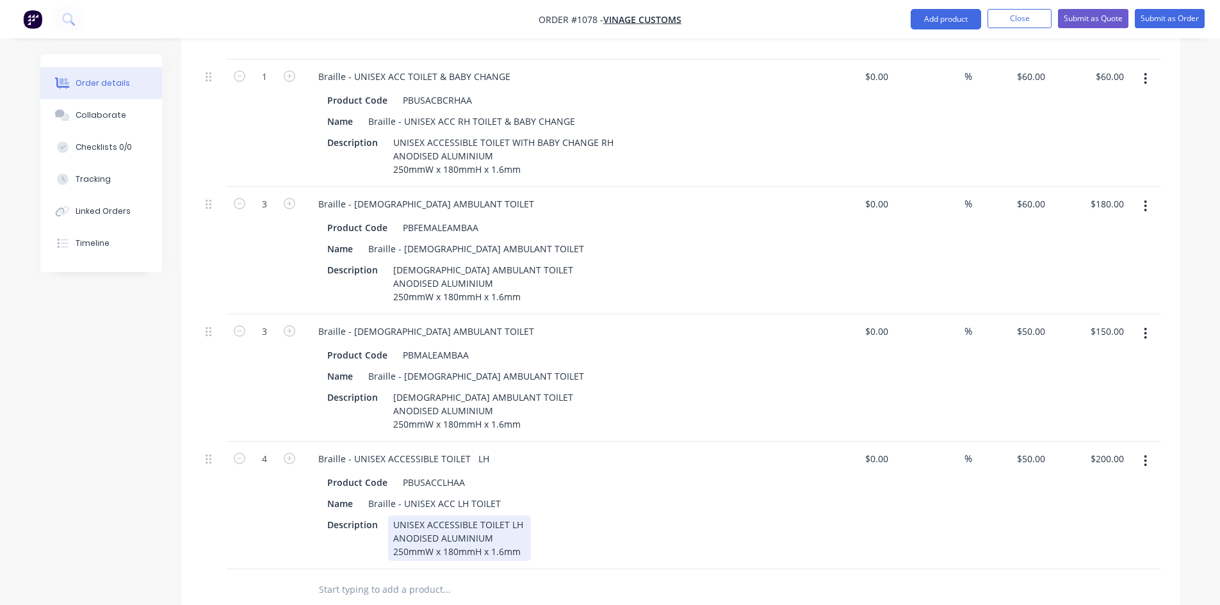
scroll to position [623, 0]
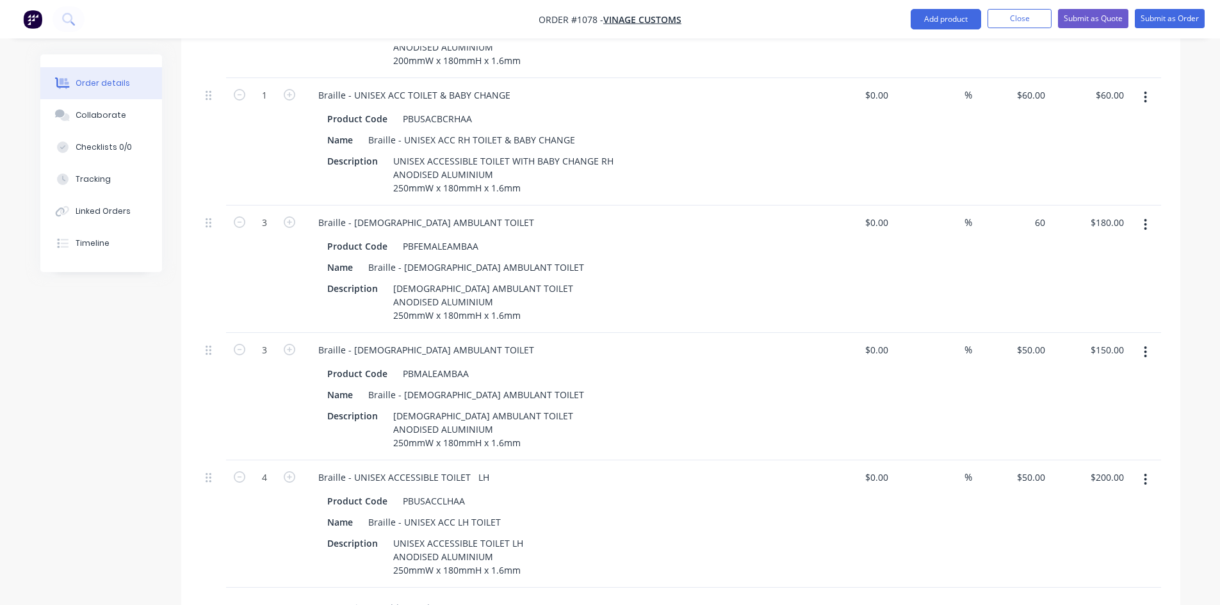
click at [1022, 206] on div "60 $60.00" at bounding box center [1011, 269] width 79 height 127
type input "$50.00"
type input "$150.00"
click at [668, 414] on div "Description [DEMOGRAPHIC_DATA] AMBULANT TOILET ANODISED ALUMINIUM 250mmW x 180m…" at bounding box center [556, 429] width 469 height 45
click at [666, 534] on div "Description UNISEX ACCESSIBLE TOILET LH ANODISED ALUMINIUM 250mmW x 180mmH x 1.…" at bounding box center [556, 556] width 469 height 45
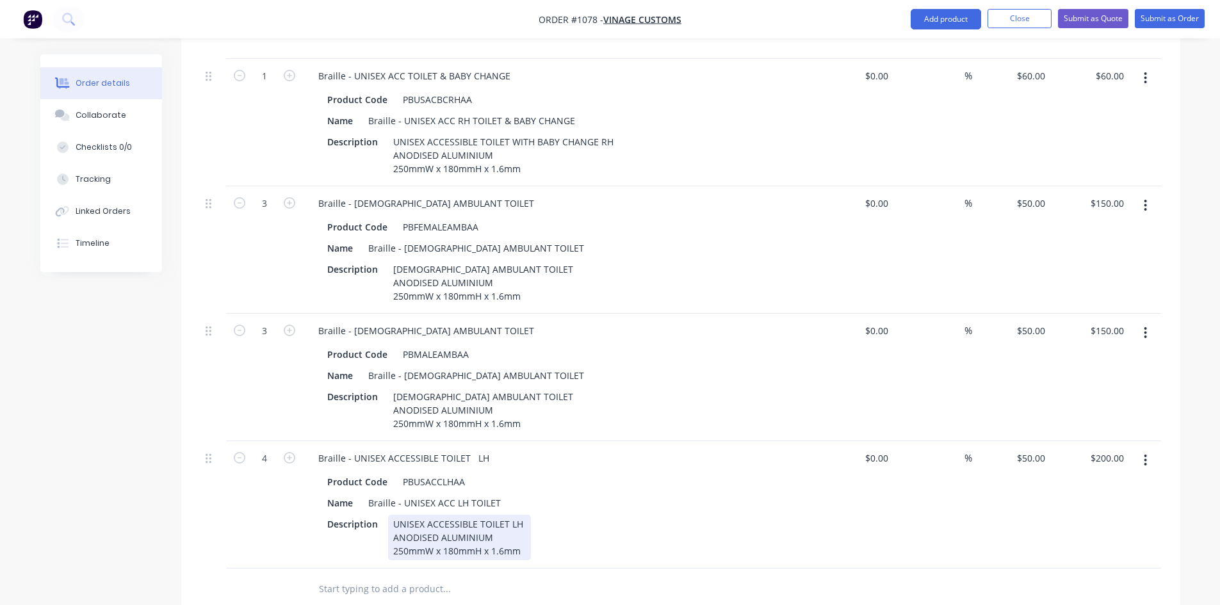
scroll to position [751, 0]
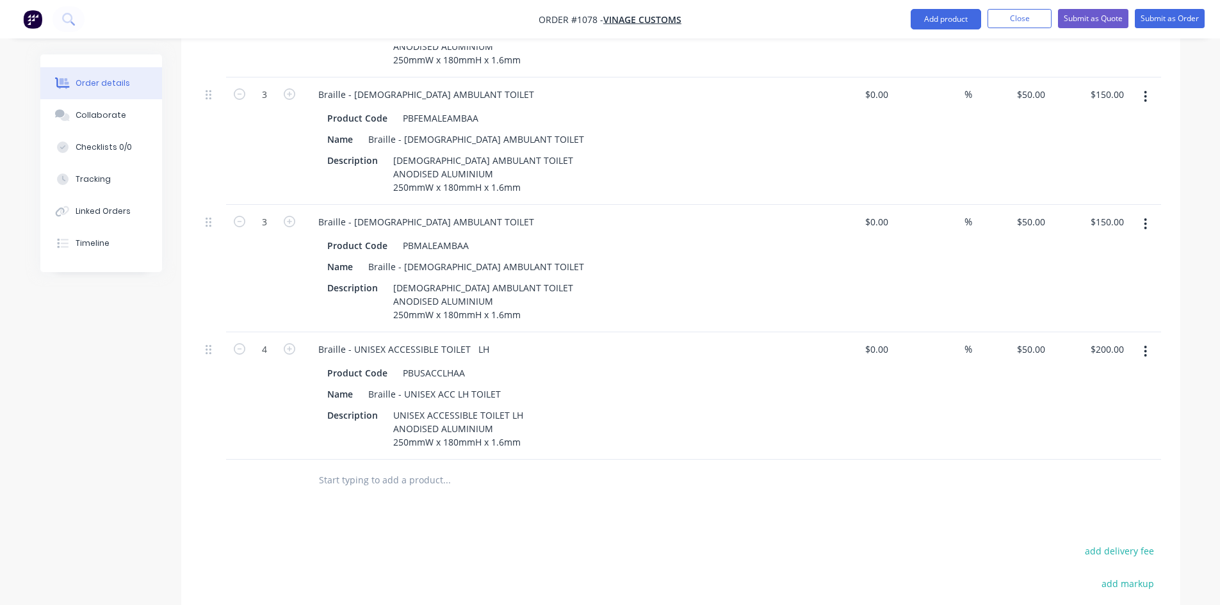
click at [671, 478] on div "Products Show / Hide columns Add product Qty Cost Markup Price Total 2 Braille …" at bounding box center [680, 280] width 999 height 1058
click at [239, 343] on icon "button" at bounding box center [240, 349] width 12 height 12
type input "3"
type input "$150.00"
click at [405, 467] on input "text" at bounding box center [446, 480] width 256 height 26
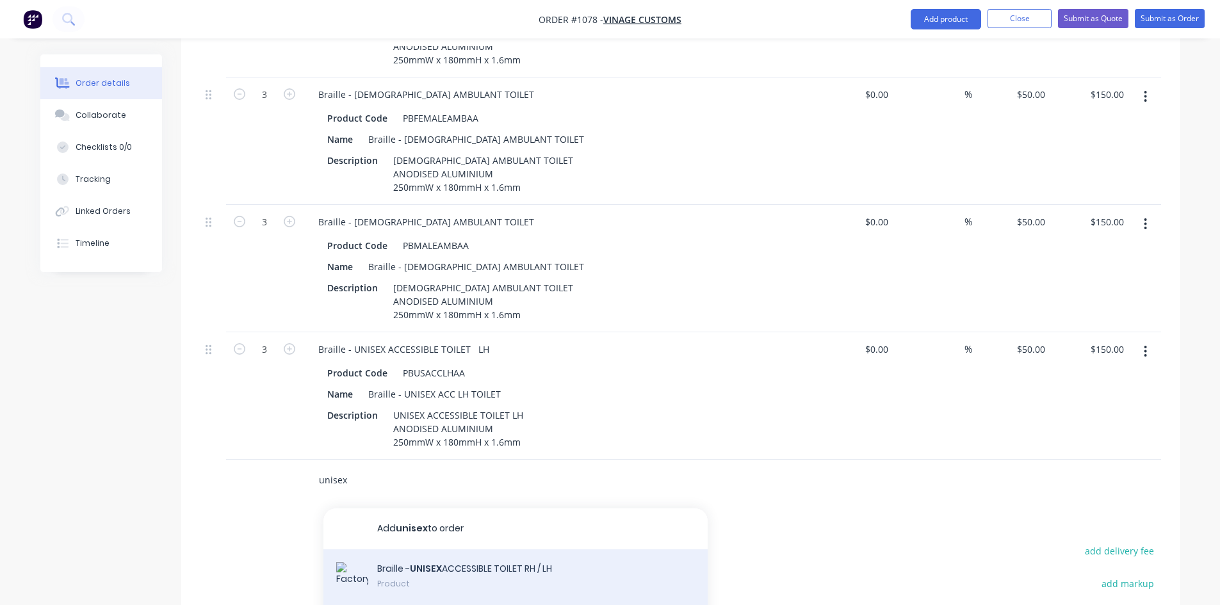
type input "unisex"
click at [601, 549] on div "Braille - UNISEX ACCESSIBLE TOILET RH / LH Product" at bounding box center [515, 578] width 384 height 58
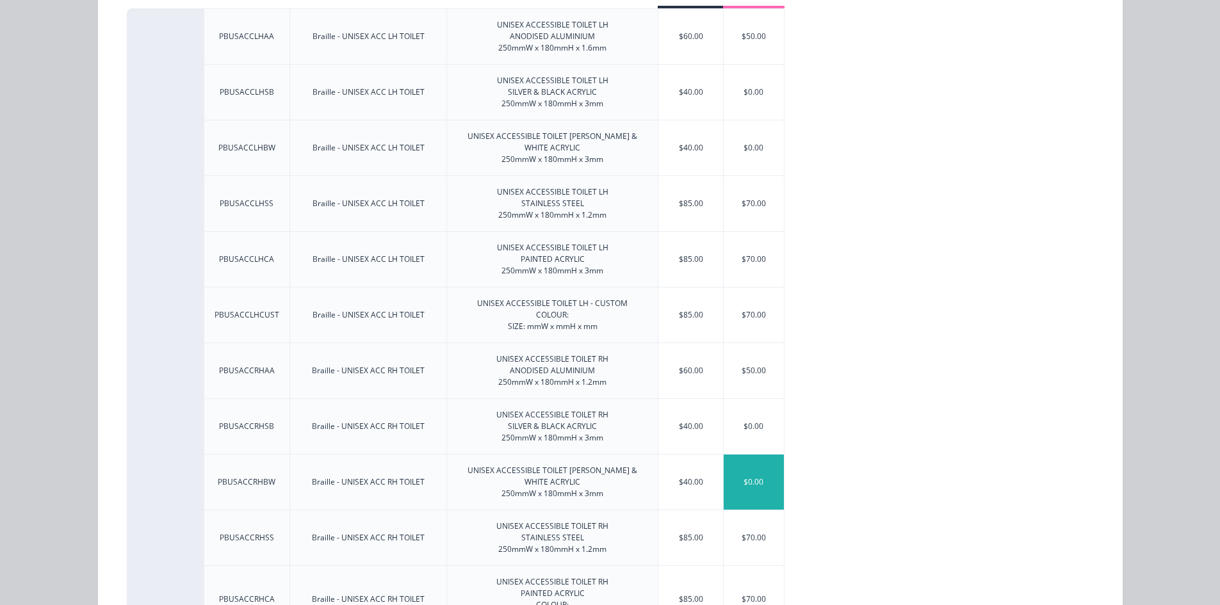
scroll to position [256, 0]
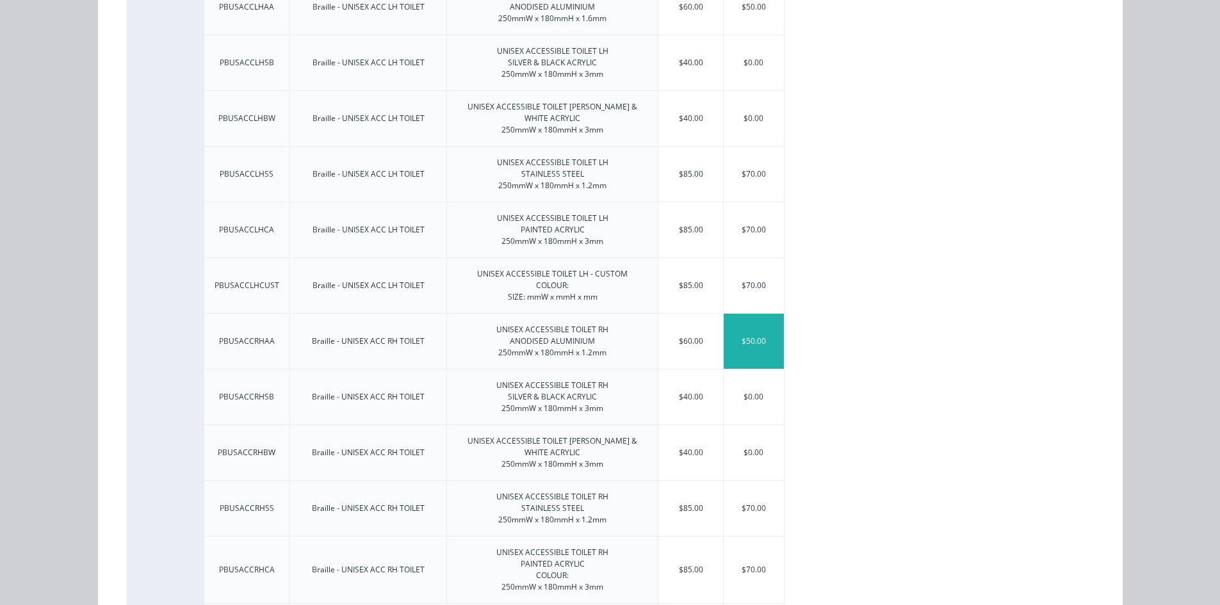
click at [744, 348] on div "$50.00" at bounding box center [753, 341] width 60 height 55
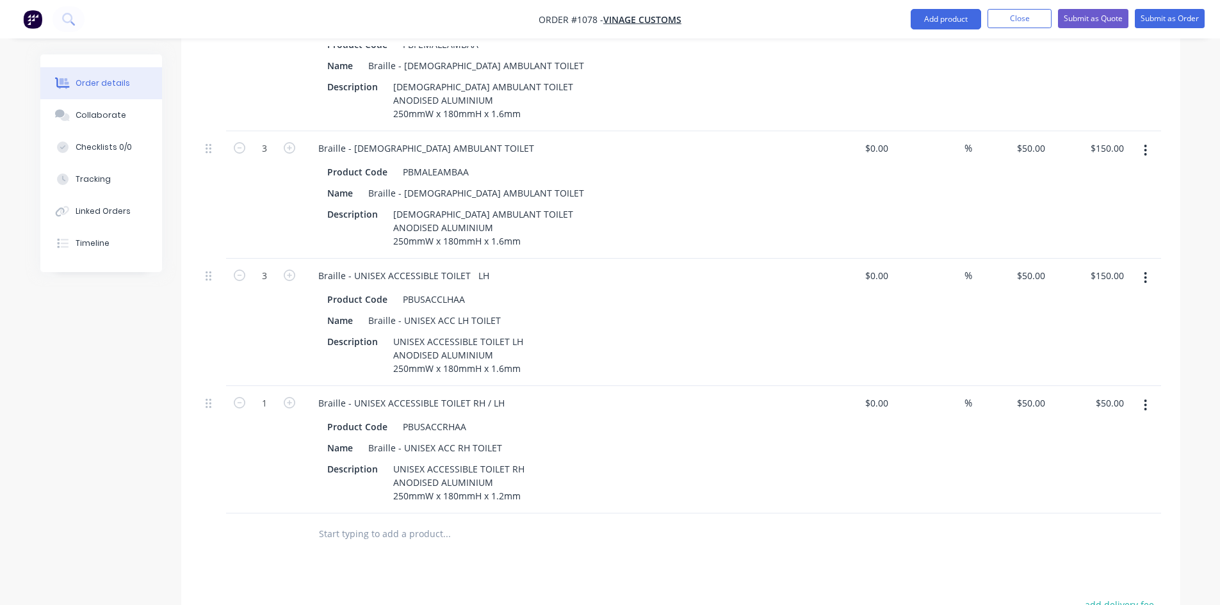
scroll to position [879, 0]
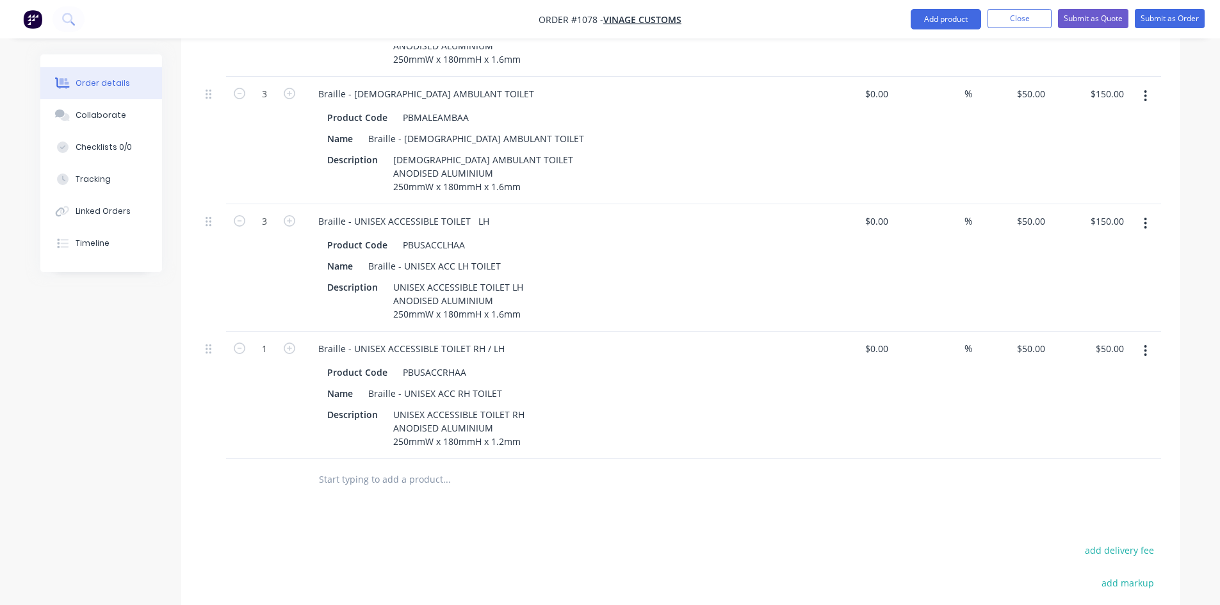
click at [440, 467] on input "text" at bounding box center [446, 480] width 256 height 26
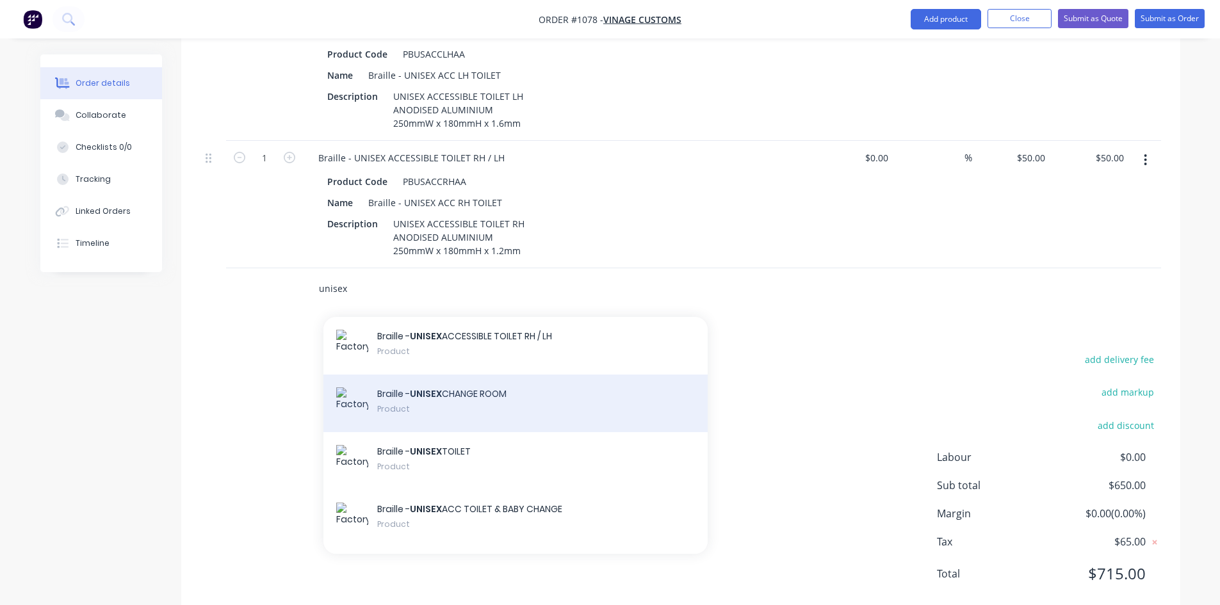
scroll to position [64, 0]
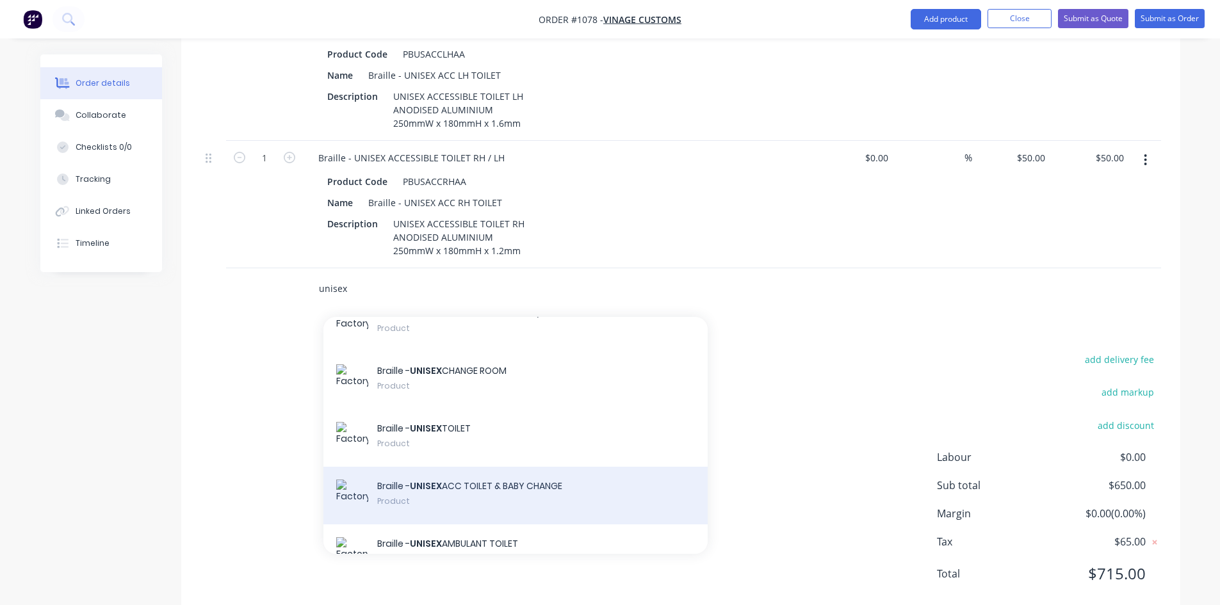
type input "unisex"
click at [589, 467] on div "Braille - UNISEX ACC TOILET & BABY CHANGE Product" at bounding box center [515, 496] width 384 height 58
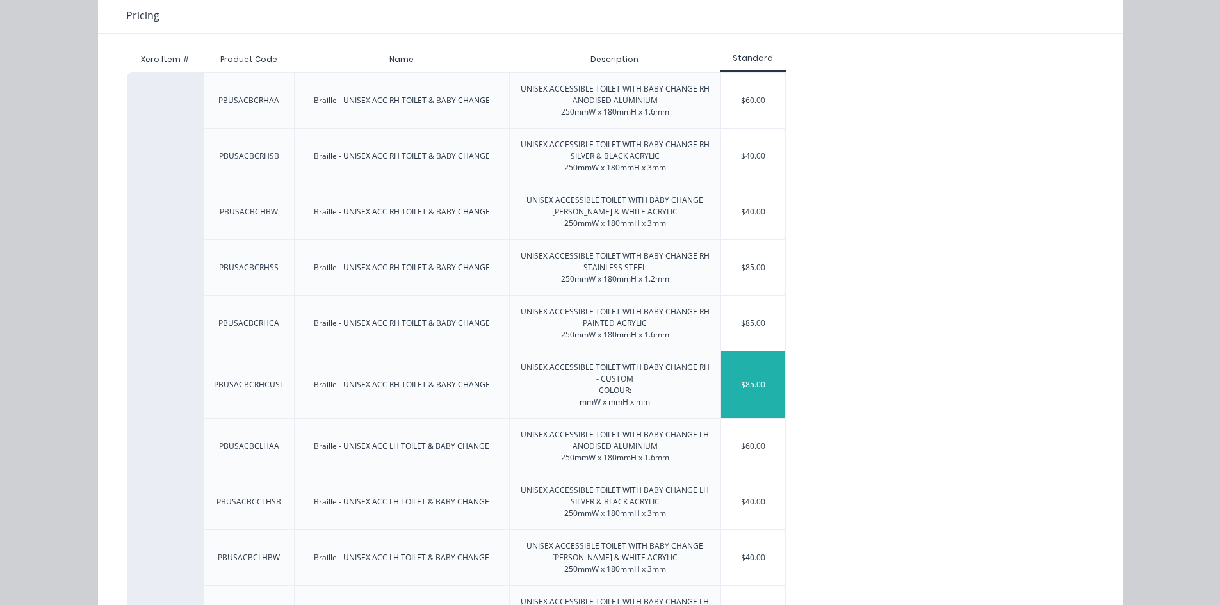
scroll to position [192, 0]
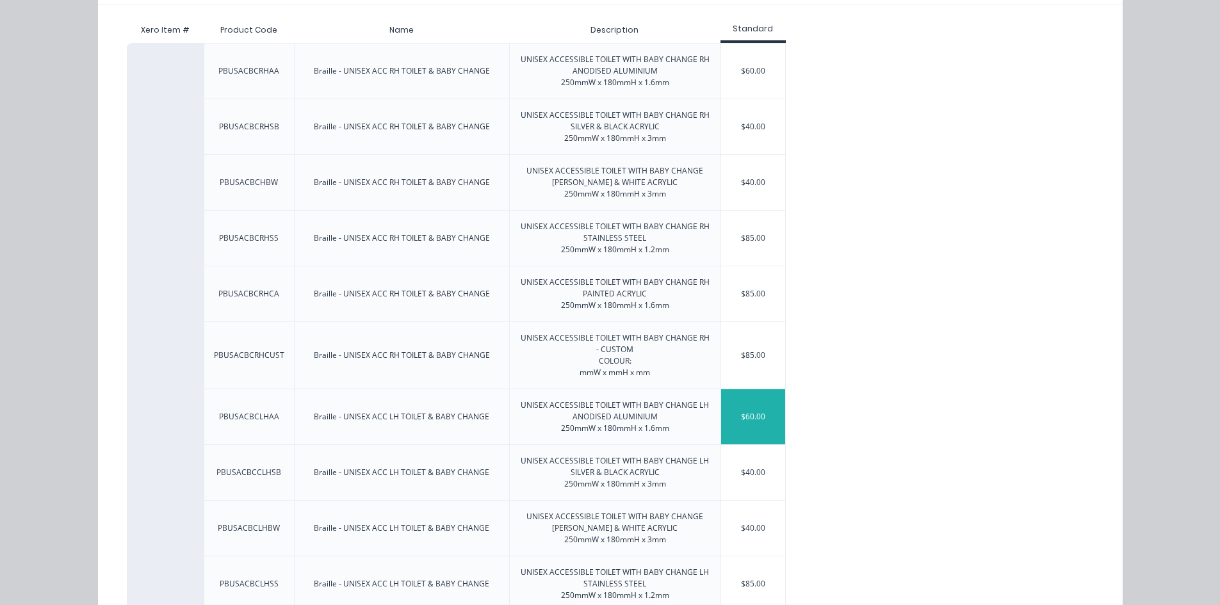
click at [754, 425] on div "$60.00" at bounding box center [753, 416] width 64 height 55
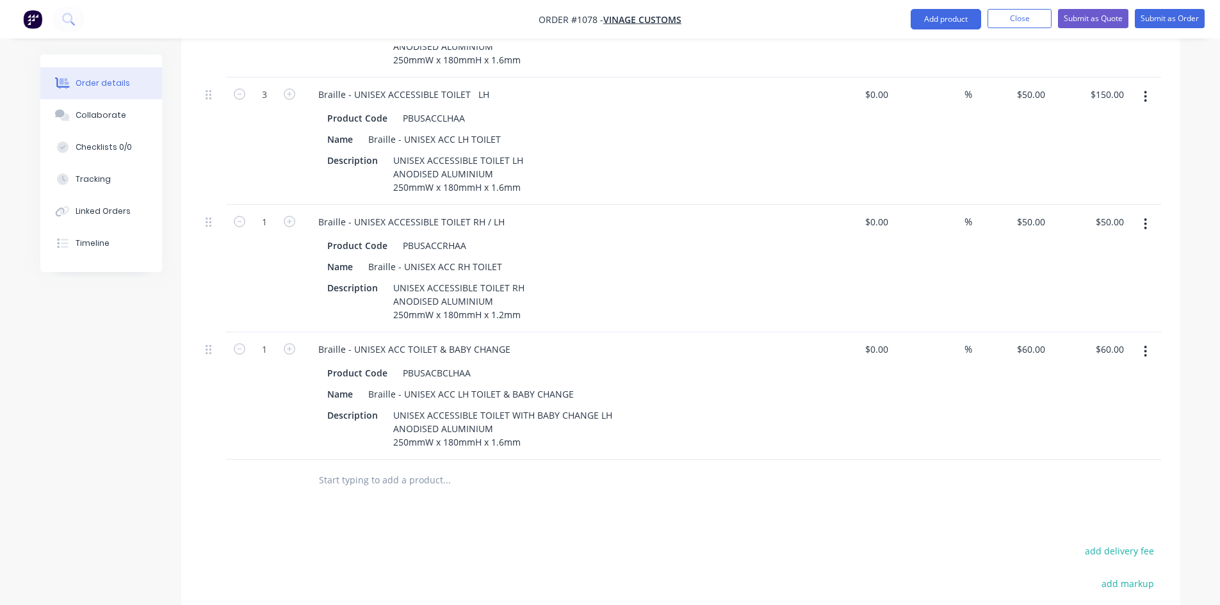
scroll to position [1070, 0]
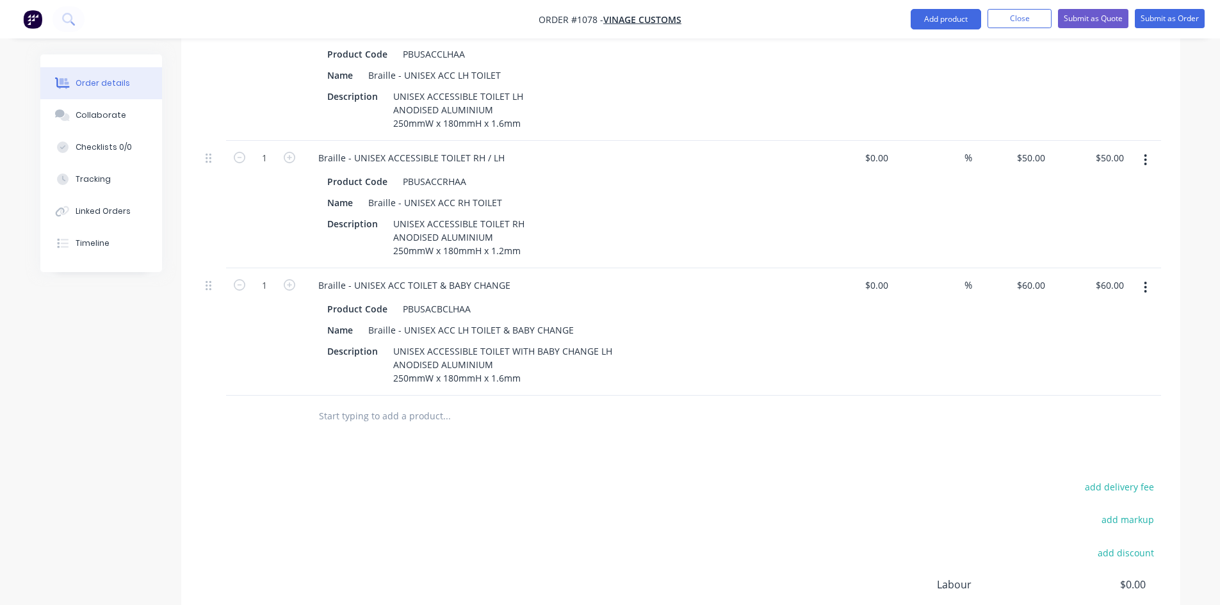
click at [423, 403] on input "text" at bounding box center [446, 416] width 256 height 26
click at [1170, 24] on button "Submit as Order" at bounding box center [1169, 18] width 70 height 19
